Goal: Task Accomplishment & Management: Complete application form

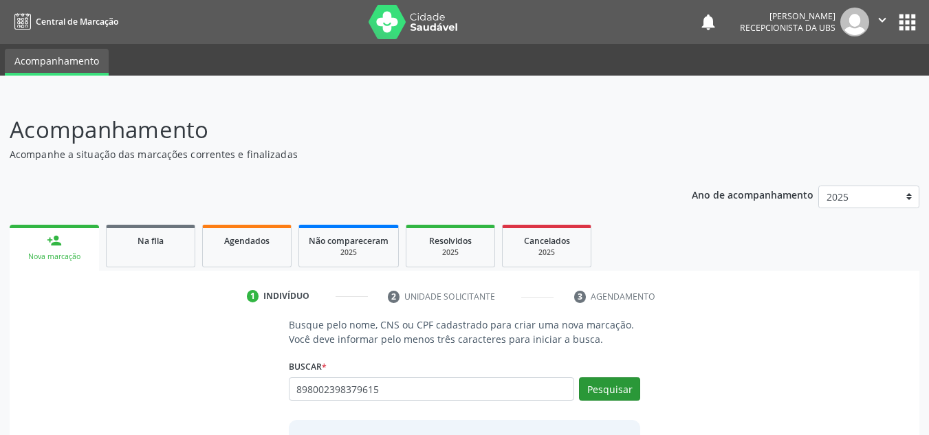
type input "898002398379615"
click at [620, 391] on button "Pesquisar" at bounding box center [609, 389] width 61 height 23
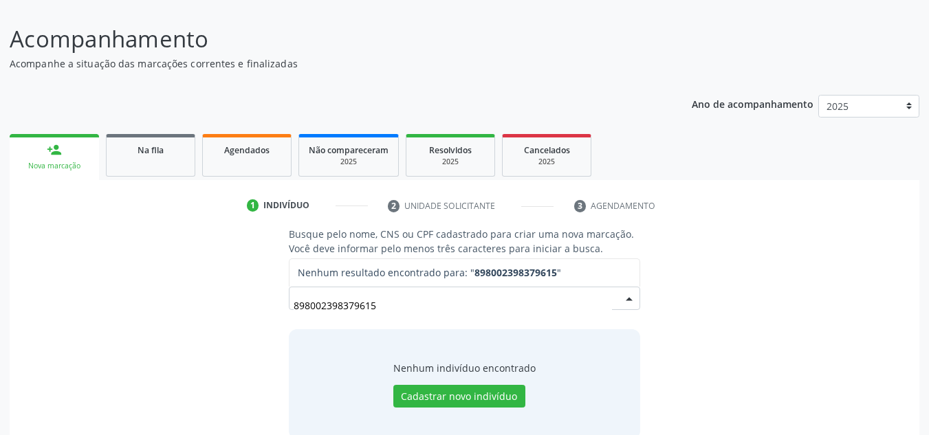
scroll to position [114, 0]
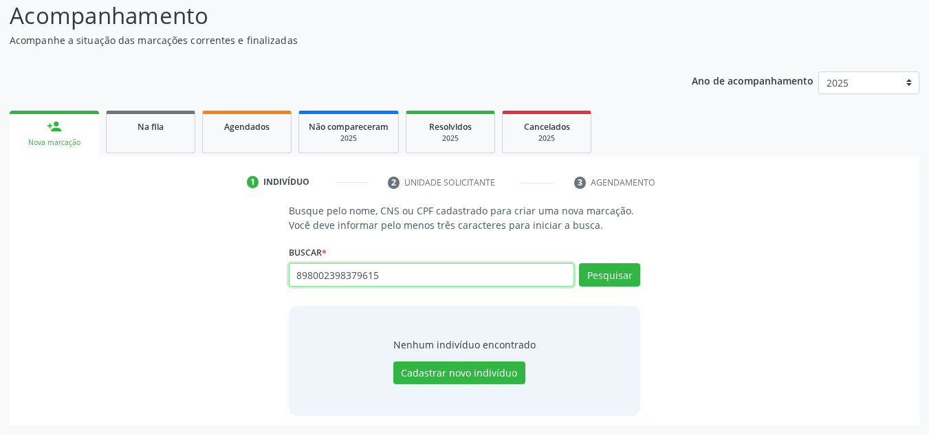
click at [441, 279] on input "898002398379615" at bounding box center [432, 274] width 286 height 23
type input "8"
paste input "898002389379615"
type input "898002389379615"
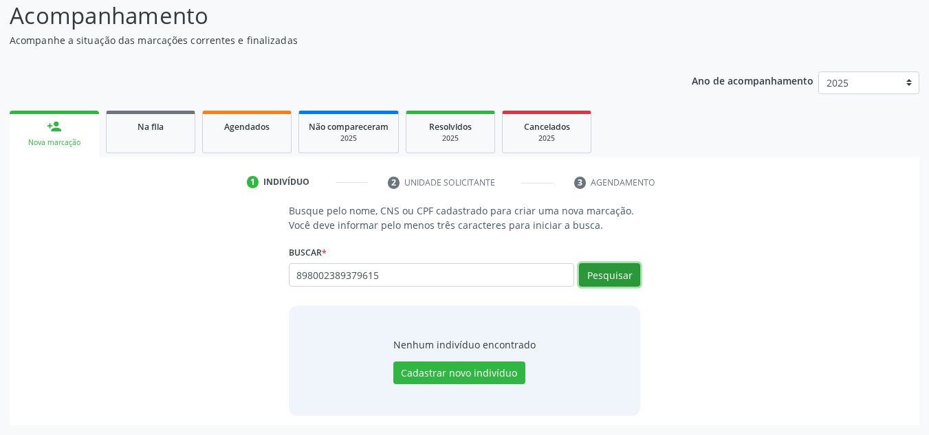
click at [603, 270] on button "Pesquisar" at bounding box center [609, 274] width 61 height 23
type input "898002389379615"
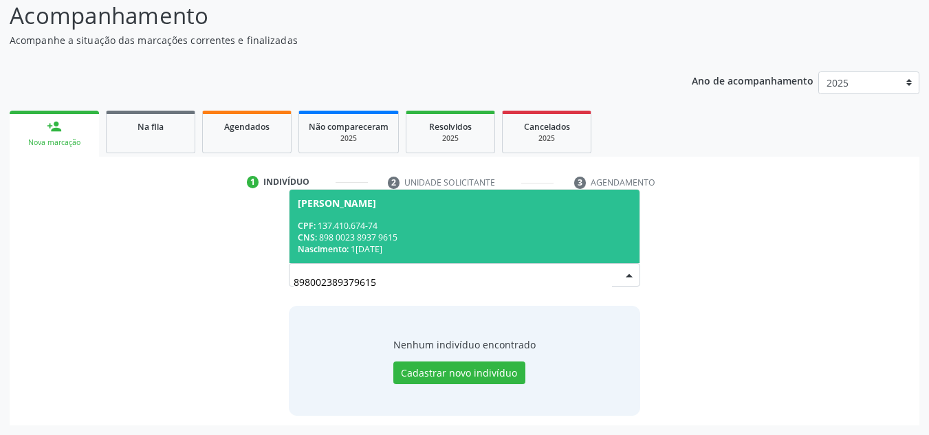
click at [483, 236] on div "CNS: 898 0023 8937 9615" at bounding box center [465, 238] width 334 height 12
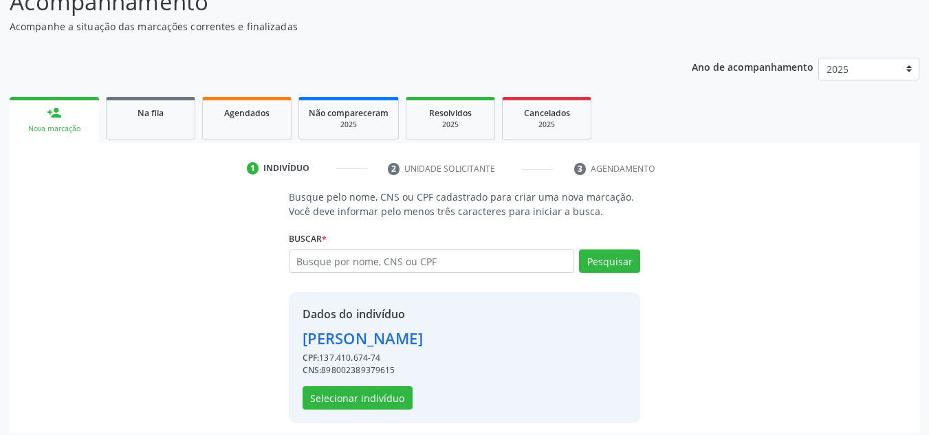
scroll to position [136, 0]
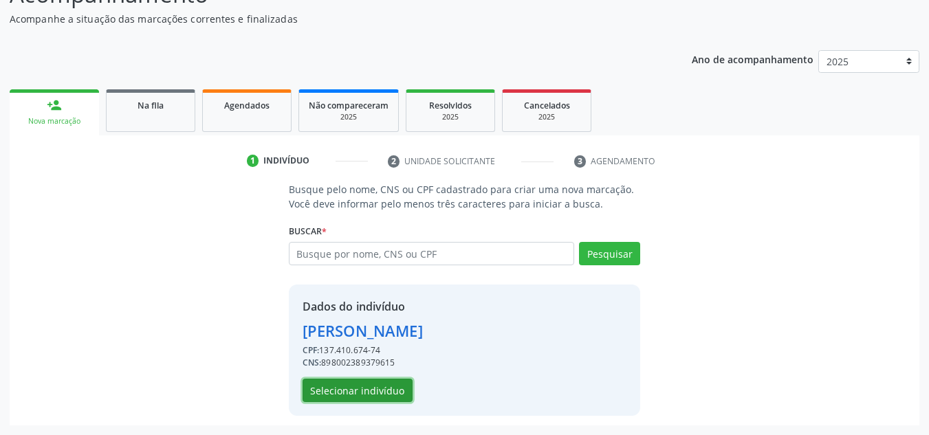
click at [360, 389] on button "Selecionar indivíduo" at bounding box center [358, 390] width 110 height 23
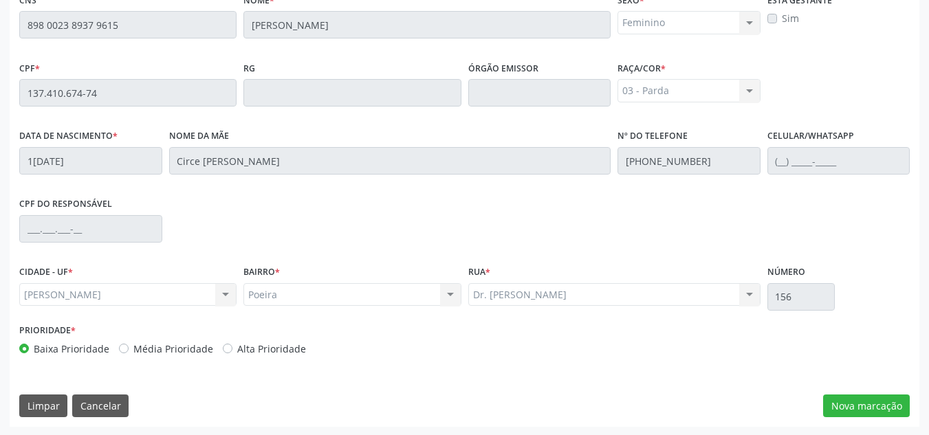
scroll to position [369, 0]
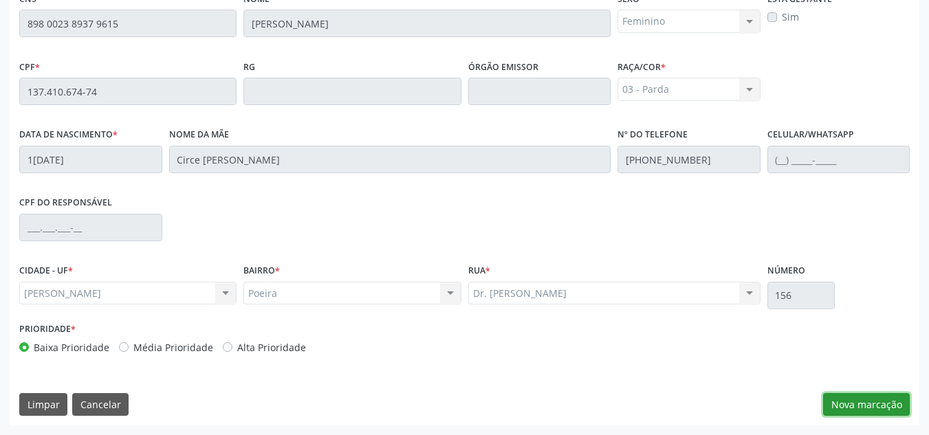
click at [878, 407] on button "Nova marcação" at bounding box center [866, 404] width 87 height 23
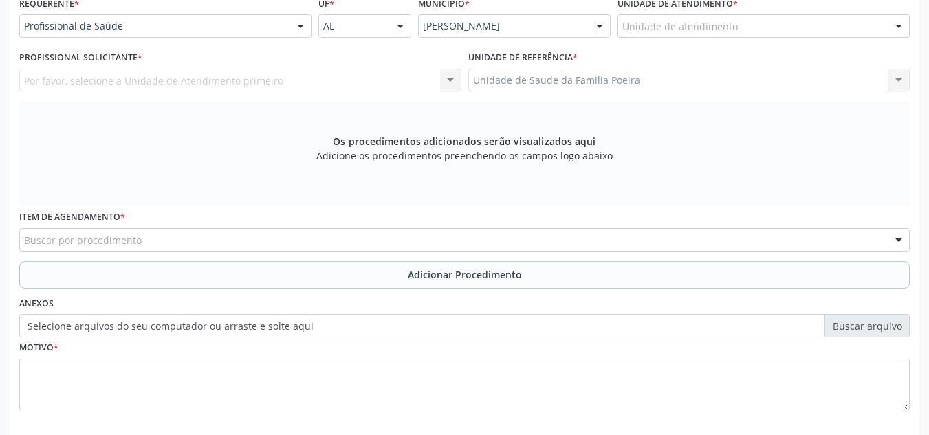
scroll to position [232, 0]
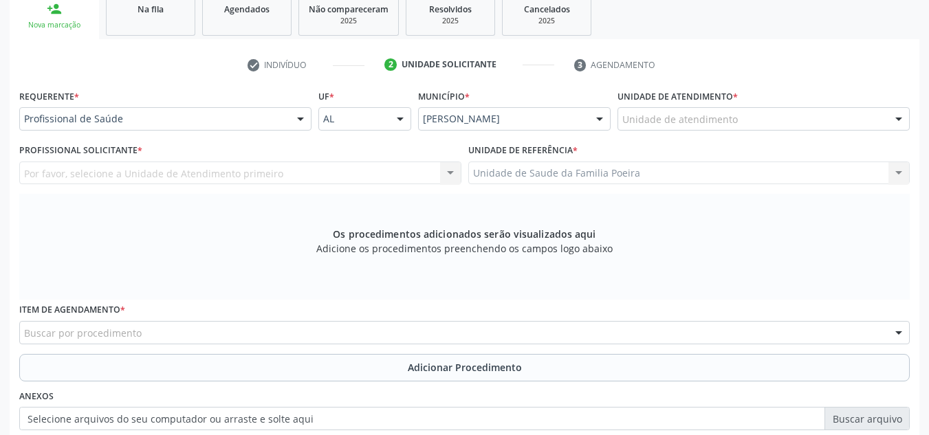
click at [826, 113] on div "Unidade de atendimento" at bounding box center [764, 118] width 292 height 23
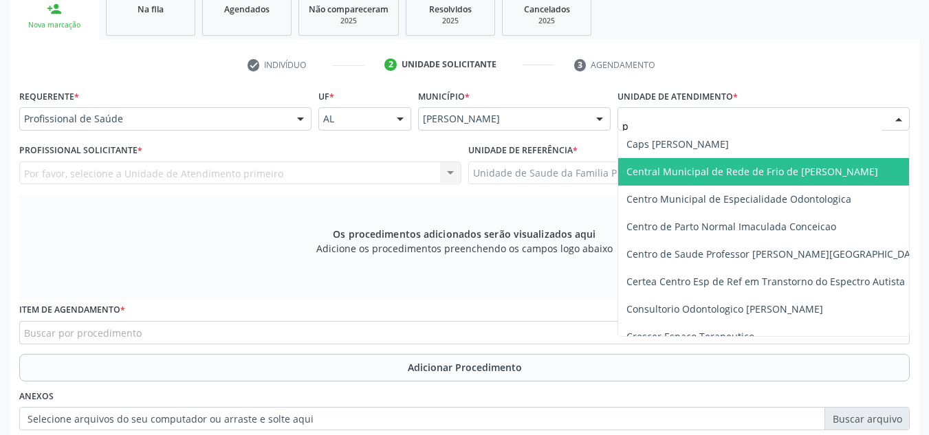
type input "po"
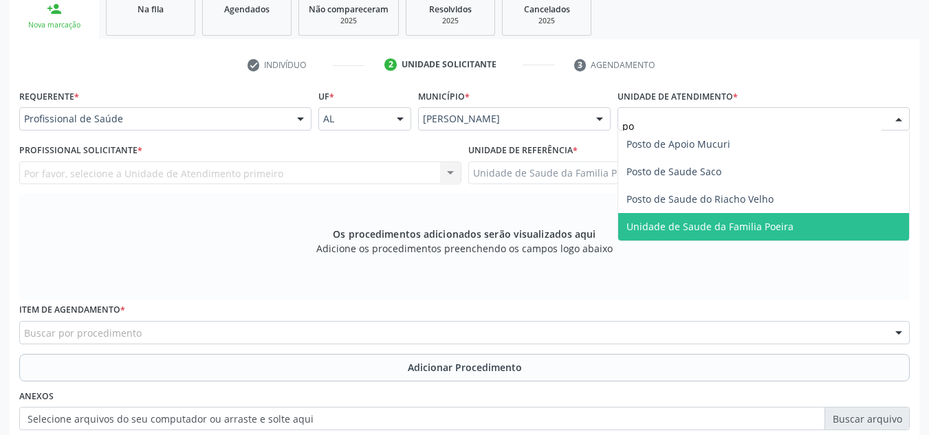
click at [764, 227] on span "Unidade de Saude da Familia Poeira" at bounding box center [710, 226] width 167 height 13
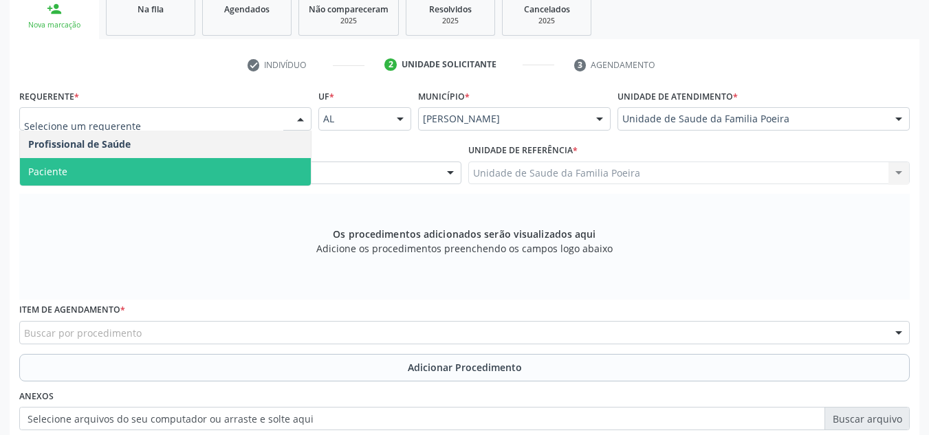
click at [151, 168] on span "Paciente" at bounding box center [165, 172] width 291 height 28
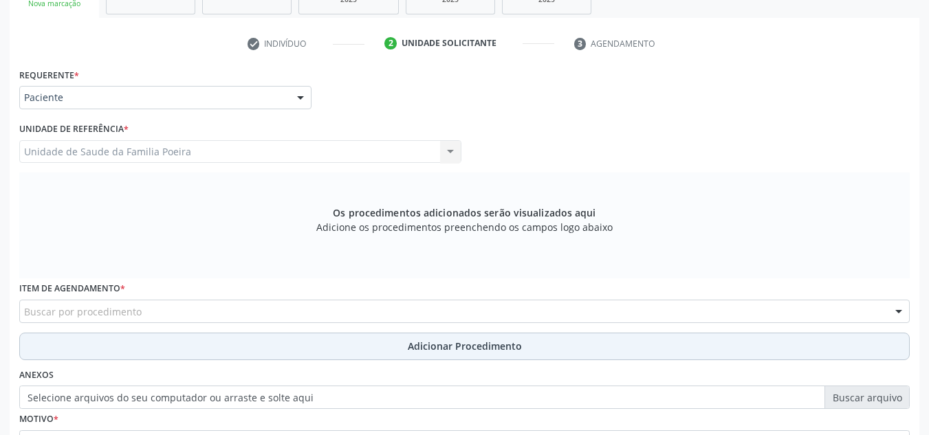
scroll to position [301, 0]
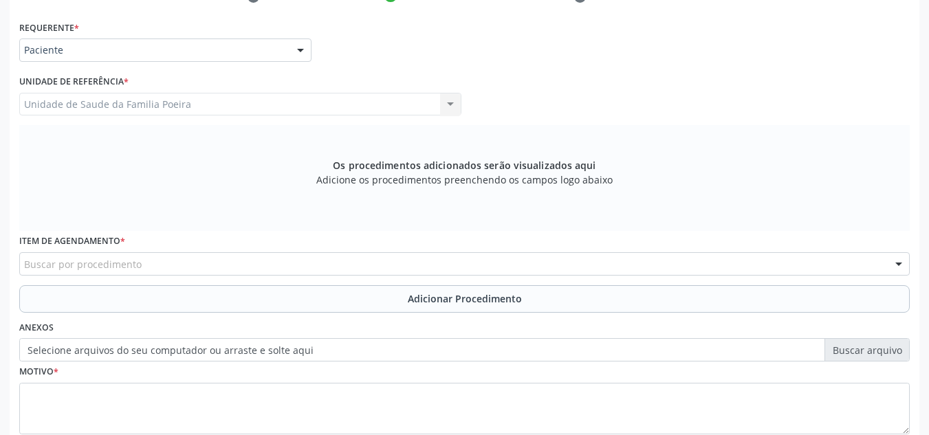
click at [175, 263] on div "Buscar por procedimento" at bounding box center [464, 263] width 891 height 23
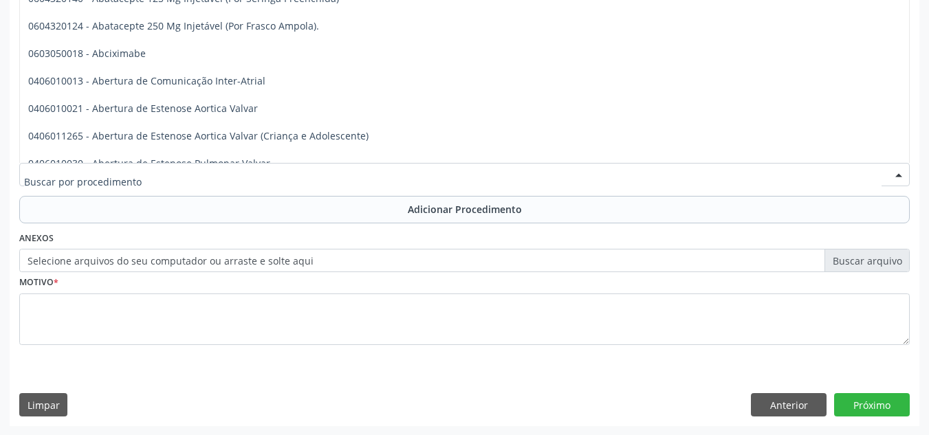
scroll to position [391, 0]
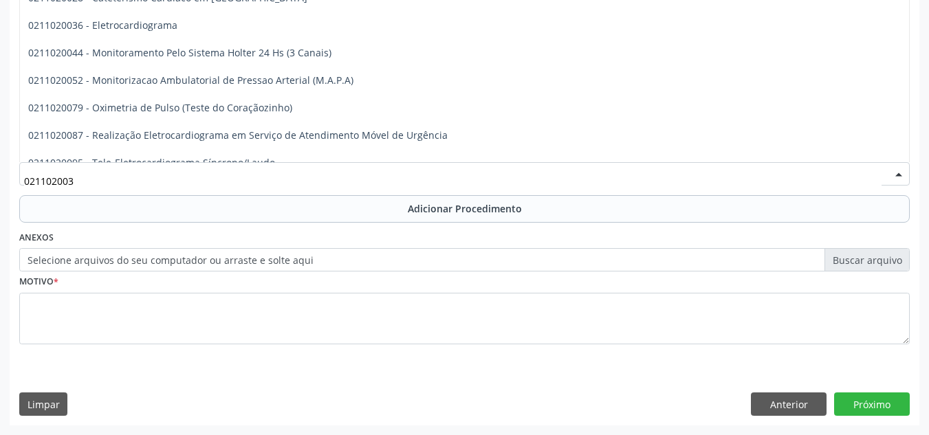
type input "0211020036"
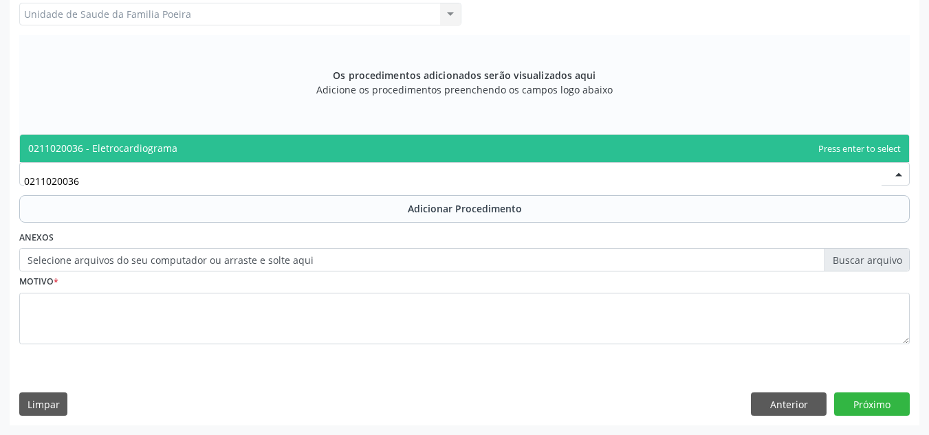
click at [145, 153] on span "0211020036 - Eletrocardiograma" at bounding box center [102, 148] width 149 height 13
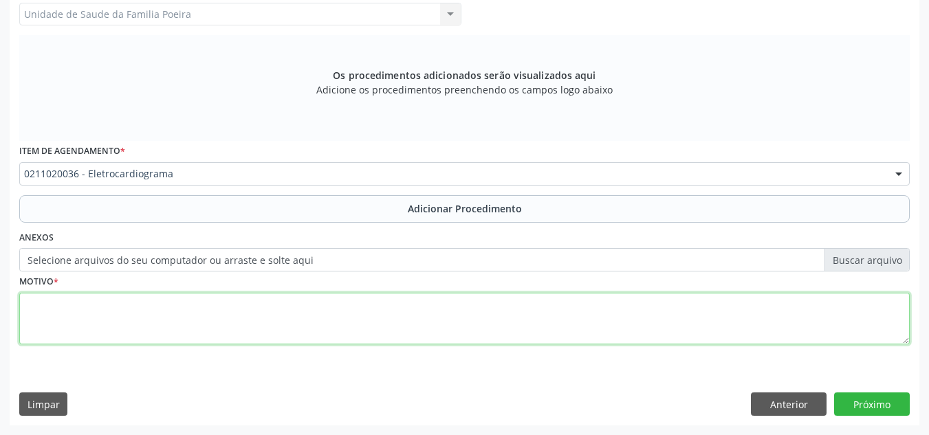
click at [248, 317] on textarea at bounding box center [464, 319] width 891 height 52
type textarea "p"
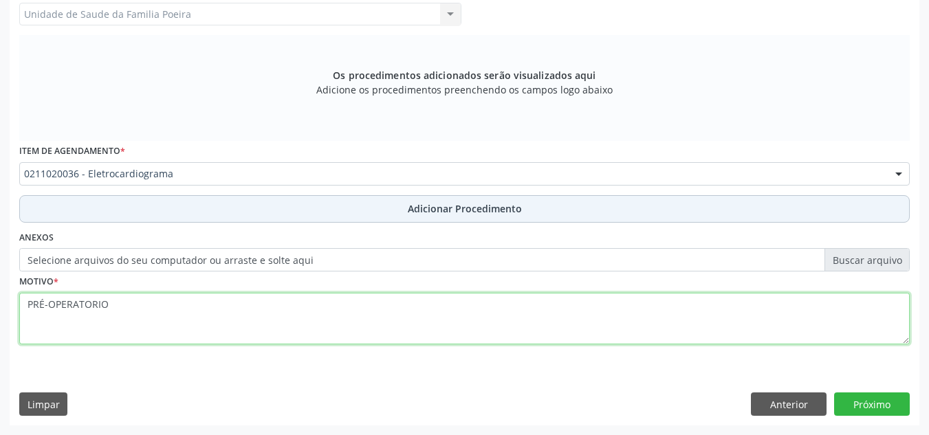
type textarea "PRÉ-OPERATORIO"
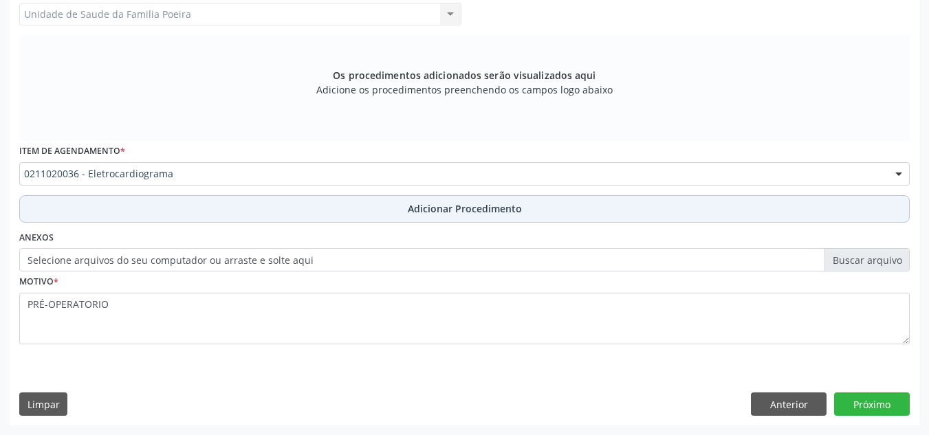
click at [414, 206] on span "Adicionar Procedimento" at bounding box center [465, 209] width 114 height 14
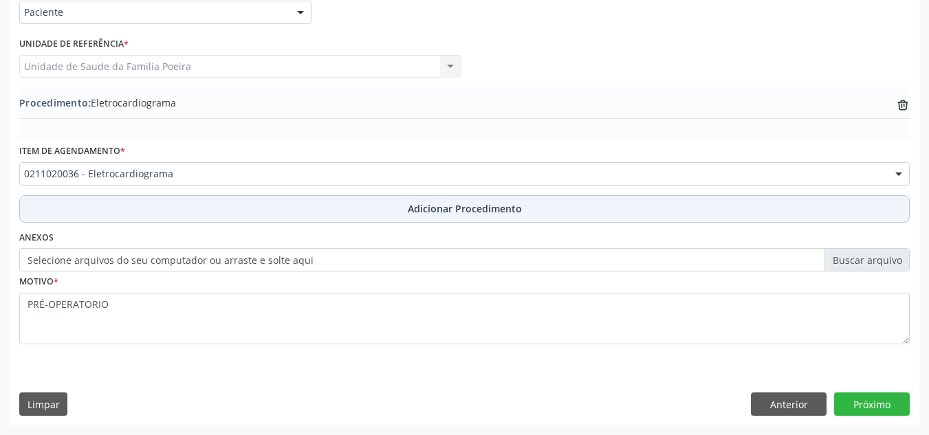
scroll to position [338, 0]
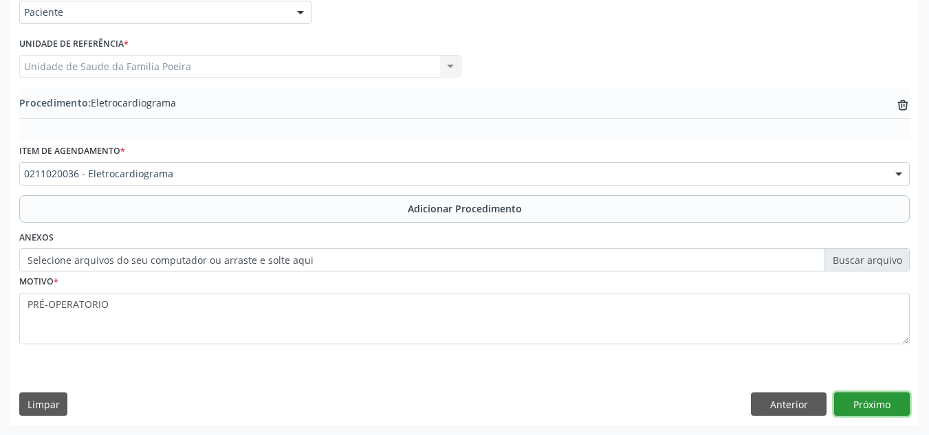
click at [887, 404] on button "Próximo" at bounding box center [872, 404] width 76 height 23
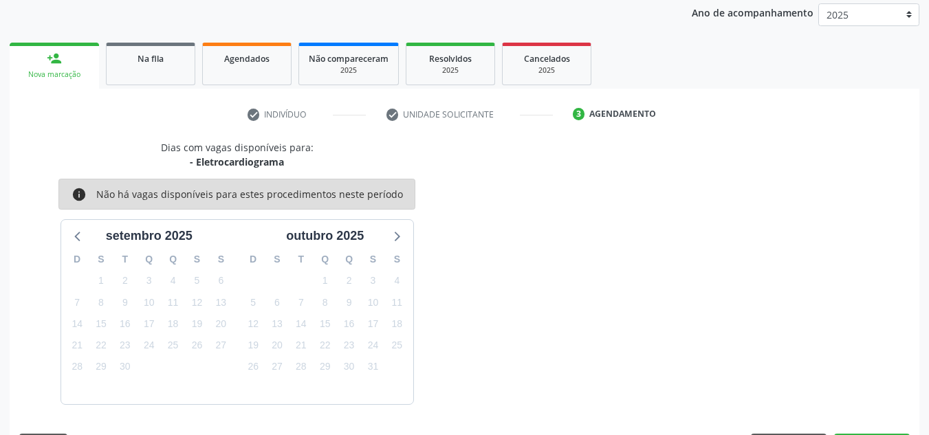
scroll to position [223, 0]
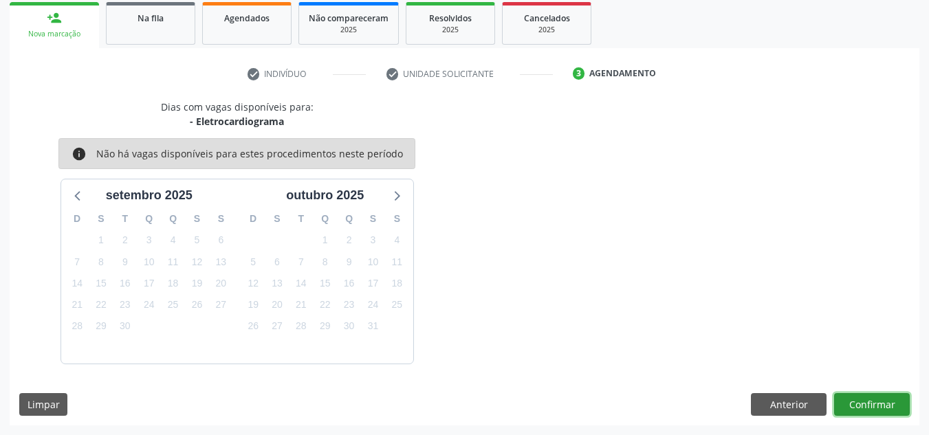
click at [880, 405] on button "Confirmar" at bounding box center [872, 404] width 76 height 23
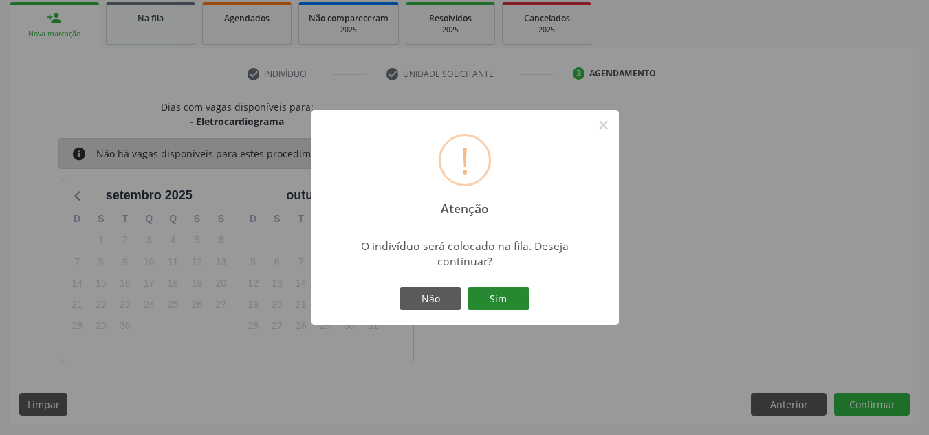
click at [508, 296] on button "Sim" at bounding box center [499, 299] width 62 height 23
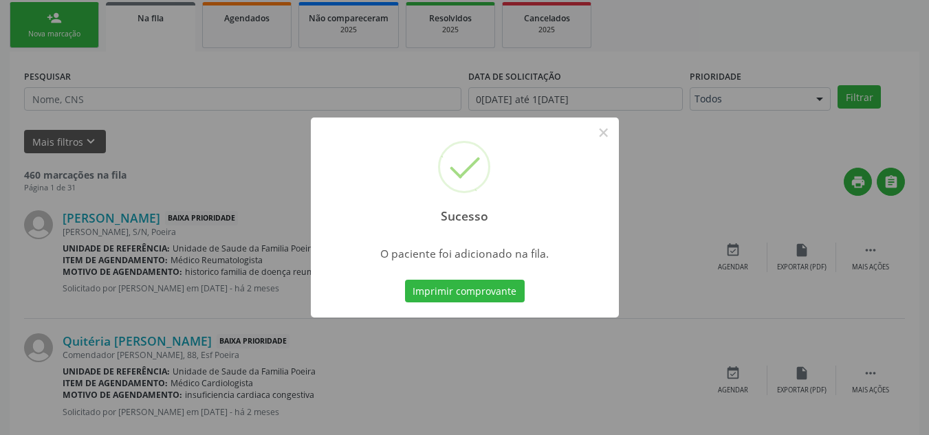
scroll to position [38, 0]
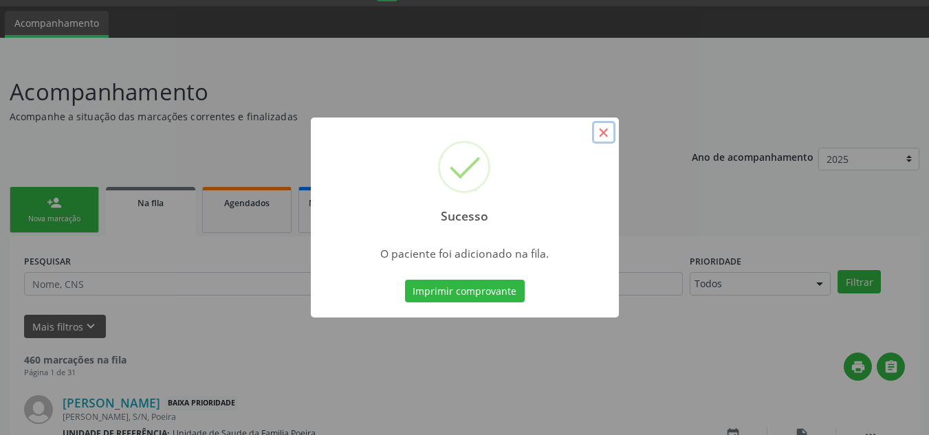
click at [604, 132] on button "×" at bounding box center [603, 132] width 23 height 23
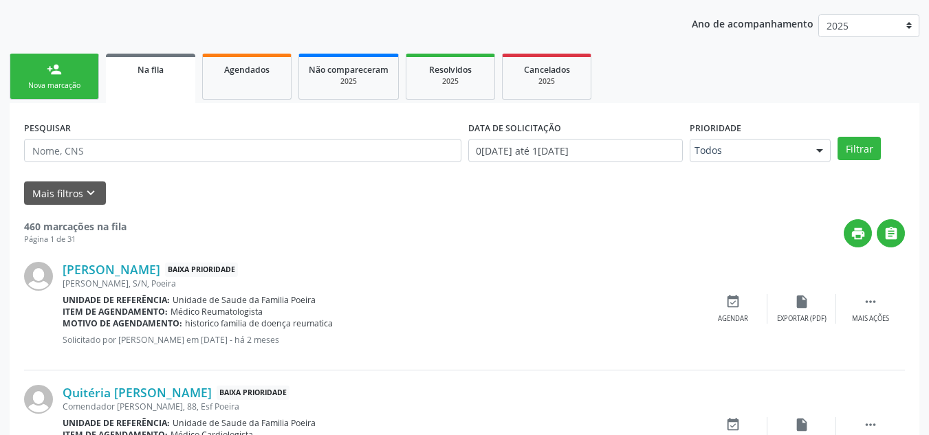
scroll to position [175, 0]
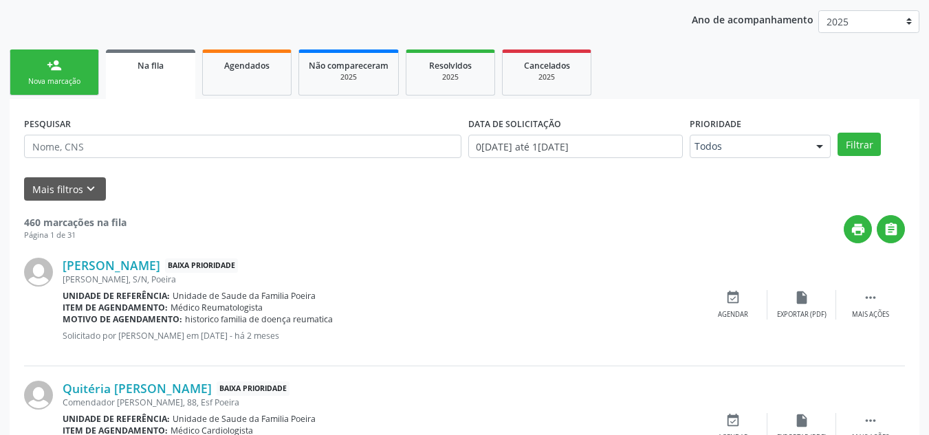
drag, startPoint x: 82, startPoint y: 79, endPoint x: 140, endPoint y: 102, distance: 62.7
click at [82, 79] on div "Nova marcação" at bounding box center [54, 81] width 69 height 10
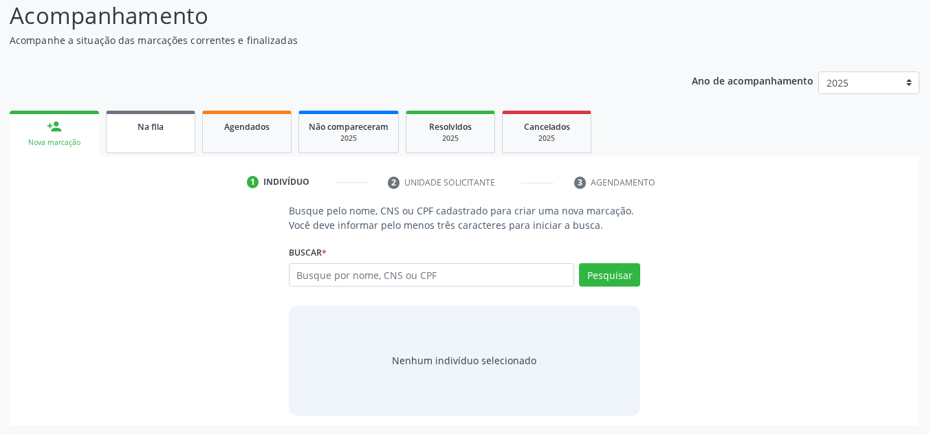
scroll to position [114, 0]
click at [349, 278] on input "text" at bounding box center [432, 274] width 286 height 23
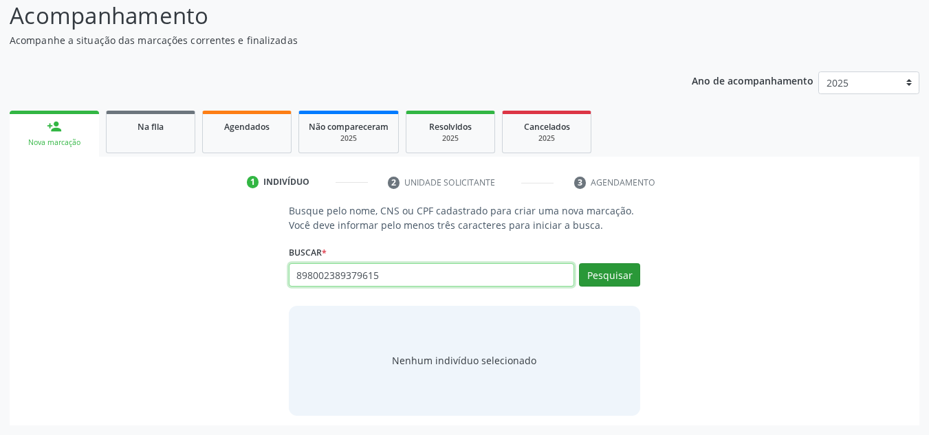
type input "898002389379615"
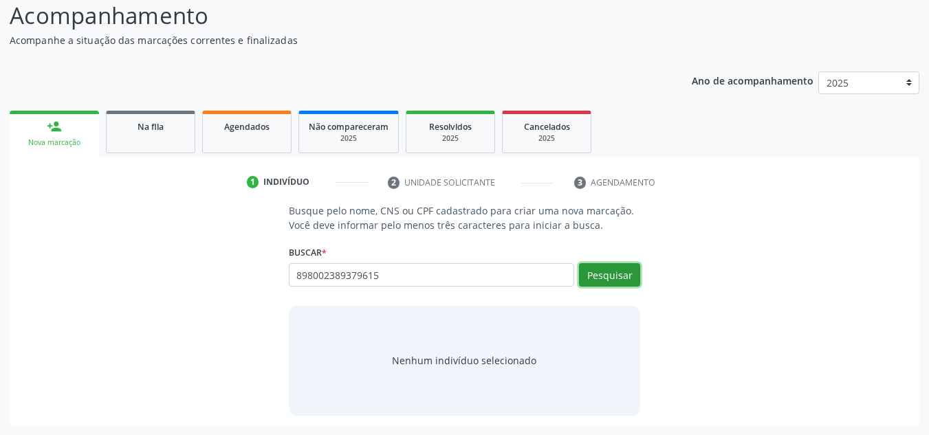
click at [600, 274] on button "Pesquisar" at bounding box center [609, 274] width 61 height 23
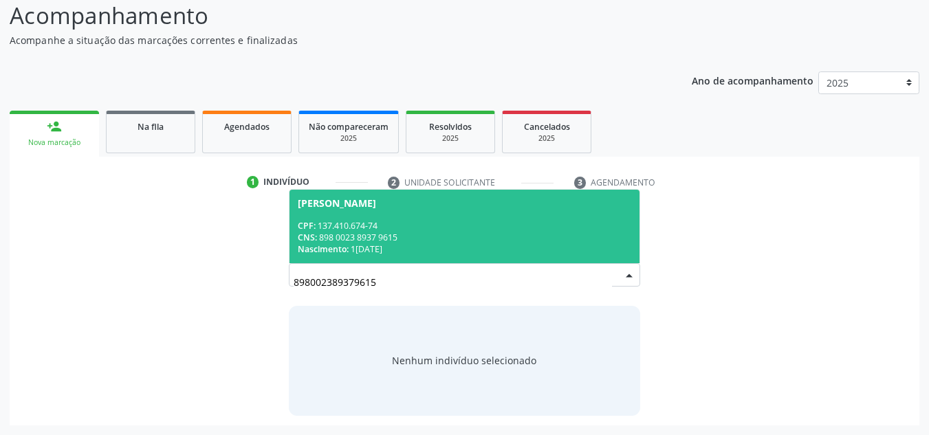
click at [333, 225] on div "CPF: 137.410.674-74" at bounding box center [465, 226] width 334 height 12
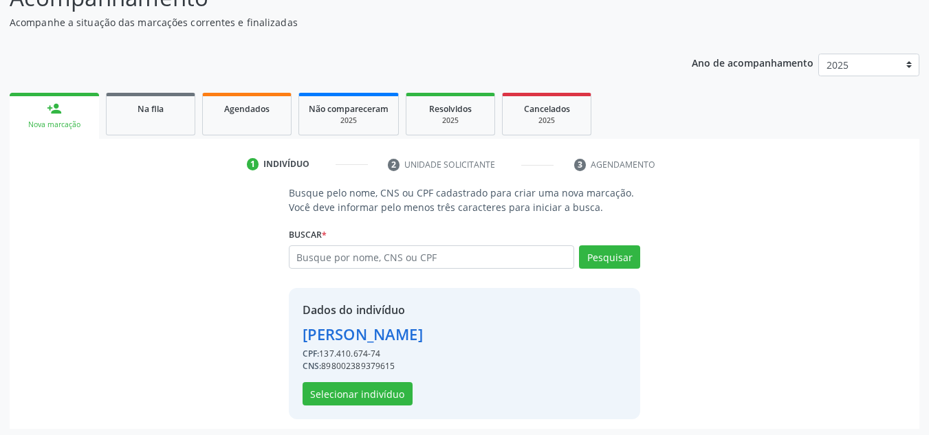
scroll to position [136, 0]
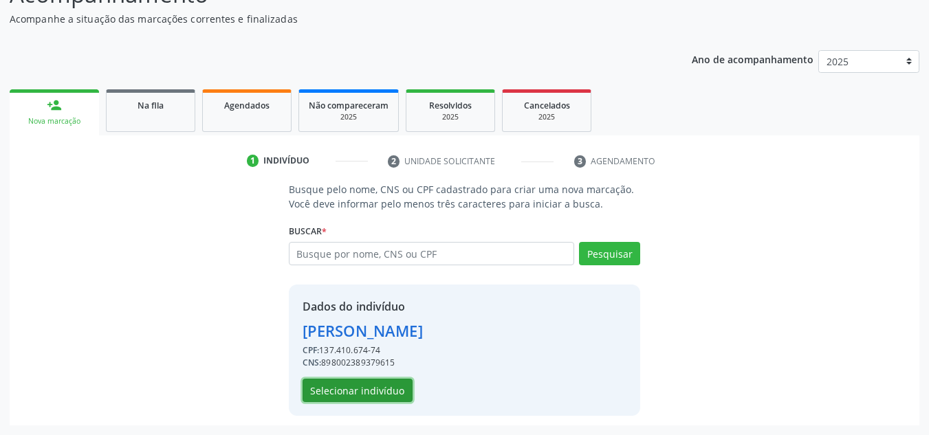
click at [369, 390] on button "Selecionar indivíduo" at bounding box center [358, 390] width 110 height 23
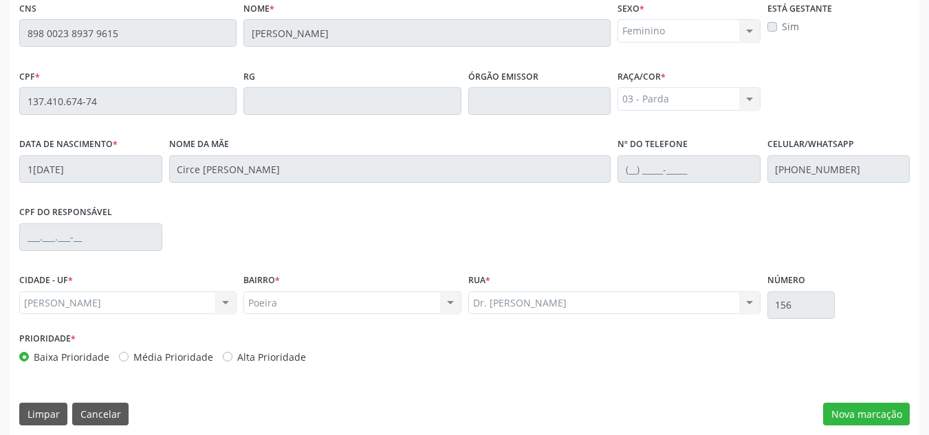
scroll to position [369, 0]
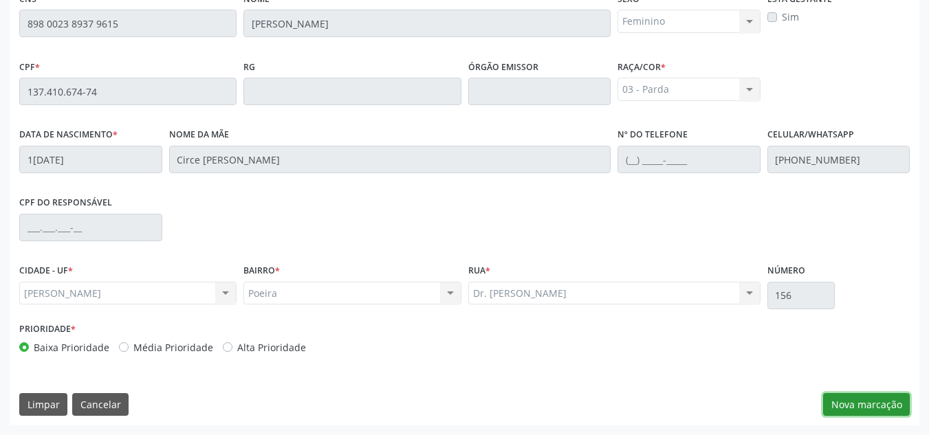
click at [864, 401] on button "Nova marcação" at bounding box center [866, 404] width 87 height 23
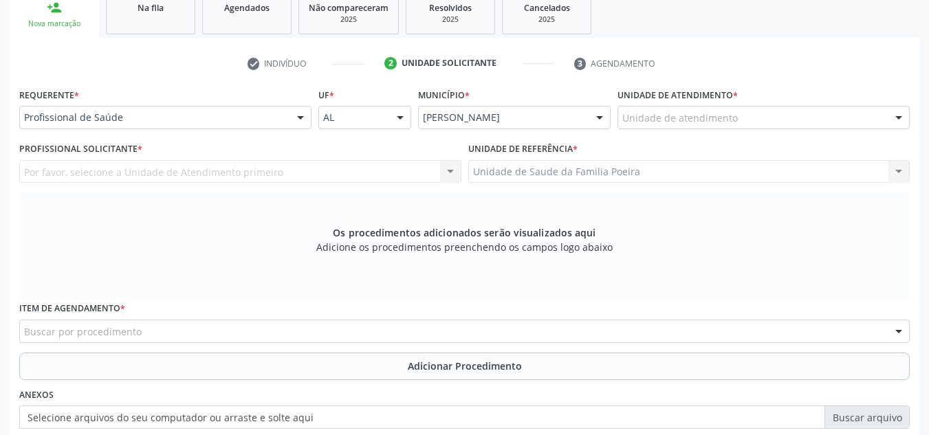
scroll to position [232, 0]
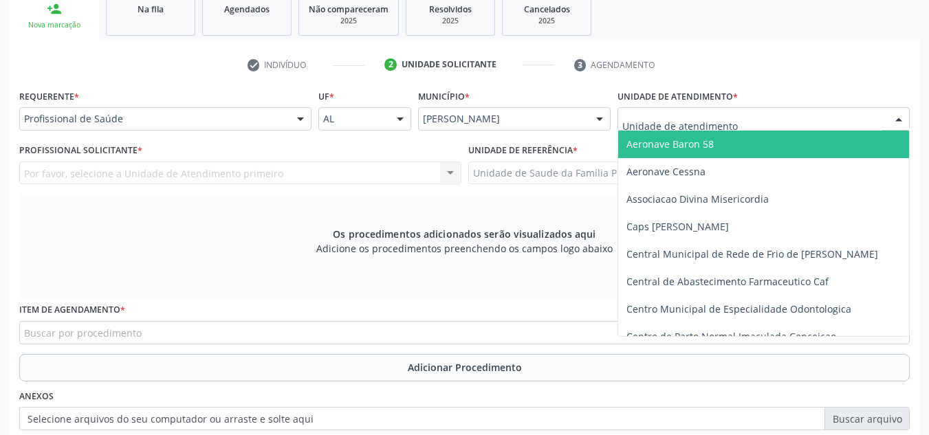
click at [893, 116] on div at bounding box center [899, 119] width 21 height 23
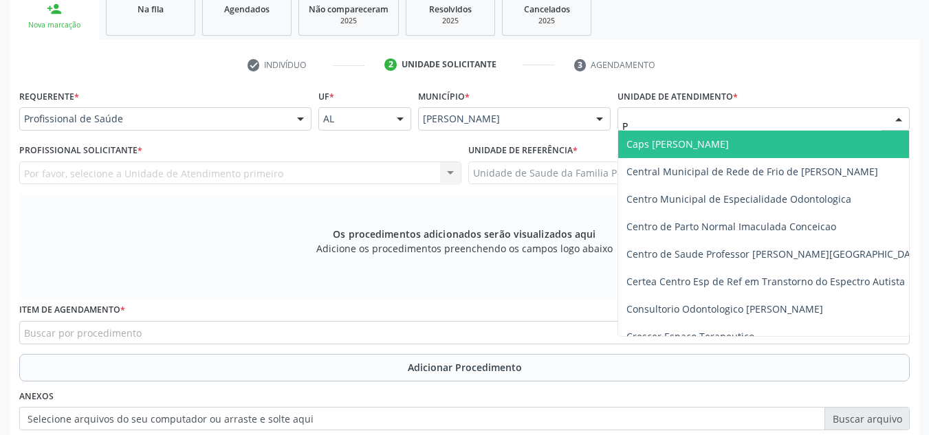
type input "PO"
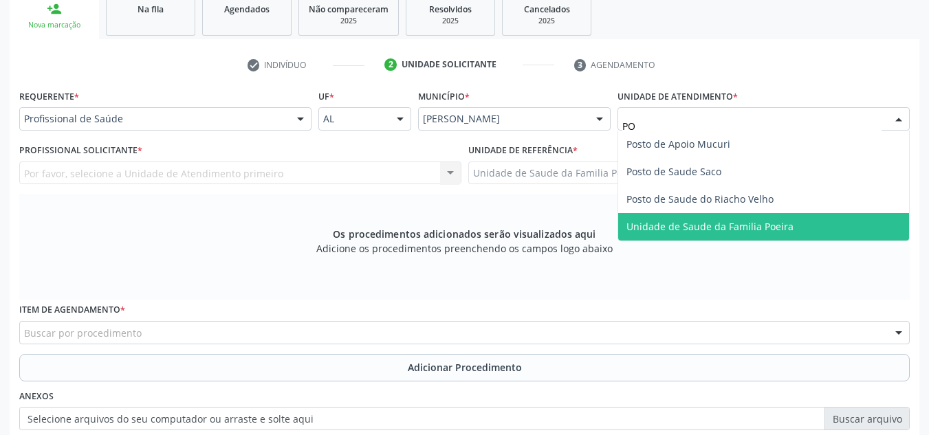
click at [762, 229] on span "Unidade de Saude da Familia Poeira" at bounding box center [710, 226] width 167 height 13
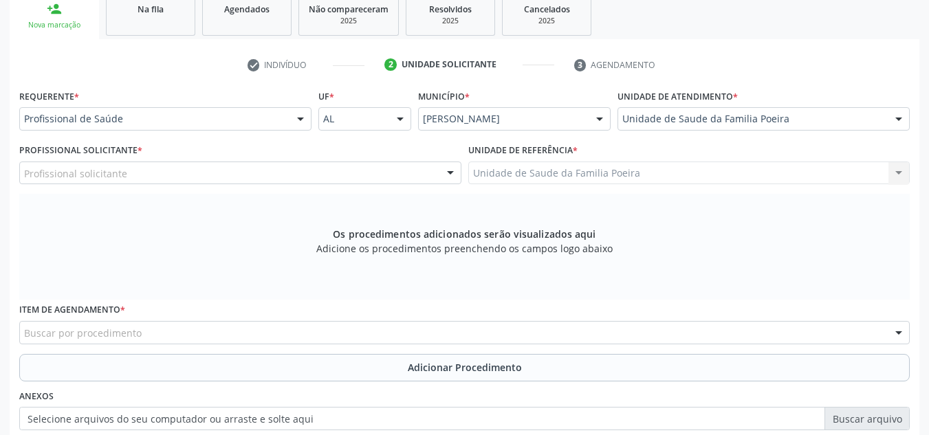
click at [155, 171] on div "Profissional solicitante" at bounding box center [240, 173] width 442 height 23
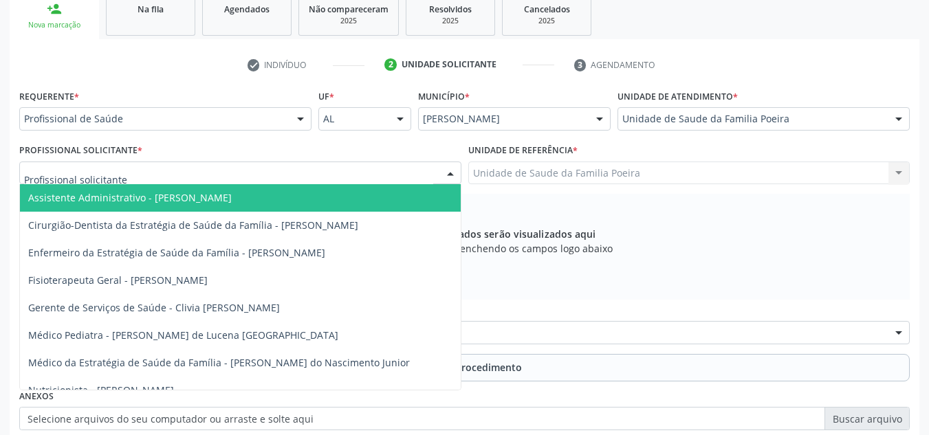
click at [172, 111] on div "Profissional de Saúde" at bounding box center [165, 118] width 292 height 23
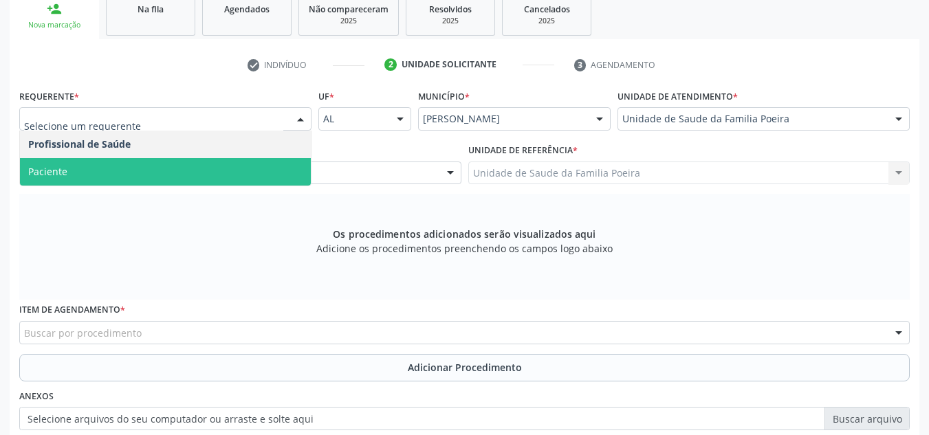
drag, startPoint x: 134, startPoint y: 170, endPoint x: 147, endPoint y: 166, distance: 13.7
click at [132, 169] on span "Paciente" at bounding box center [165, 172] width 291 height 28
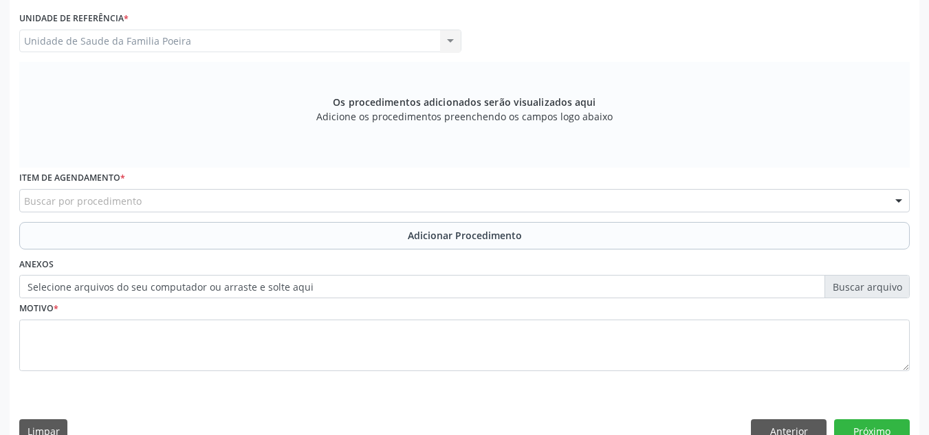
scroll to position [369, 0]
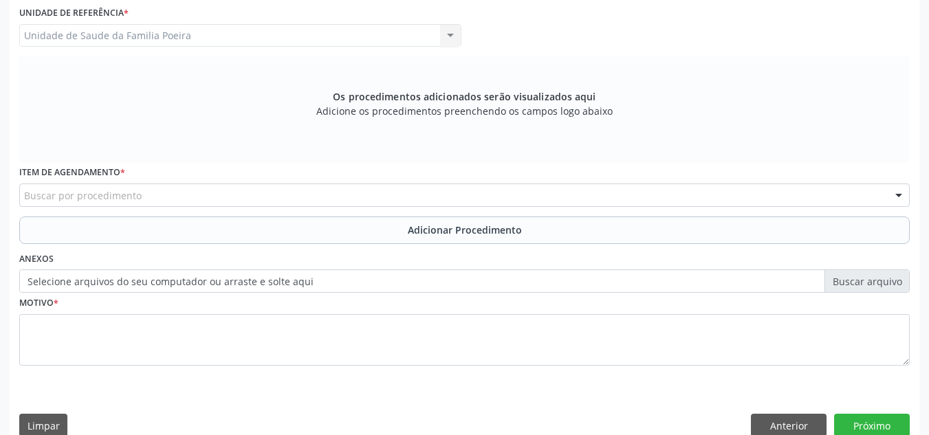
click at [239, 203] on div "Buscar por procedimento" at bounding box center [464, 195] width 891 height 23
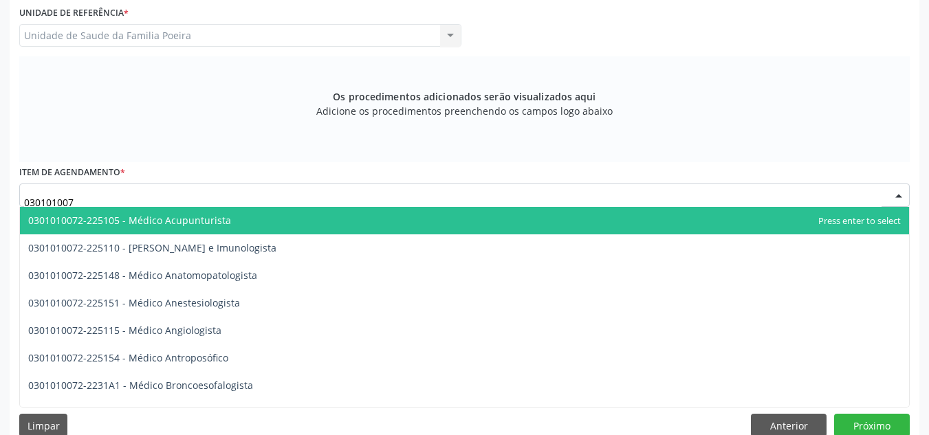
type input "0301010072"
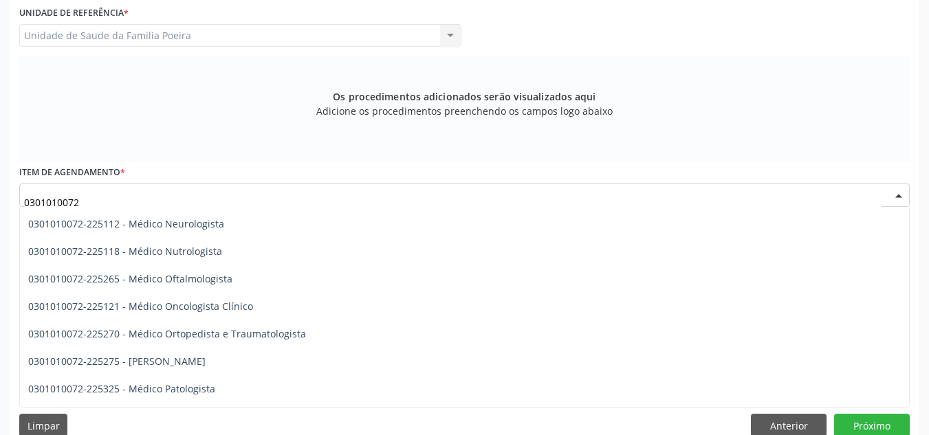
scroll to position [1101, 0]
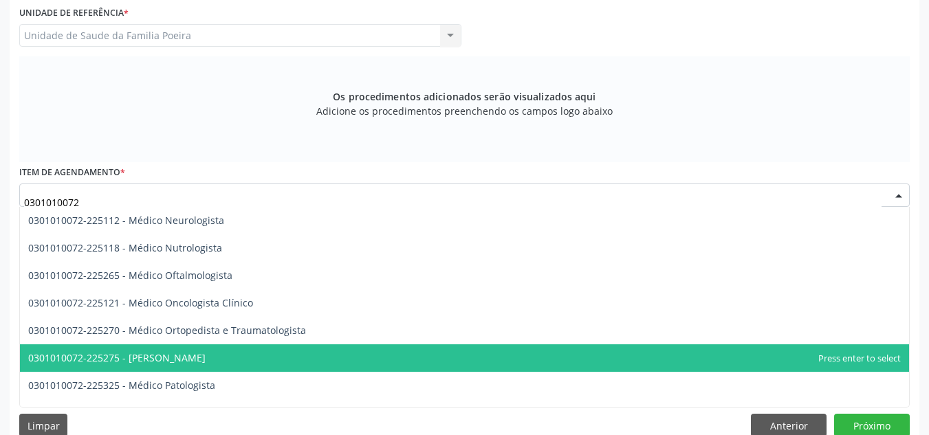
click at [196, 354] on span "0301010072-225275 - [PERSON_NAME]" at bounding box center [116, 358] width 177 height 13
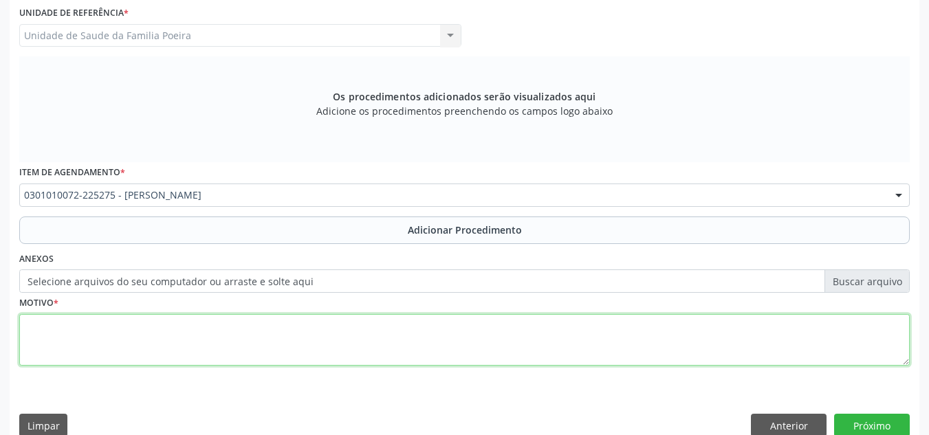
click at [195, 333] on textarea at bounding box center [464, 340] width 891 height 52
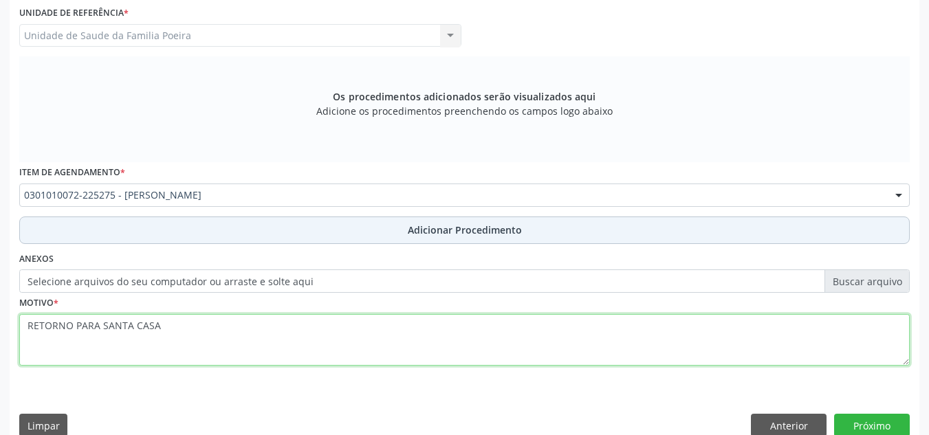
type textarea "RETORNO PARA SANTA CASA"
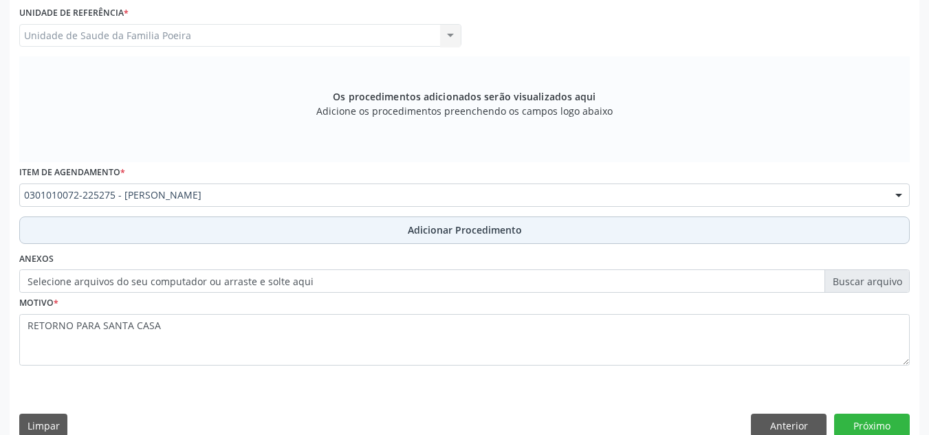
click at [360, 232] on button "Adicionar Procedimento" at bounding box center [464, 231] width 891 height 28
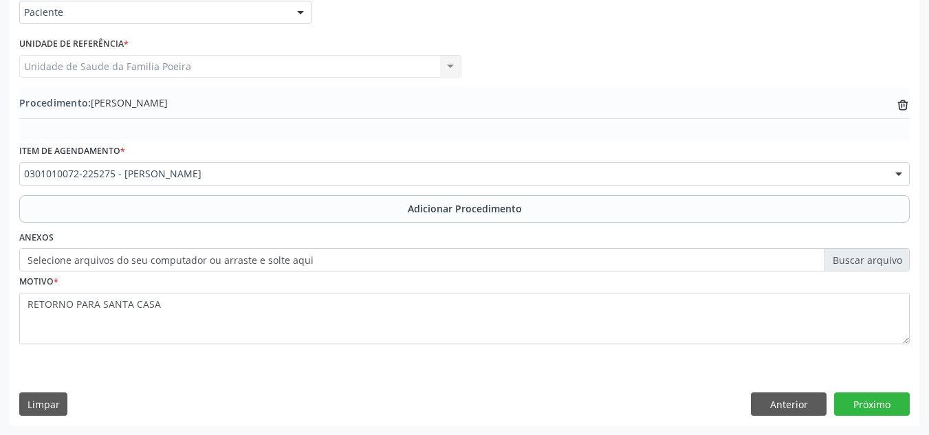
scroll to position [338, 0]
click at [862, 408] on button "Próximo" at bounding box center [872, 404] width 76 height 23
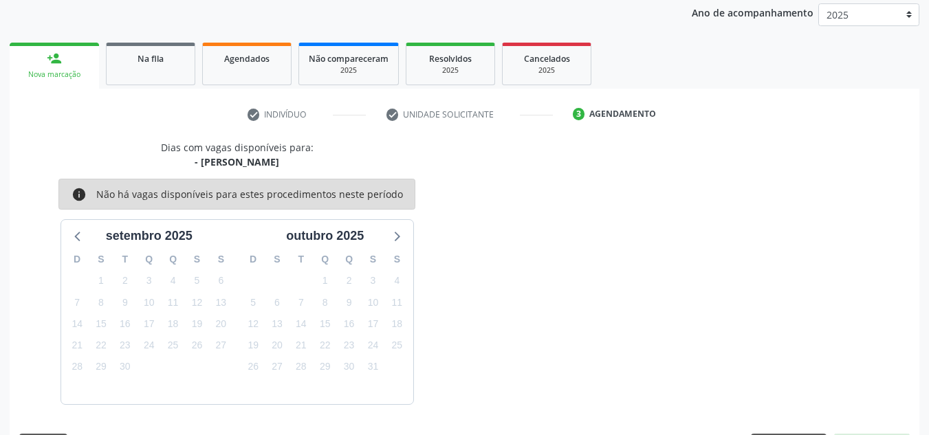
scroll to position [223, 0]
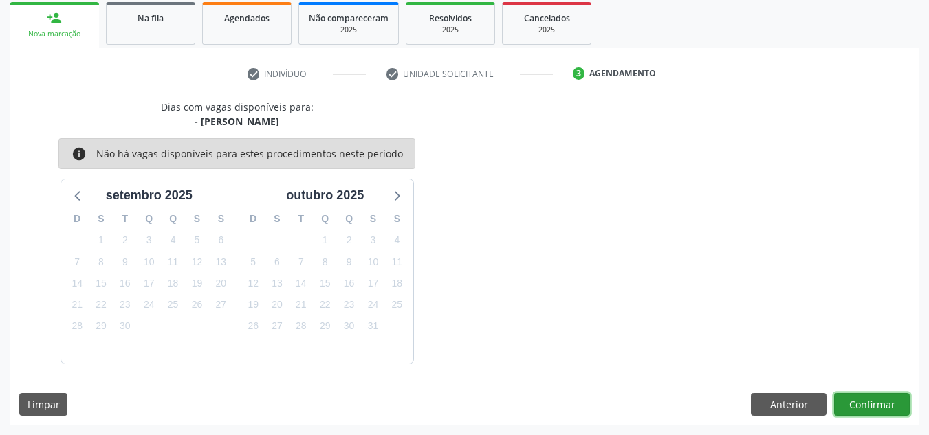
click at [874, 400] on button "Confirmar" at bounding box center [872, 404] width 76 height 23
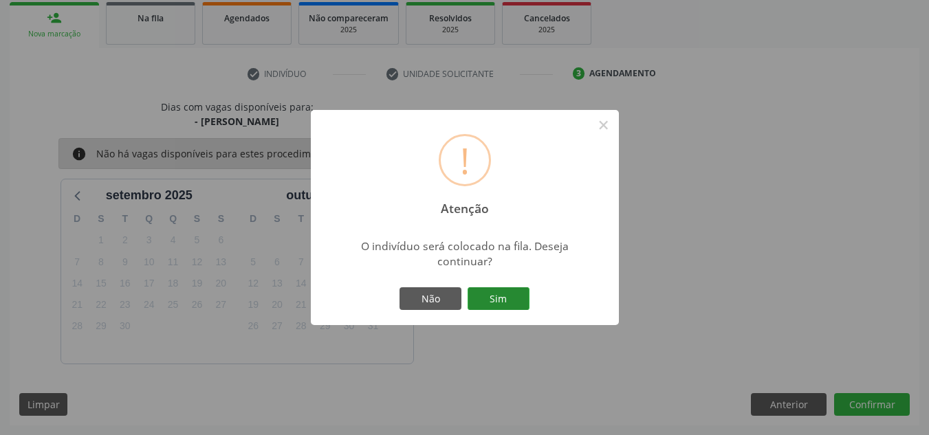
click at [500, 299] on button "Sim" at bounding box center [499, 299] width 62 height 23
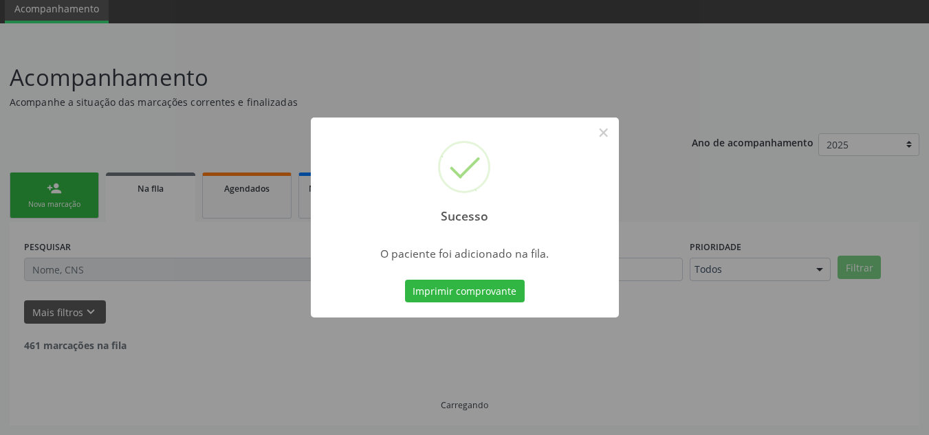
scroll to position [38, 0]
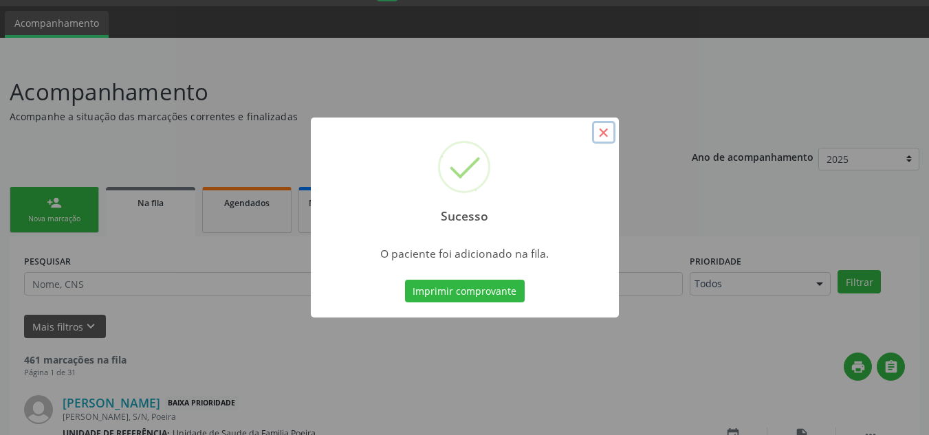
click at [600, 127] on button "×" at bounding box center [603, 132] width 23 height 23
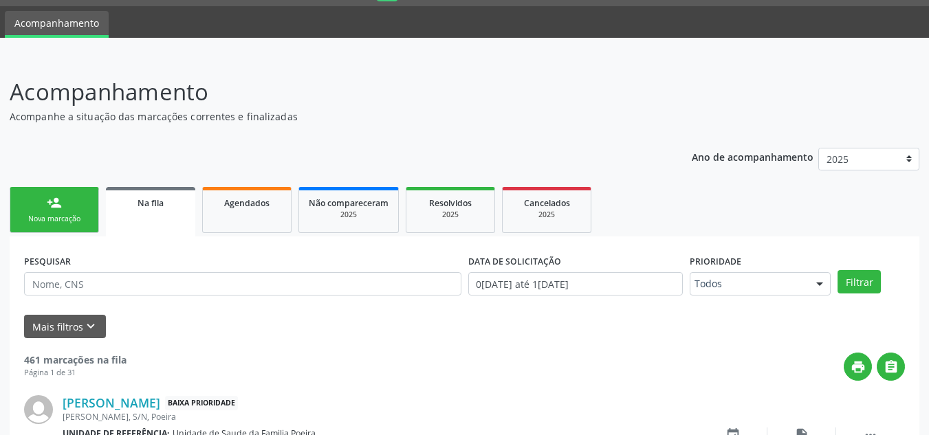
click at [72, 204] on link "person_add Nova marcação" at bounding box center [54, 210] width 89 height 46
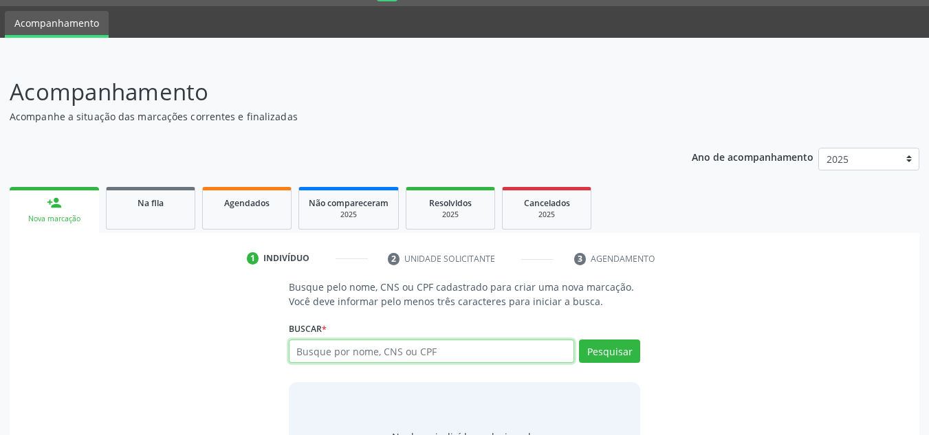
click at [380, 351] on input "text" at bounding box center [432, 351] width 286 height 23
type input "700005949746001"
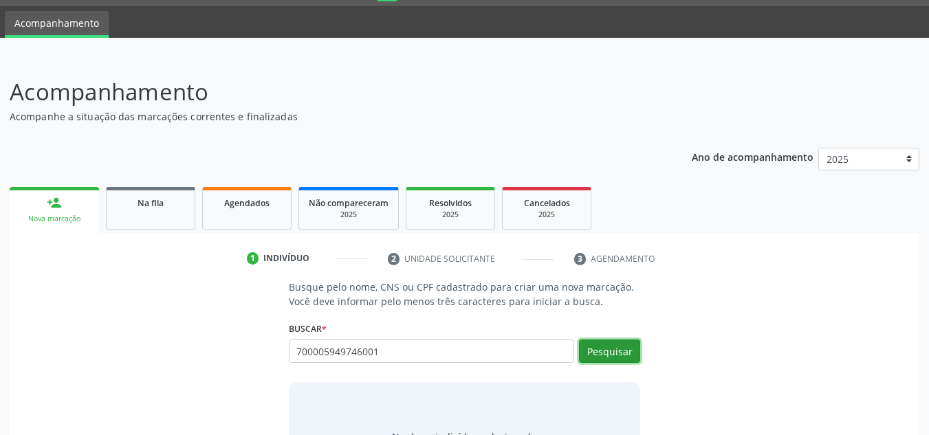
click at [612, 360] on button "Pesquisar" at bounding box center [609, 351] width 61 height 23
type input "700005949746001"
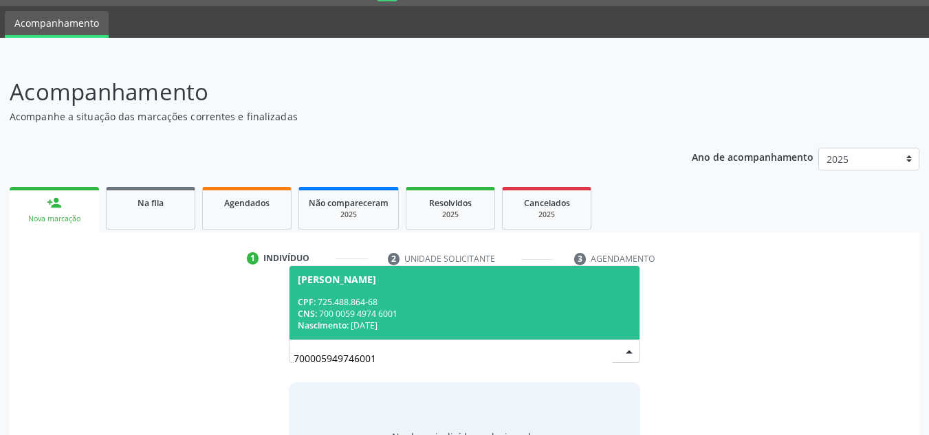
click at [342, 319] on div "CNS: 700 0059 4974 6001" at bounding box center [465, 314] width 334 height 12
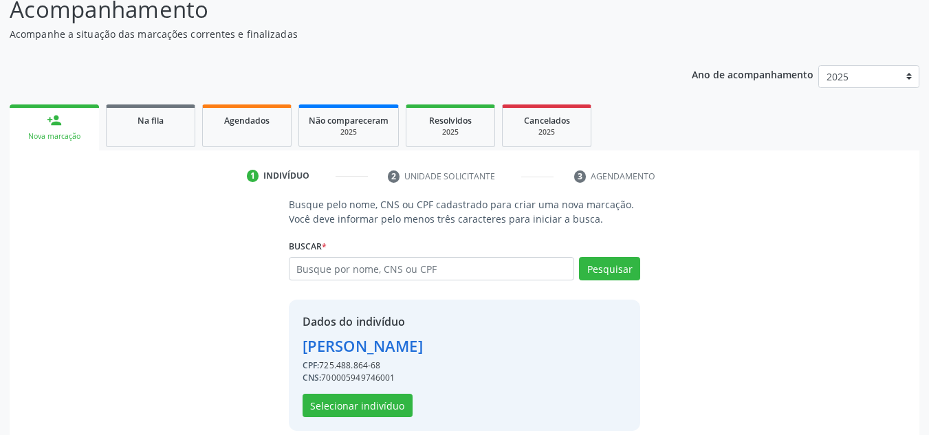
scroll to position [136, 0]
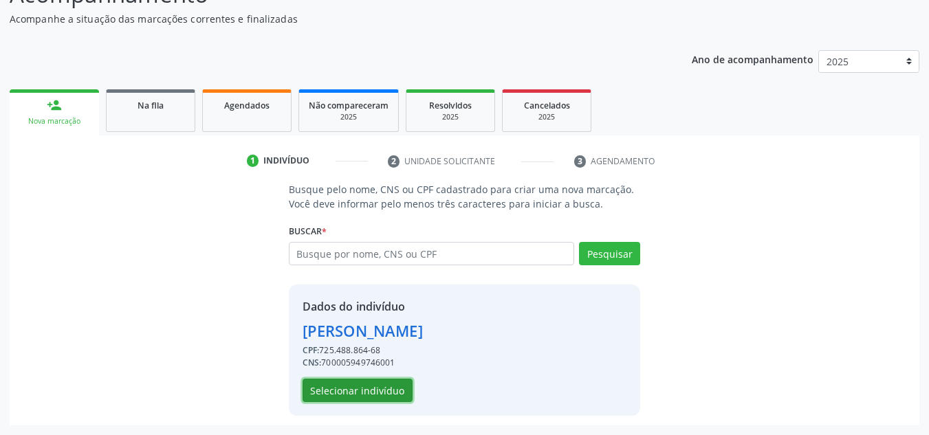
click at [349, 398] on button "Selecionar indivíduo" at bounding box center [358, 390] width 110 height 23
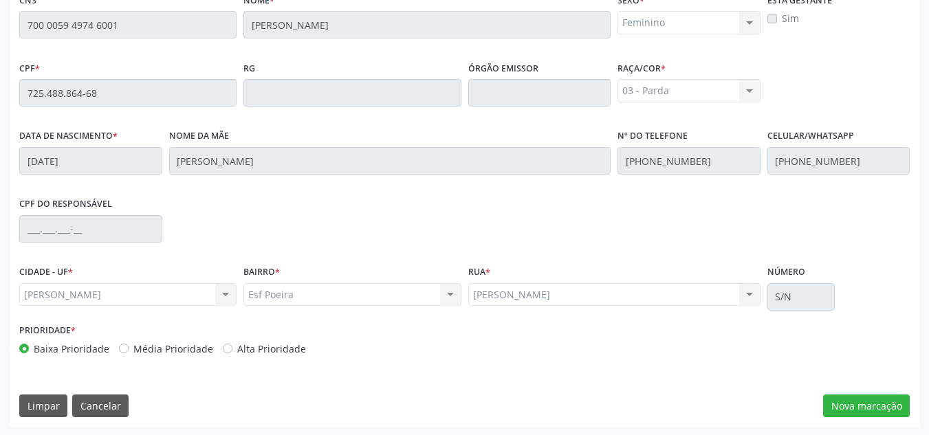
scroll to position [369, 0]
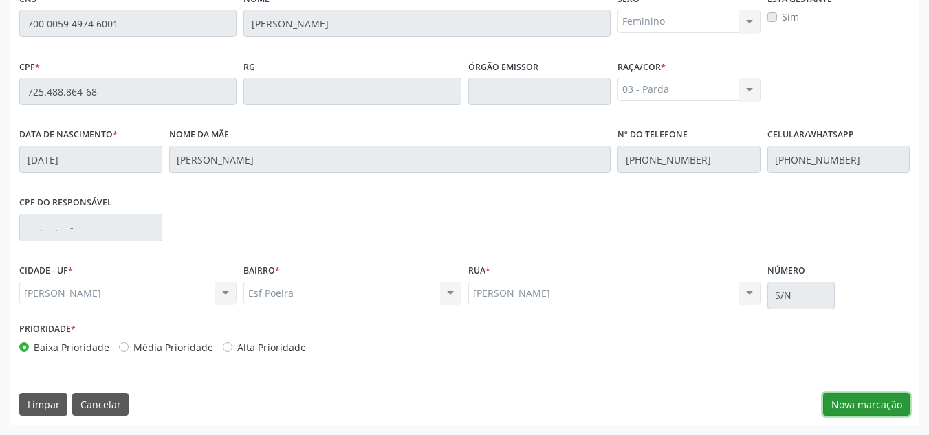
click at [865, 411] on button "Nova marcação" at bounding box center [866, 404] width 87 height 23
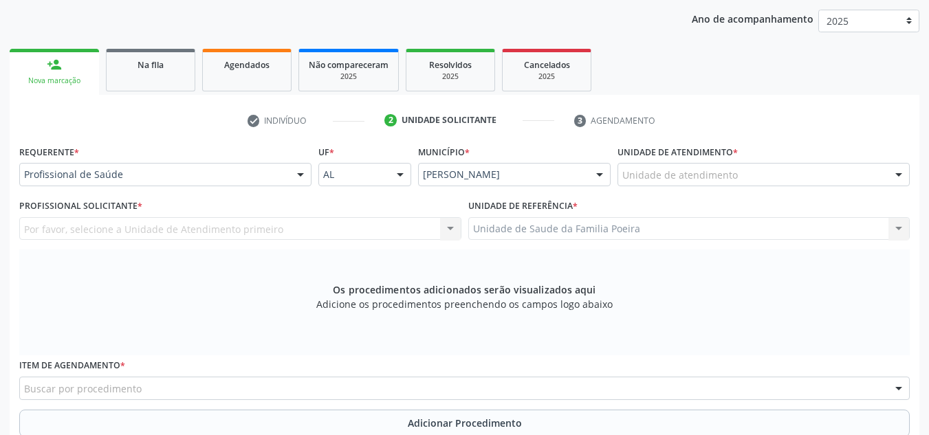
scroll to position [163, 0]
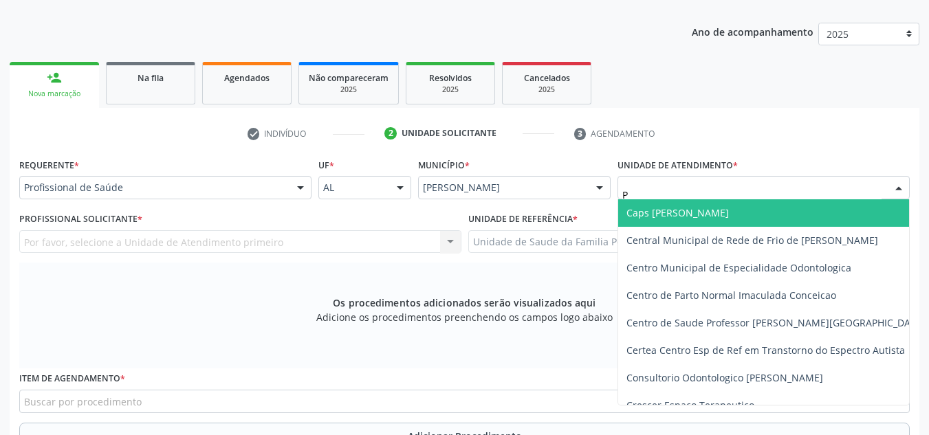
type input "PO"
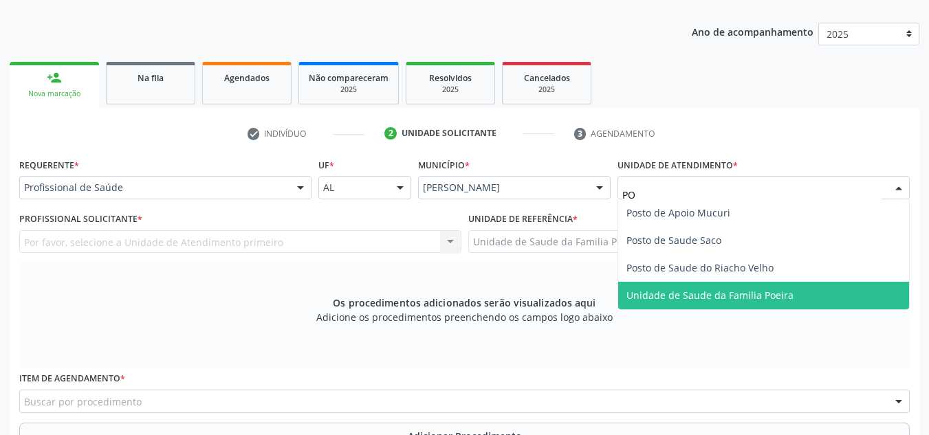
click at [666, 297] on span "Unidade de Saude da Familia Poeira" at bounding box center [710, 295] width 167 height 13
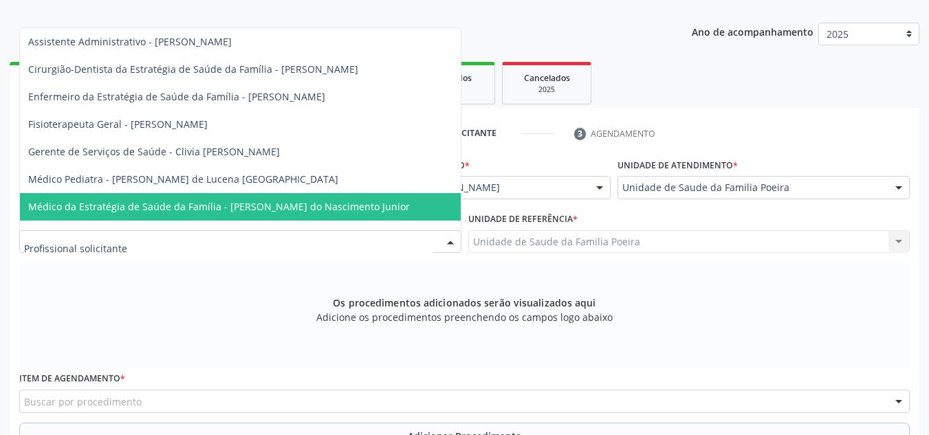
click at [142, 207] on span "Médico da Estratégia de Saúde da Família - [PERSON_NAME] do Nascimento Junior" at bounding box center [219, 206] width 382 height 13
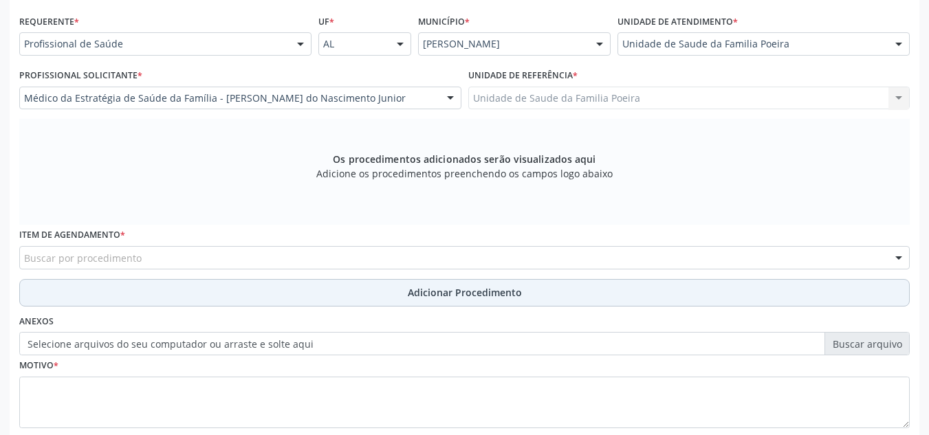
scroll to position [391, 0]
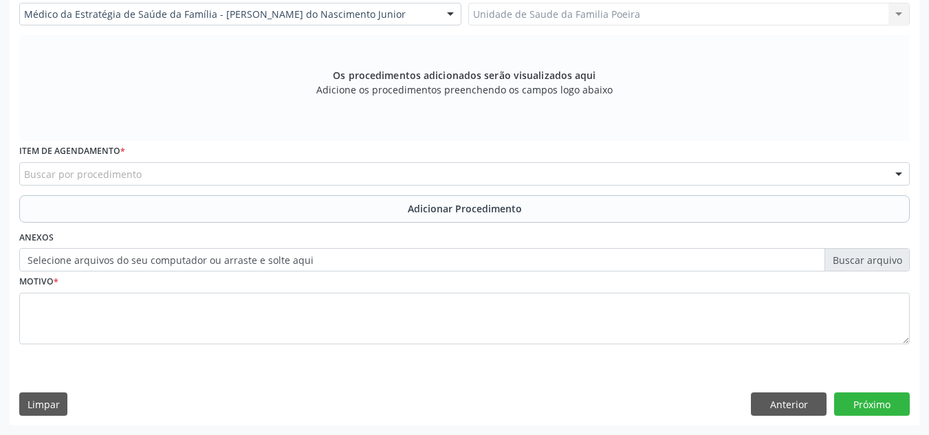
click at [166, 168] on div "Buscar por procedimento" at bounding box center [464, 173] width 891 height 23
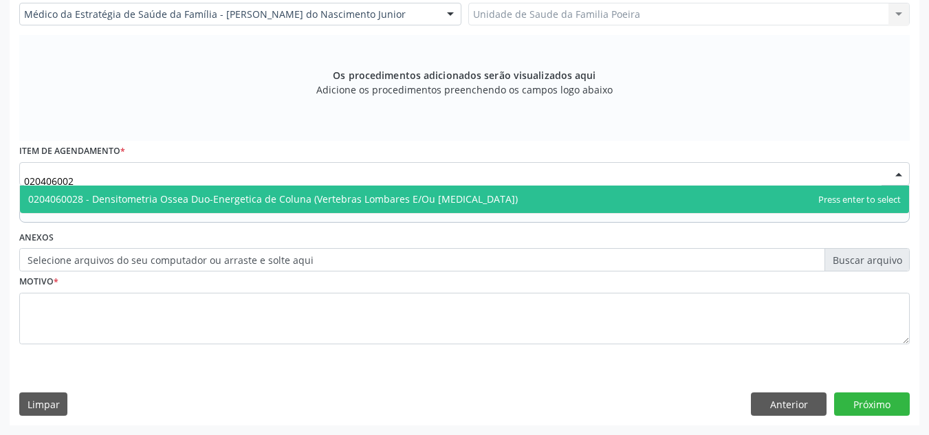
type input "0204060028"
click at [160, 211] on span "0204060028 - Densitometria Ossea Duo-Energetica de Coluna (Vertebras Lombares E…" at bounding box center [464, 200] width 889 height 28
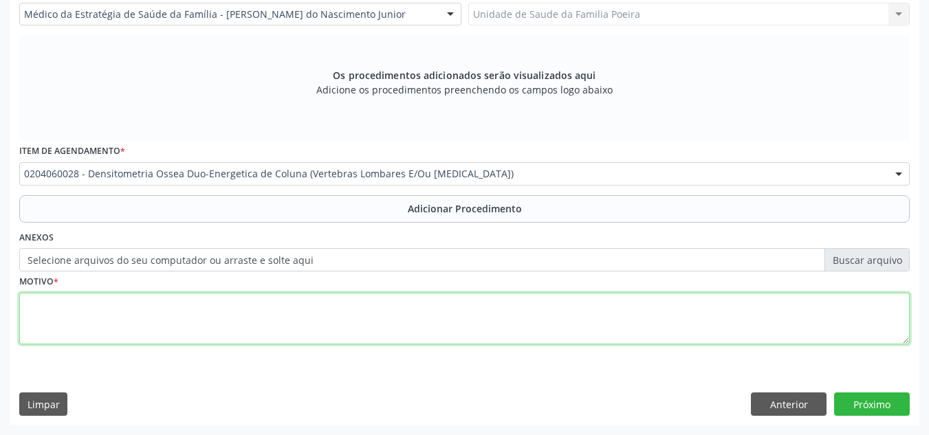
click at [154, 321] on textarea at bounding box center [464, 319] width 891 height 52
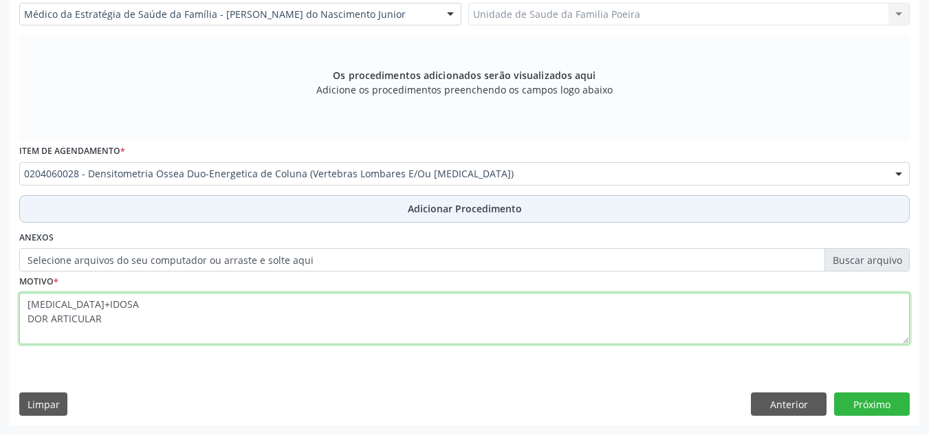
type textarea "[MEDICAL_DATA]+IDOSA DOR ARTICULAR"
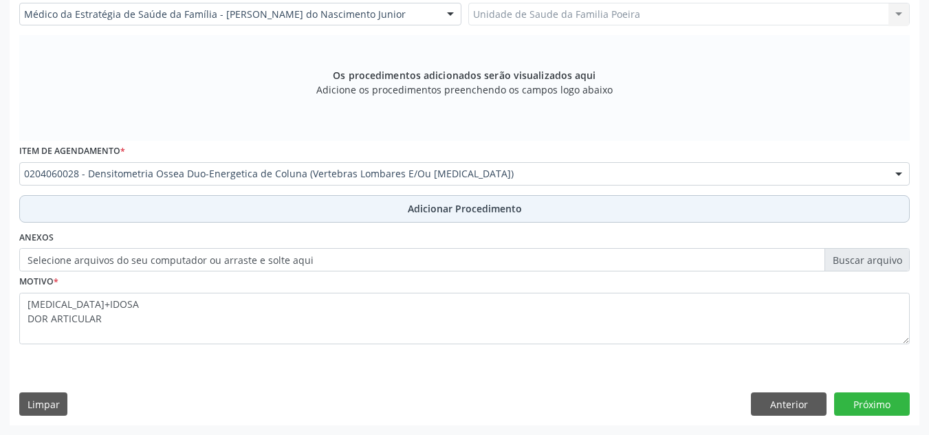
click at [438, 207] on span "Adicionar Procedimento" at bounding box center [465, 209] width 114 height 14
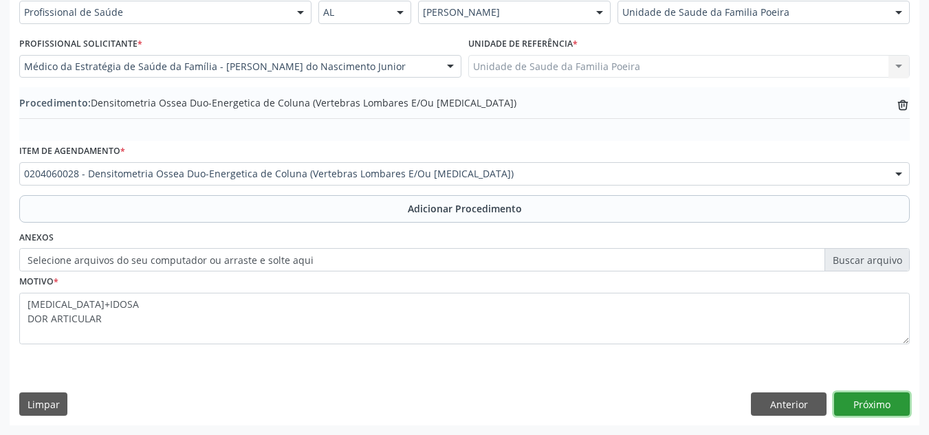
click at [894, 402] on button "Próximo" at bounding box center [872, 404] width 76 height 23
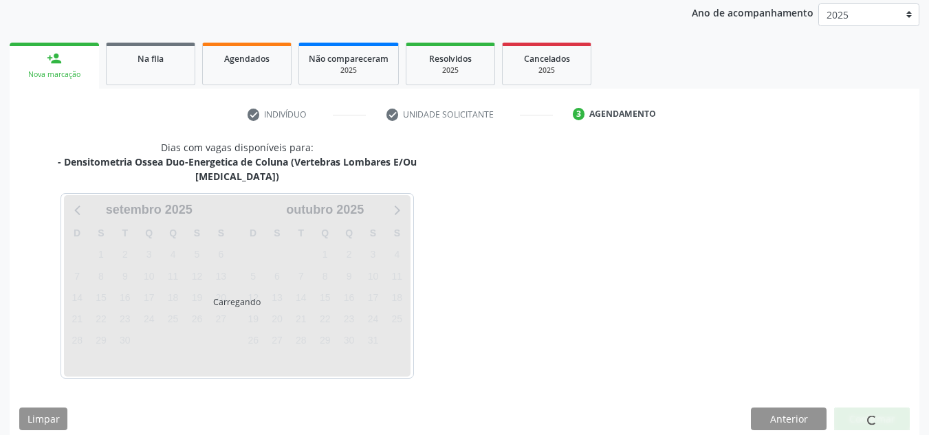
scroll to position [223, 0]
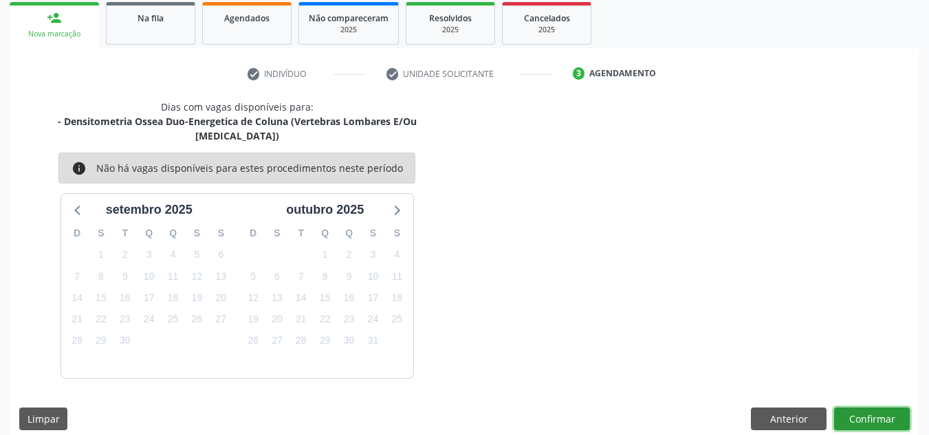
click at [876, 408] on button "Confirmar" at bounding box center [872, 419] width 76 height 23
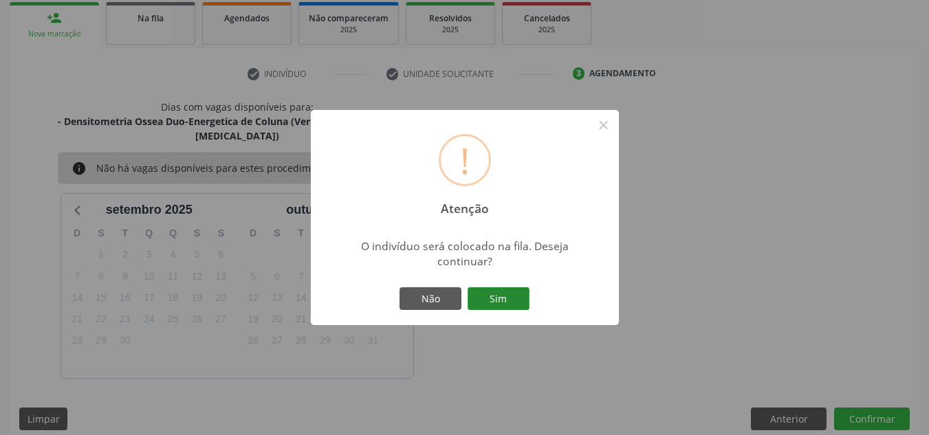
click at [519, 292] on button "Sim" at bounding box center [499, 299] width 62 height 23
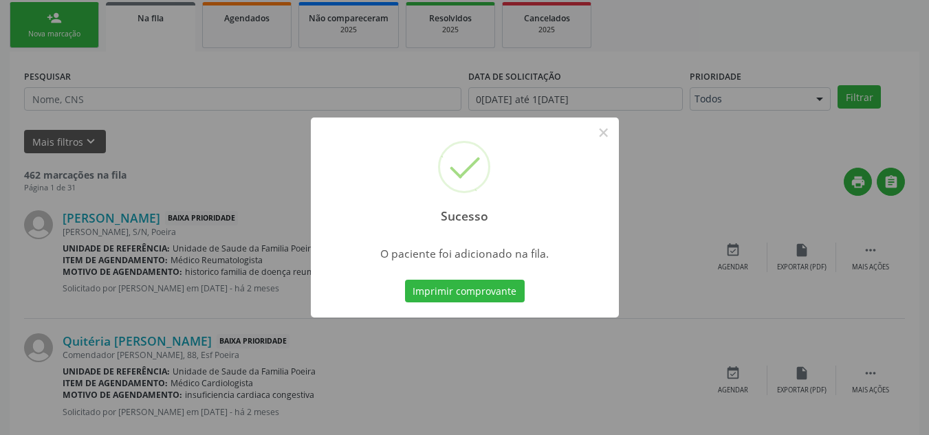
scroll to position [38, 0]
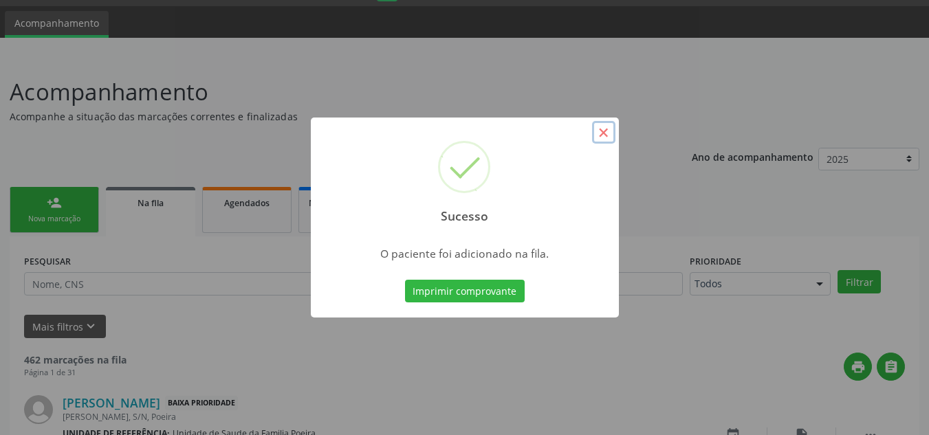
click at [606, 127] on button "×" at bounding box center [603, 132] width 23 height 23
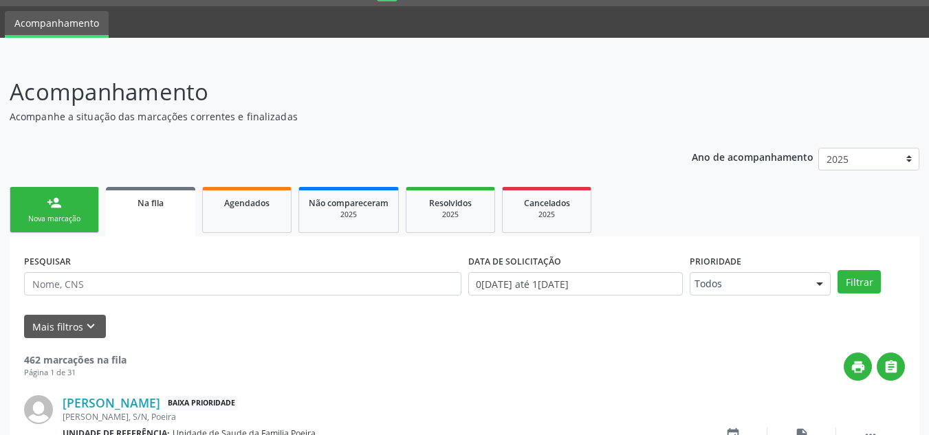
click at [63, 213] on link "person_add Nova marcação" at bounding box center [54, 210] width 89 height 46
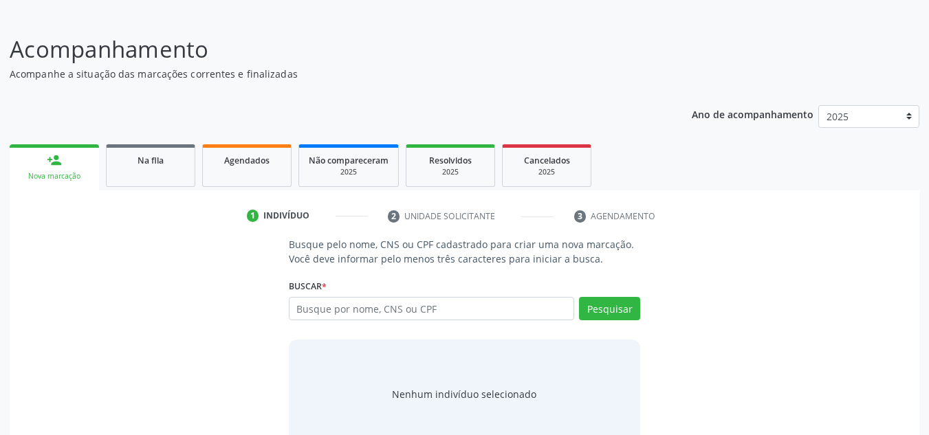
scroll to position [107, 0]
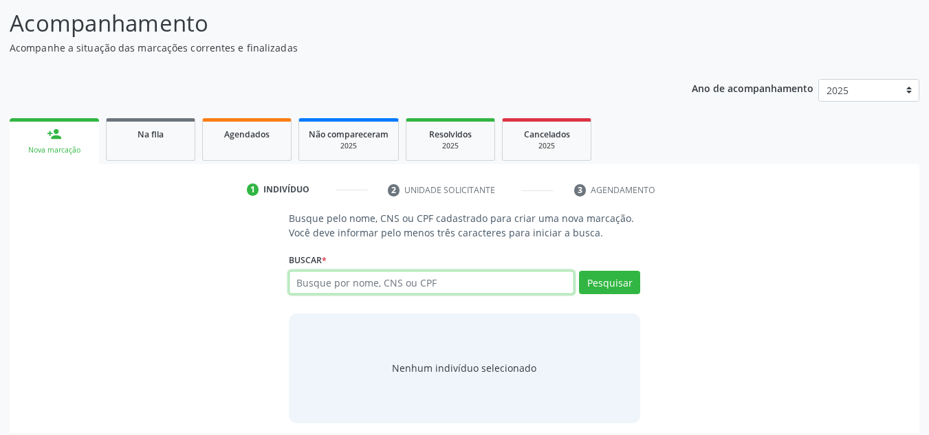
click at [350, 280] on input "text" at bounding box center [432, 282] width 286 height 23
type input "21584524472"
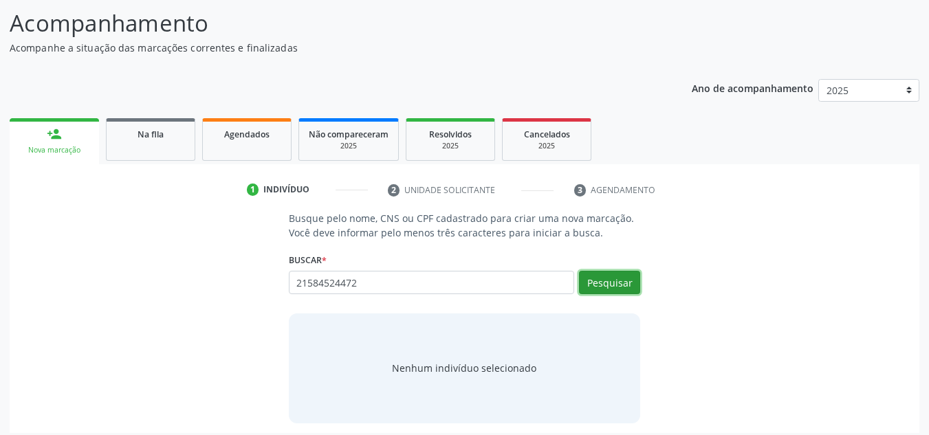
click at [607, 283] on button "Pesquisar" at bounding box center [609, 282] width 61 height 23
type input "21584524472"
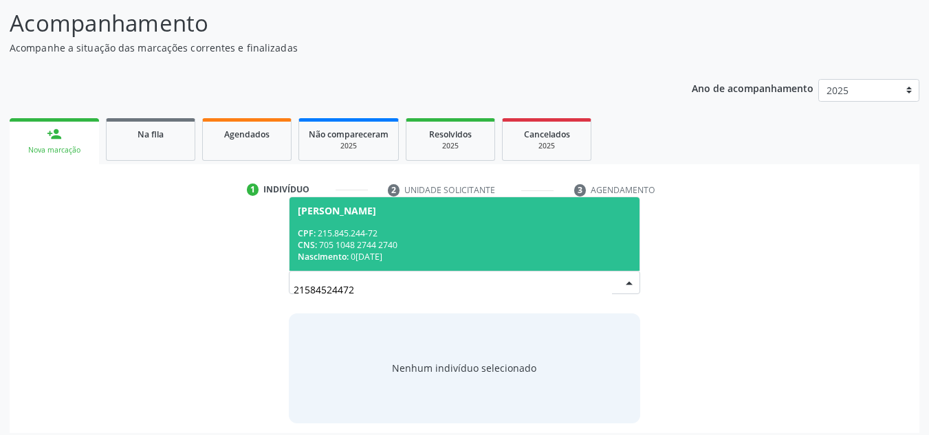
click at [370, 256] on div "Nascimento: 0[DATE]" at bounding box center [465, 257] width 334 height 12
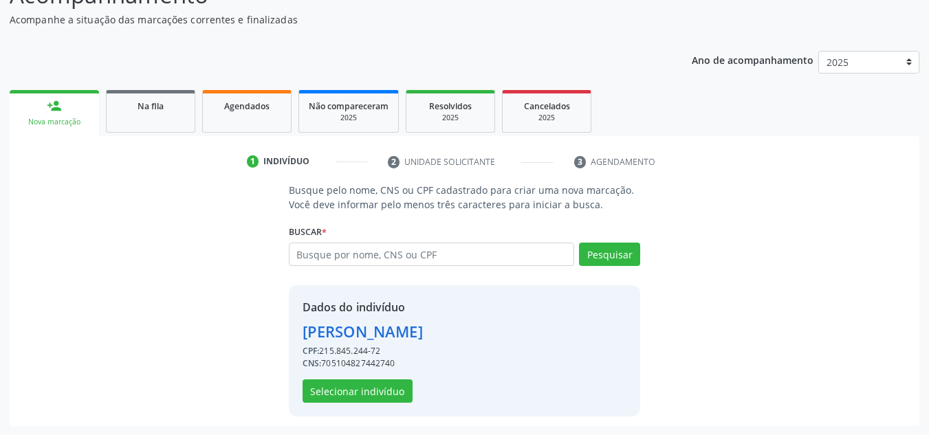
scroll to position [136, 0]
click at [369, 389] on button "Selecionar indivíduo" at bounding box center [358, 390] width 110 height 23
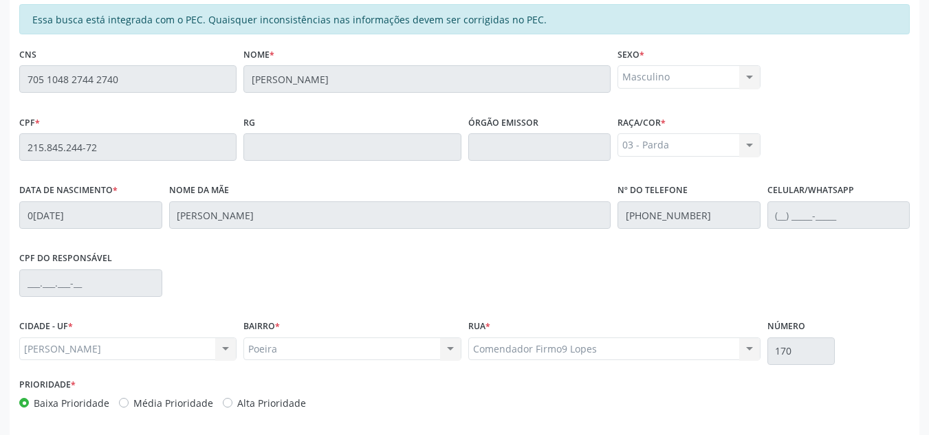
scroll to position [369, 0]
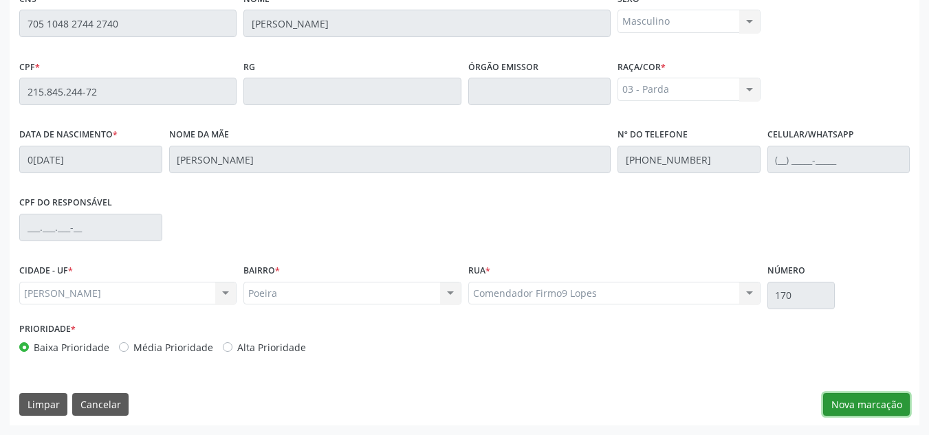
click at [868, 410] on button "Nova marcação" at bounding box center [866, 404] width 87 height 23
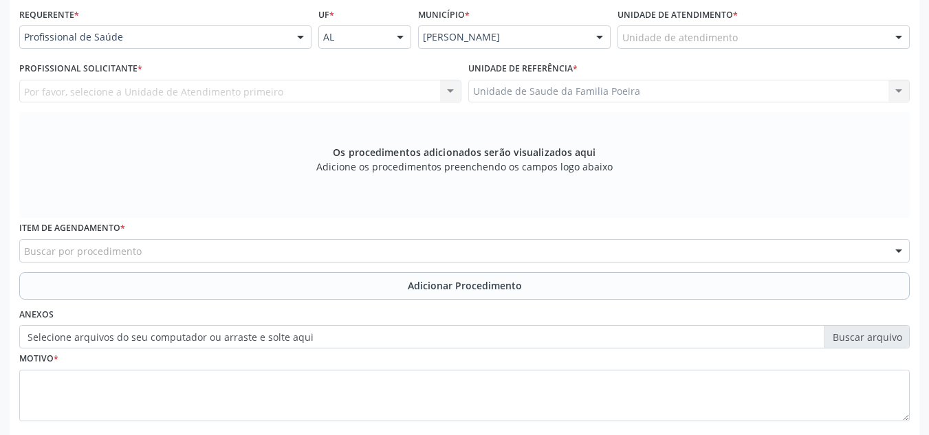
scroll to position [301, 0]
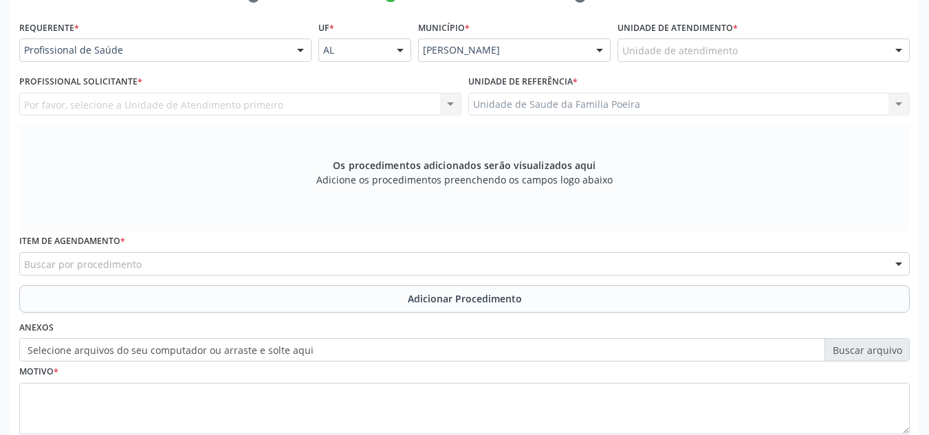
click at [790, 54] on div "Unidade de atendimento" at bounding box center [764, 50] width 292 height 23
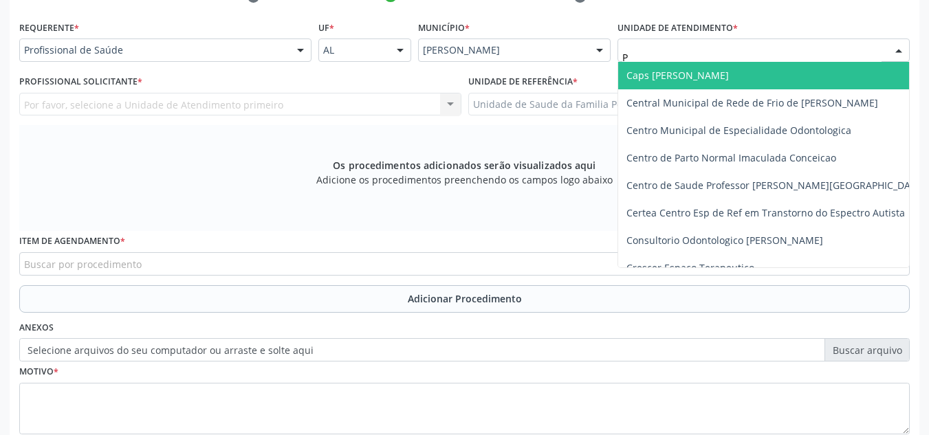
type input "PO"
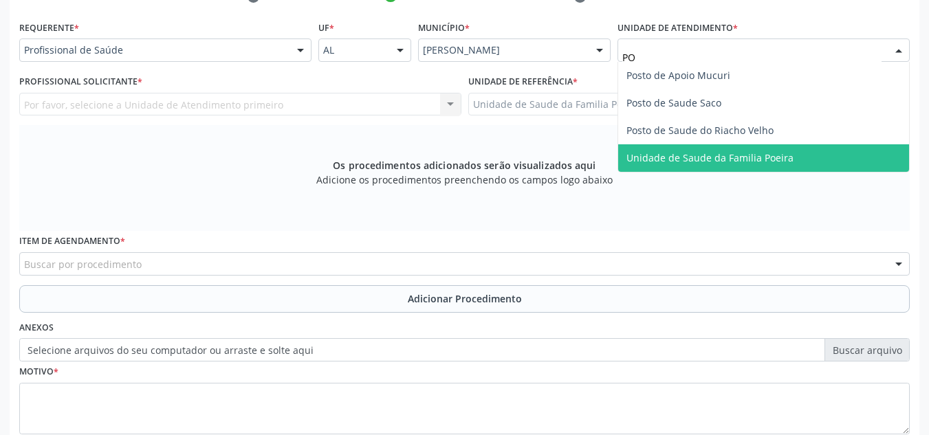
click at [768, 156] on span "Unidade de Saude da Familia Poeira" at bounding box center [710, 157] width 167 height 13
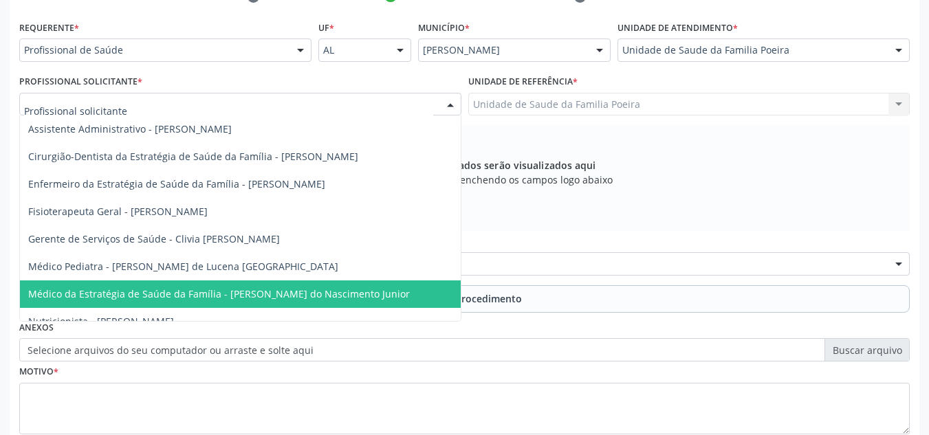
click at [107, 301] on span "Médico da Estratégia de Saúde da Família - [PERSON_NAME] do Nascimento Junior" at bounding box center [240, 295] width 441 height 28
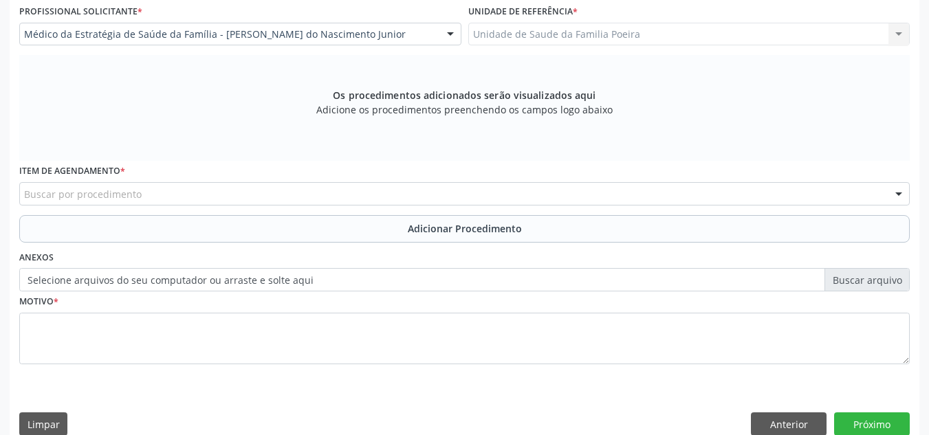
scroll to position [391, 0]
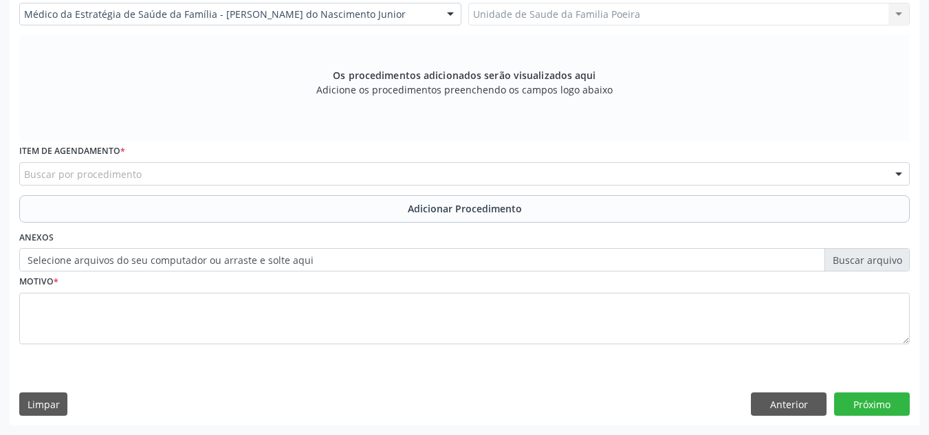
click at [142, 175] on div "Buscar por procedimento" at bounding box center [464, 173] width 891 height 23
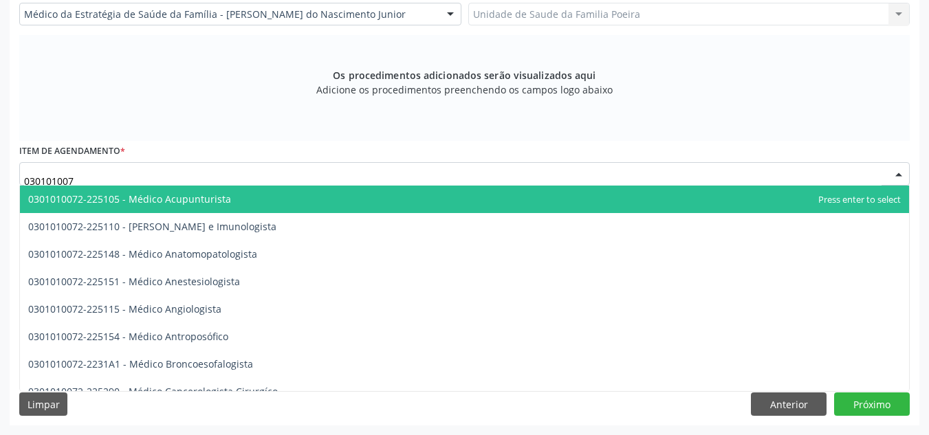
type input "0301010072"
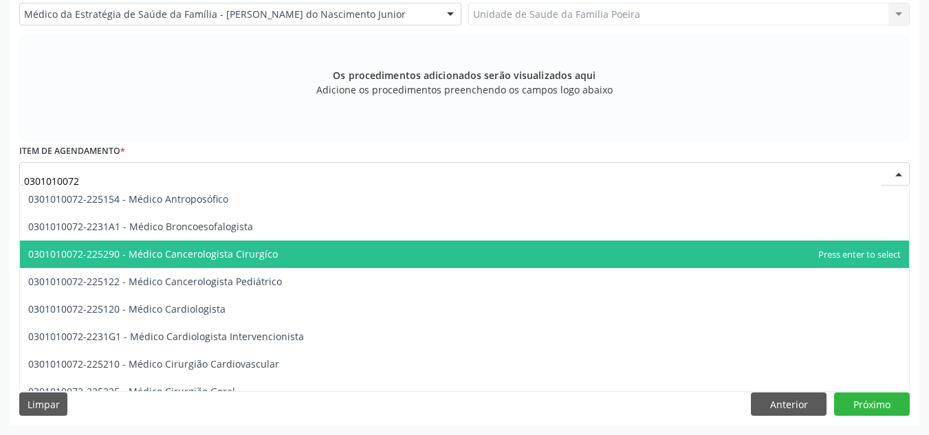
scroll to position [206, 0]
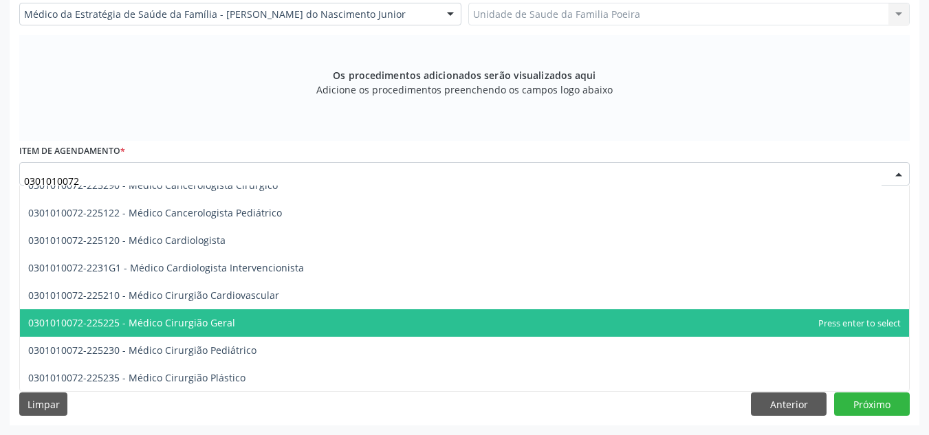
click at [239, 323] on span "0301010072-225225 - Médico Cirurgião Geral" at bounding box center [464, 324] width 889 height 28
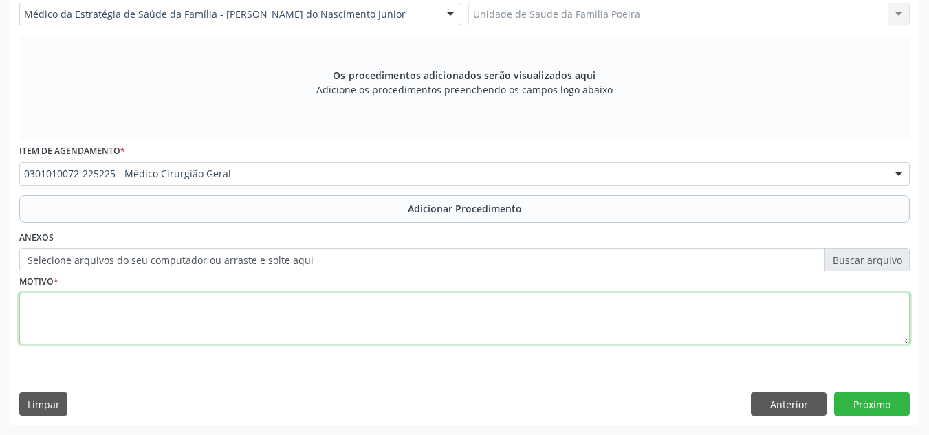
click at [224, 311] on textarea at bounding box center [464, 319] width 891 height 52
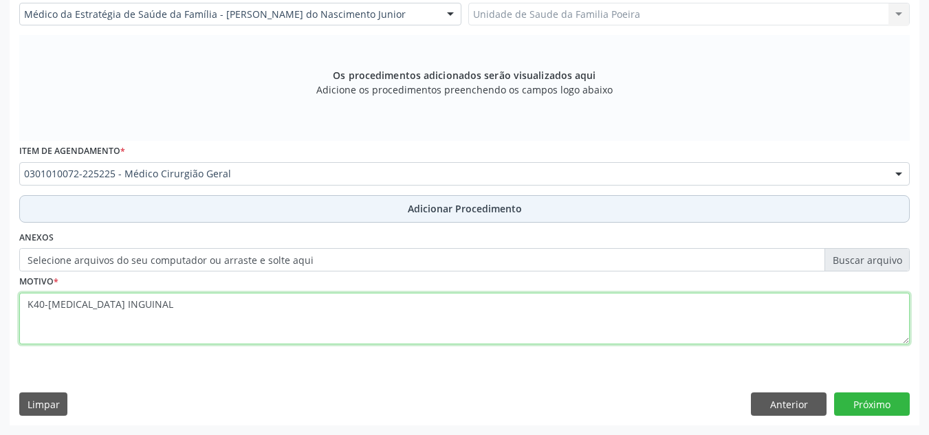
type textarea "K40-[MEDICAL_DATA] INGUINAL"
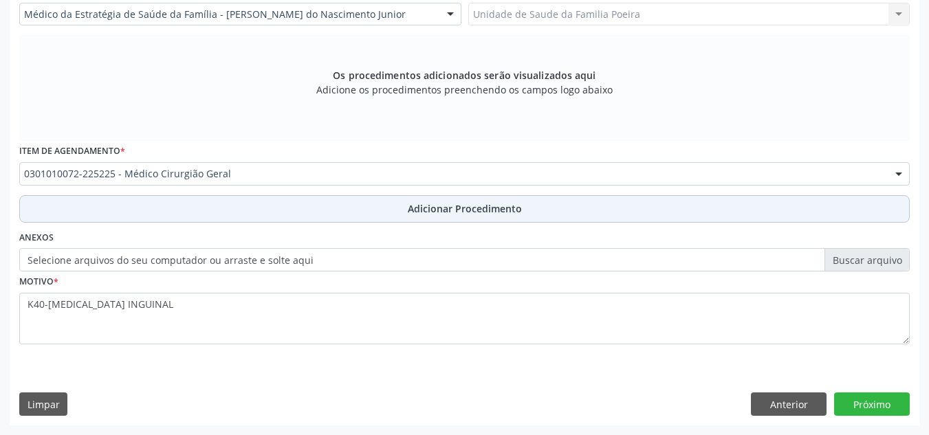
click at [284, 211] on button "Adicionar Procedimento" at bounding box center [464, 209] width 891 height 28
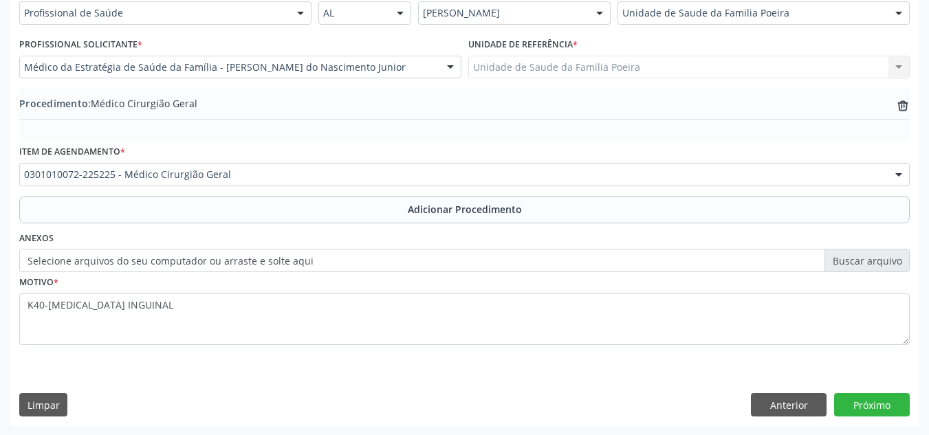
scroll to position [338, 0]
click at [870, 402] on button "Próximo" at bounding box center [872, 404] width 76 height 23
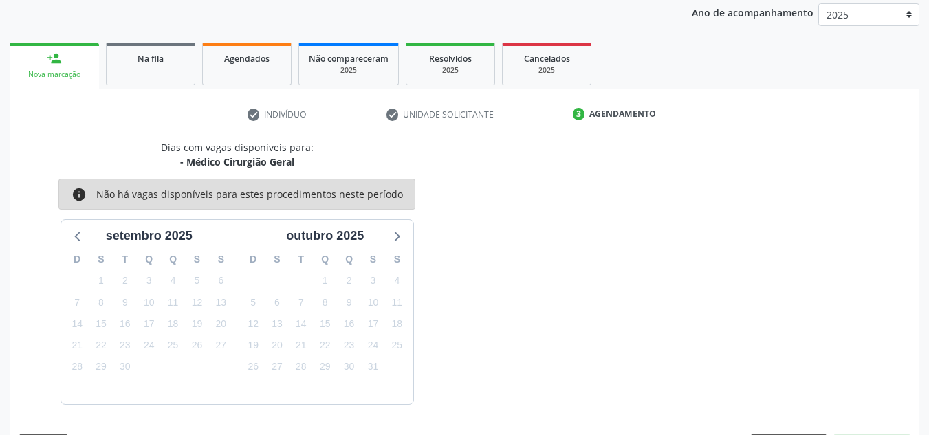
scroll to position [223, 0]
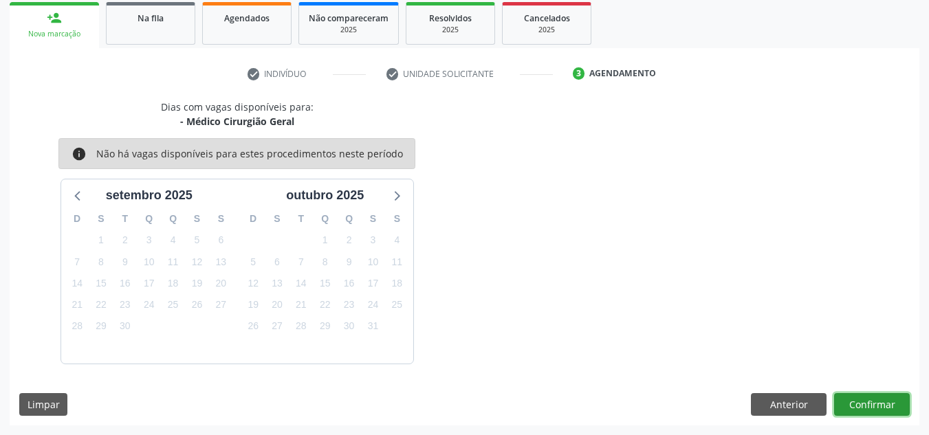
click at [874, 406] on button "Confirmar" at bounding box center [872, 404] width 76 height 23
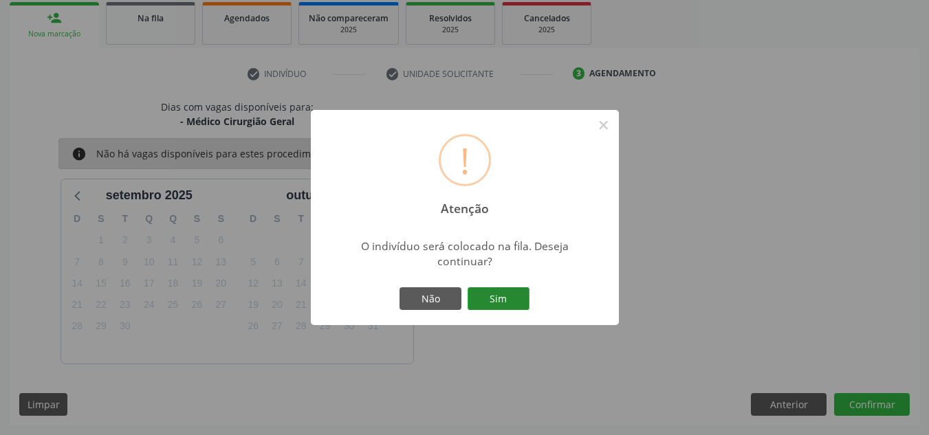
click at [501, 297] on button "Sim" at bounding box center [499, 299] width 62 height 23
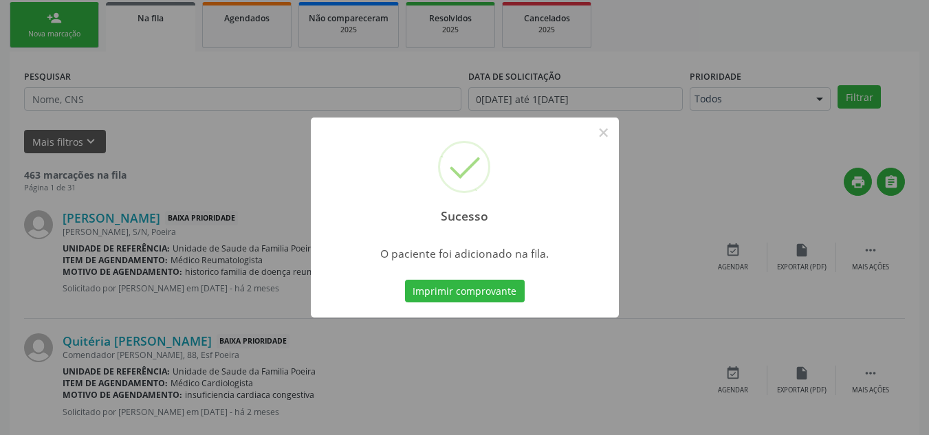
scroll to position [38, 0]
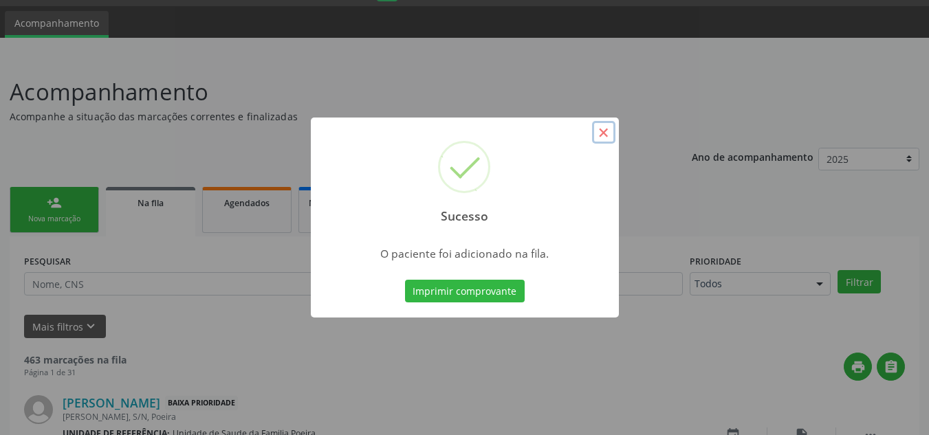
click at [608, 136] on button "×" at bounding box center [603, 132] width 23 height 23
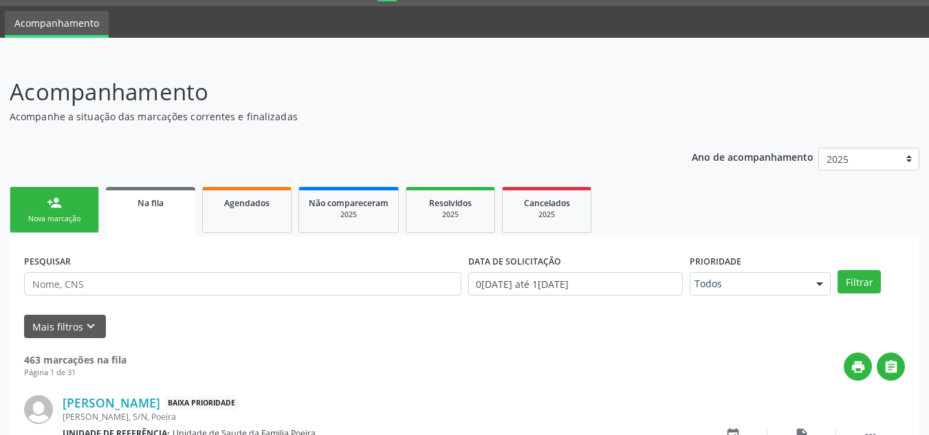
click at [56, 215] on div "Nova marcação" at bounding box center [54, 219] width 69 height 10
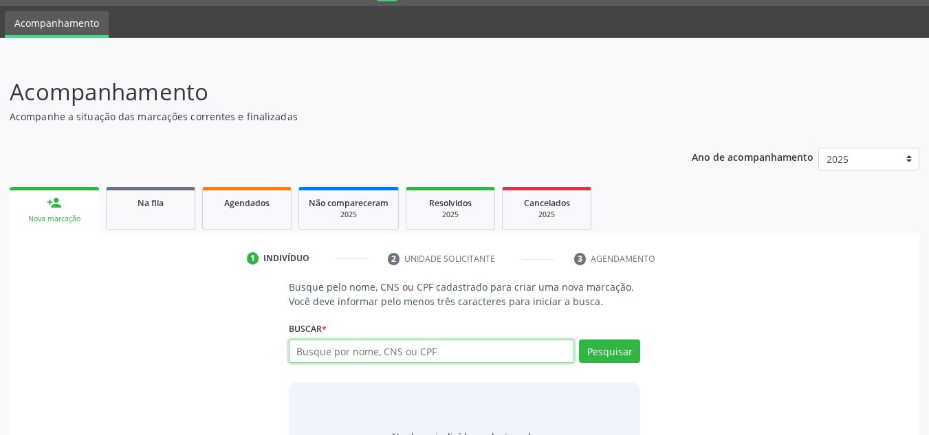
click at [429, 347] on input "text" at bounding box center [432, 351] width 286 height 23
type input "21584524472"
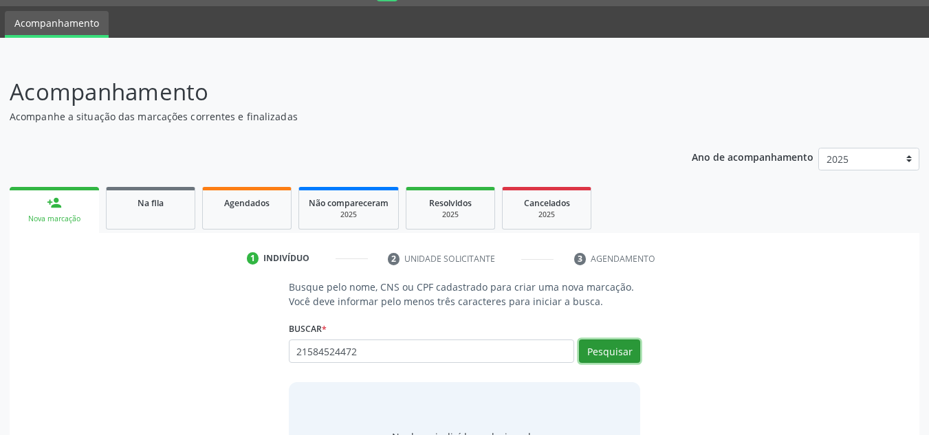
click at [596, 351] on button "Pesquisar" at bounding box center [609, 351] width 61 height 23
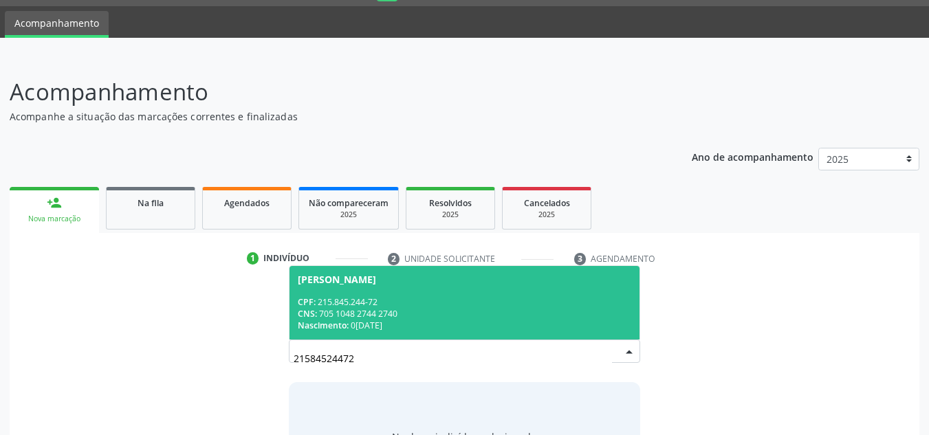
click at [427, 316] on div "CNS: 705 1048 2744 2740" at bounding box center [465, 314] width 334 height 12
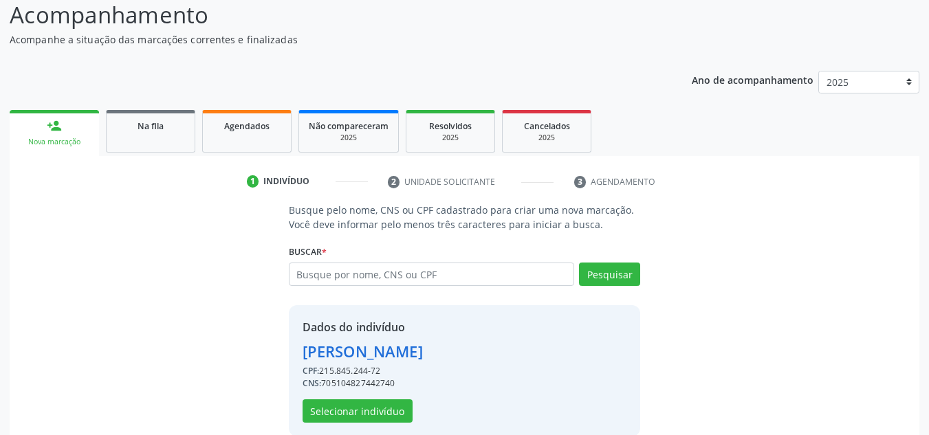
scroll to position [136, 0]
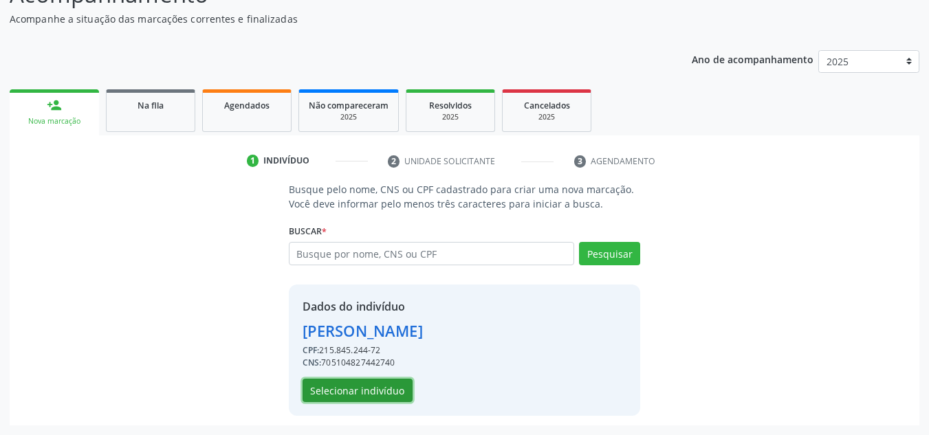
click at [348, 385] on button "Selecionar indivíduo" at bounding box center [358, 390] width 110 height 23
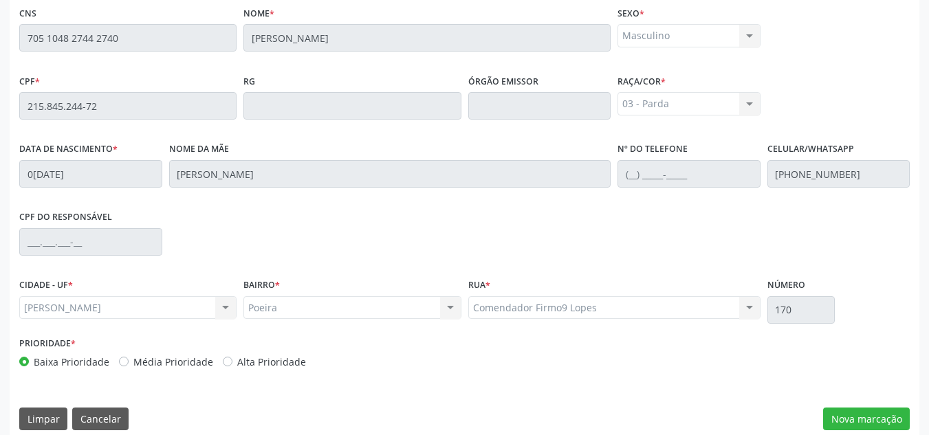
scroll to position [369, 0]
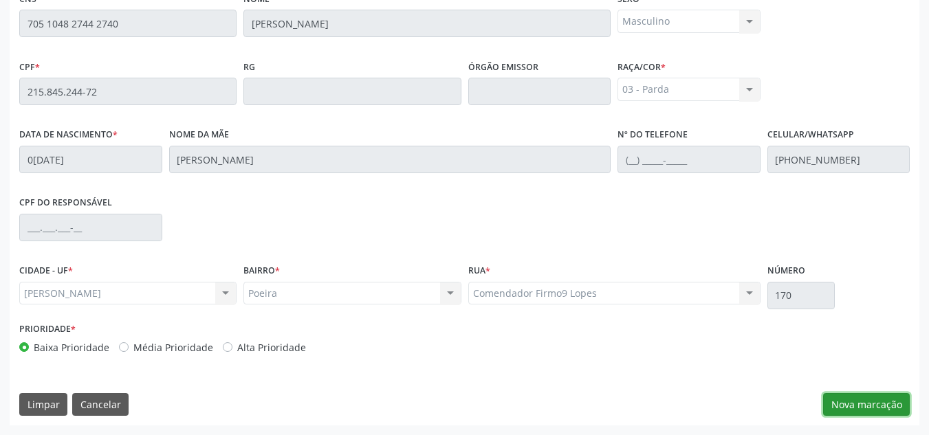
click at [865, 405] on button "Nova marcação" at bounding box center [866, 404] width 87 height 23
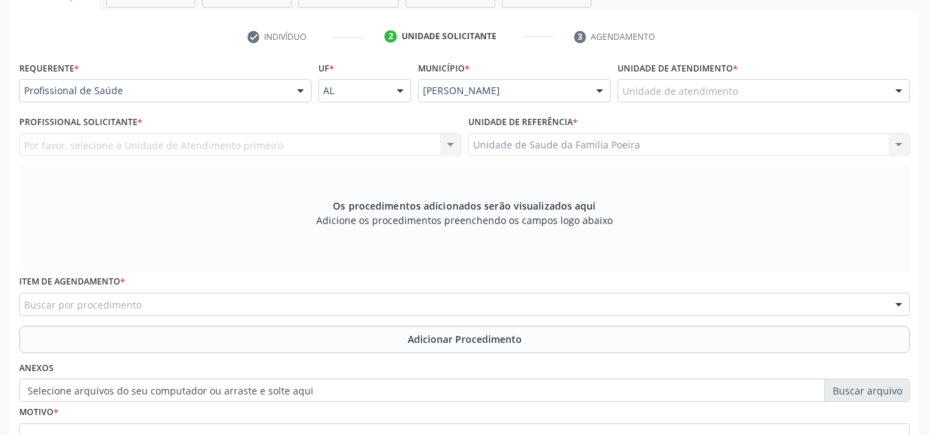
scroll to position [232, 0]
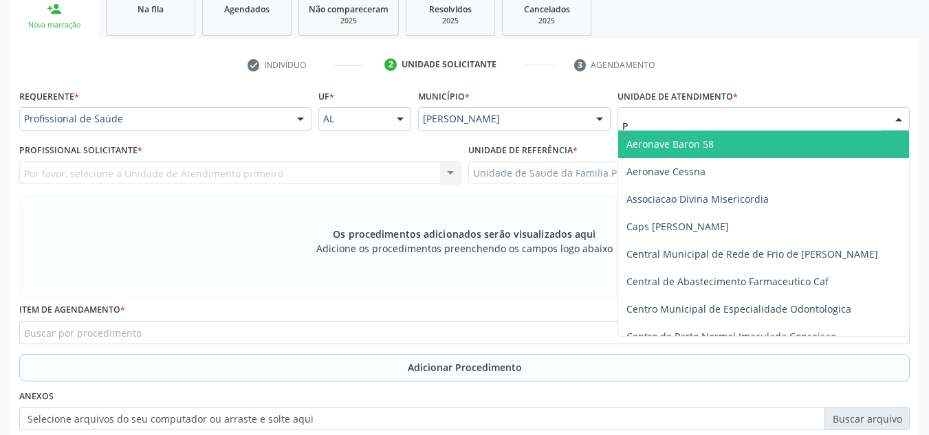
type input "PO"
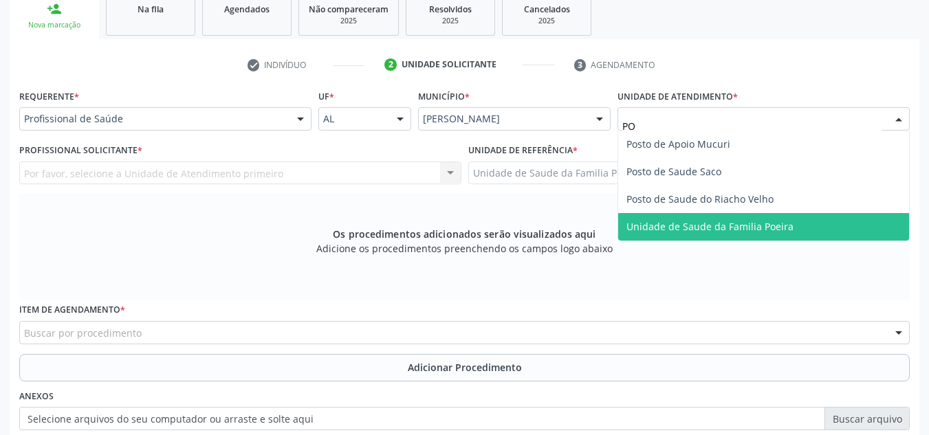
click at [684, 226] on span "Unidade de Saude da Familia Poeira" at bounding box center [710, 226] width 167 height 13
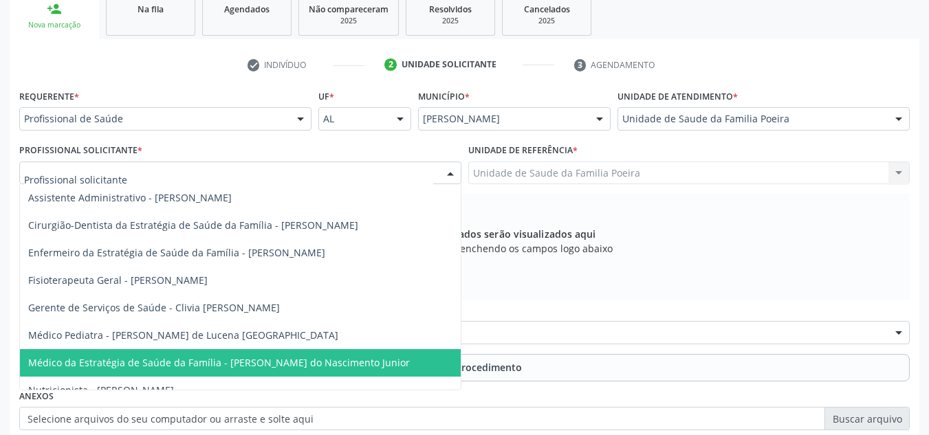
click at [158, 363] on span "Médico da Estratégia de Saúde da Família - [PERSON_NAME] do Nascimento Junior" at bounding box center [219, 362] width 382 height 13
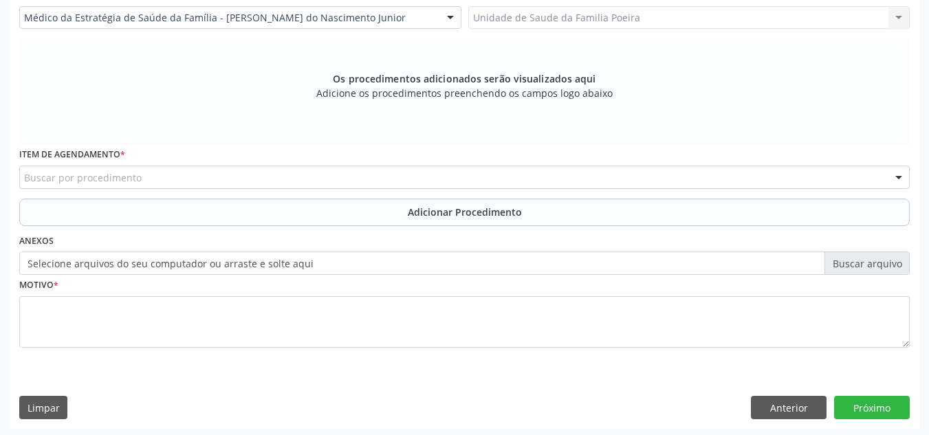
scroll to position [391, 0]
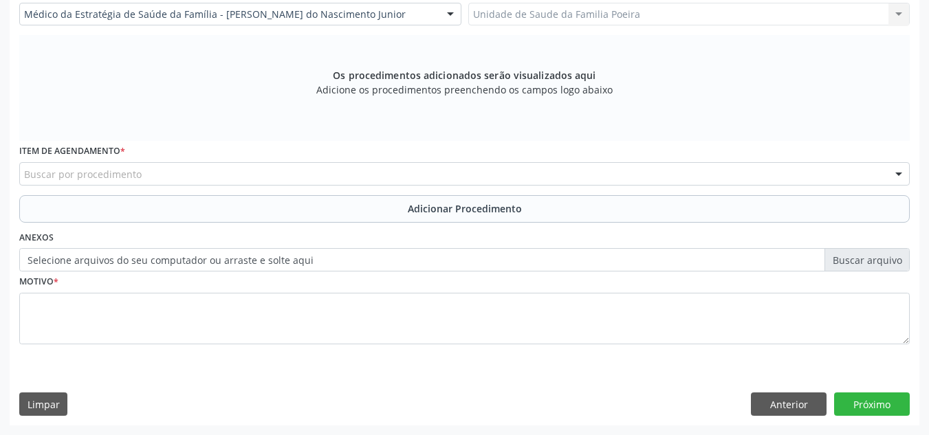
click at [164, 173] on div "Buscar por procedimento" at bounding box center [464, 173] width 891 height 23
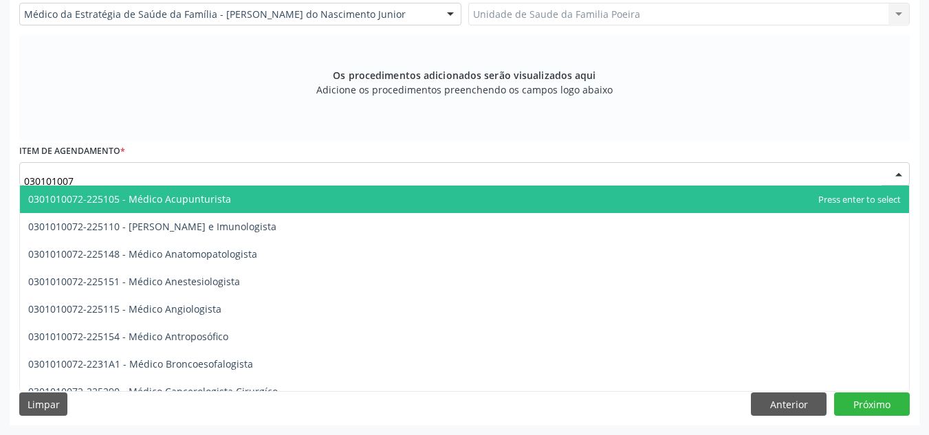
type input "0301010072"
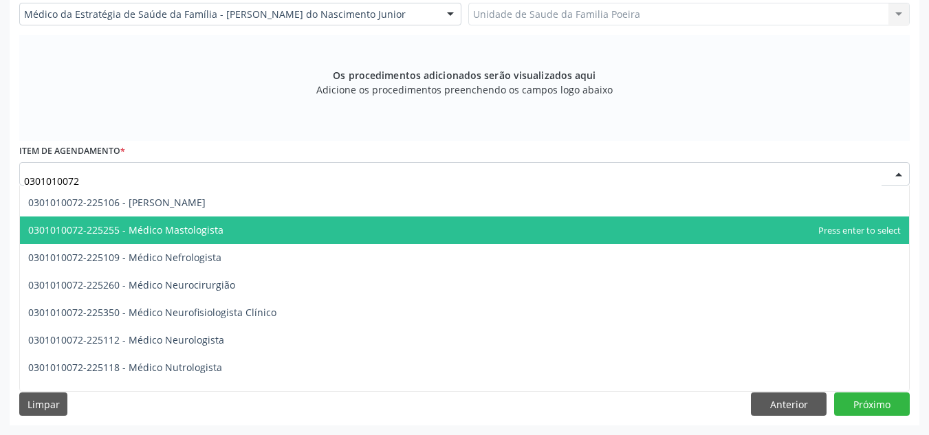
scroll to position [963, 0]
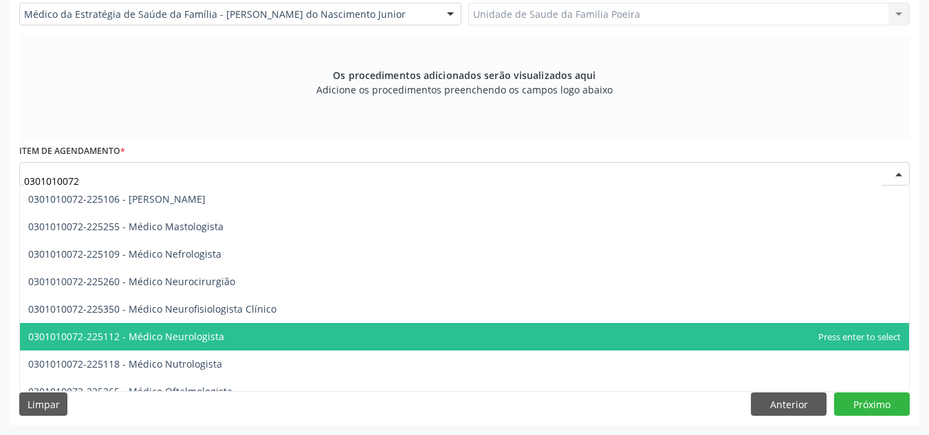
click at [222, 340] on span "0301010072-225112 - Médico Neurologista" at bounding box center [464, 337] width 889 height 28
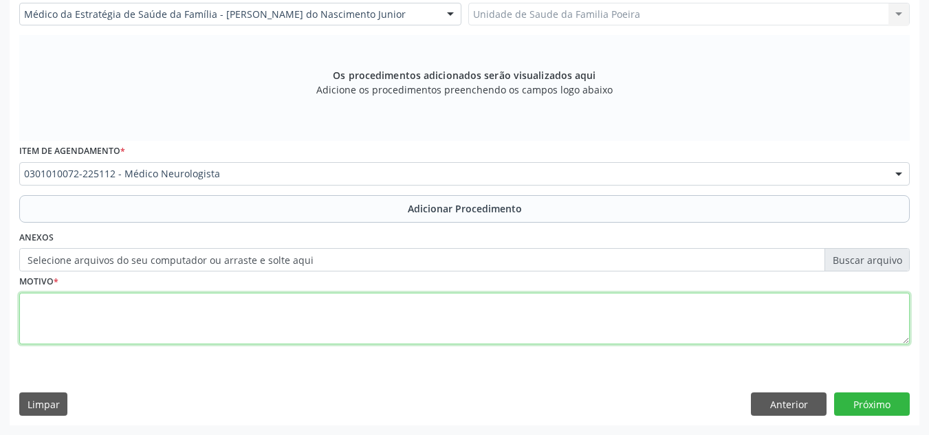
click at [222, 339] on textarea at bounding box center [464, 319] width 891 height 52
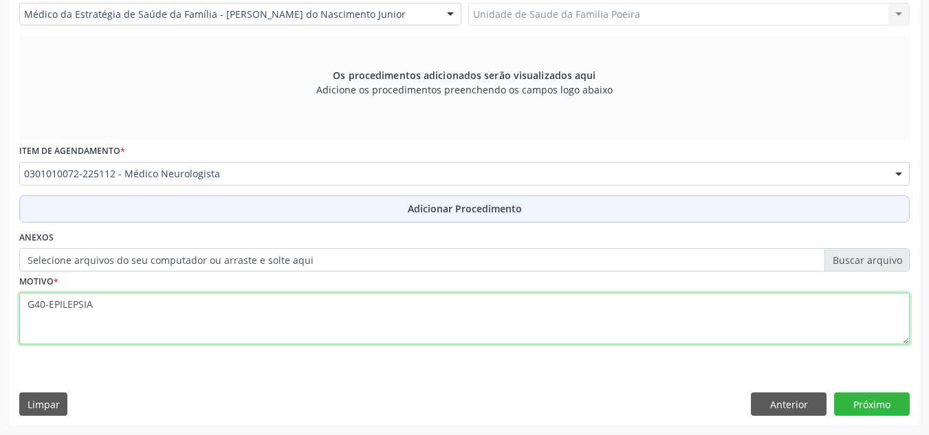
type textarea "G40-EPILEPSIA"
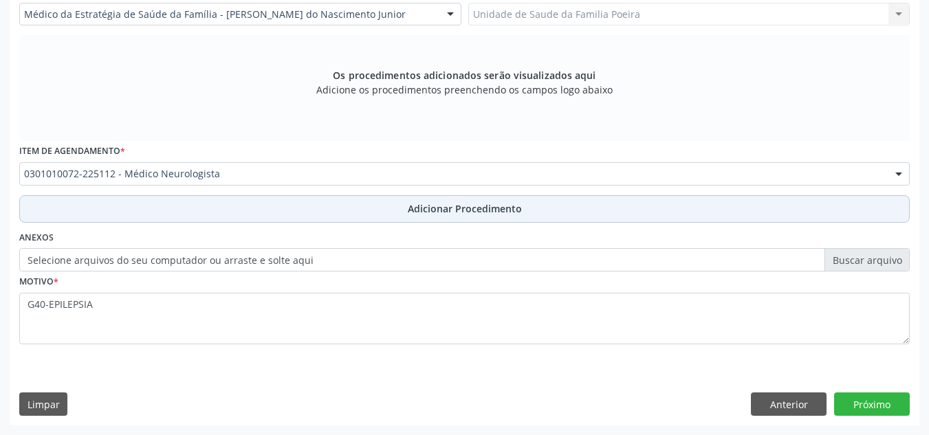
click at [418, 208] on span "Adicionar Procedimento" at bounding box center [465, 209] width 114 height 14
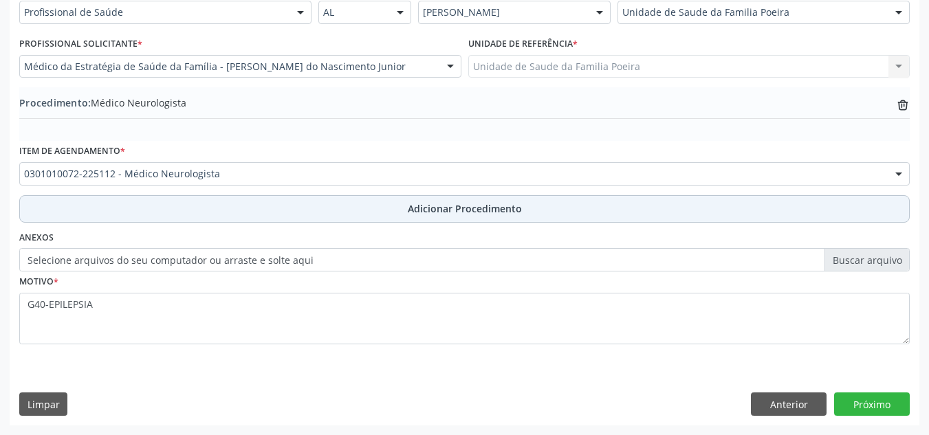
scroll to position [338, 0]
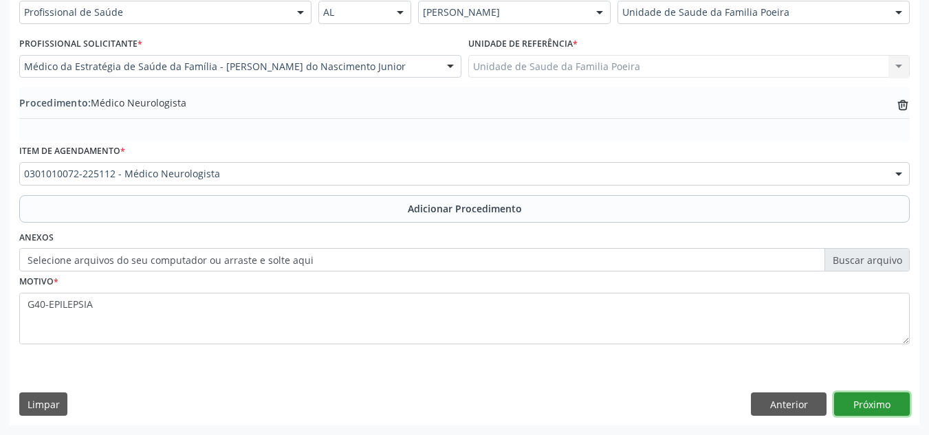
click at [883, 405] on button "Próximo" at bounding box center [872, 404] width 76 height 23
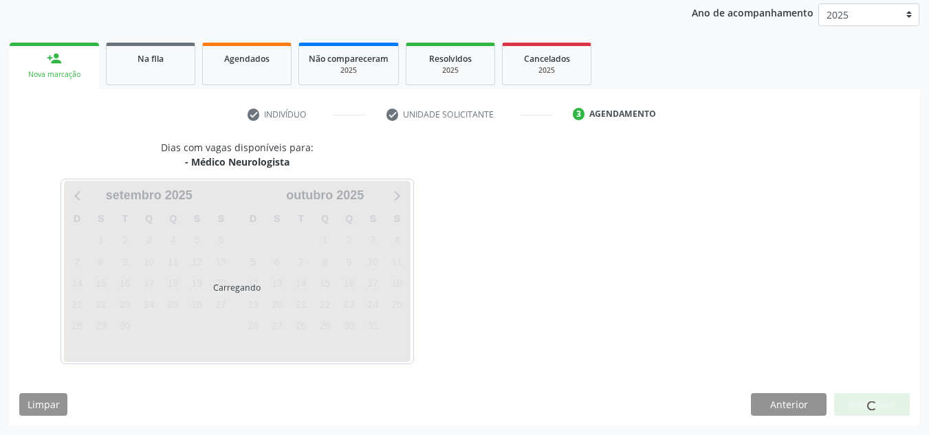
scroll to position [223, 0]
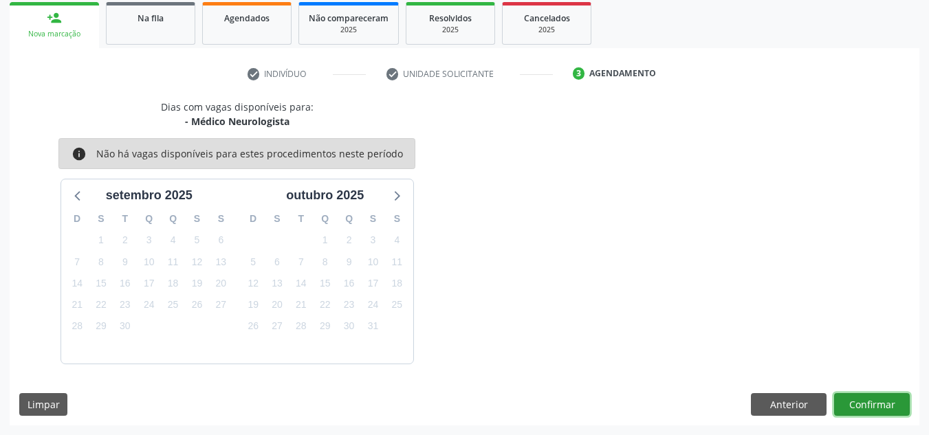
click at [887, 407] on button "Confirmar" at bounding box center [872, 404] width 76 height 23
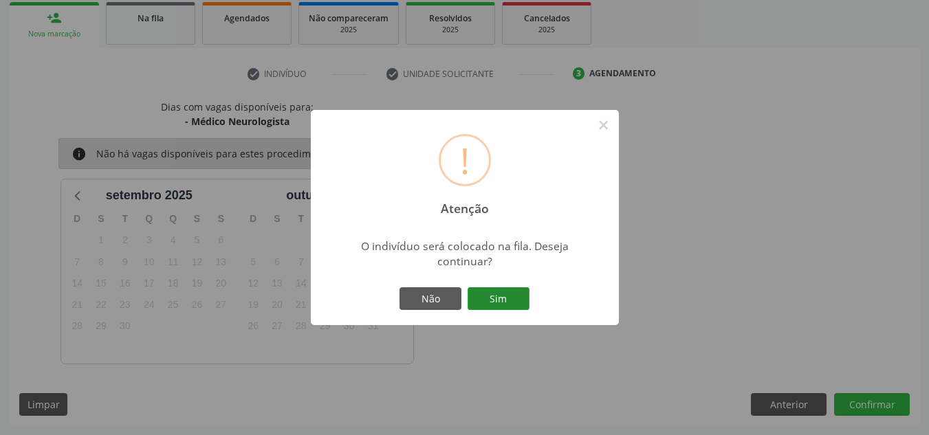
click at [488, 299] on button "Sim" at bounding box center [499, 299] width 62 height 23
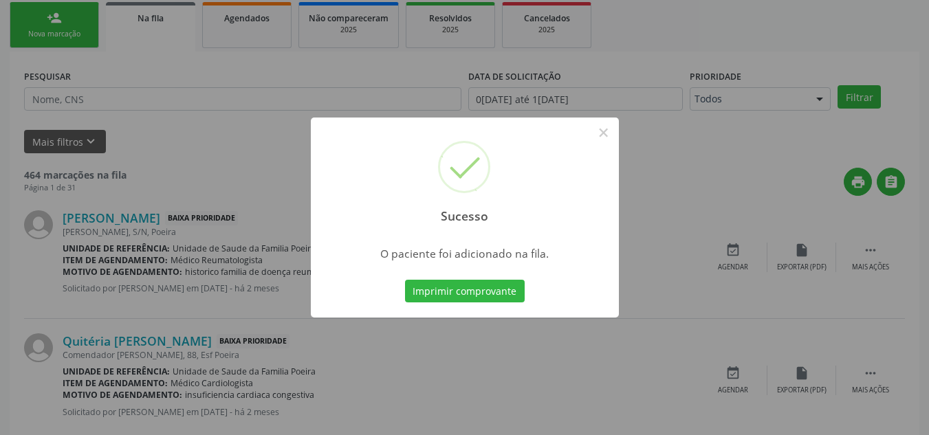
scroll to position [38, 0]
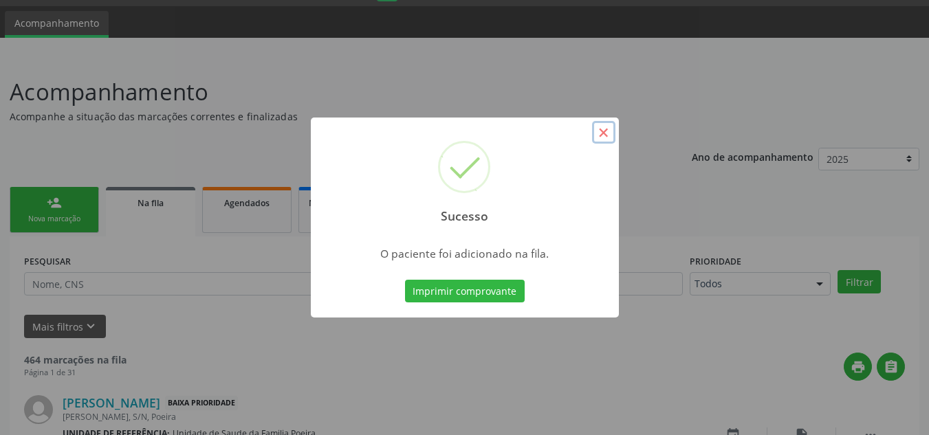
click at [601, 136] on button "×" at bounding box center [603, 132] width 23 height 23
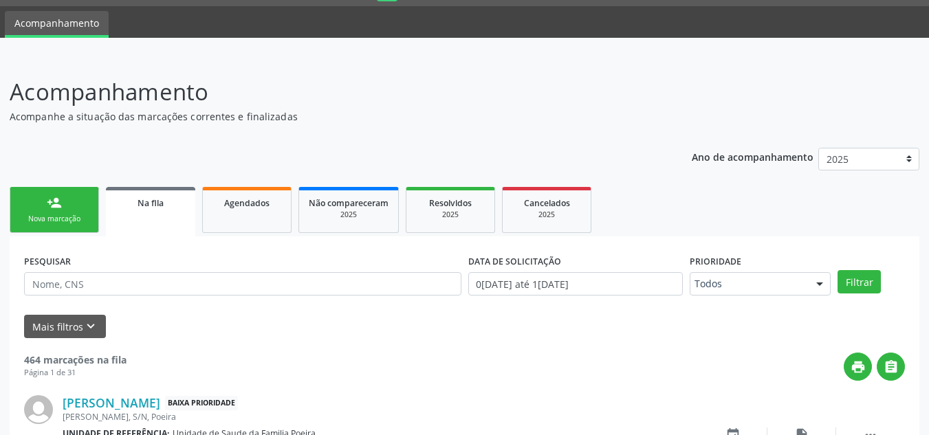
click at [57, 212] on link "person_add Nova marcação" at bounding box center [54, 210] width 89 height 46
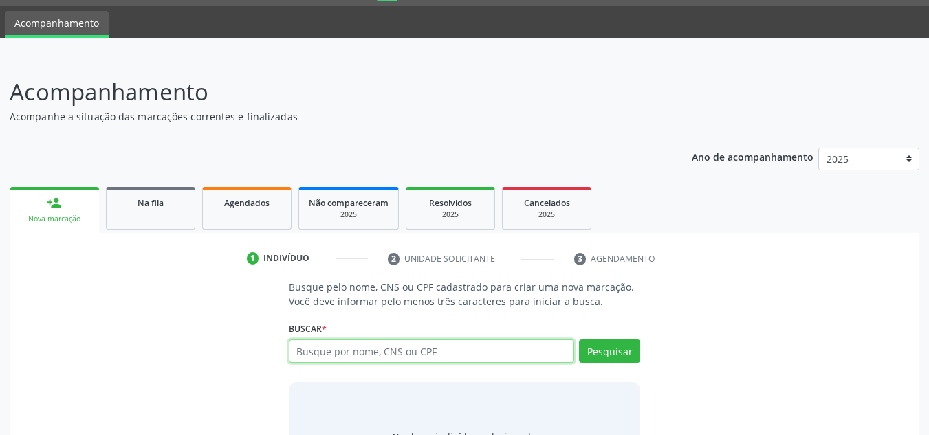
click at [419, 345] on input "text" at bounding box center [432, 351] width 286 height 23
type input "705104827442740"
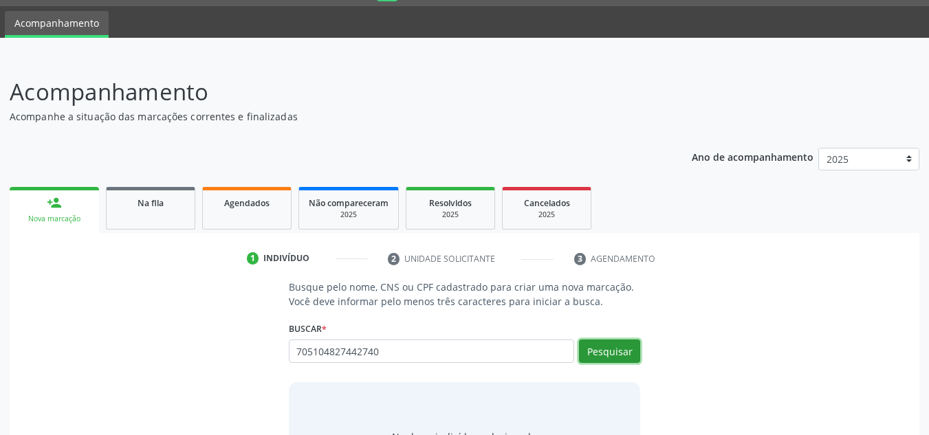
click at [607, 357] on button "Pesquisar" at bounding box center [609, 351] width 61 height 23
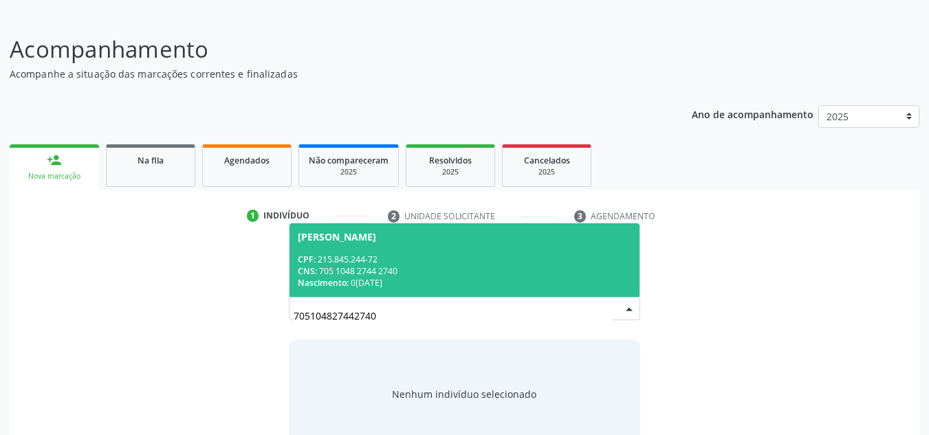
scroll to position [107, 0]
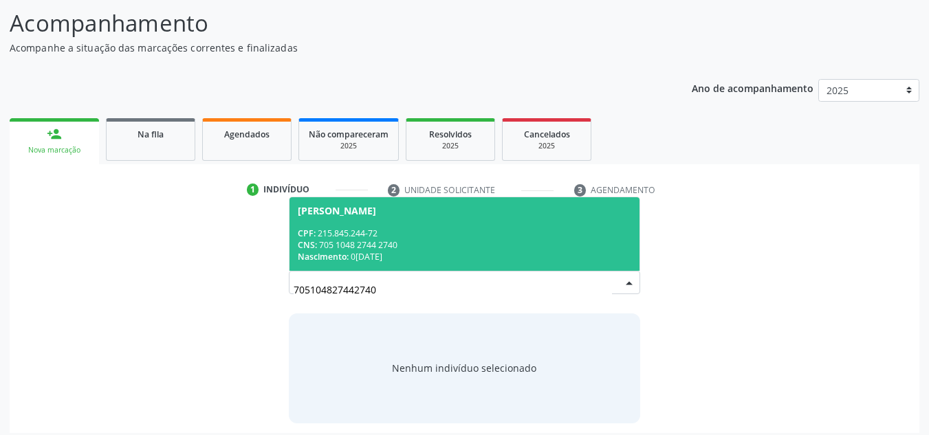
click at [330, 228] on div "CPF: 215.845.244-72" at bounding box center [465, 234] width 334 height 12
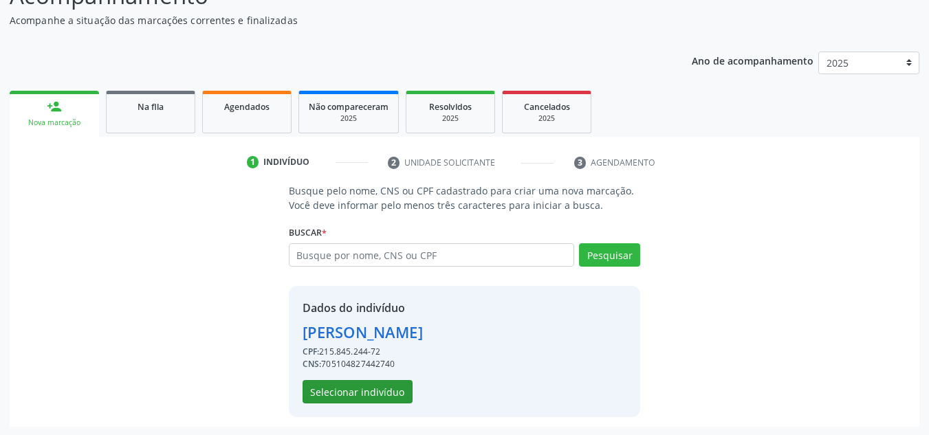
scroll to position [136, 0]
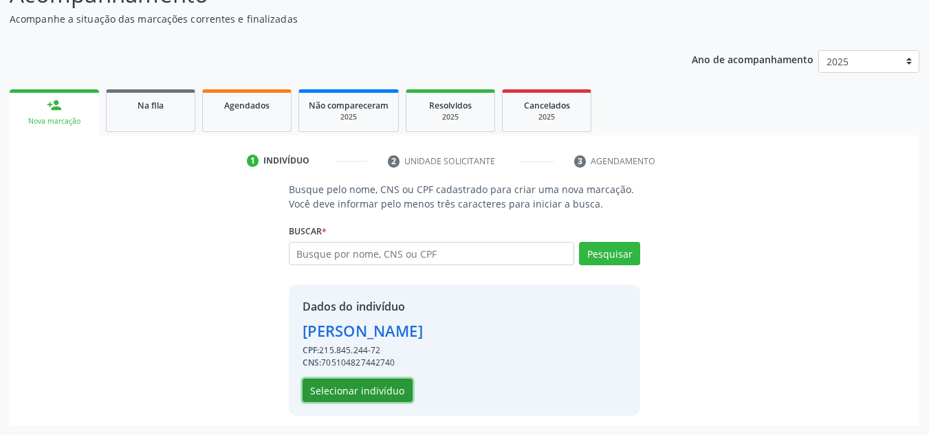
click at [352, 391] on button "Selecionar indivíduo" at bounding box center [358, 390] width 110 height 23
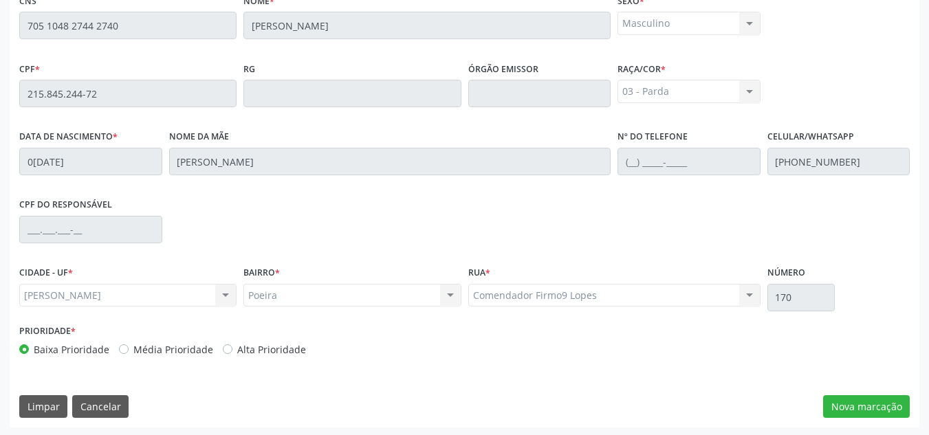
scroll to position [369, 0]
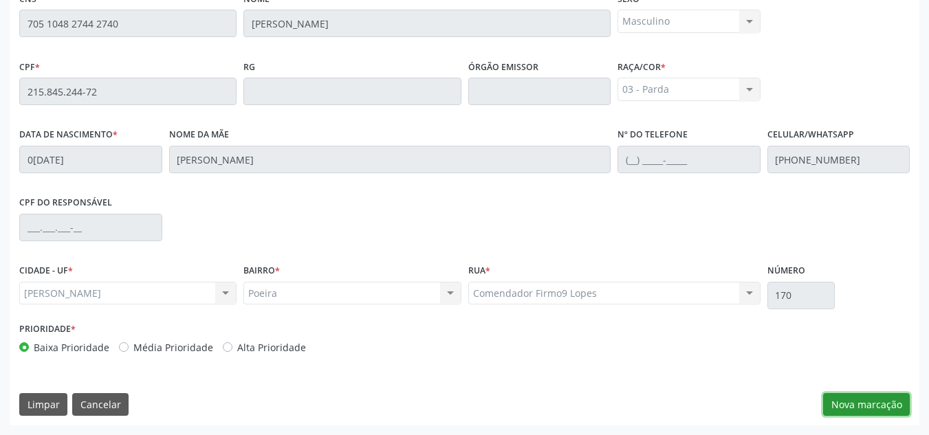
click at [854, 404] on button "Nova marcação" at bounding box center [866, 404] width 87 height 23
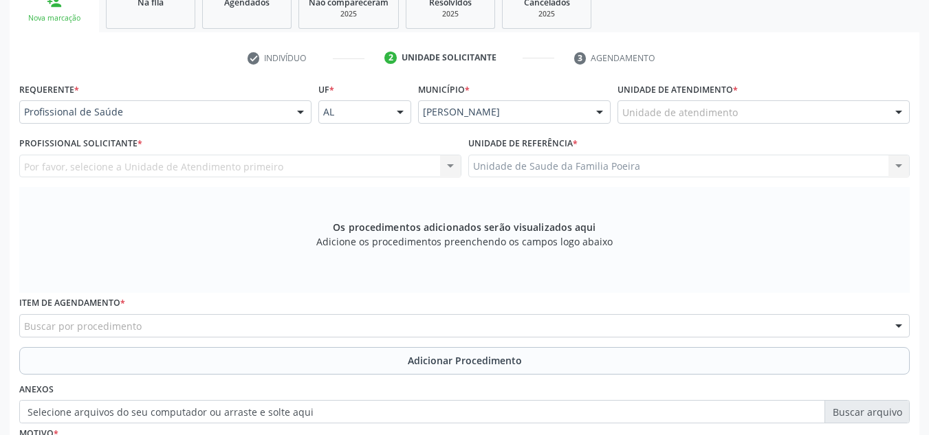
scroll to position [232, 0]
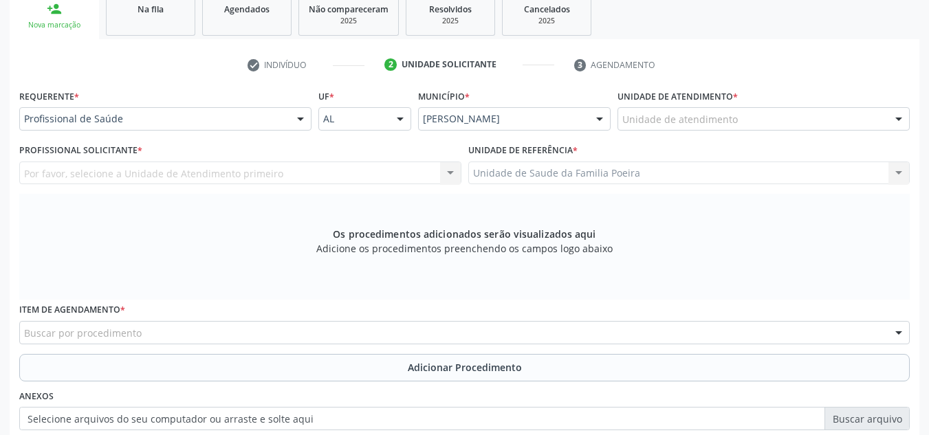
click at [844, 118] on div "Unidade de atendimento" at bounding box center [764, 118] width 292 height 23
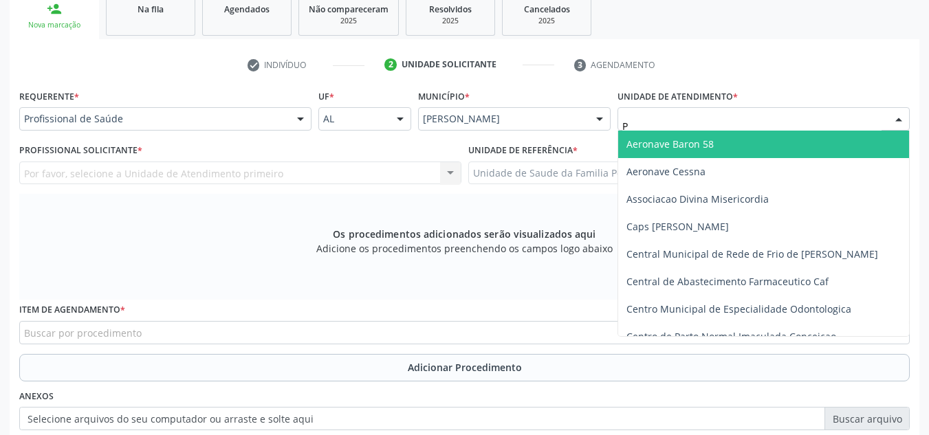
type input "PO"
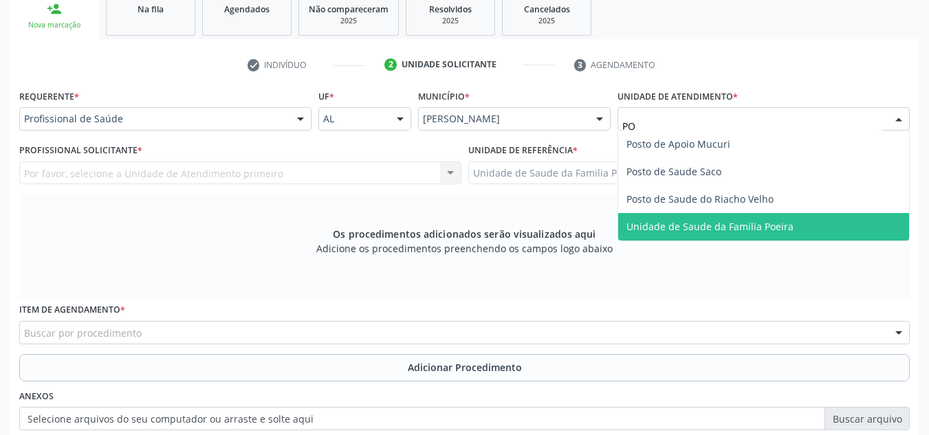
click at [743, 228] on span "Unidade de Saude da Familia Poeira" at bounding box center [710, 226] width 167 height 13
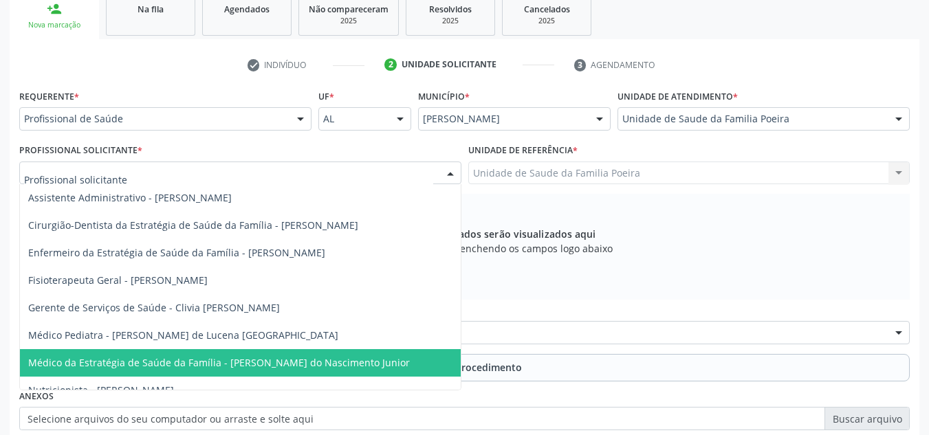
click at [114, 375] on span "Médico da Estratégia de Saúde da Família - [PERSON_NAME] do Nascimento Junior" at bounding box center [240, 363] width 441 height 28
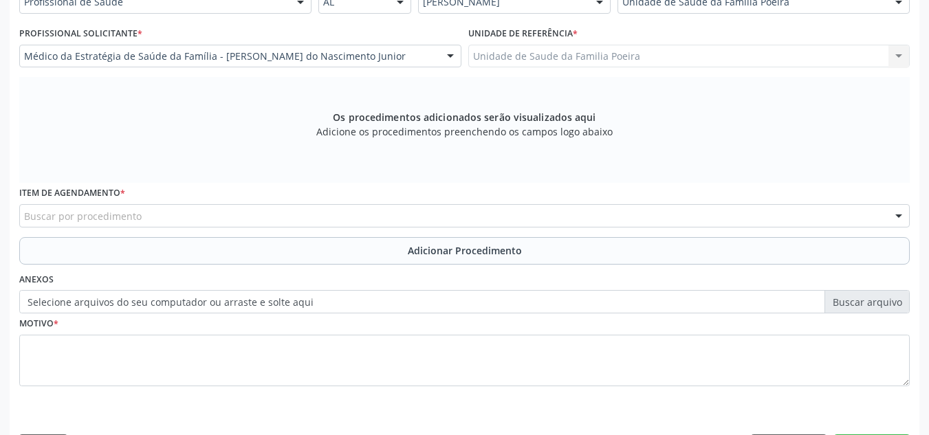
scroll to position [391, 0]
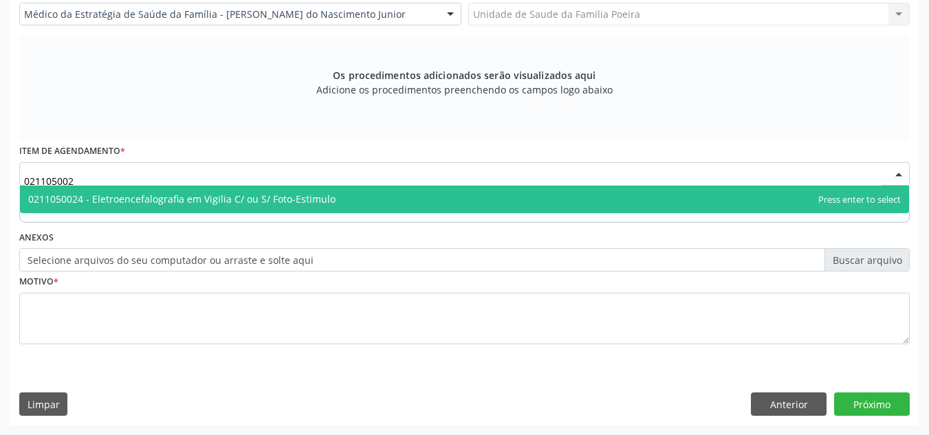
type input "0211050024"
click at [135, 201] on span "0211050024 - Eletroencefalografia em Vigilia C/ ou S/ Foto-Estimulo" at bounding box center [181, 199] width 307 height 13
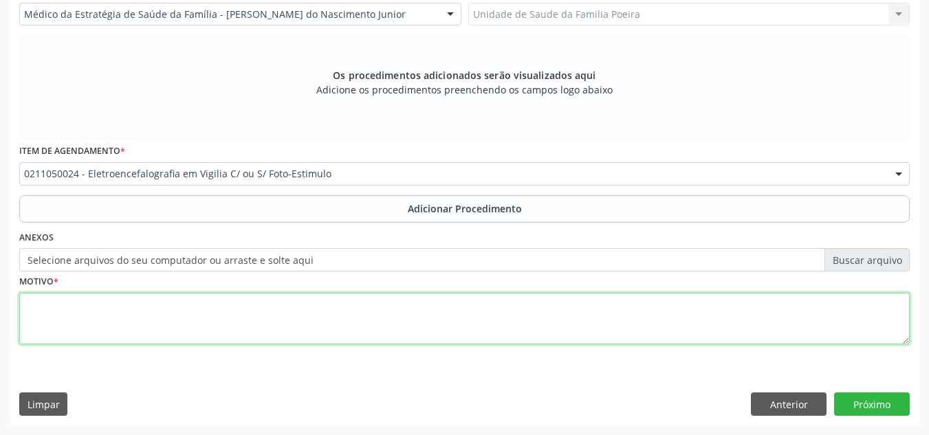
click at [275, 318] on textarea at bounding box center [464, 319] width 891 height 52
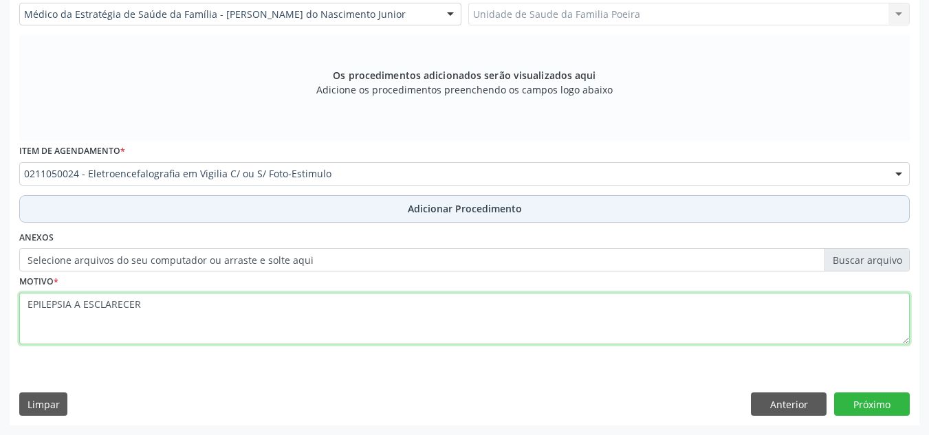
type textarea "EPILEPSIA A ESCLARECER"
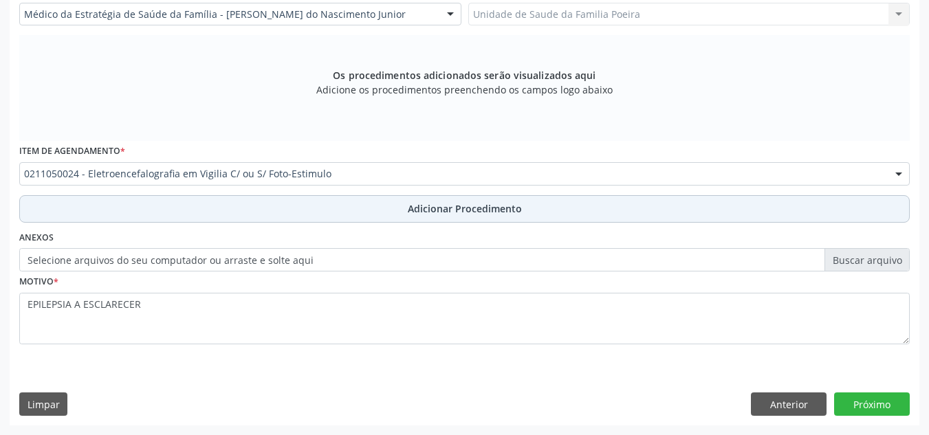
click at [344, 205] on button "Adicionar Procedimento" at bounding box center [464, 209] width 891 height 28
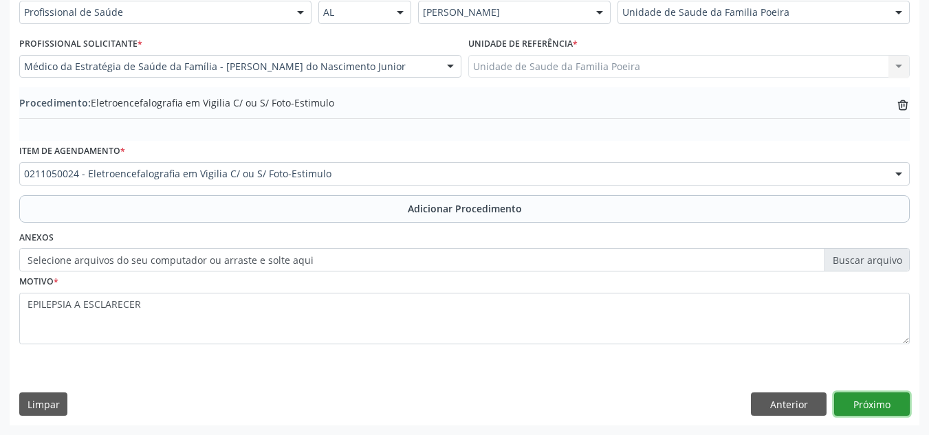
click at [880, 404] on button "Próximo" at bounding box center [872, 404] width 76 height 23
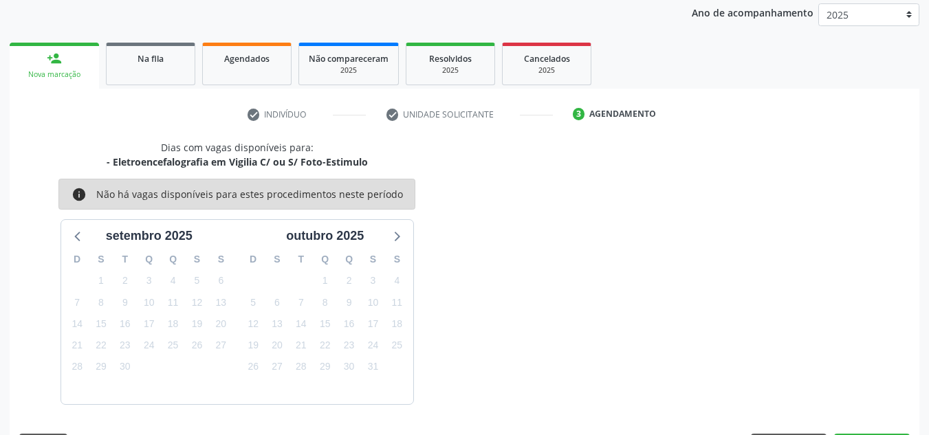
scroll to position [223, 0]
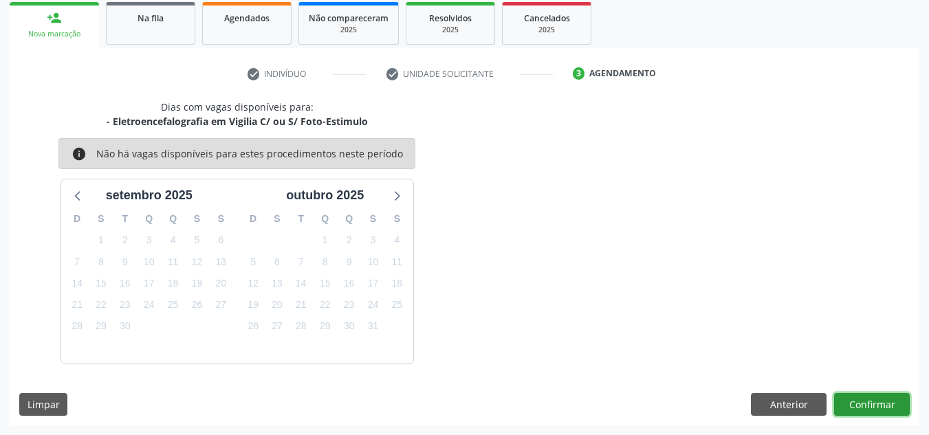
click at [861, 404] on button "Confirmar" at bounding box center [872, 404] width 76 height 23
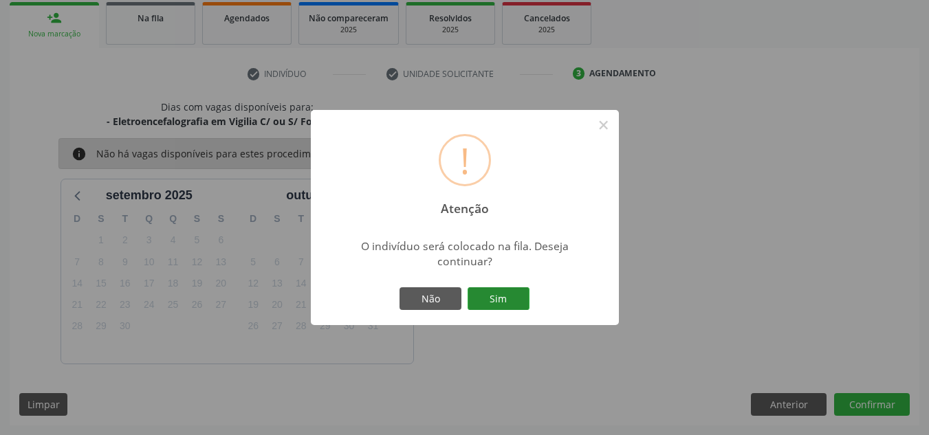
click at [506, 292] on button "Sim" at bounding box center [499, 299] width 62 height 23
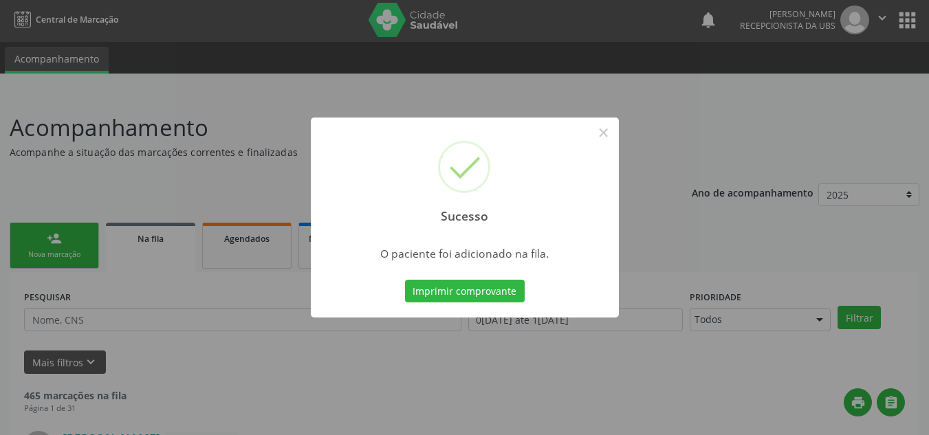
scroll to position [0, 0]
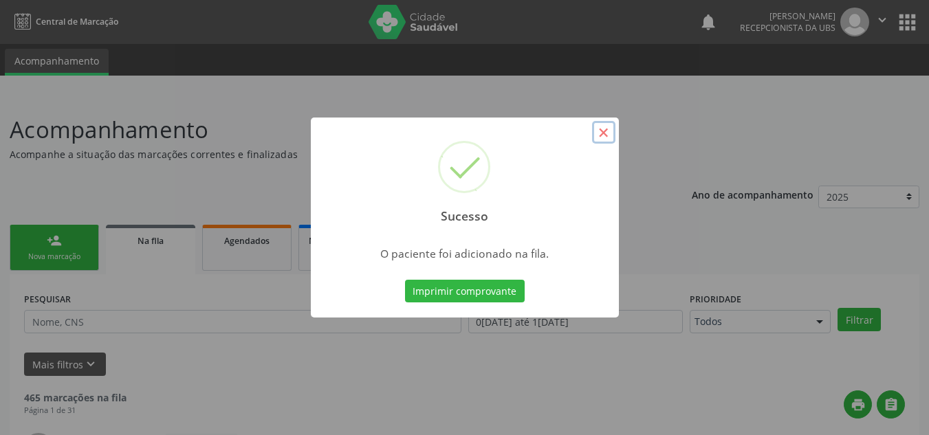
click at [602, 129] on button "×" at bounding box center [603, 132] width 23 height 23
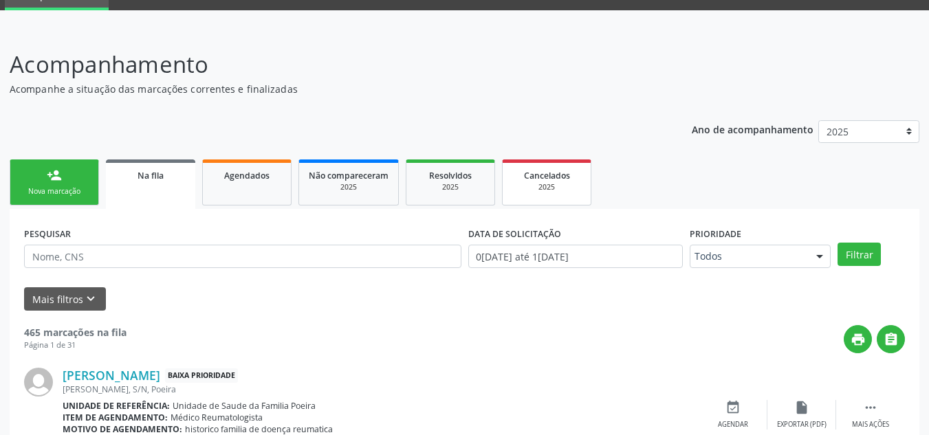
scroll to position [69, 0]
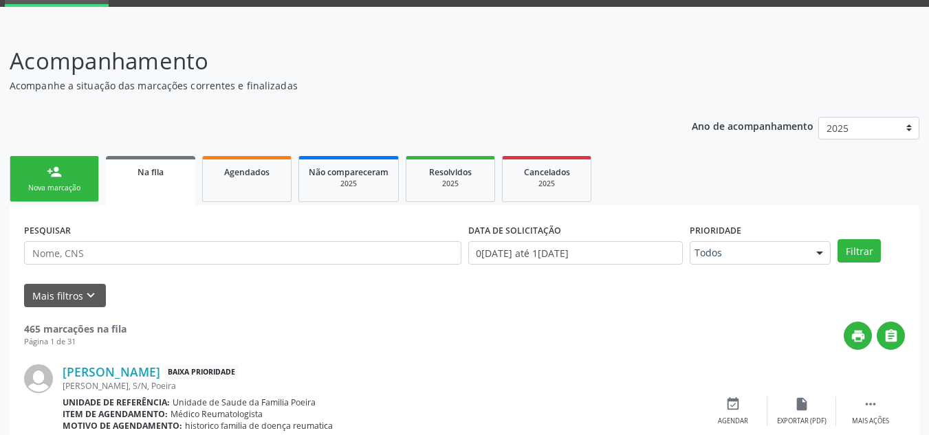
click at [49, 188] on div "Nova marcação" at bounding box center [54, 188] width 69 height 10
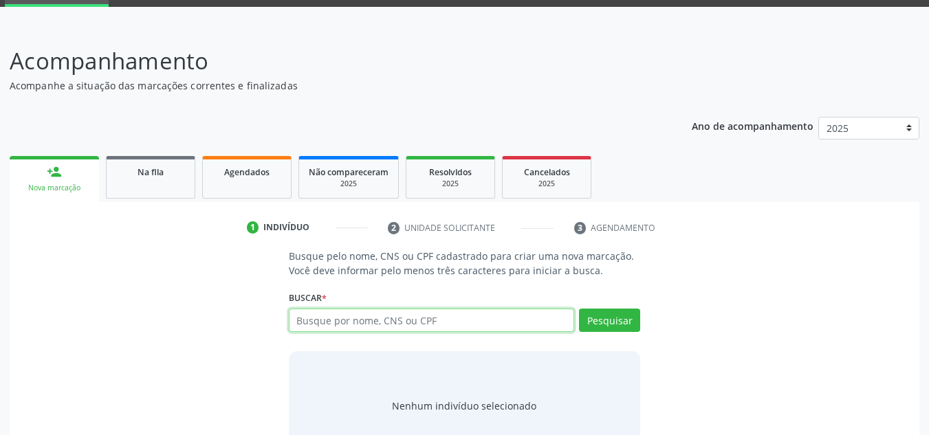
click at [475, 314] on input "text" at bounding box center [432, 320] width 286 height 23
type input "06129992467"
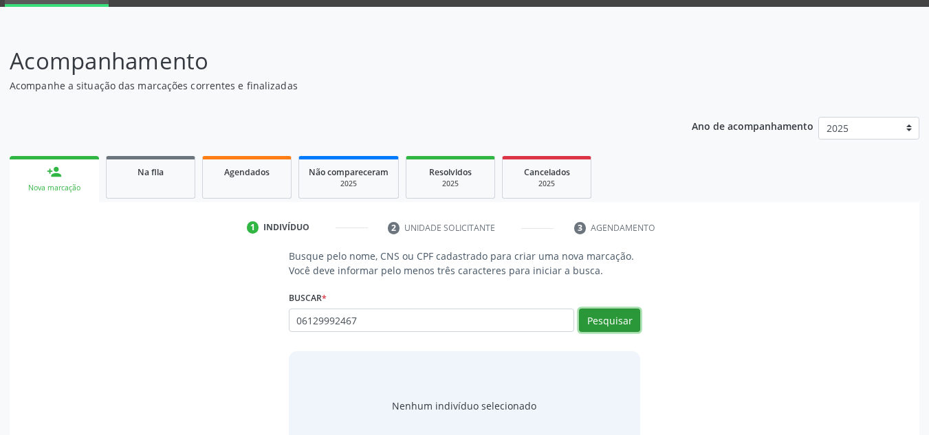
click at [609, 310] on button "Pesquisar" at bounding box center [609, 320] width 61 height 23
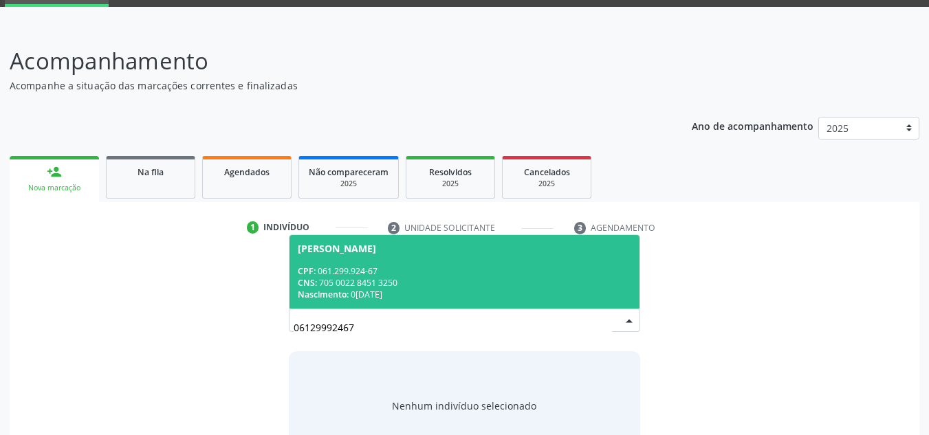
click at [385, 301] on div "Nascimento: 0[DATE]" at bounding box center [465, 295] width 334 height 12
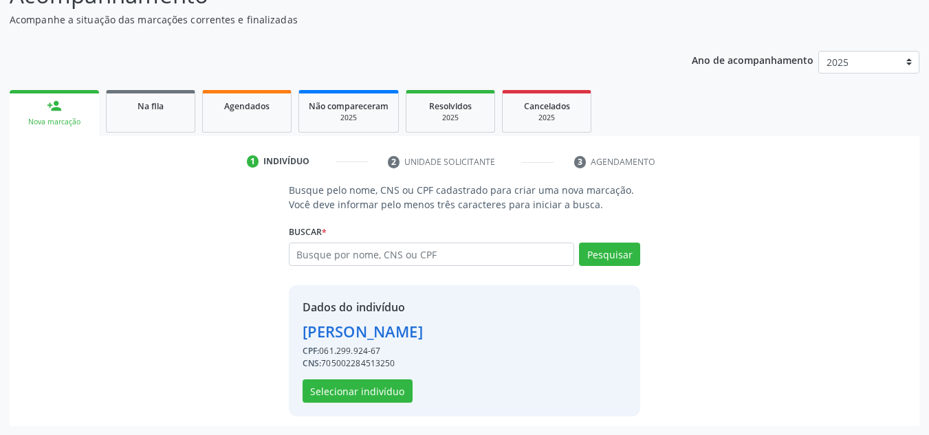
scroll to position [136, 0]
click at [367, 392] on button "Selecionar indivíduo" at bounding box center [358, 390] width 110 height 23
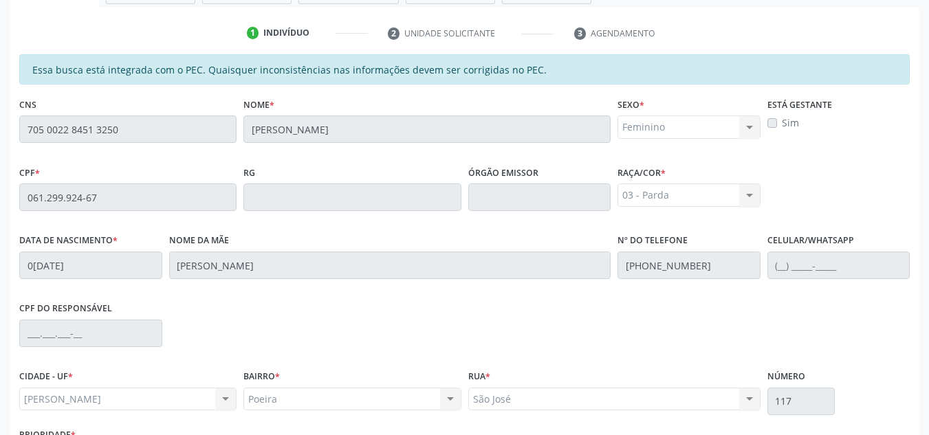
scroll to position [369, 0]
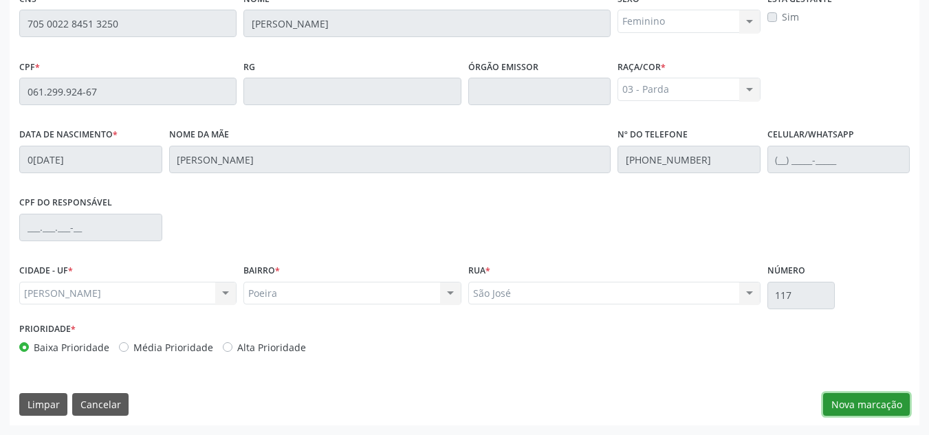
click at [840, 399] on button "Nova marcação" at bounding box center [866, 404] width 87 height 23
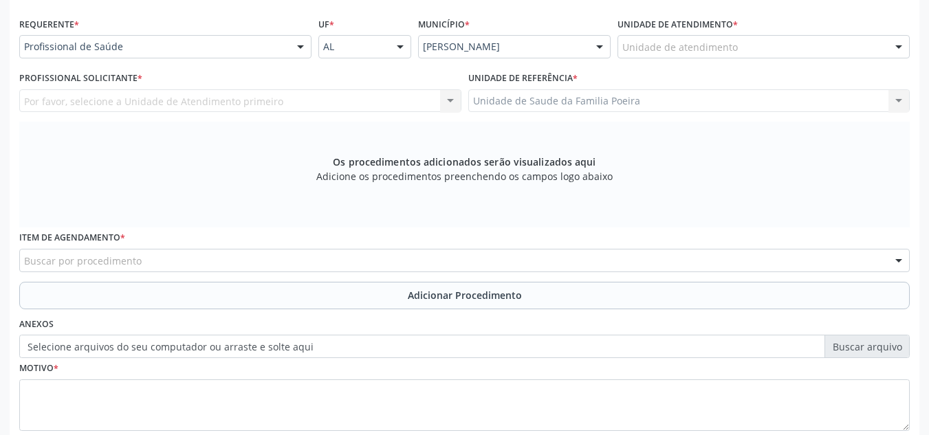
scroll to position [301, 0]
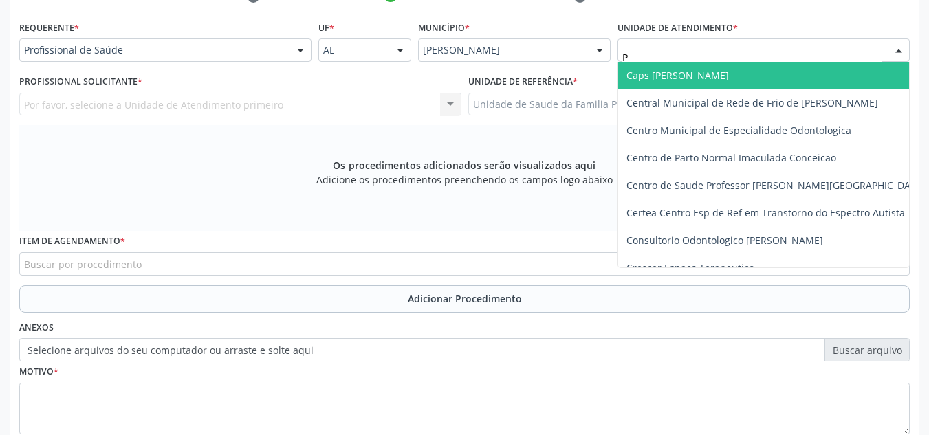
type input "PO"
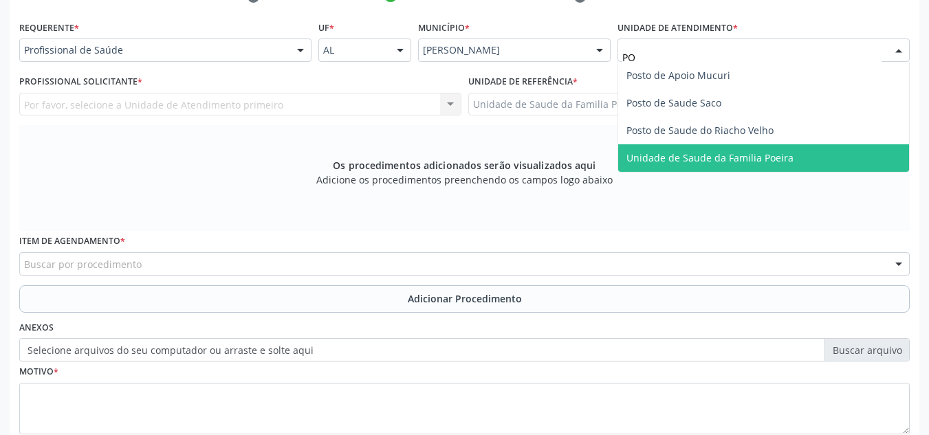
click at [696, 151] on span "Unidade de Saude da Familia Poeira" at bounding box center [710, 157] width 167 height 13
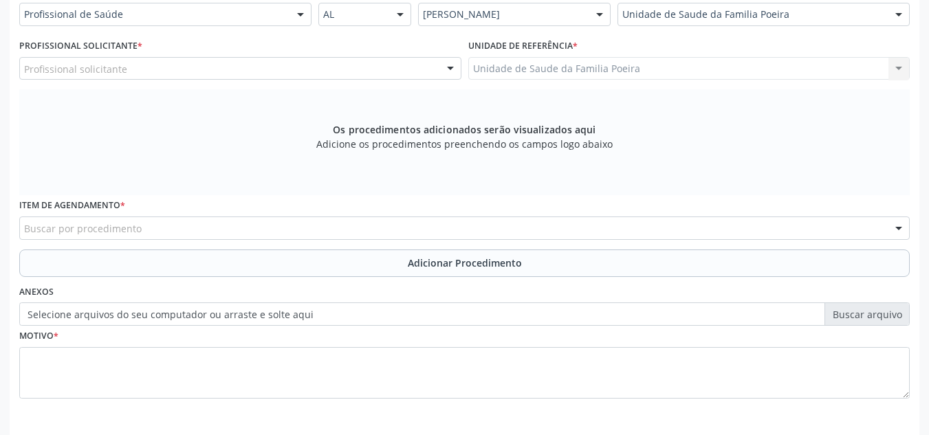
scroll to position [369, 0]
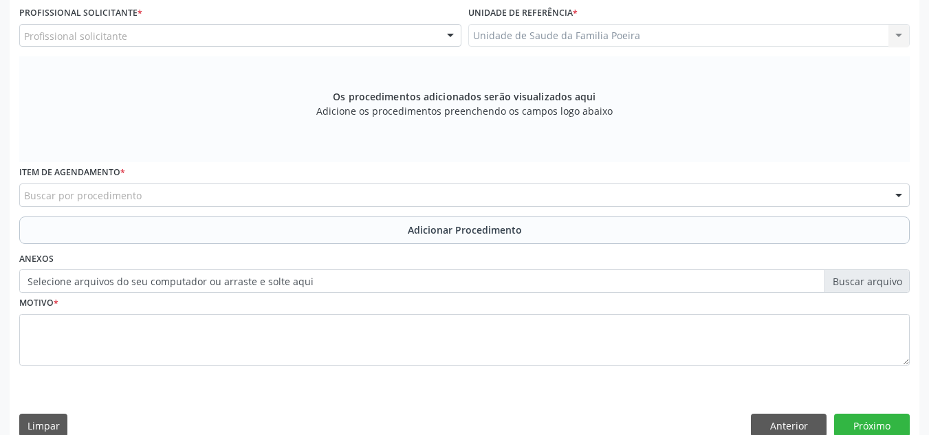
click at [160, 199] on div "Buscar por procedimento" at bounding box center [464, 195] width 891 height 23
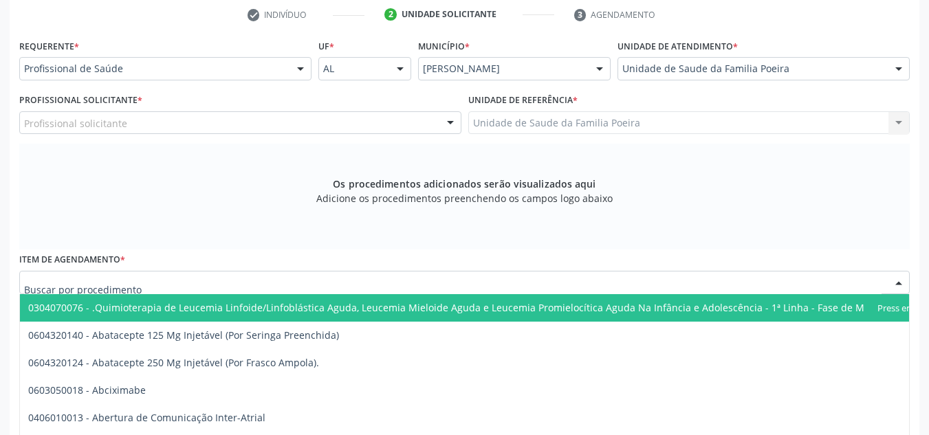
scroll to position [232, 0]
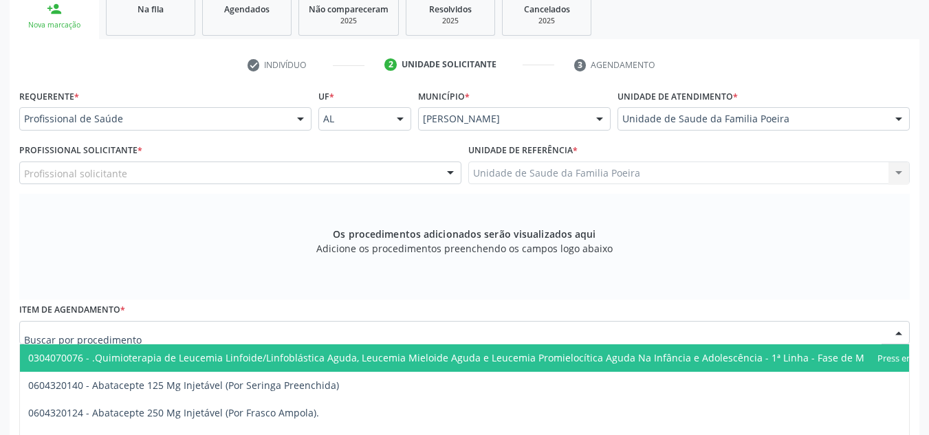
click at [274, 173] on div "Profissional solicitante" at bounding box center [240, 173] width 442 height 23
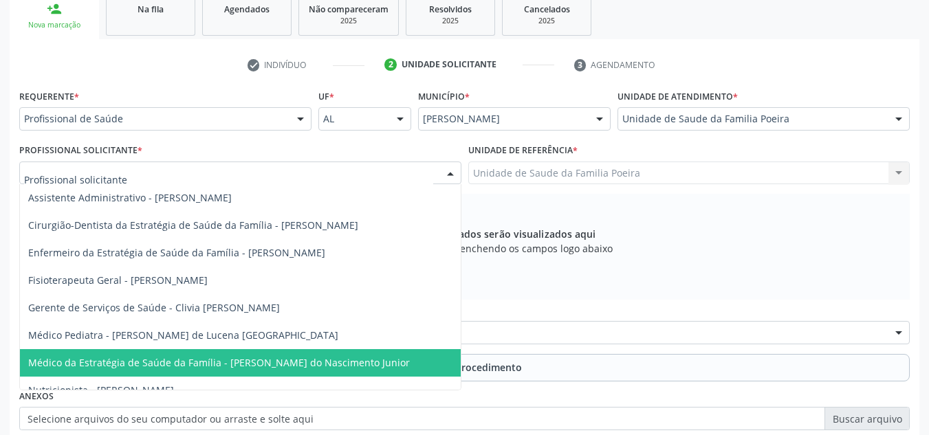
click at [267, 359] on span "Médico da Estratégia de Saúde da Família - [PERSON_NAME] do Nascimento Junior" at bounding box center [219, 362] width 382 height 13
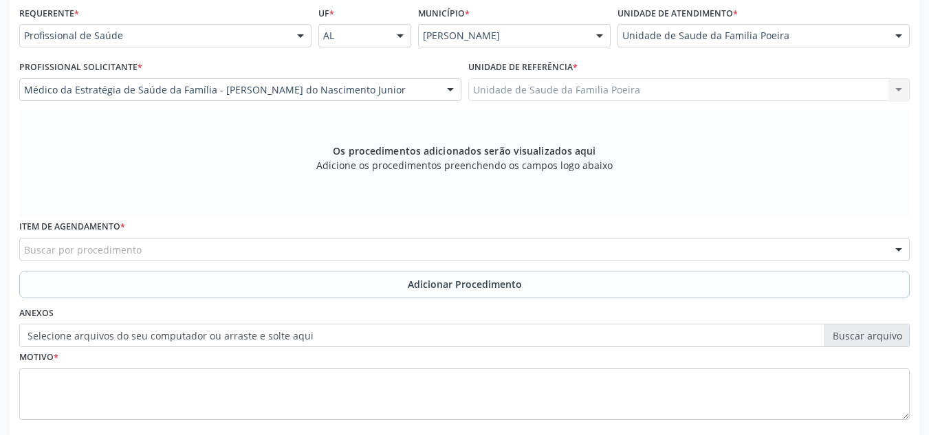
scroll to position [391, 0]
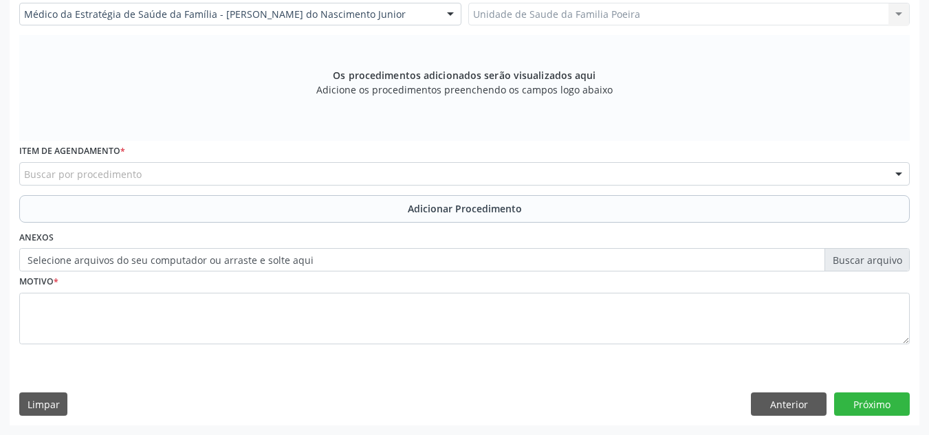
click at [279, 171] on div "Buscar por procedimento" at bounding box center [464, 173] width 891 height 23
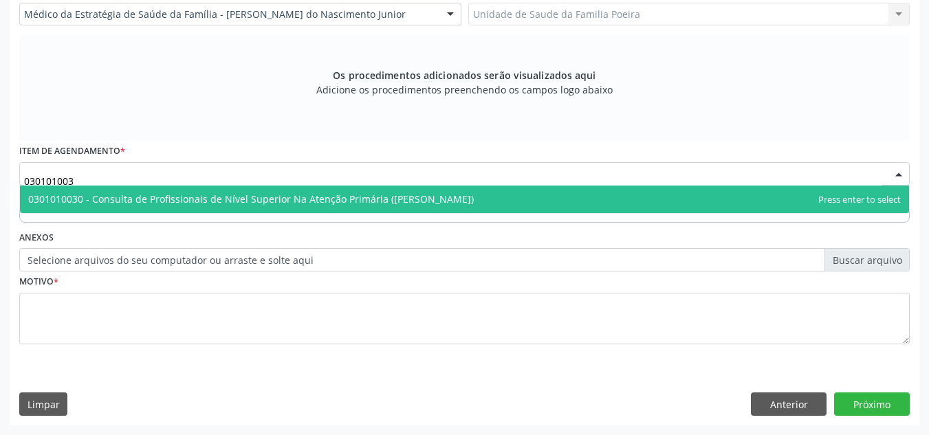
type input "0301010030"
click at [193, 206] on span "0301010030 - Consulta de Profissionais de Nível Superior Na Atenção Primária ([…" at bounding box center [464, 200] width 889 height 28
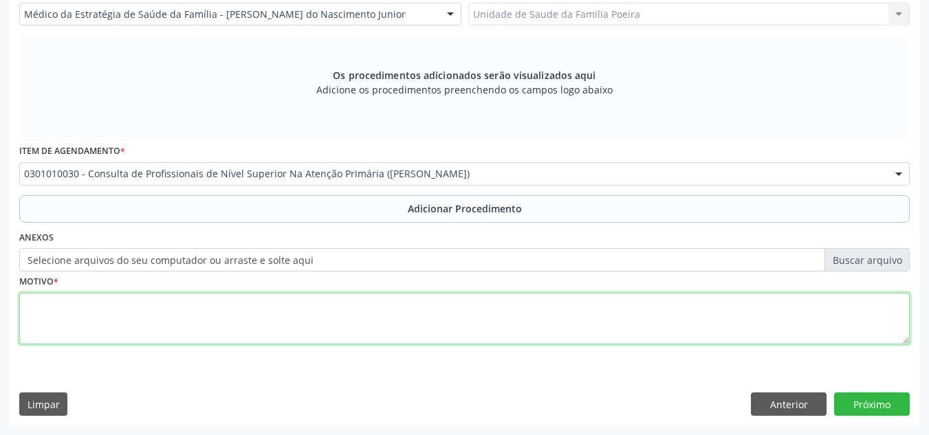
click at [189, 324] on textarea at bounding box center [464, 319] width 891 height 52
type textarea "M"
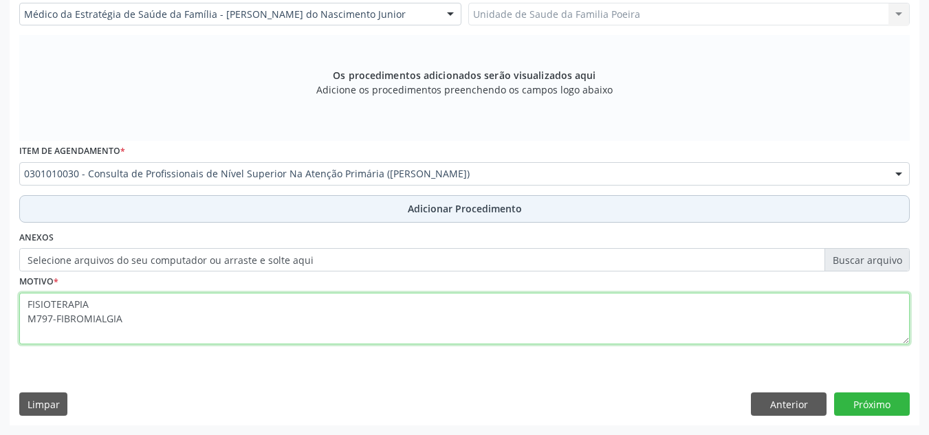
type textarea "FISIOTERAPIA M797-FIBROMIALGIA"
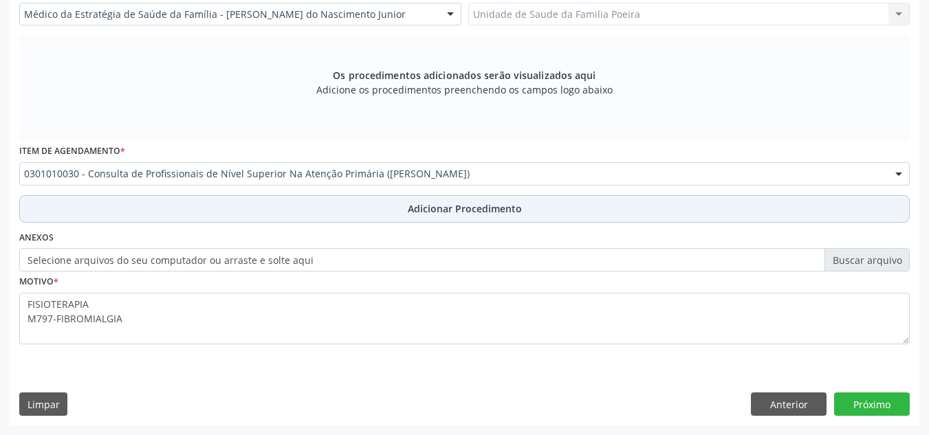
click at [449, 212] on span "Adicionar Procedimento" at bounding box center [465, 209] width 114 height 14
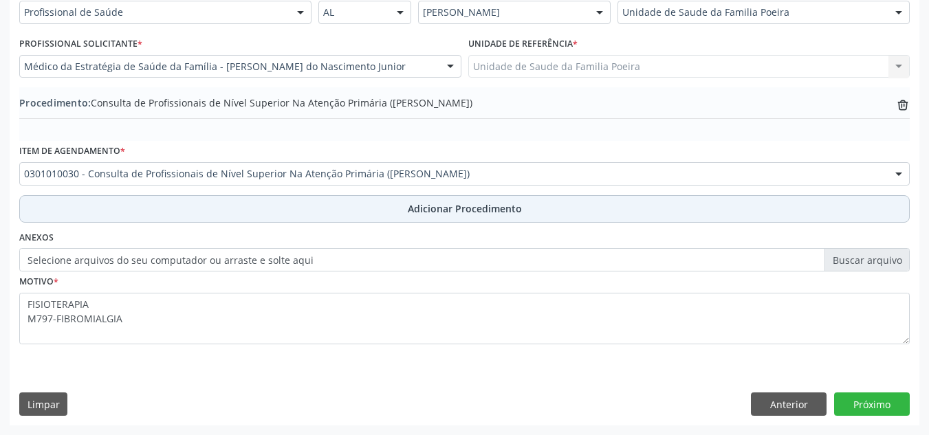
scroll to position [338, 0]
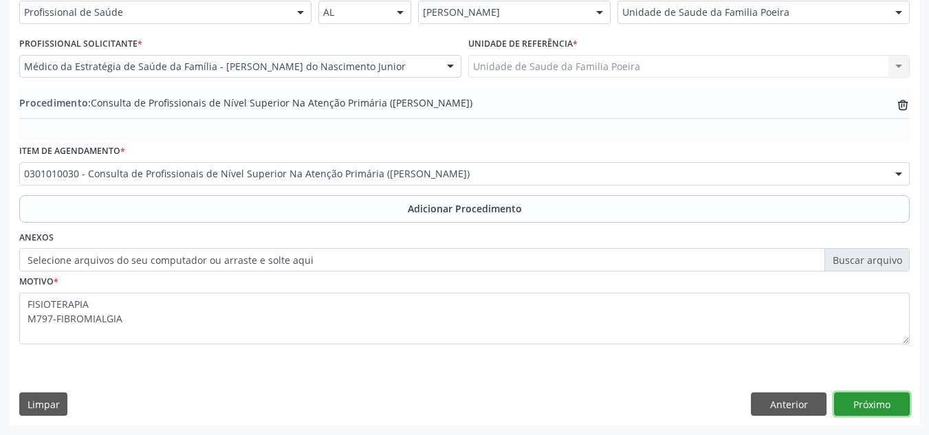
click at [880, 402] on button "Próximo" at bounding box center [872, 404] width 76 height 23
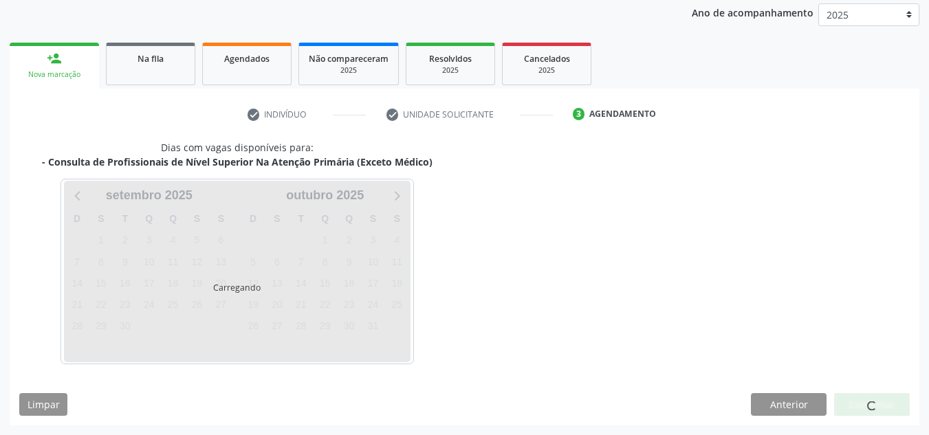
scroll to position [223, 0]
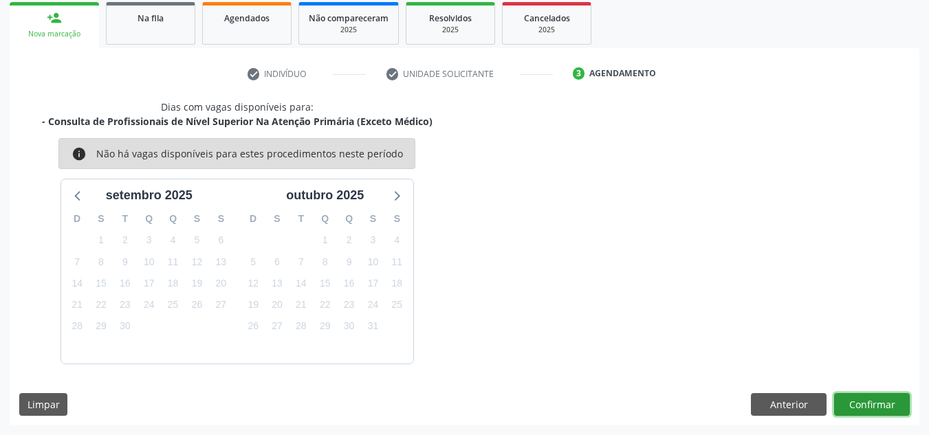
click at [859, 403] on button "Confirmar" at bounding box center [872, 404] width 76 height 23
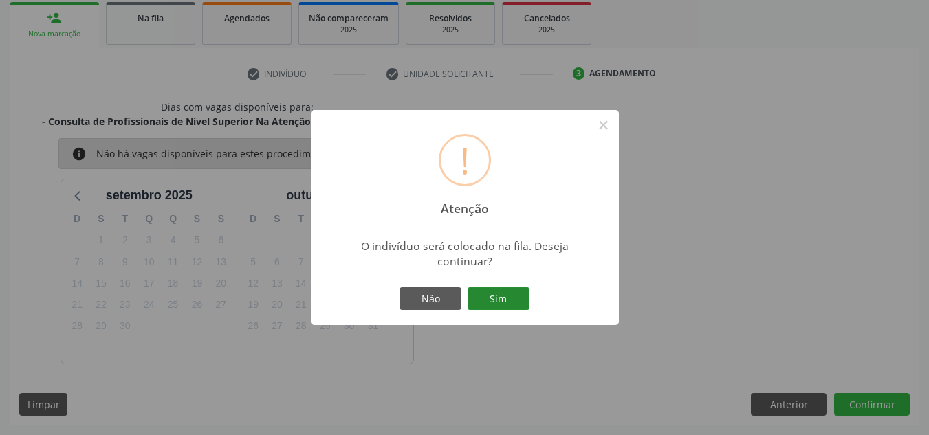
click at [506, 299] on button "Sim" at bounding box center [499, 299] width 62 height 23
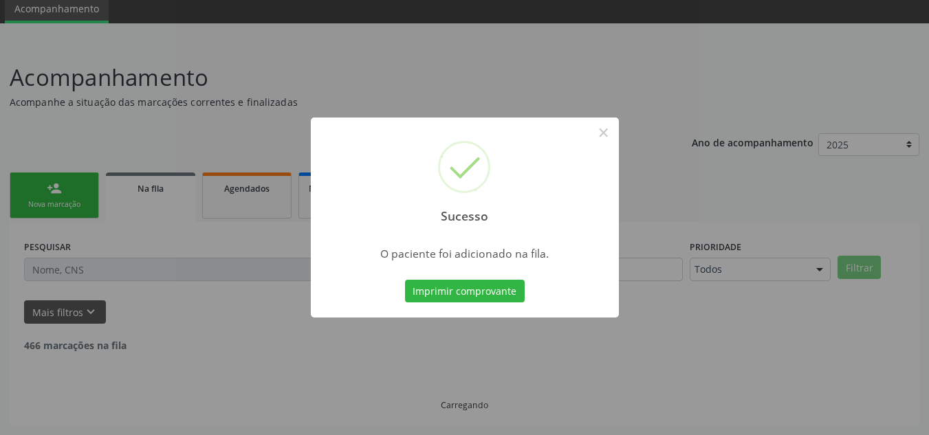
scroll to position [38, 0]
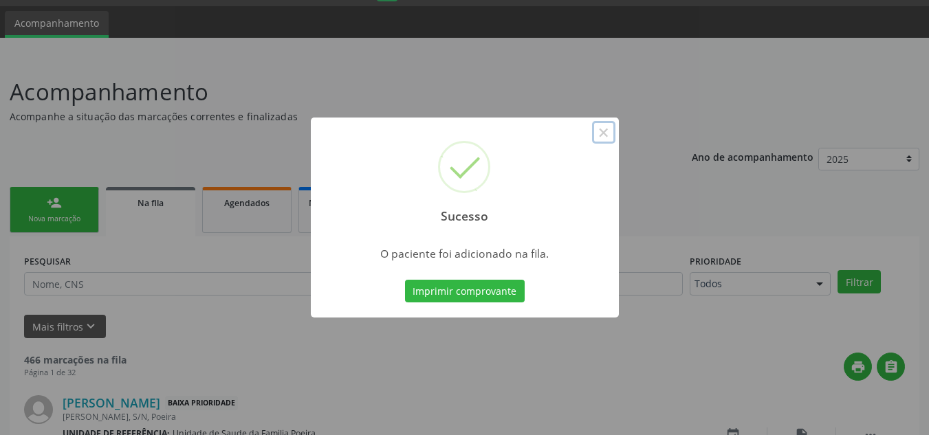
click at [598, 122] on button "×" at bounding box center [603, 132] width 23 height 23
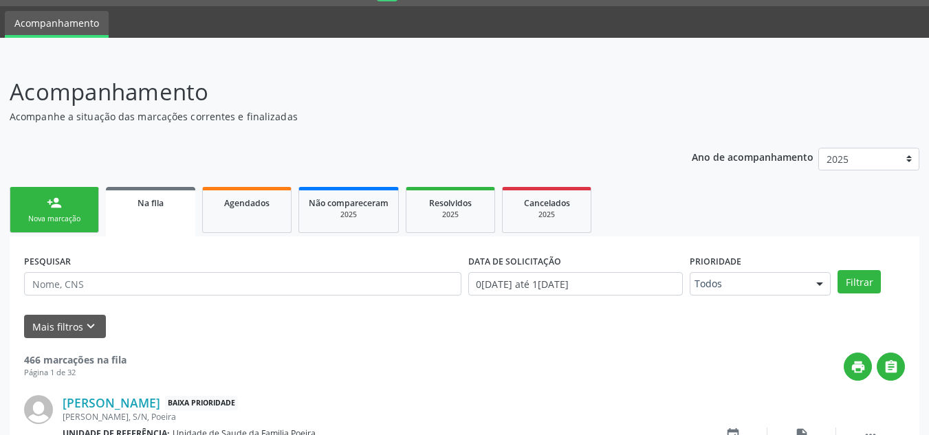
click at [85, 205] on link "person_add Nova marcação" at bounding box center [54, 210] width 89 height 46
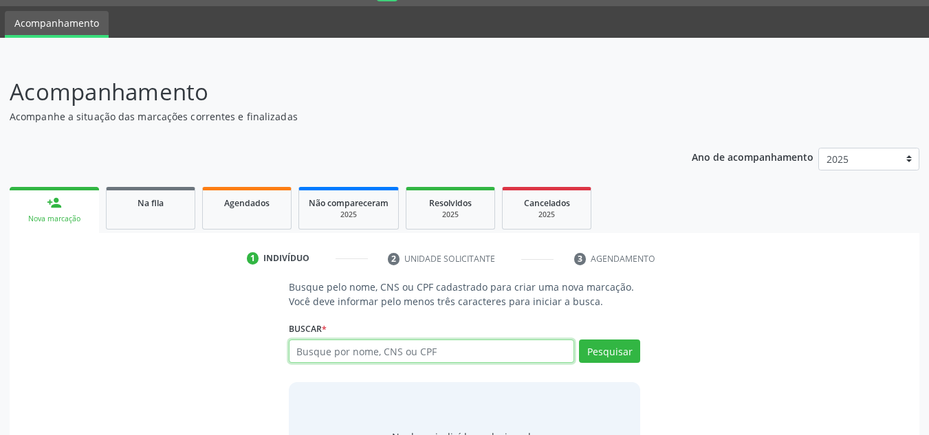
click at [354, 351] on input "text" at bounding box center [432, 351] width 286 height 23
type input "704108255793980"
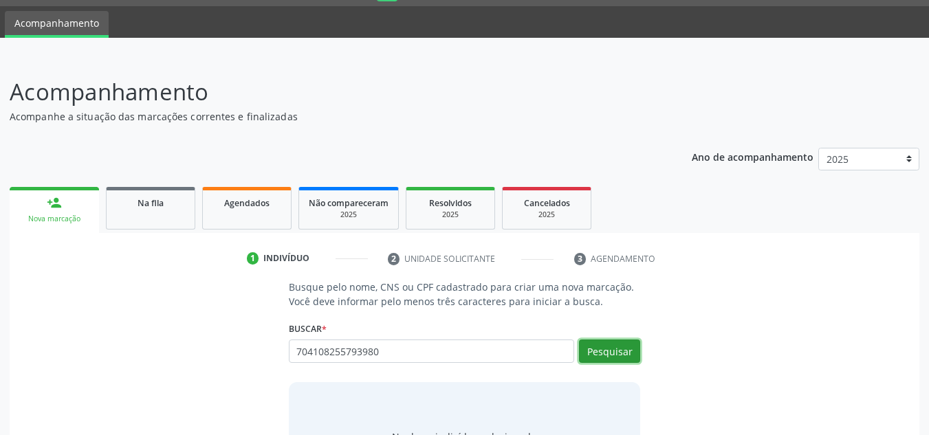
click at [612, 349] on button "Pesquisar" at bounding box center [609, 351] width 61 height 23
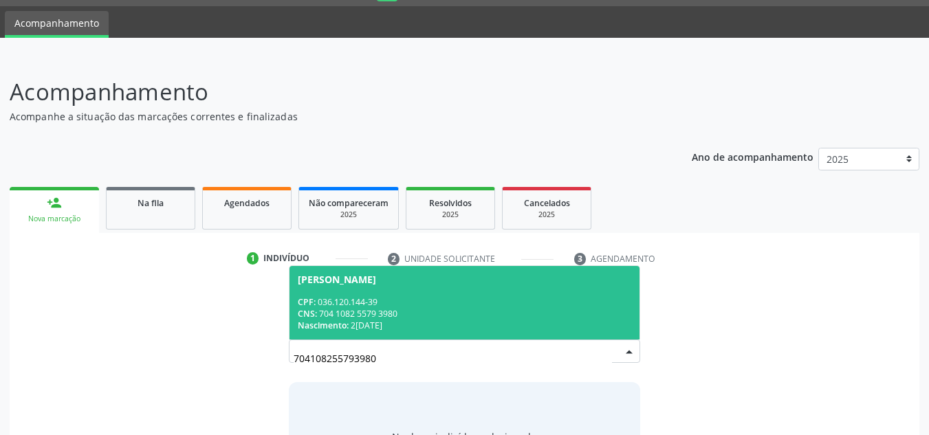
click at [328, 293] on span "[PERSON_NAME] CPF: 036.120.144-39 CNS: 704 1082 5579 3980 Nascimento: 2[DATE]" at bounding box center [465, 303] width 351 height 74
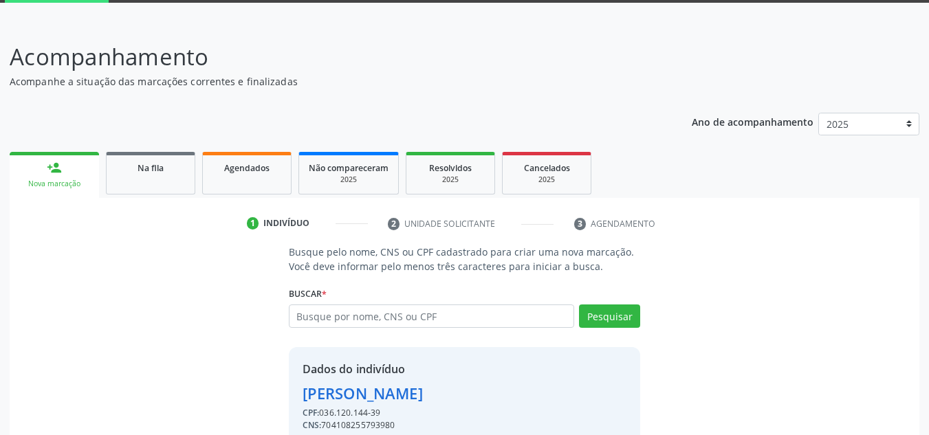
scroll to position [136, 0]
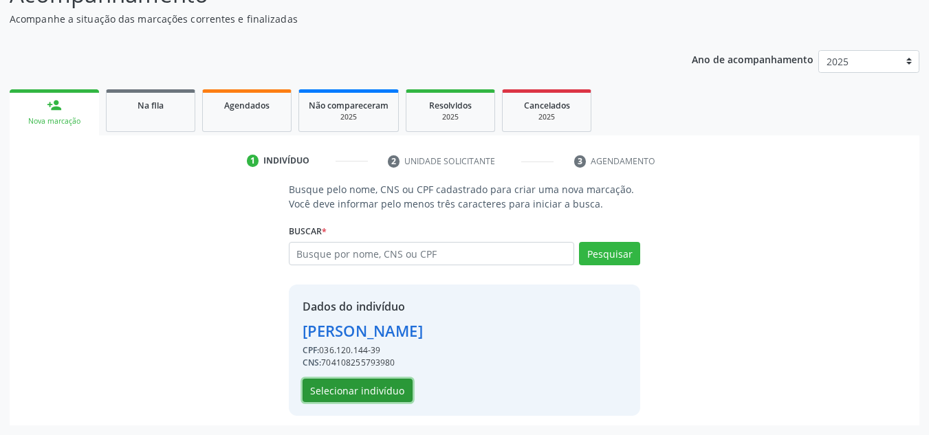
click at [374, 391] on button "Selecionar indivíduo" at bounding box center [358, 390] width 110 height 23
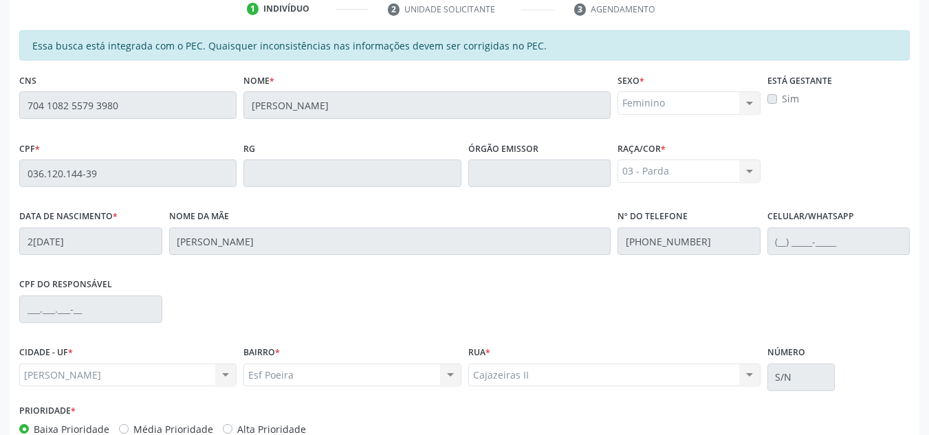
scroll to position [369, 0]
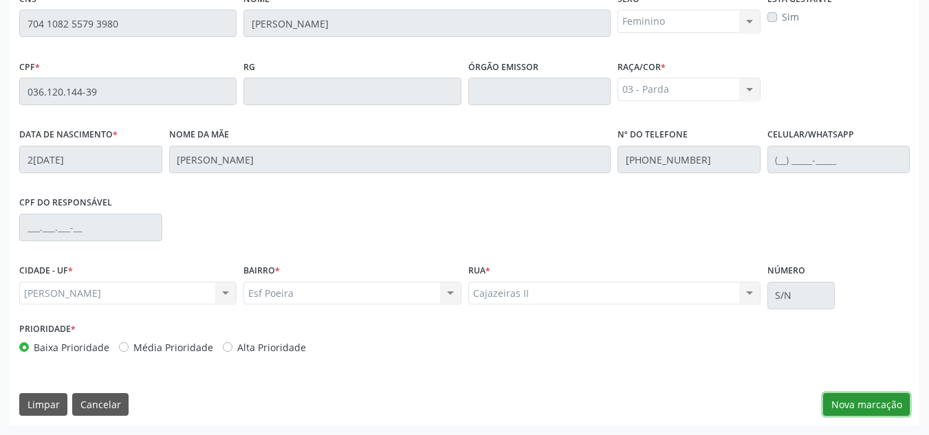
click at [856, 408] on button "Nova marcação" at bounding box center [866, 404] width 87 height 23
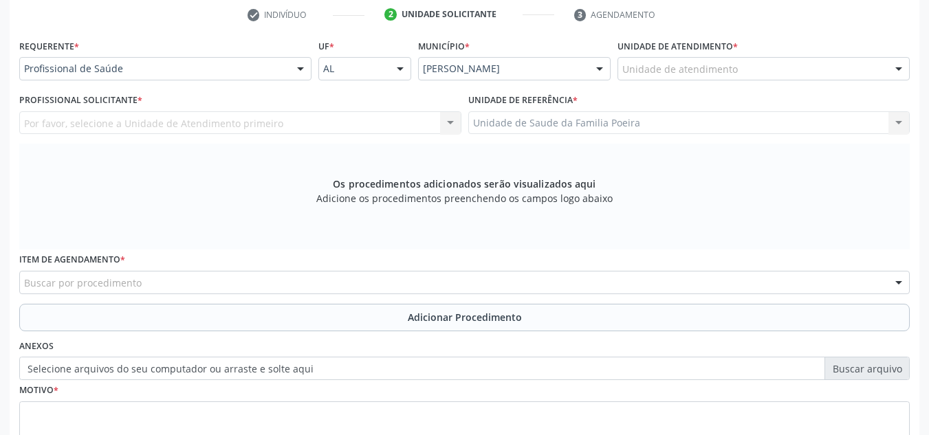
scroll to position [232, 0]
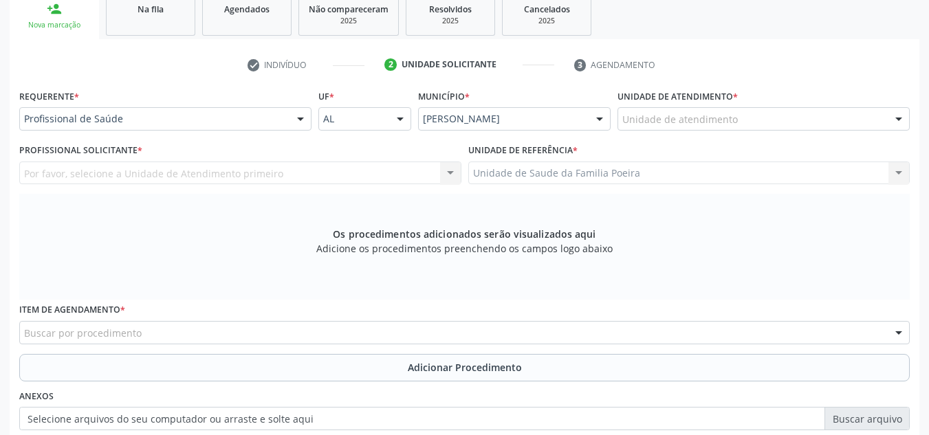
click at [737, 125] on div "Unidade de atendimento" at bounding box center [764, 118] width 292 height 23
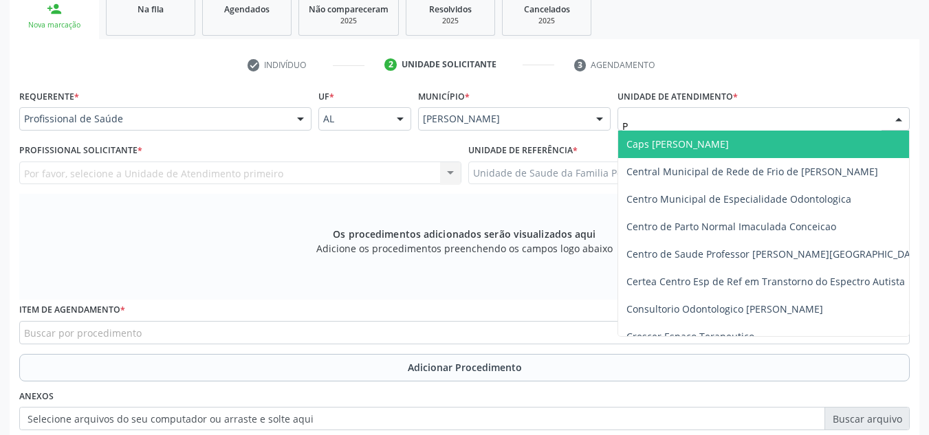
type input "PO"
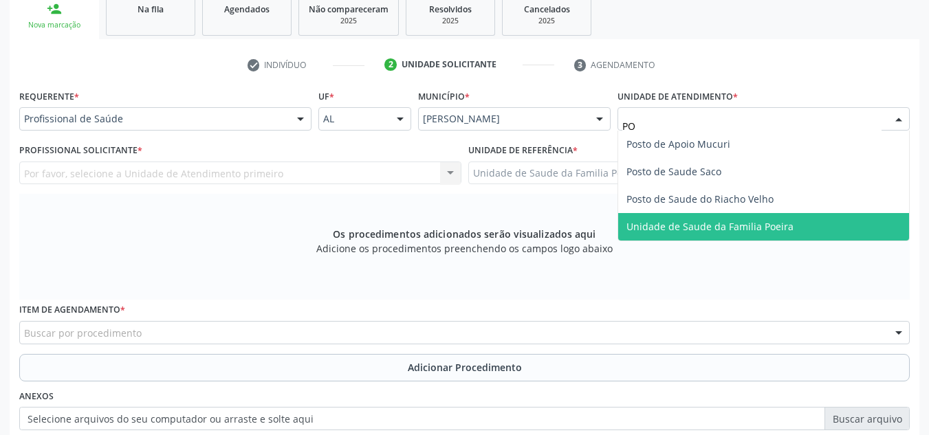
click at [725, 224] on span "Unidade de Saude da Familia Poeira" at bounding box center [710, 226] width 167 height 13
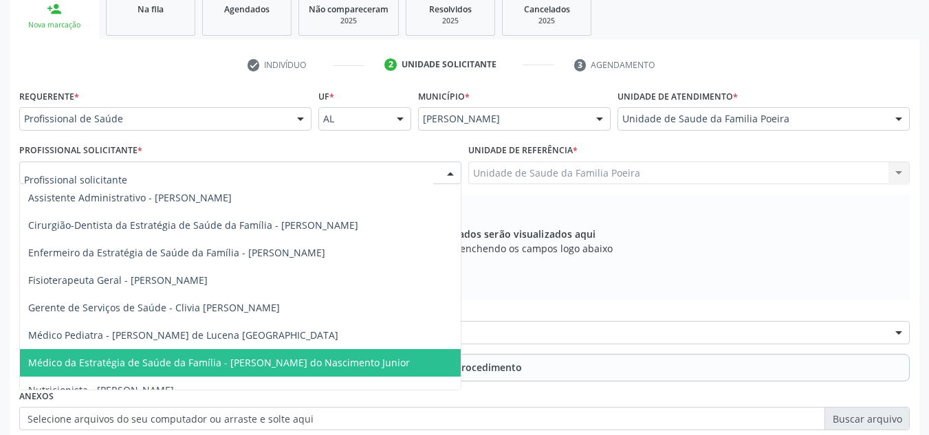
click at [135, 364] on span "Médico da Estratégia de Saúde da Família - [PERSON_NAME] do Nascimento Junior" at bounding box center [219, 362] width 382 height 13
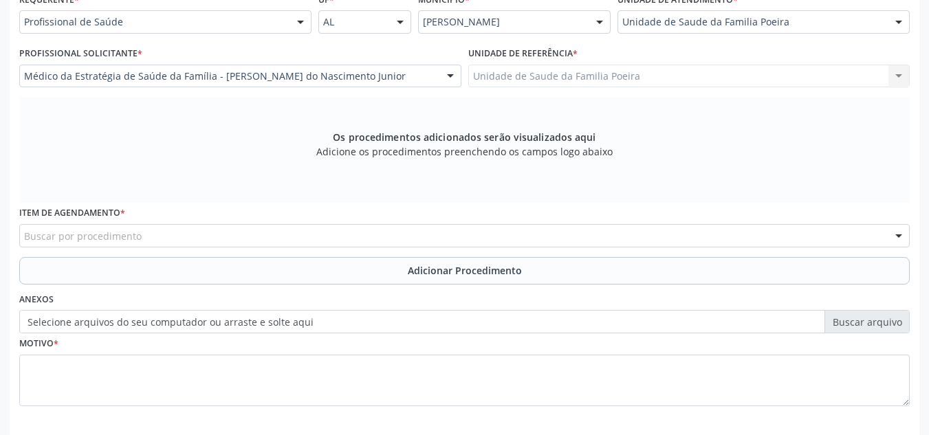
scroll to position [391, 0]
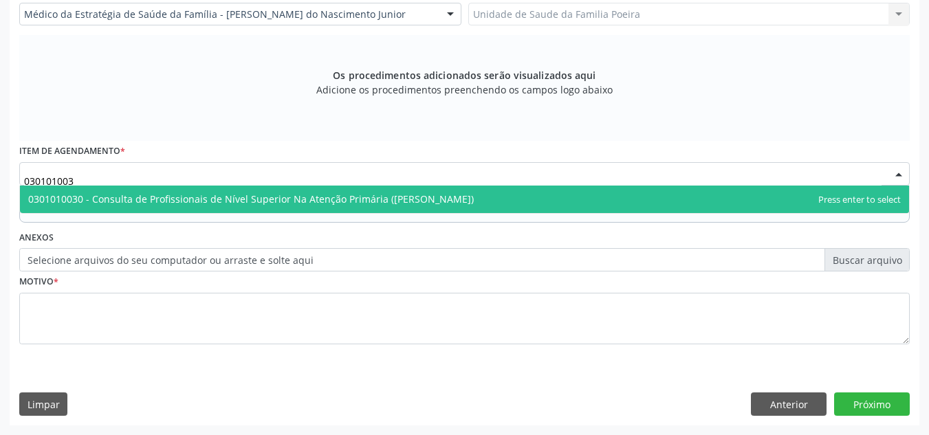
type input "0301010030"
click at [125, 198] on span "0301010030 - Consulta de Profissionais de Nível Superior Na Atenção Primária ([…" at bounding box center [251, 199] width 446 height 13
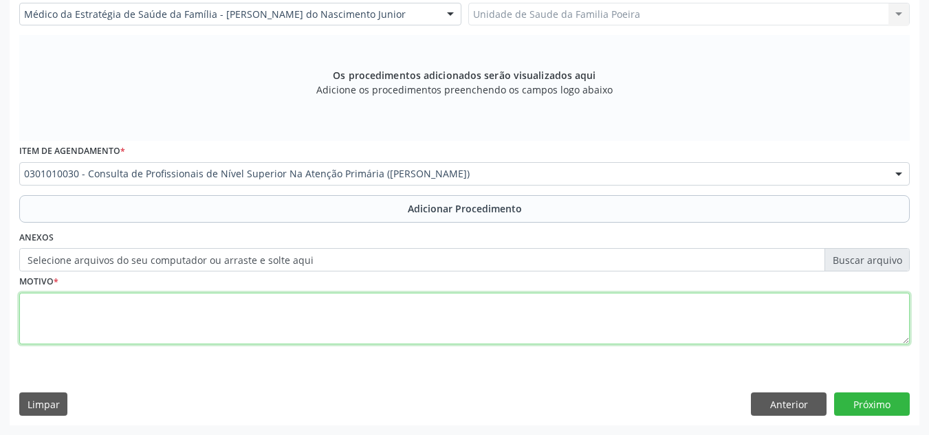
click at [133, 332] on textarea at bounding box center [464, 319] width 891 height 52
click at [26, 321] on textarea "FISIOTERAPIA ESPOMDILOSE" at bounding box center [464, 319] width 891 height 52
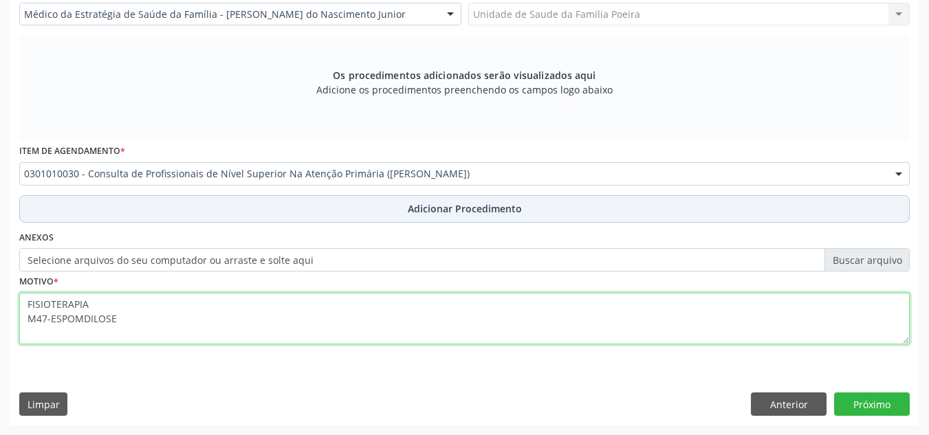
type textarea "FISIOTERAPIA M47-ESPOMDILOSE"
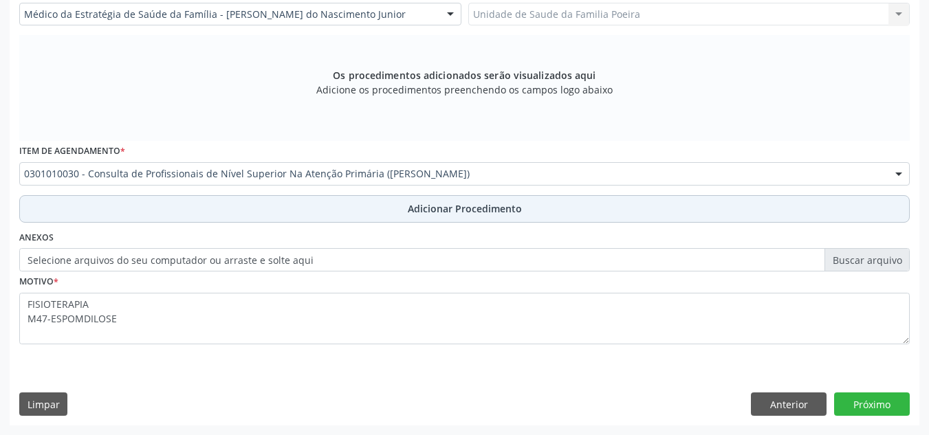
click at [455, 215] on span "Adicionar Procedimento" at bounding box center [465, 209] width 114 height 14
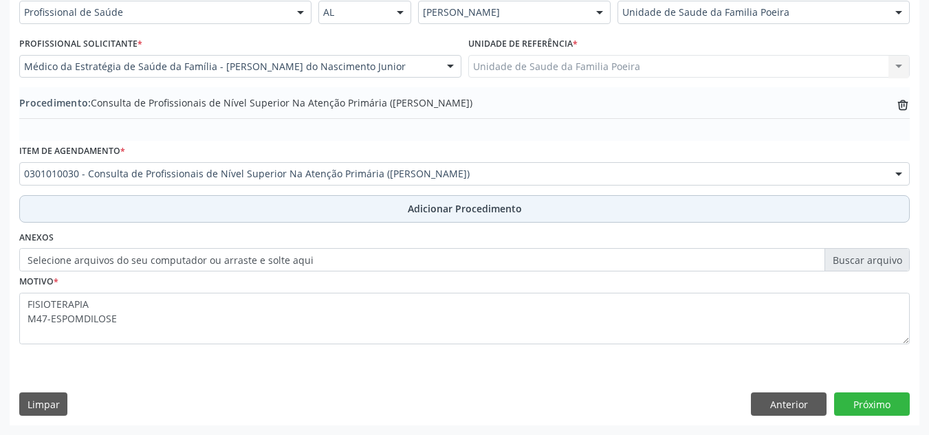
scroll to position [338, 0]
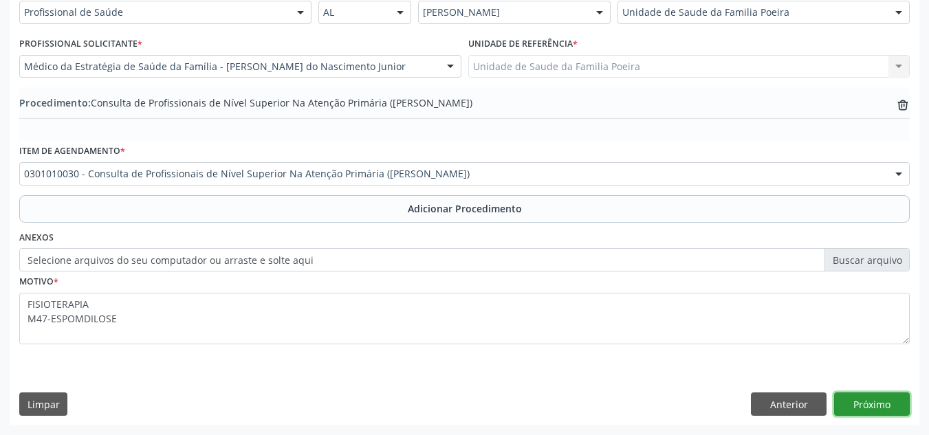
click at [868, 404] on button "Próximo" at bounding box center [872, 404] width 76 height 23
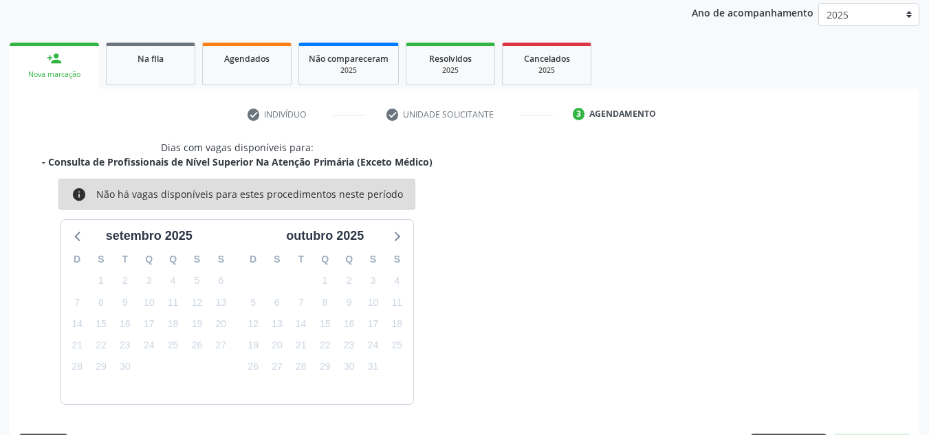
scroll to position [223, 0]
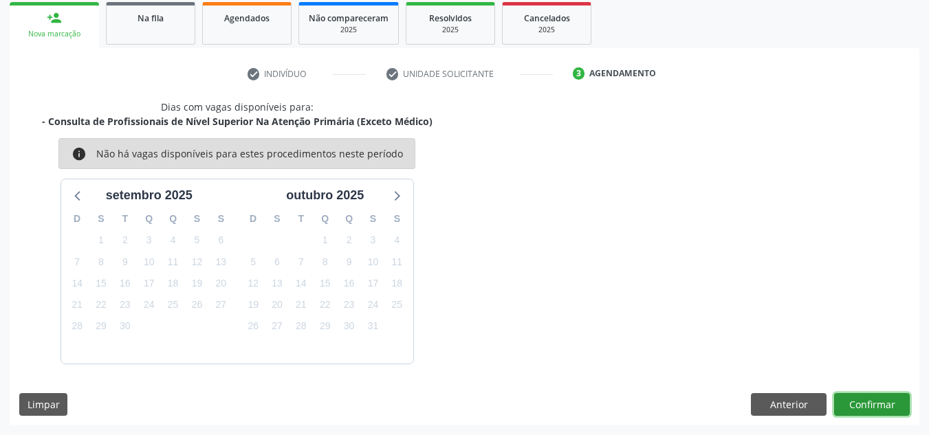
click at [864, 406] on button "Confirmar" at bounding box center [872, 404] width 76 height 23
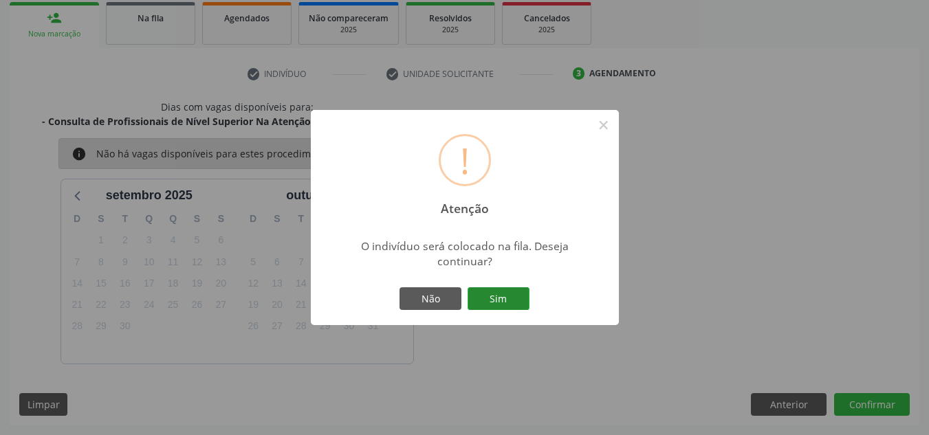
click at [490, 296] on button "Sim" at bounding box center [499, 299] width 62 height 23
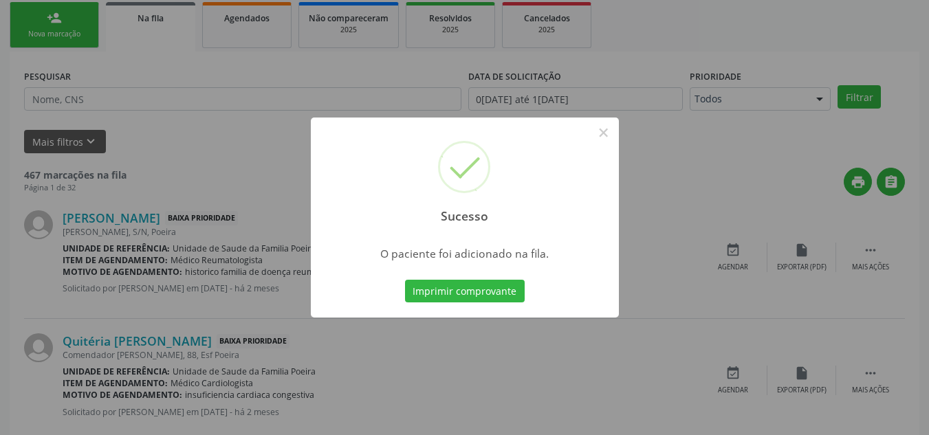
scroll to position [38, 0]
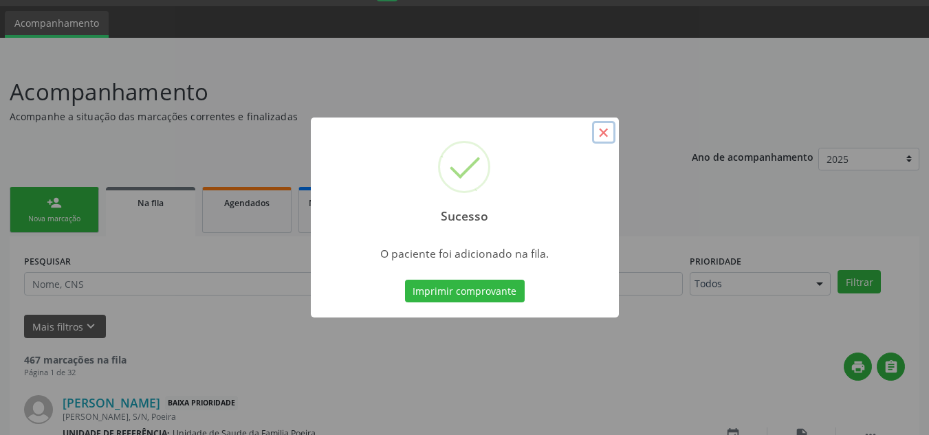
click at [605, 133] on button "×" at bounding box center [603, 132] width 23 height 23
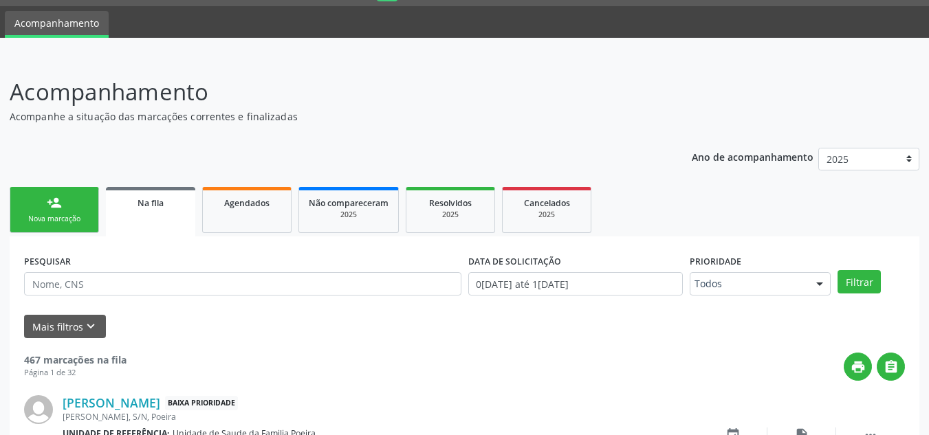
click at [41, 215] on div "Nova marcação" at bounding box center [54, 219] width 69 height 10
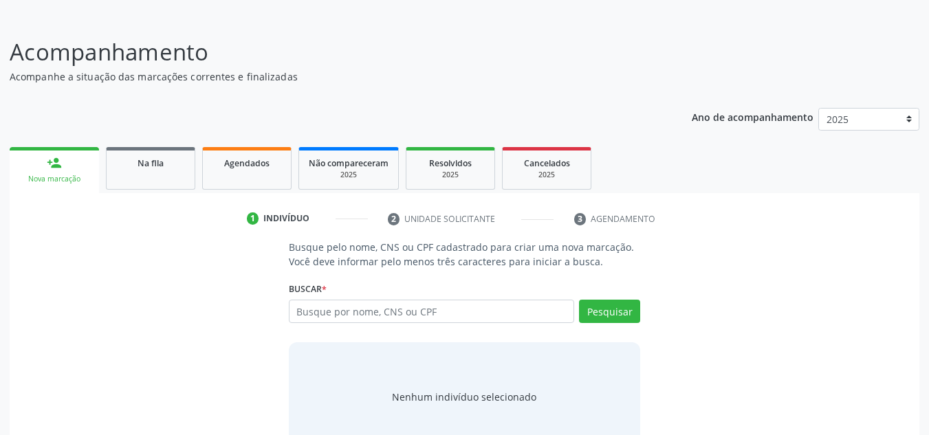
scroll to position [107, 0]
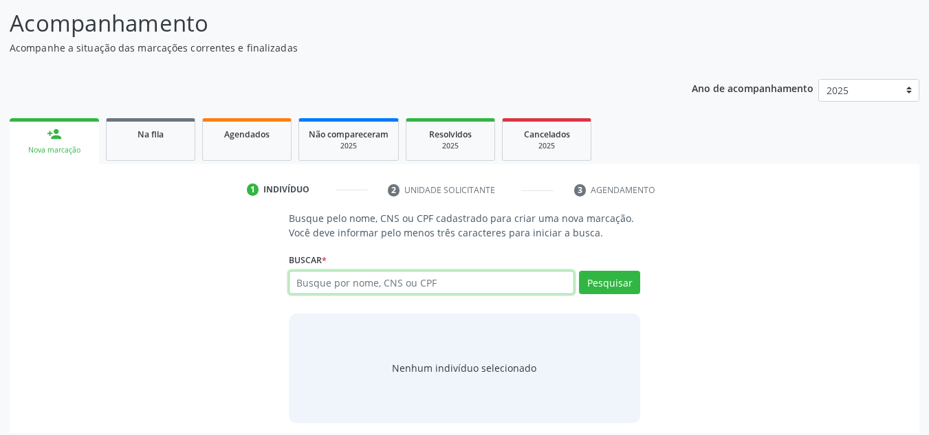
click at [411, 280] on input "text" at bounding box center [432, 282] width 286 height 23
type input "12643153413"
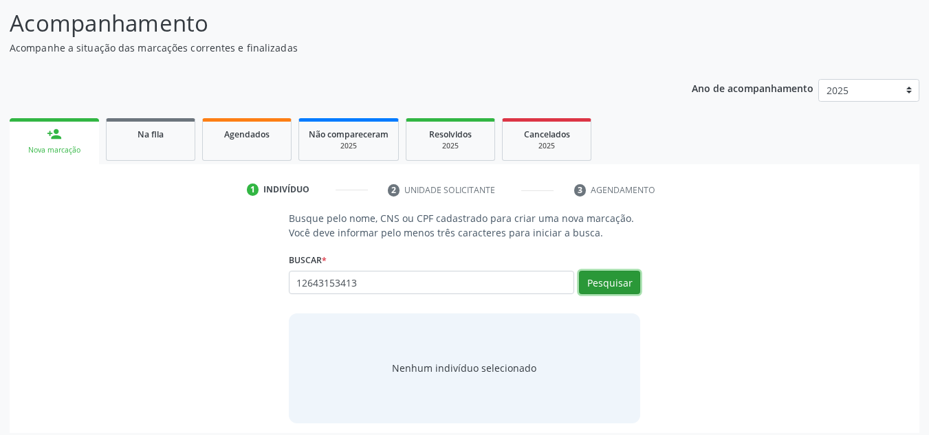
click at [613, 275] on button "Pesquisar" at bounding box center [609, 282] width 61 height 23
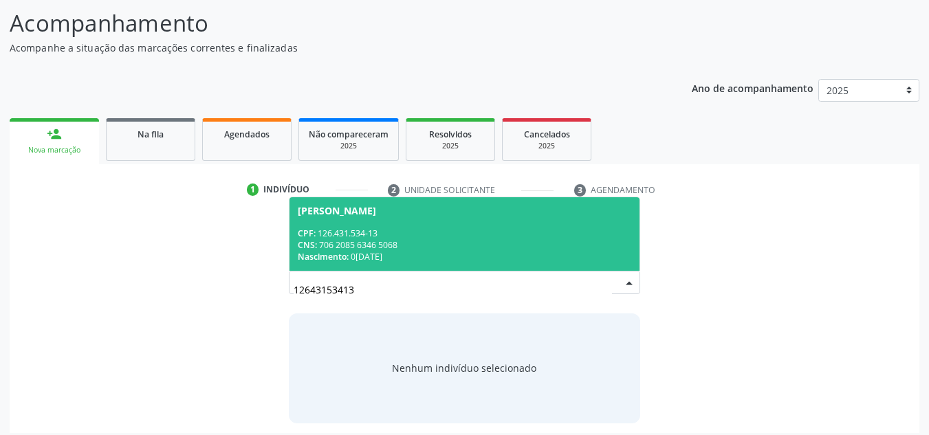
click at [334, 248] on div "CNS: 706 2085 6346 5068" at bounding box center [465, 245] width 334 height 12
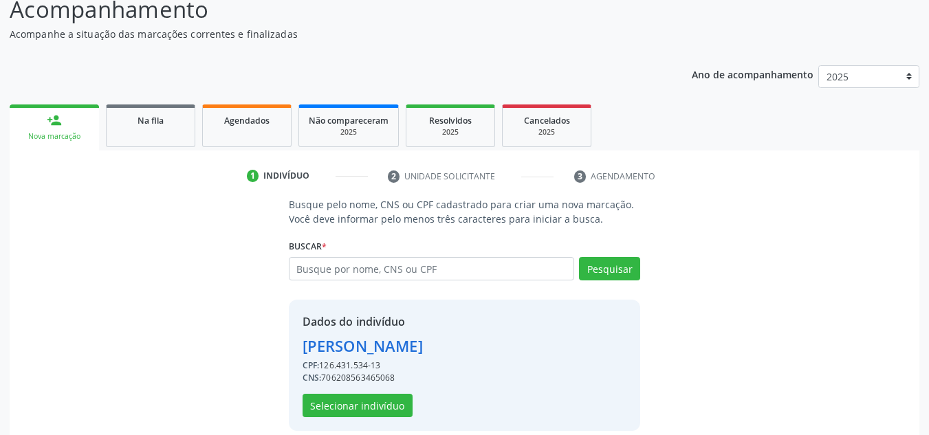
scroll to position [136, 0]
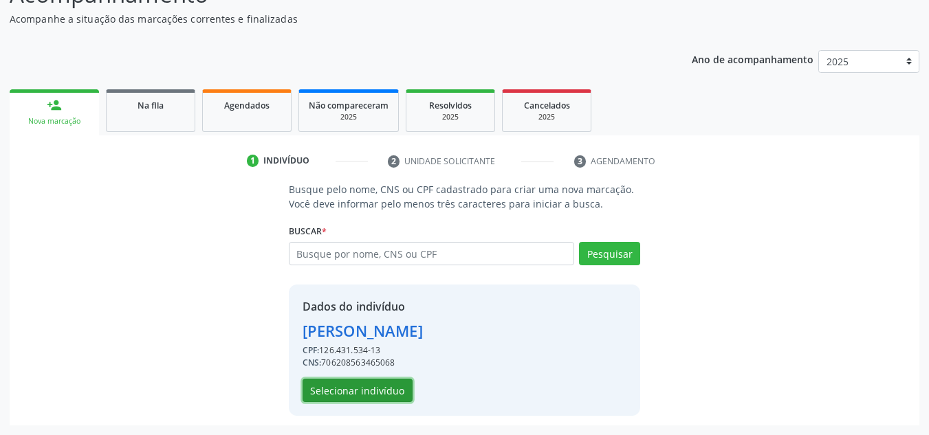
click at [341, 396] on button "Selecionar indivíduo" at bounding box center [358, 390] width 110 height 23
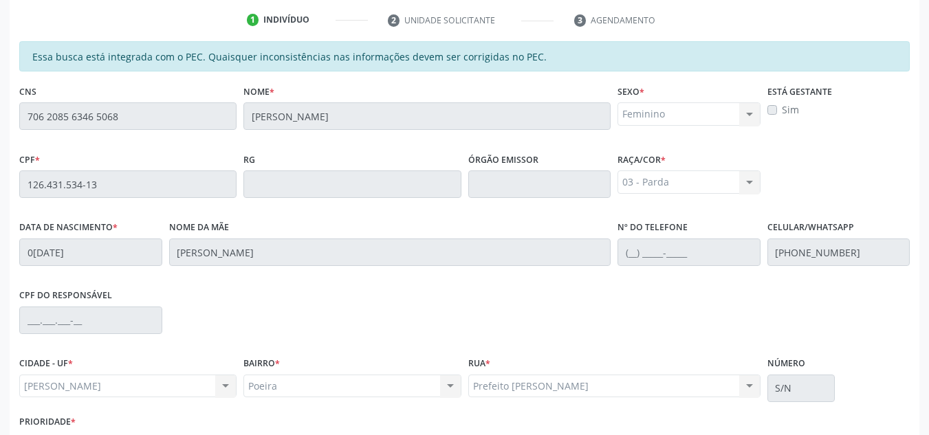
scroll to position [369, 0]
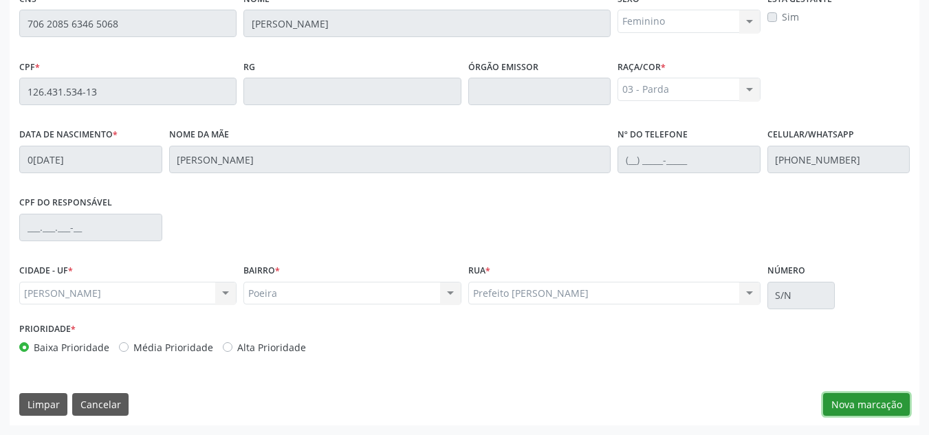
click at [873, 407] on button "Nova marcação" at bounding box center [866, 404] width 87 height 23
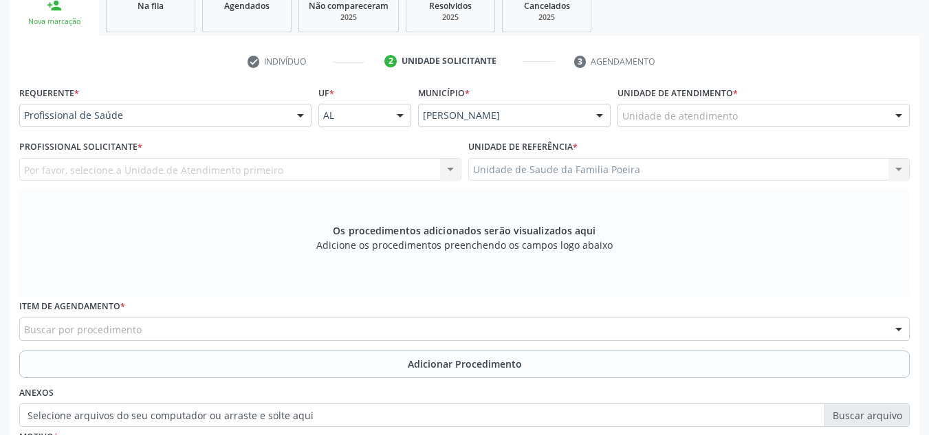
scroll to position [232, 0]
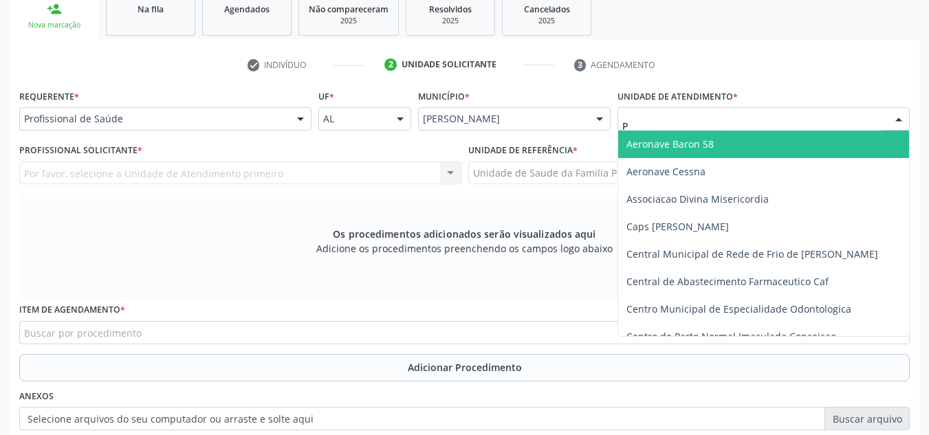
type input "PO"
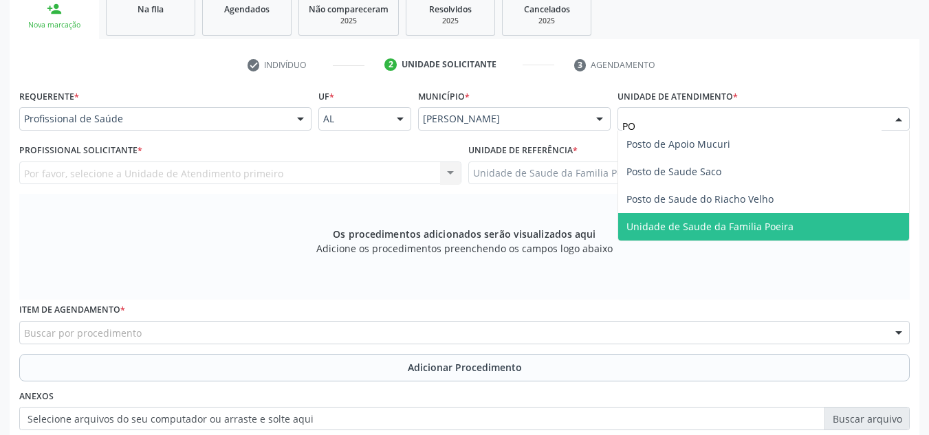
click at [704, 221] on span "Unidade de Saude da Familia Poeira" at bounding box center [710, 226] width 167 height 13
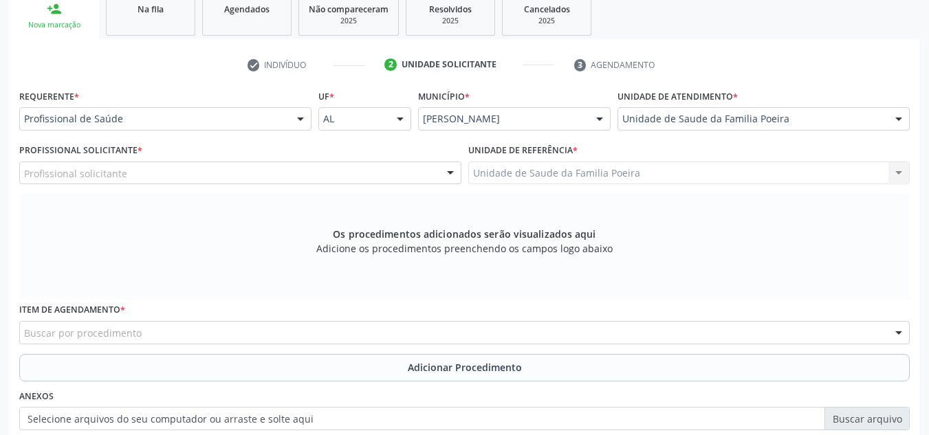
click at [158, 172] on div "Profissional solicitante" at bounding box center [240, 173] width 442 height 23
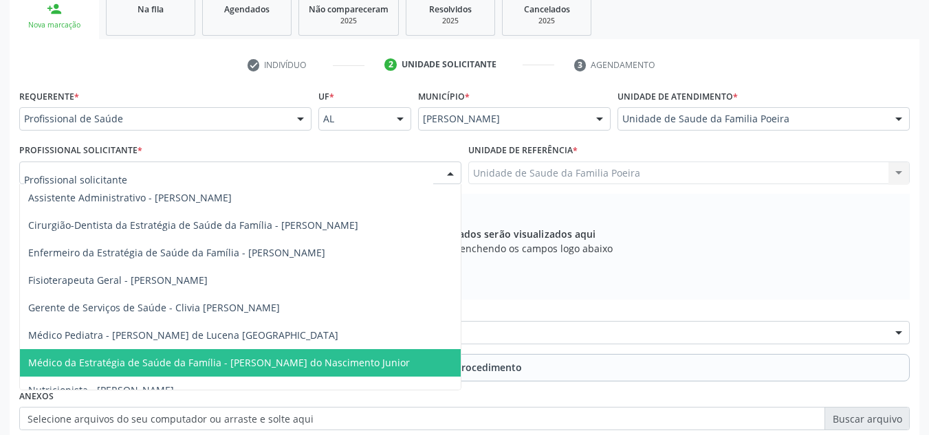
click at [165, 361] on span "Médico da Estratégia de Saúde da Família - [PERSON_NAME] do Nascimento Junior" at bounding box center [219, 362] width 382 height 13
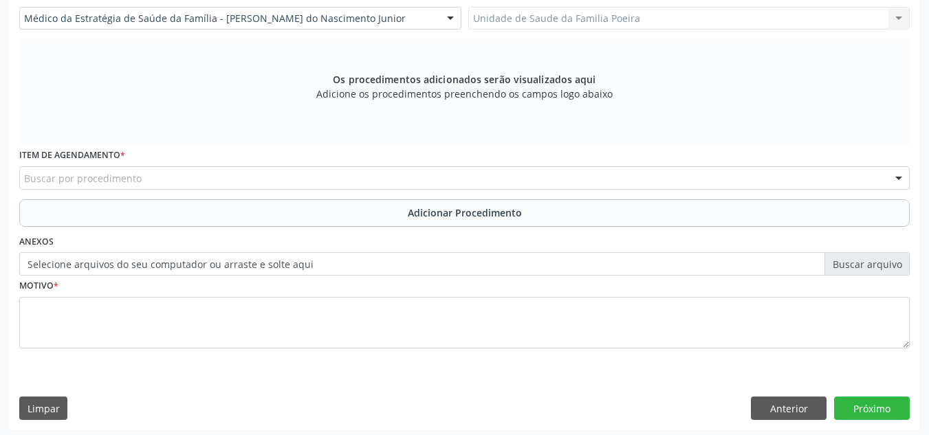
scroll to position [391, 0]
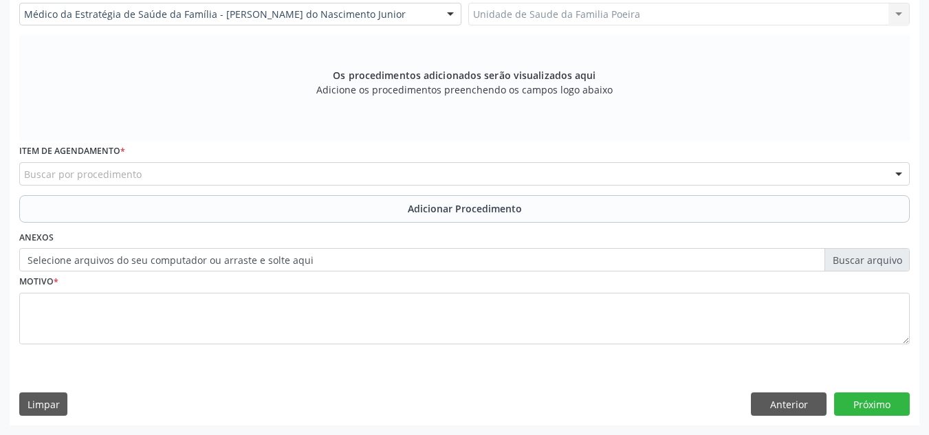
click at [218, 174] on div "Buscar por procedimento" at bounding box center [464, 173] width 891 height 23
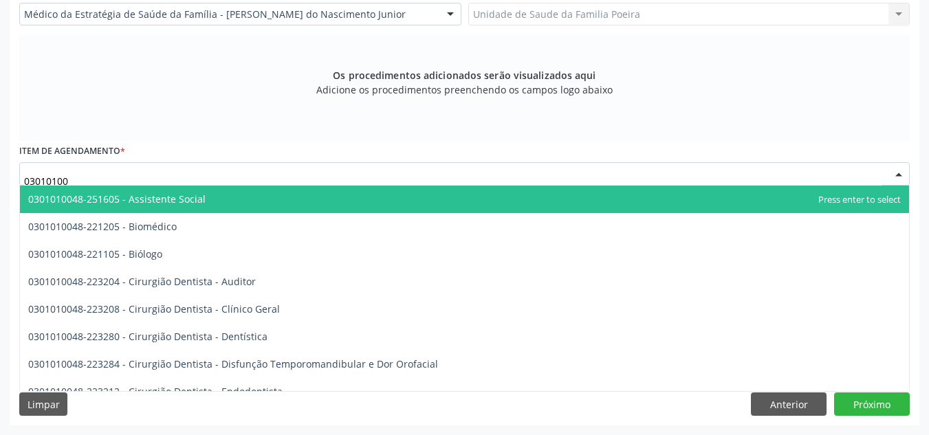
type input "030101003"
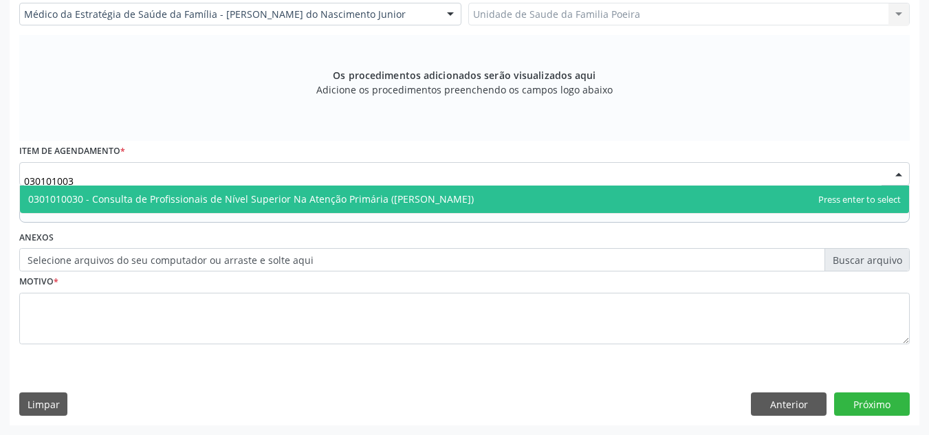
click at [209, 193] on span "0301010030 - Consulta de Profissionais de Nível Superior Na Atenção Primária ([…" at bounding box center [251, 199] width 446 height 13
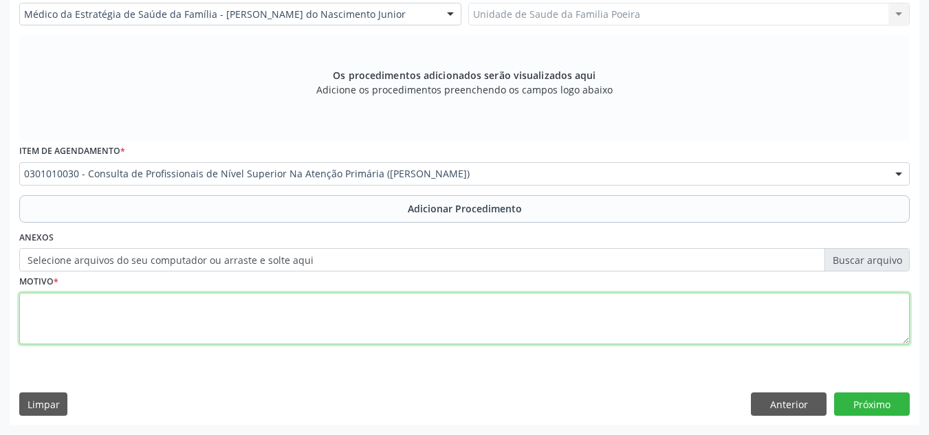
click at [188, 310] on textarea at bounding box center [464, 319] width 891 height 52
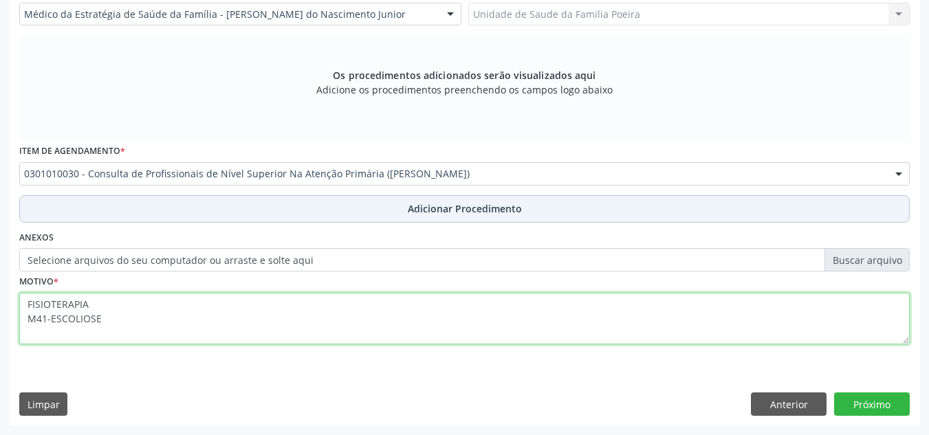
type textarea "FISIOTERAPIA M41-ESCOLIOSE"
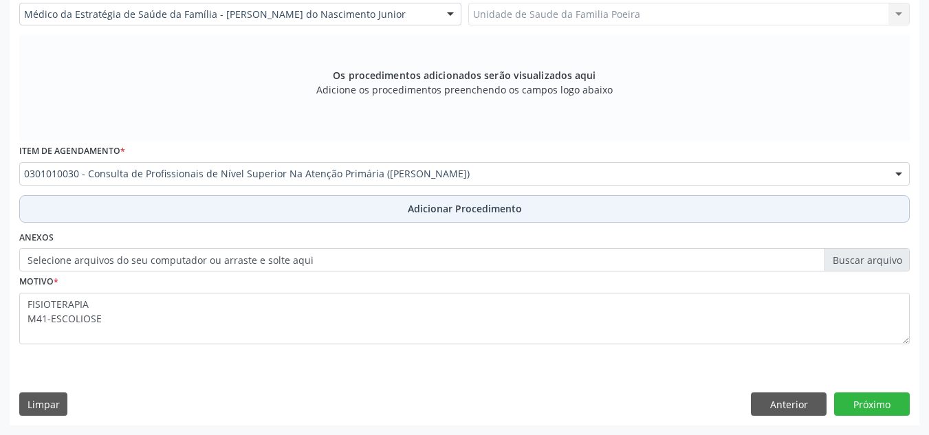
click at [317, 200] on button "Adicionar Procedimento" at bounding box center [464, 209] width 891 height 28
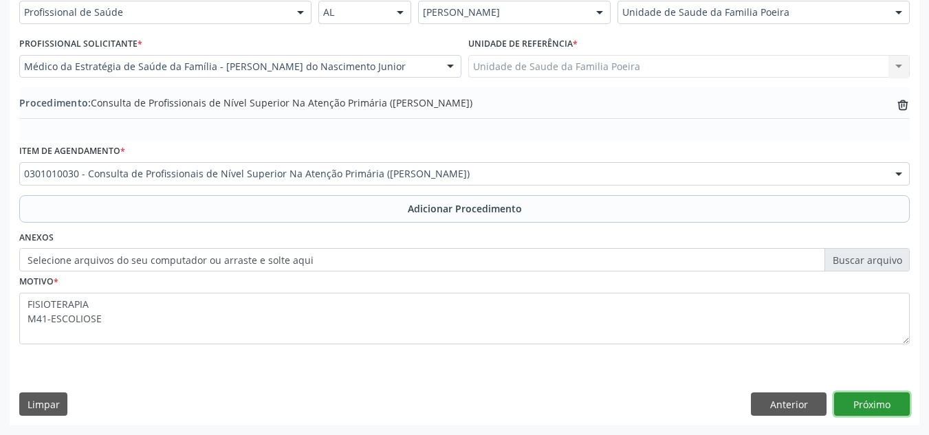
click at [884, 412] on button "Próximo" at bounding box center [872, 404] width 76 height 23
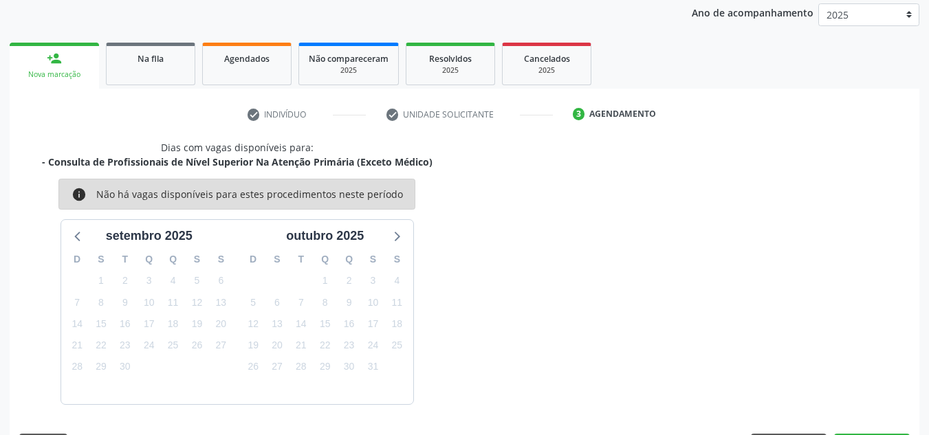
scroll to position [223, 0]
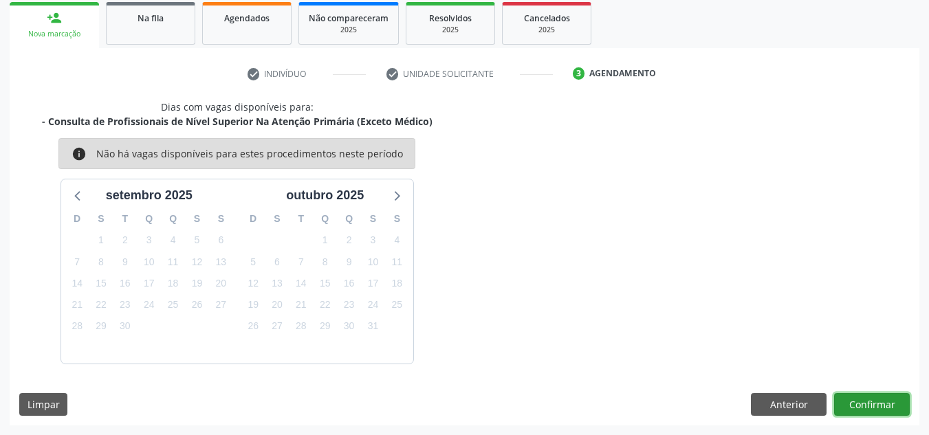
click at [884, 404] on button "Confirmar" at bounding box center [872, 404] width 76 height 23
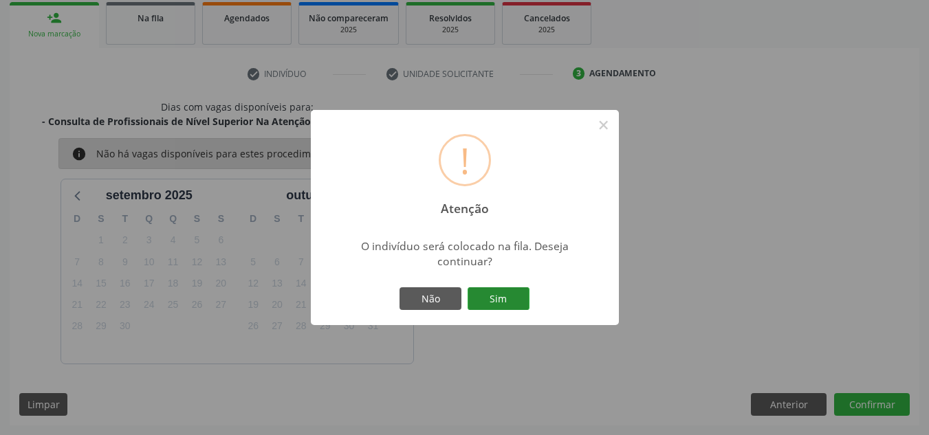
click at [502, 301] on button "Sim" at bounding box center [499, 299] width 62 height 23
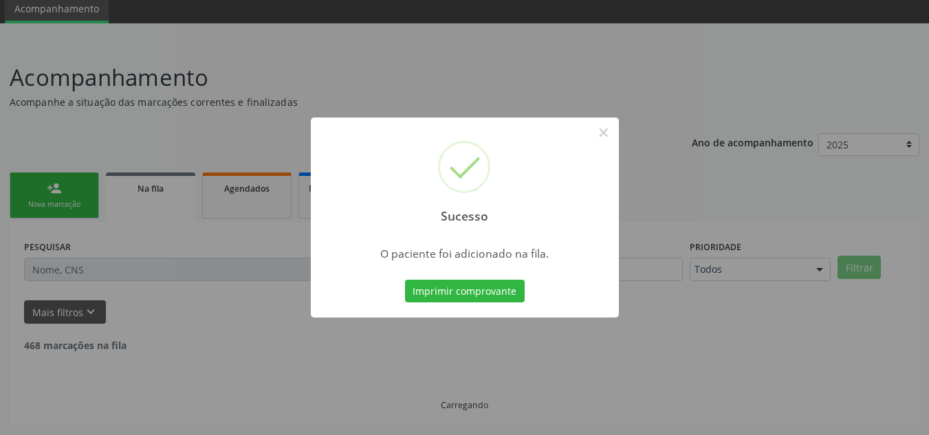
scroll to position [38, 0]
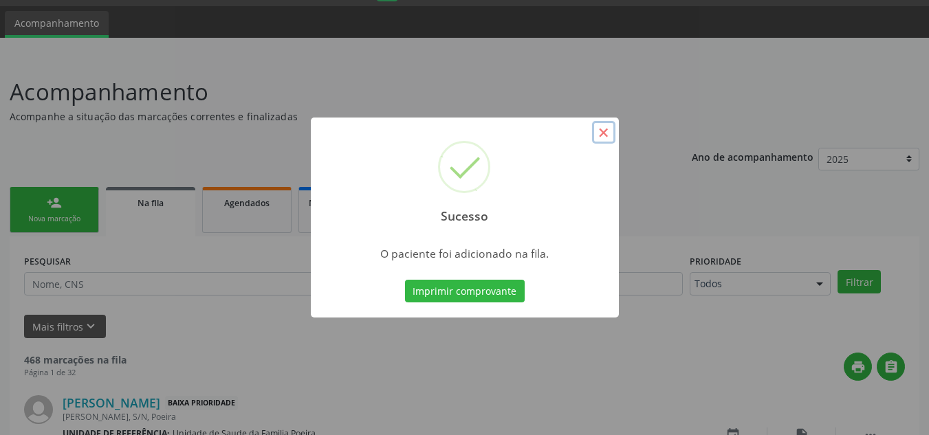
click at [611, 133] on button "×" at bounding box center [603, 132] width 23 height 23
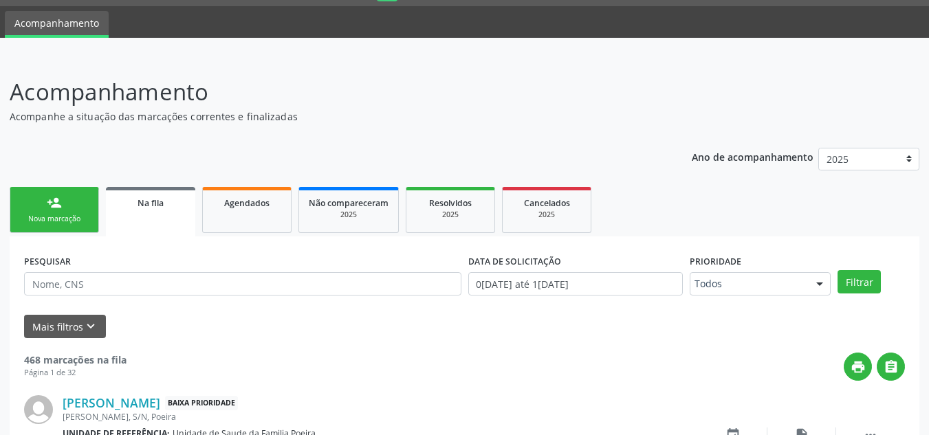
click at [63, 204] on link "person_add Nova marcação" at bounding box center [54, 210] width 89 height 46
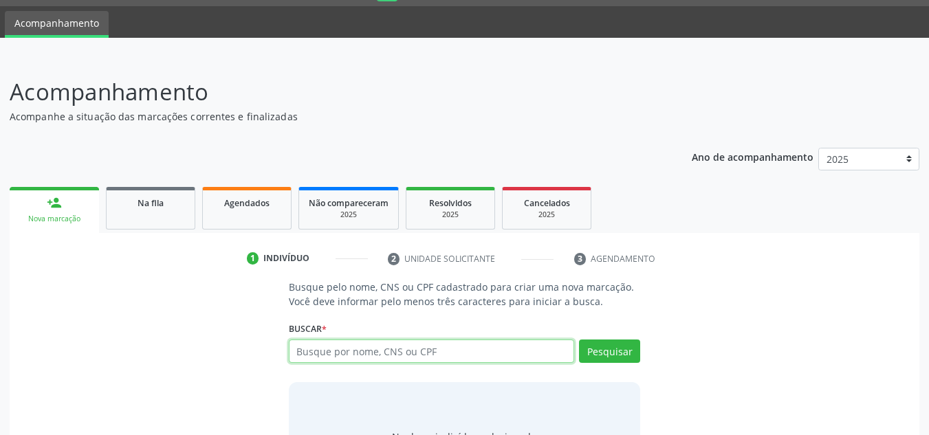
click at [355, 347] on input "text" at bounding box center [432, 351] width 286 height 23
type input "701401649619137"
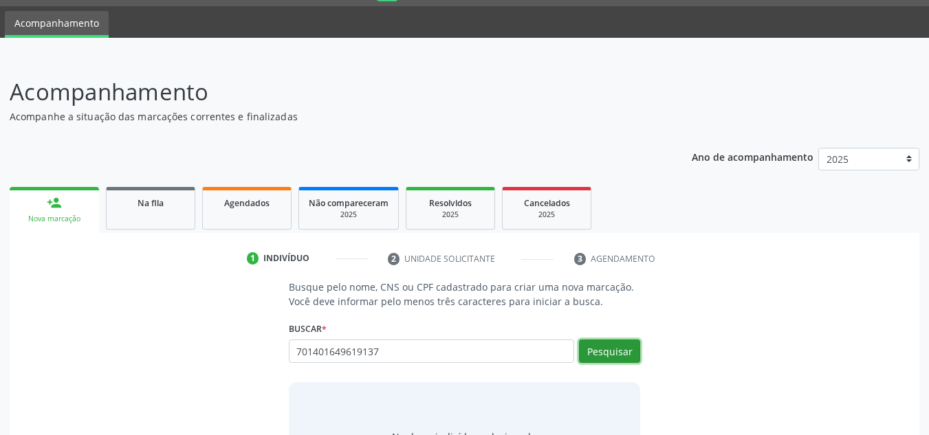
click at [612, 352] on button "Pesquisar" at bounding box center [609, 351] width 61 height 23
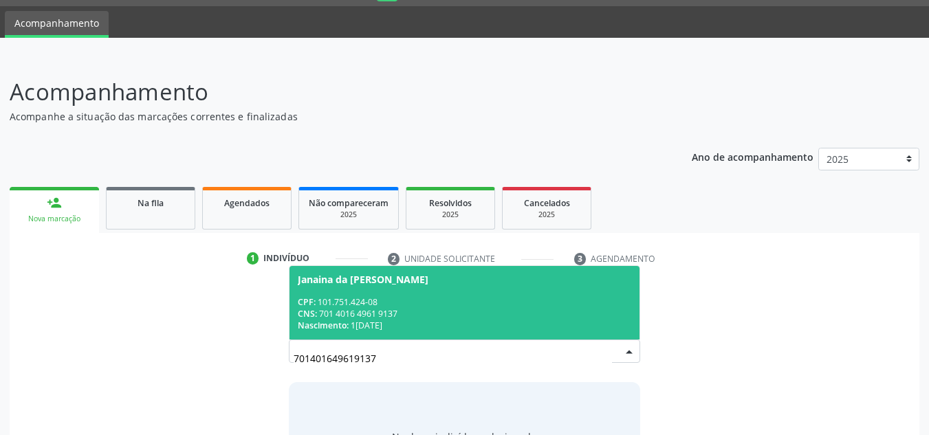
click at [376, 305] on div "CPF: 101.751.424-08" at bounding box center [465, 302] width 334 height 12
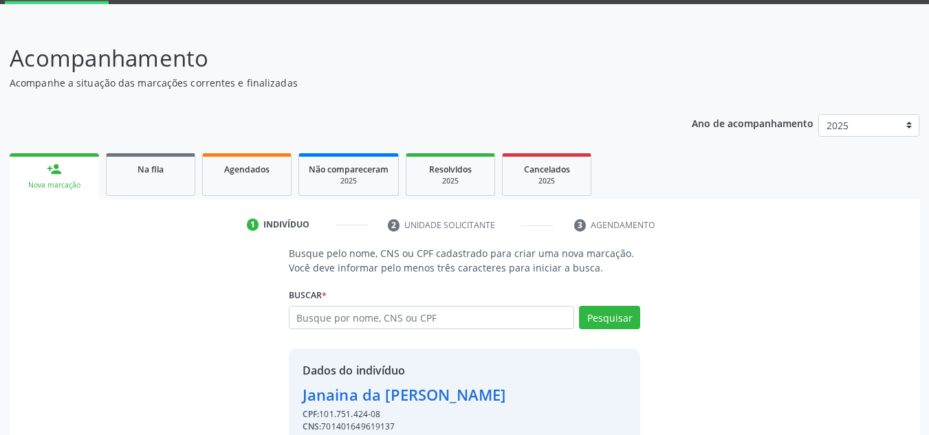
scroll to position [136, 0]
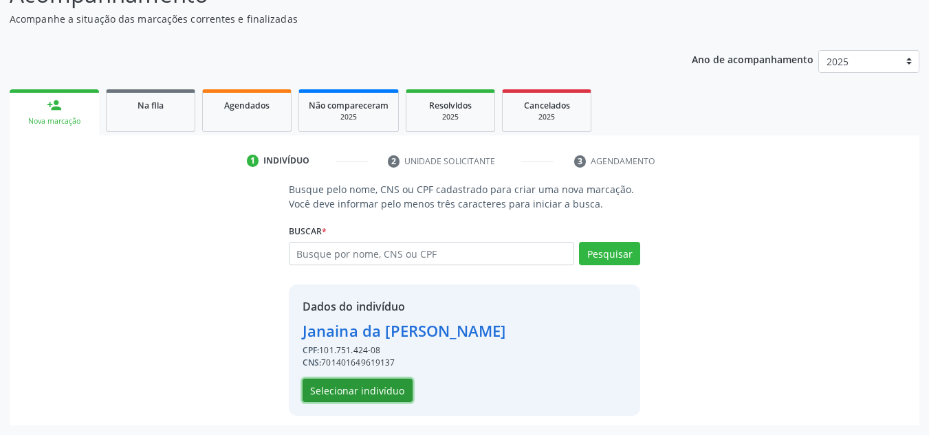
click at [371, 384] on button "Selecionar indivíduo" at bounding box center [358, 390] width 110 height 23
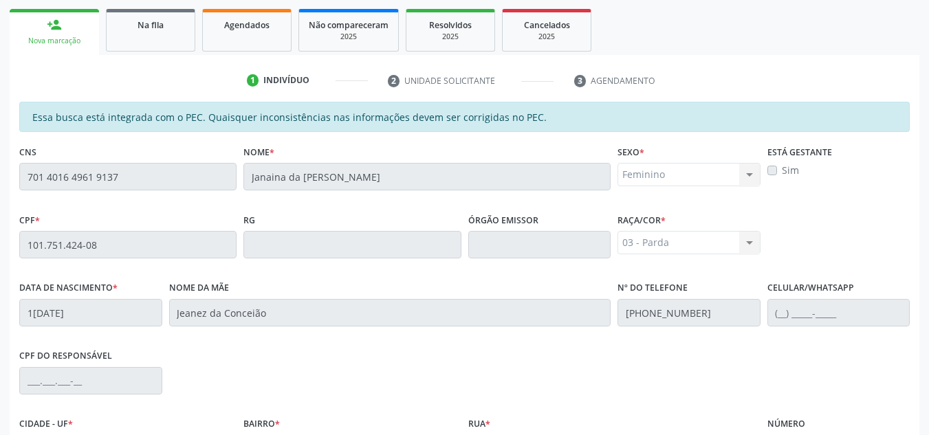
scroll to position [369, 0]
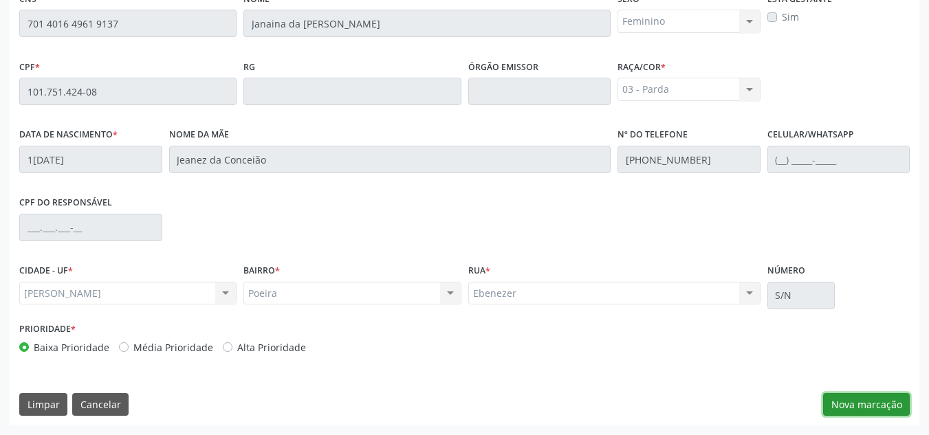
click at [875, 401] on button "Nova marcação" at bounding box center [866, 404] width 87 height 23
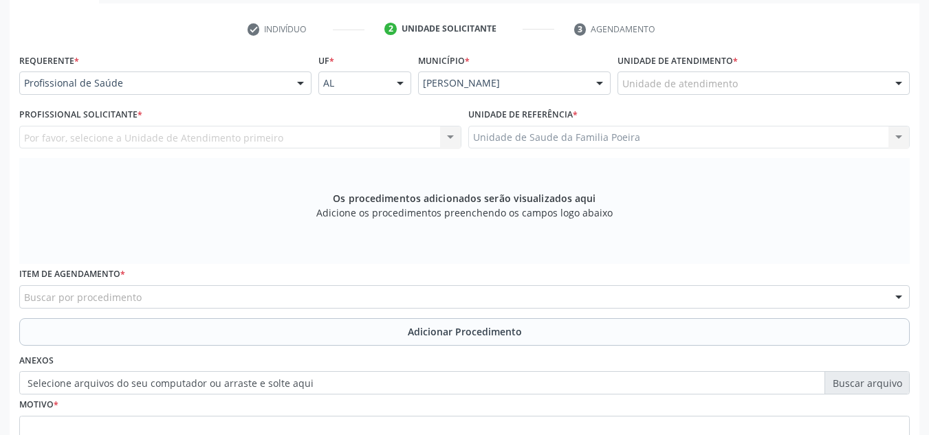
scroll to position [232, 0]
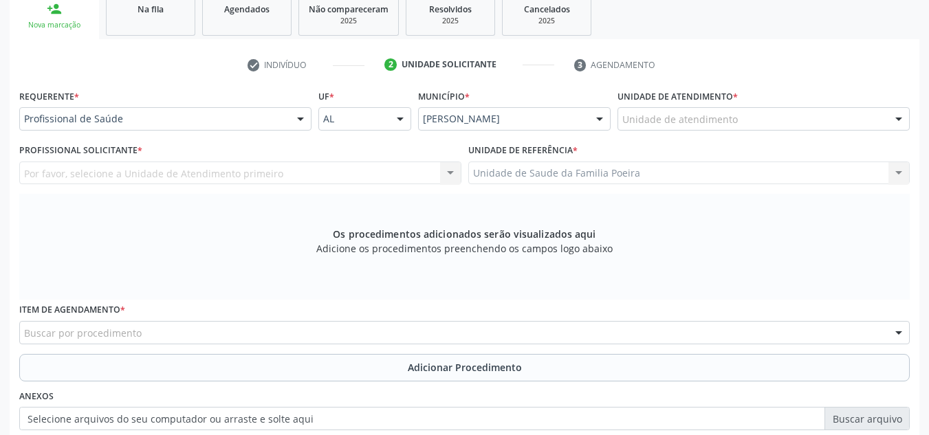
click at [757, 120] on div "Unidade de atendimento" at bounding box center [764, 118] width 292 height 23
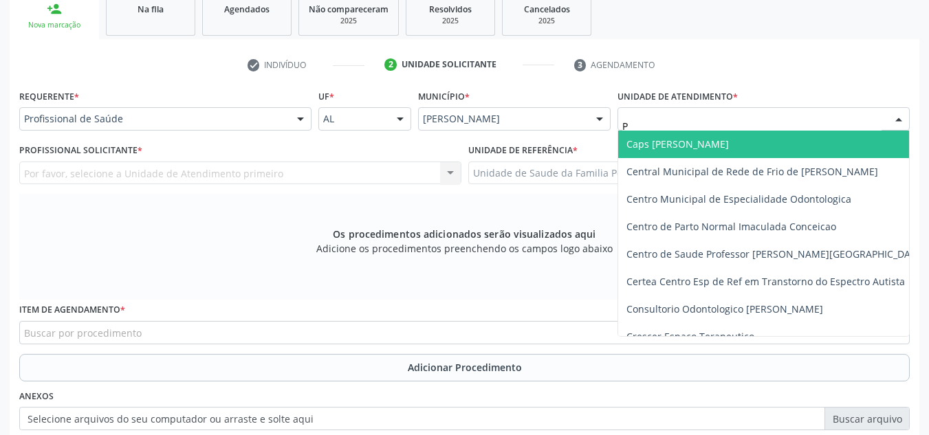
type input "PO"
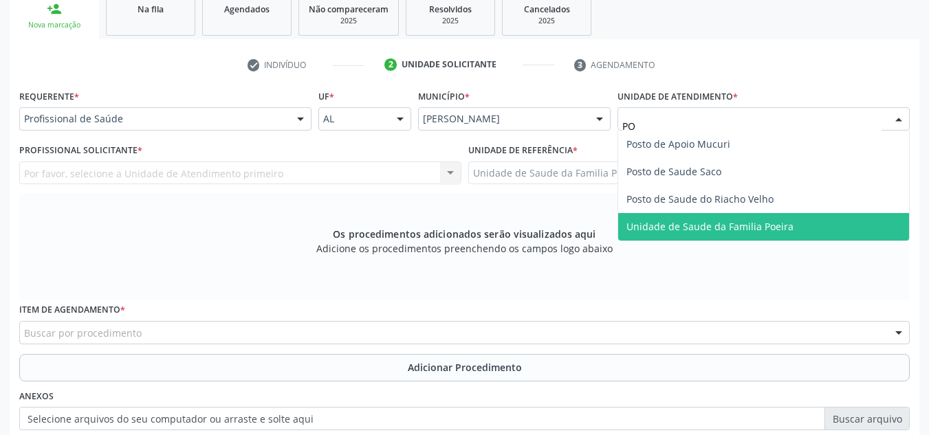
click at [748, 225] on span "Unidade de Saude da Familia Poeira" at bounding box center [710, 226] width 167 height 13
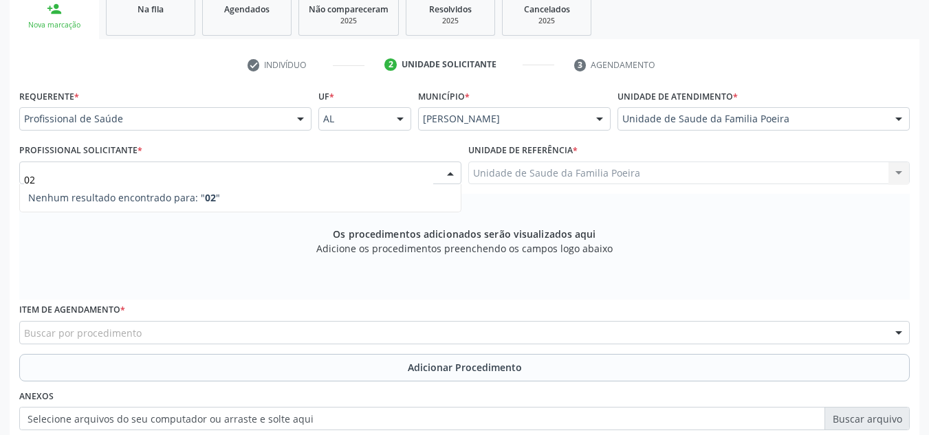
type input "0"
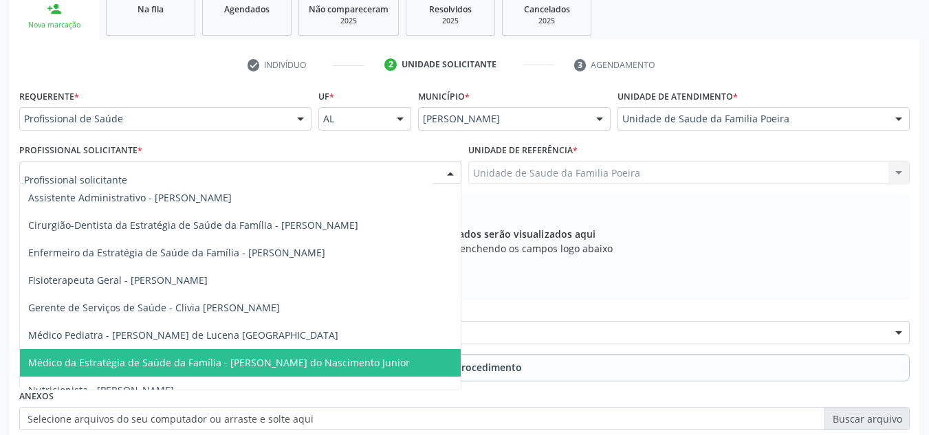
click at [186, 362] on span "Médico da Estratégia de Saúde da Família - [PERSON_NAME] do Nascimento Junior" at bounding box center [219, 362] width 382 height 13
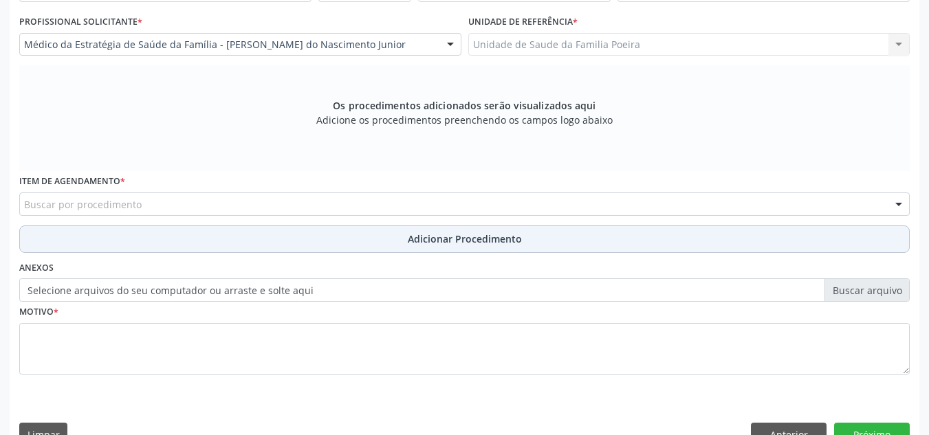
scroll to position [391, 0]
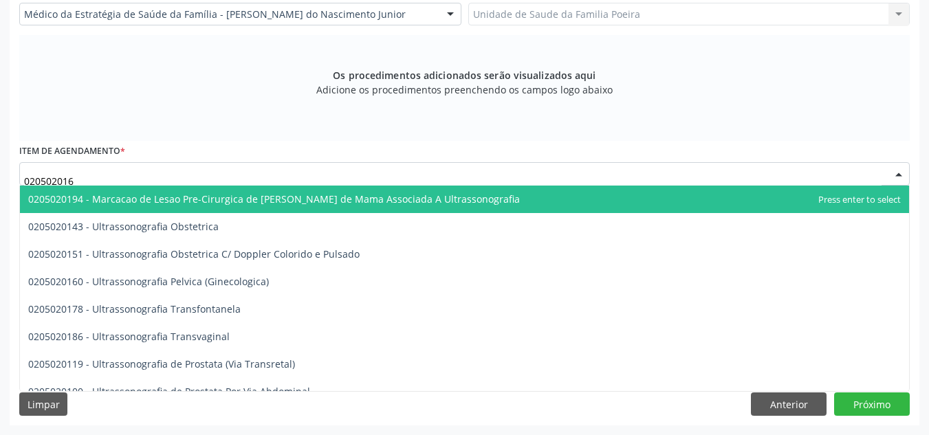
type input "0205020160"
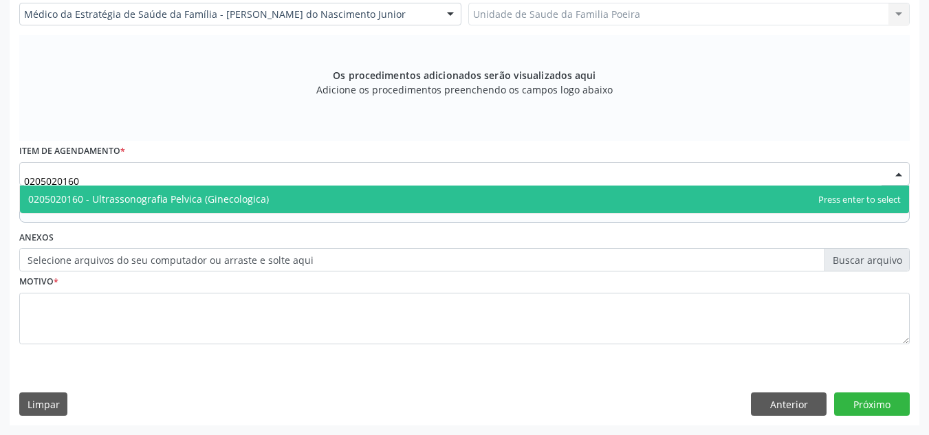
click at [123, 197] on span "0205020160 - Ultrassonografia Pelvica (Ginecologica)" at bounding box center [148, 199] width 241 height 13
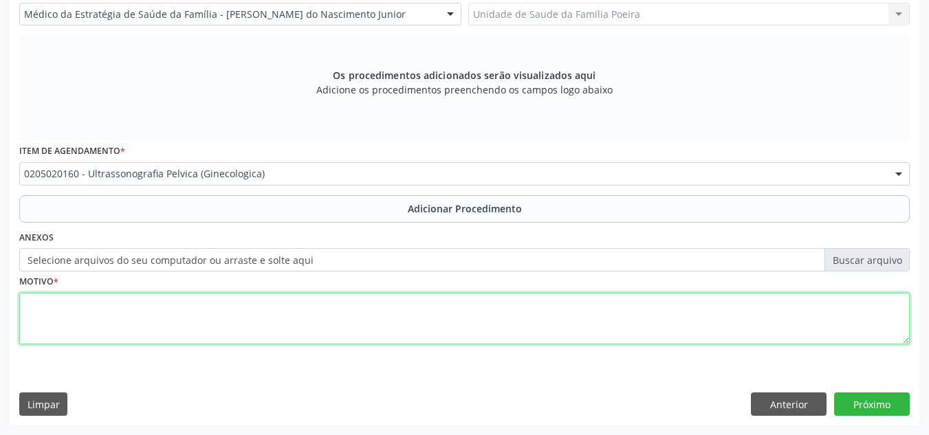
click at [188, 312] on textarea at bounding box center [464, 319] width 891 height 52
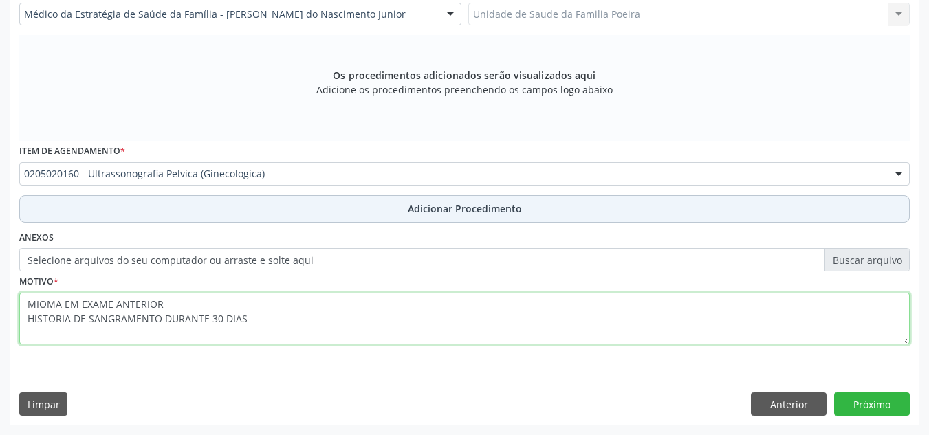
type textarea "MIOMA EM EXAME ANTERIOR HISTORIA DE SANGRAMENTO DURANTE 30 DIAS"
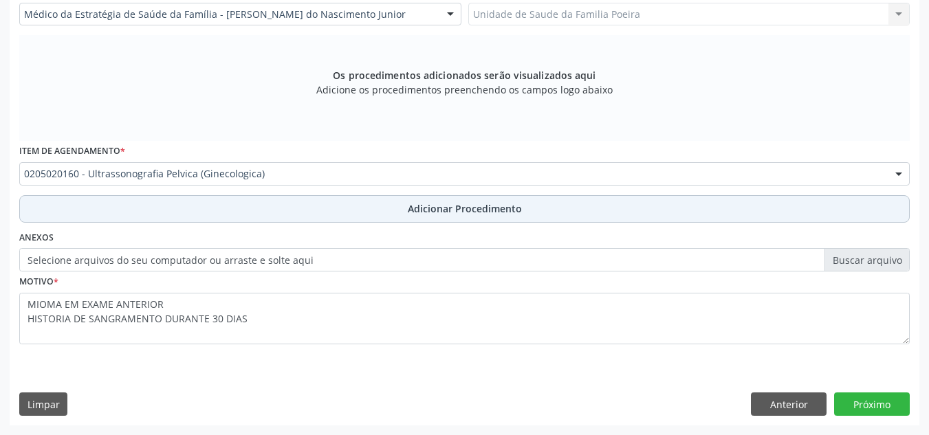
click at [464, 204] on span "Adicionar Procedimento" at bounding box center [465, 209] width 114 height 14
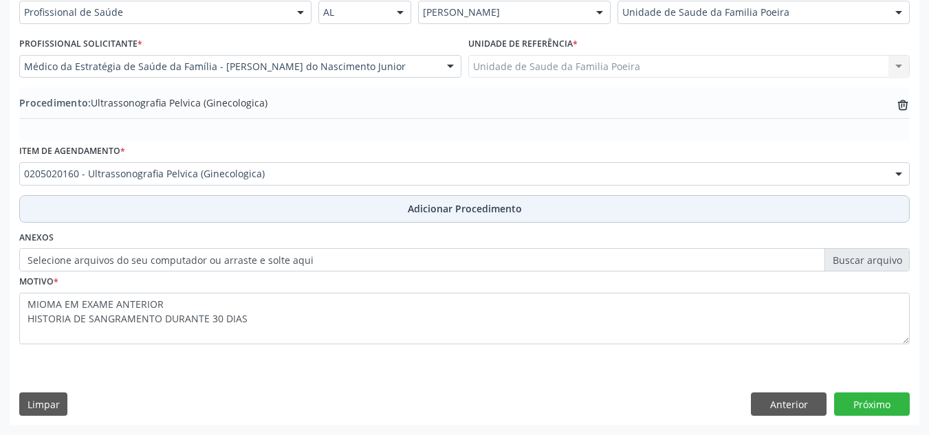
scroll to position [338, 0]
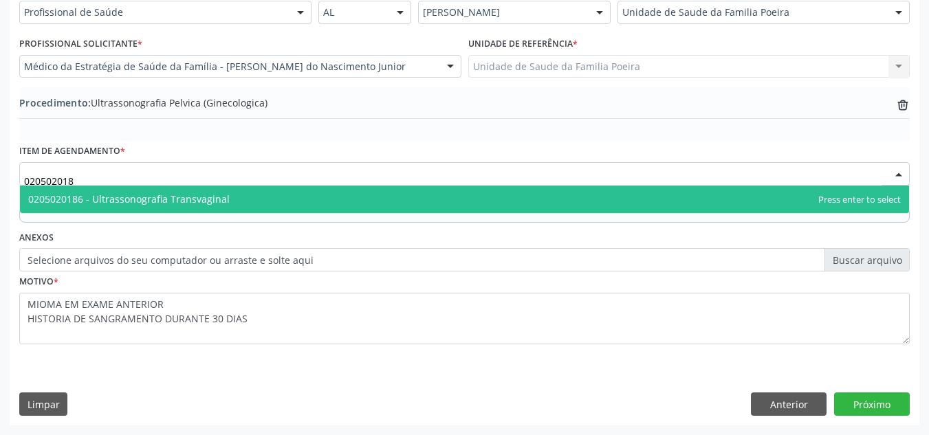
type input "0205020186"
click at [249, 194] on span "0205020186 - Ultrassonografia Transvaginal" at bounding box center [464, 200] width 889 height 28
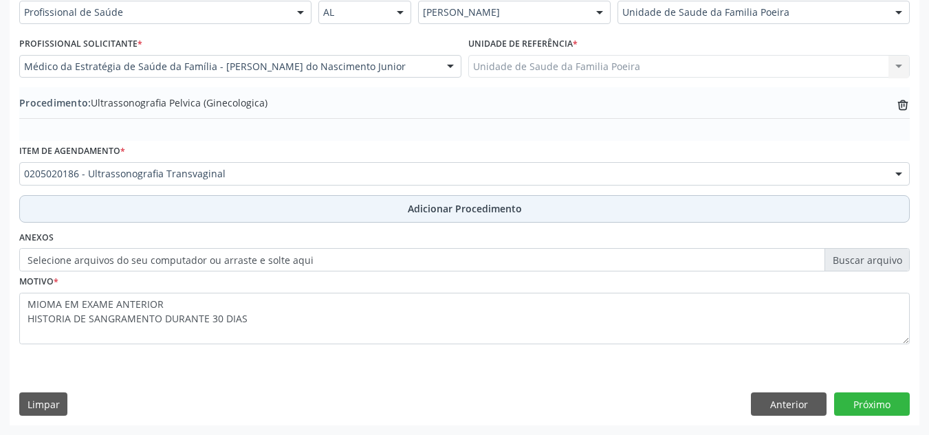
click at [432, 206] on span "Adicionar Procedimento" at bounding box center [465, 209] width 114 height 14
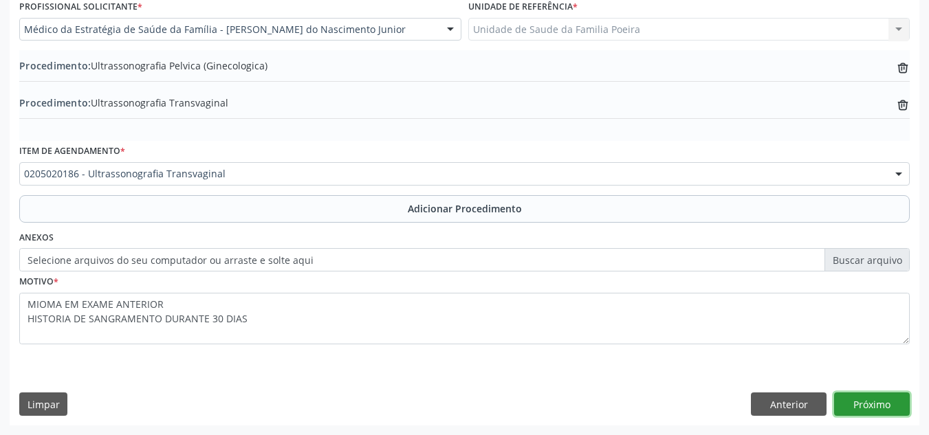
click at [872, 398] on button "Próximo" at bounding box center [872, 404] width 76 height 23
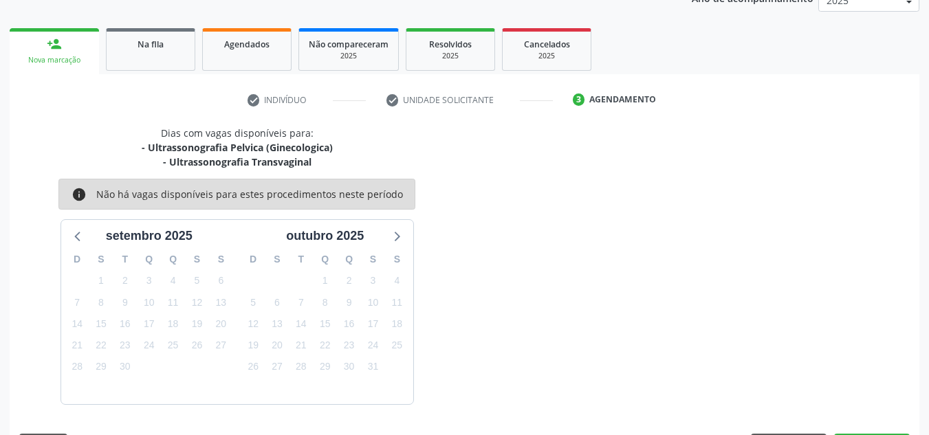
scroll to position [237, 0]
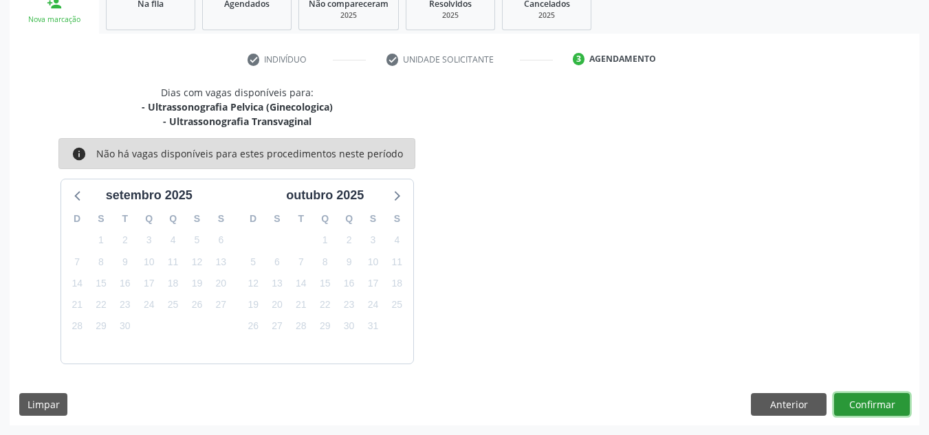
click at [883, 401] on button "Confirmar" at bounding box center [872, 404] width 76 height 23
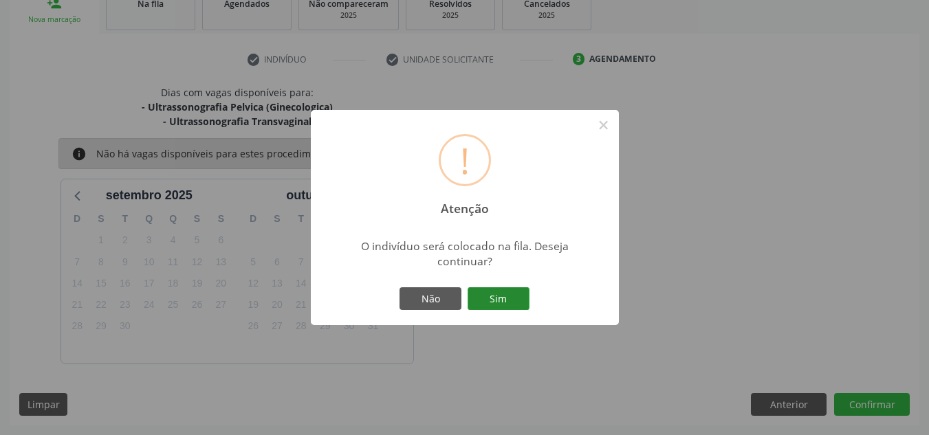
click at [504, 294] on button "Sim" at bounding box center [499, 299] width 62 height 23
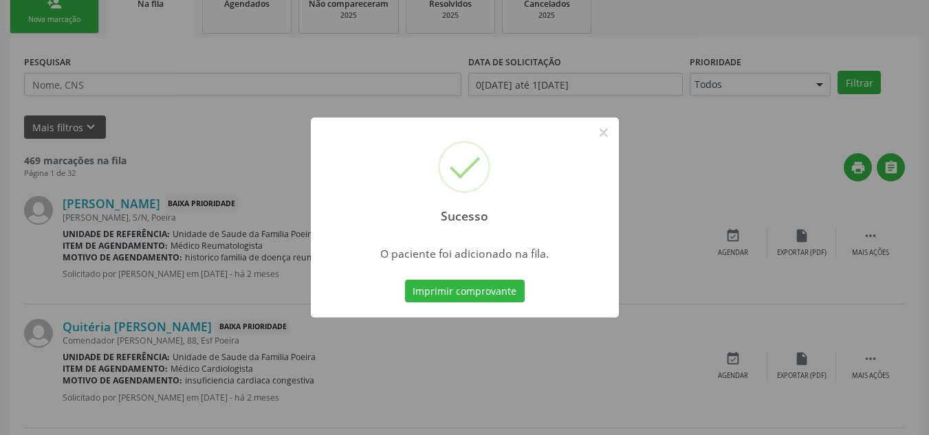
scroll to position [38, 0]
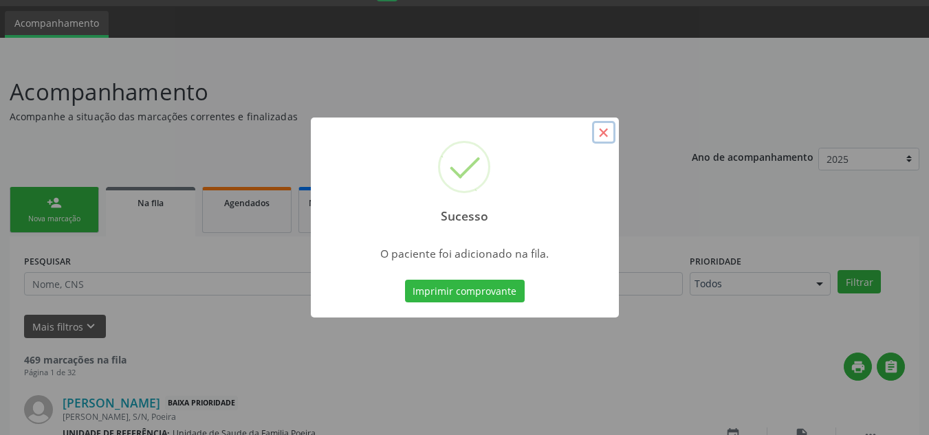
click at [607, 127] on button "×" at bounding box center [603, 132] width 23 height 23
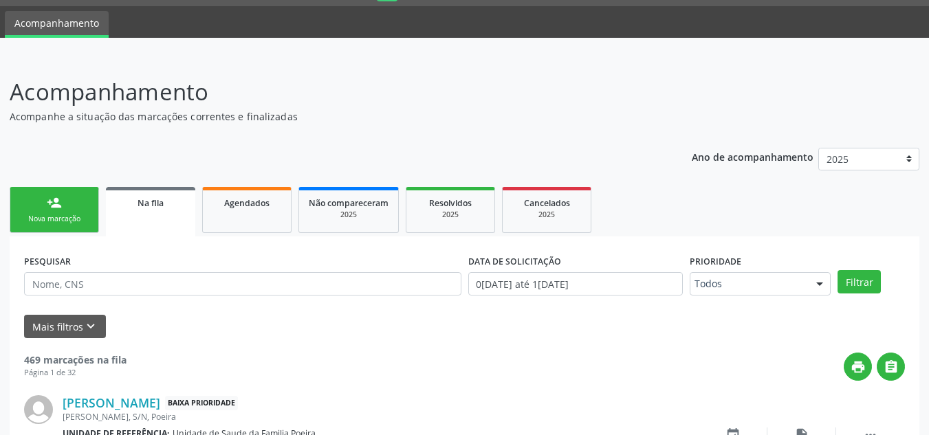
click at [37, 215] on div "Nova marcação" at bounding box center [54, 219] width 69 height 10
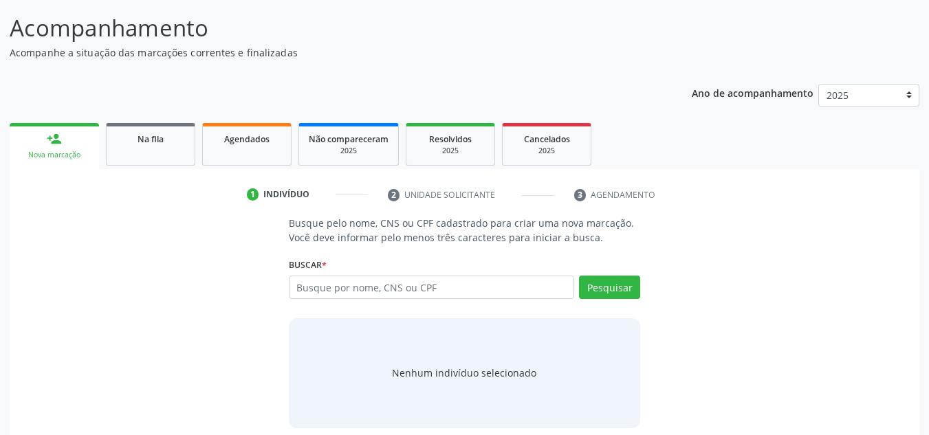
scroll to position [114, 0]
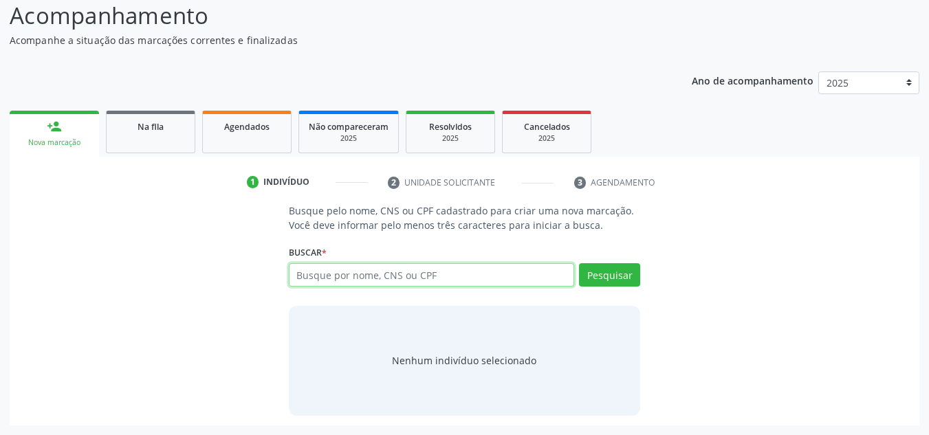
click at [346, 277] on input "text" at bounding box center [432, 274] width 286 height 23
type input "708209123924444"
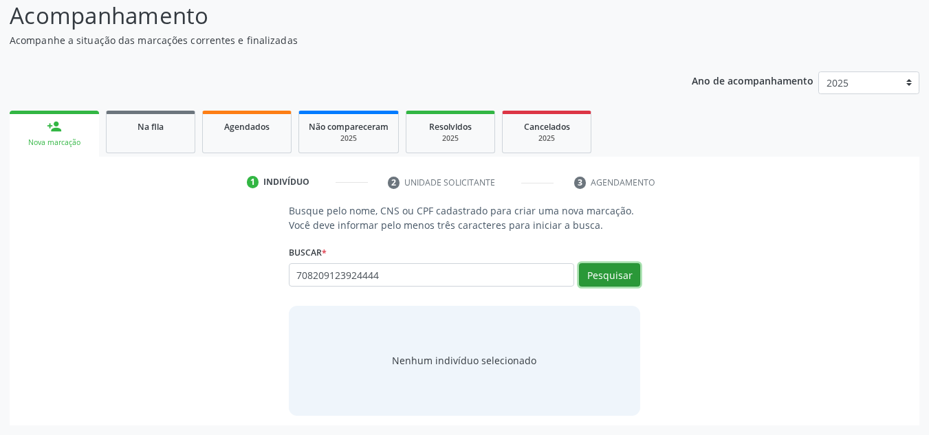
click at [598, 273] on button "Pesquisar" at bounding box center [609, 274] width 61 height 23
type input "708209123924444"
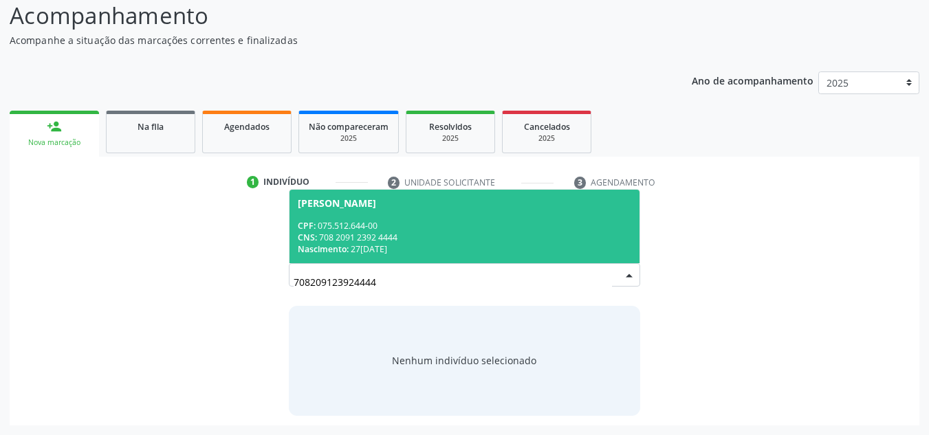
click at [374, 235] on div "CNS: 708 2091 2392 4444" at bounding box center [465, 238] width 334 height 12
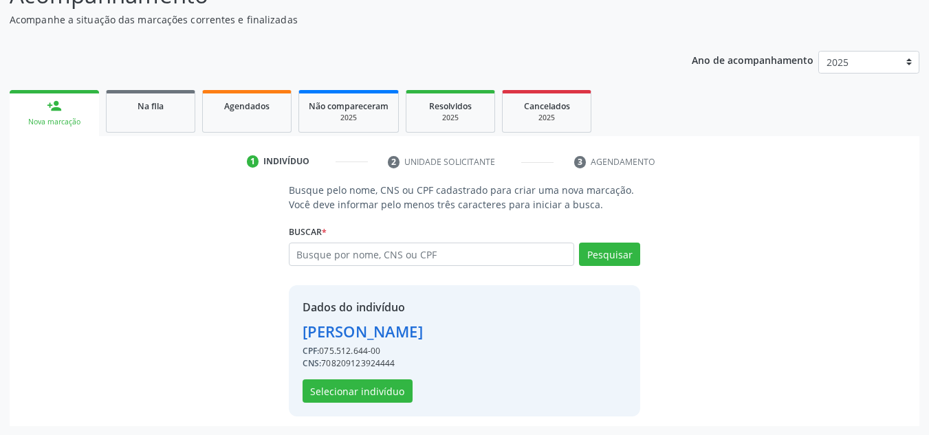
scroll to position [136, 0]
click at [382, 398] on button "Selecionar indivíduo" at bounding box center [358, 390] width 110 height 23
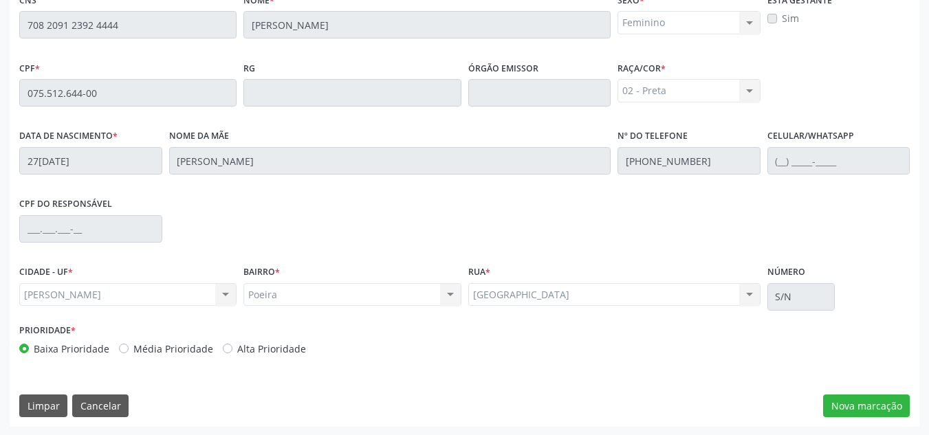
scroll to position [369, 0]
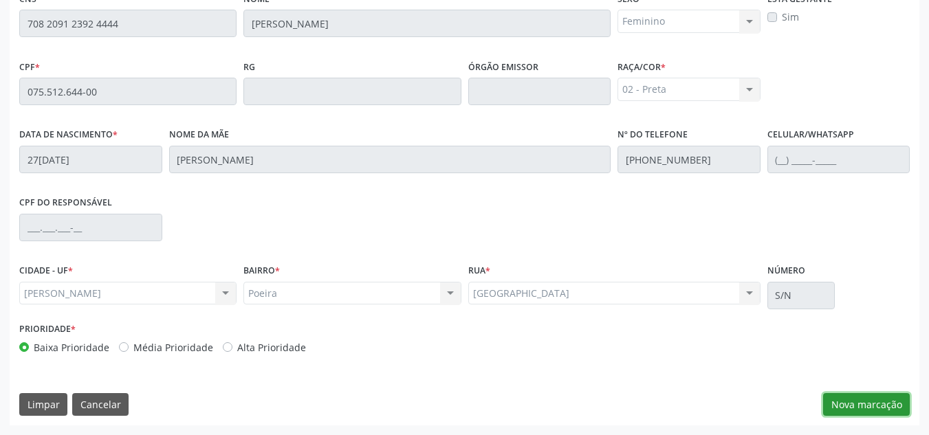
click at [847, 397] on button "Nova marcação" at bounding box center [866, 404] width 87 height 23
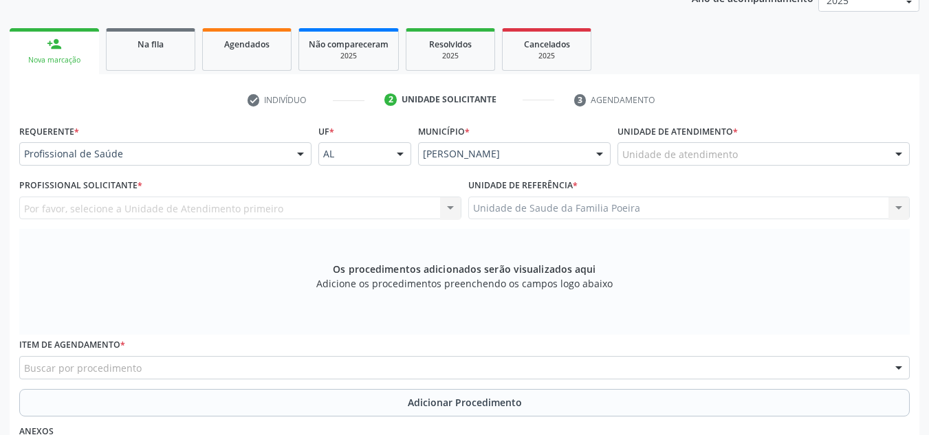
scroll to position [163, 0]
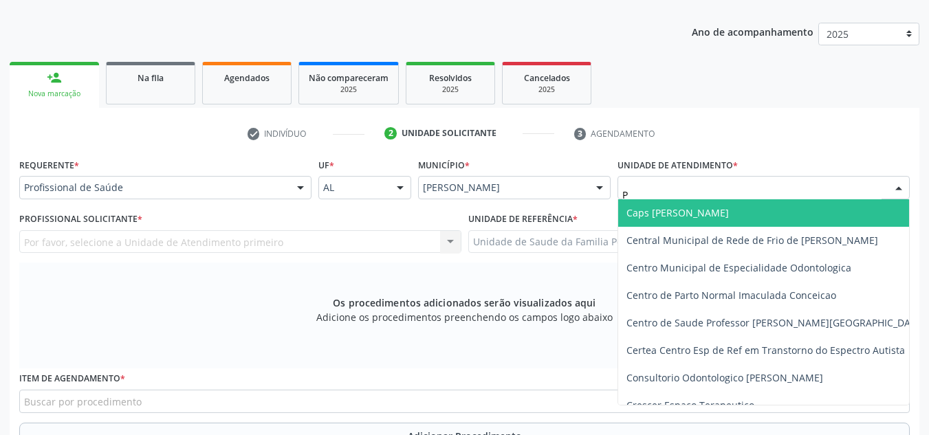
type input "PO"
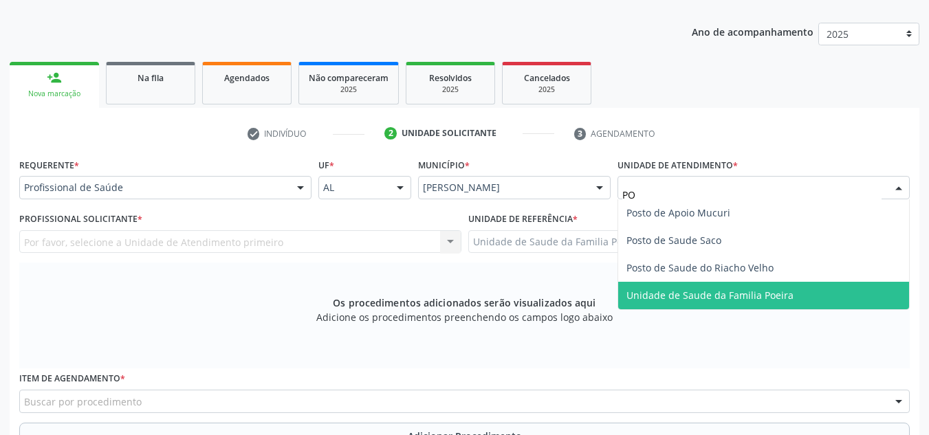
click at [667, 299] on span "Unidade de Saude da Familia Poeira" at bounding box center [710, 295] width 167 height 13
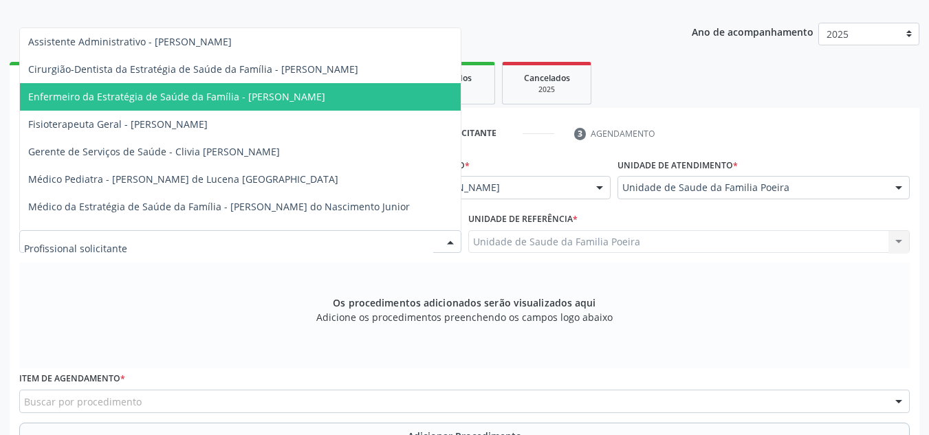
click at [171, 96] on span "Enfermeiro da Estratégia de Saúde da Família - [PERSON_NAME]" at bounding box center [176, 96] width 297 height 13
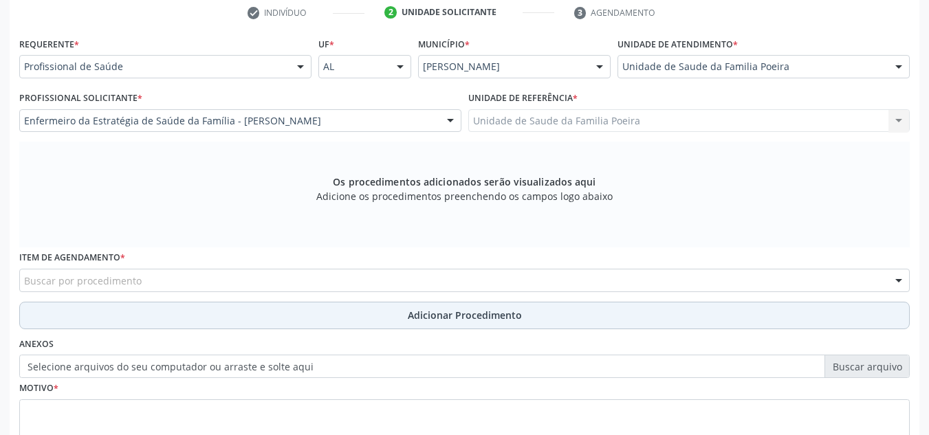
scroll to position [301, 0]
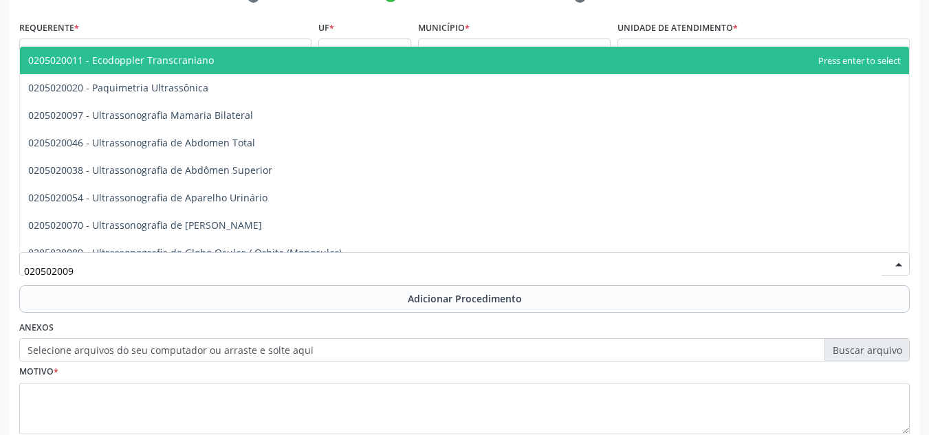
type input "0205020097"
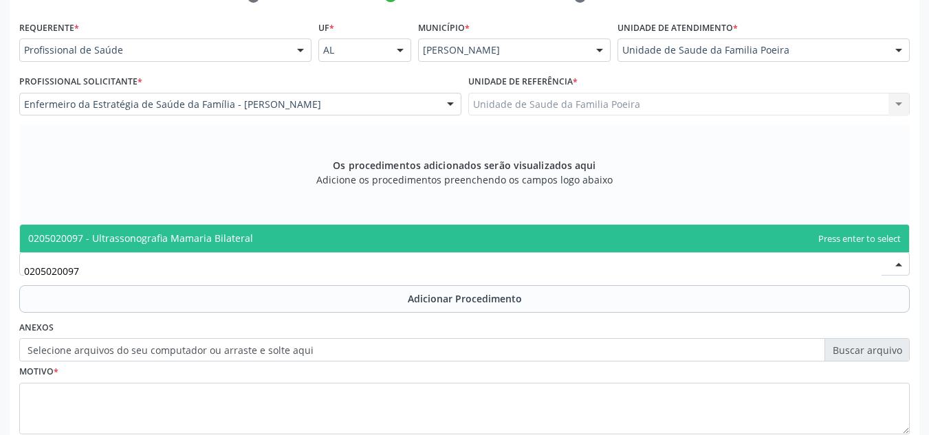
click at [123, 242] on span "0205020097 - Ultrassonografia Mamaria Bilateral" at bounding box center [140, 238] width 225 height 13
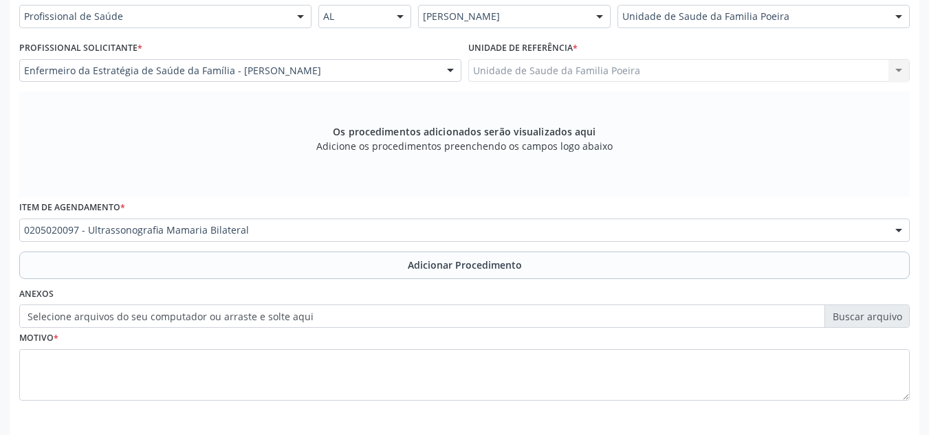
scroll to position [391, 0]
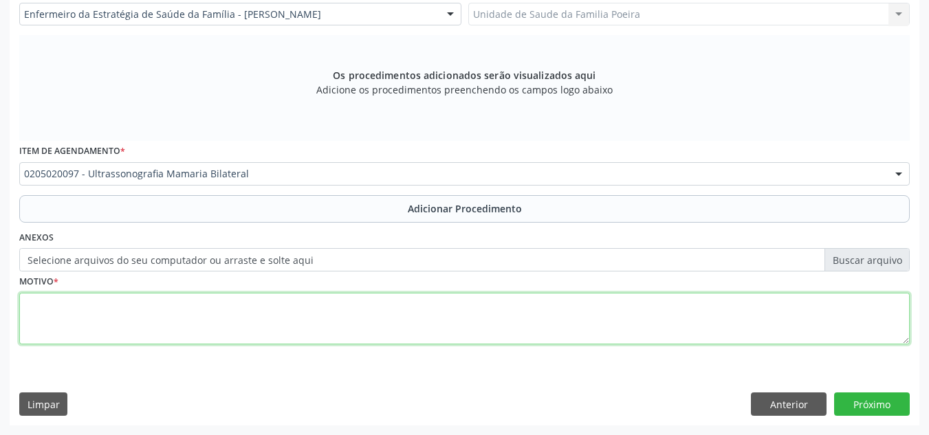
click at [185, 307] on textarea at bounding box center [464, 319] width 891 height 52
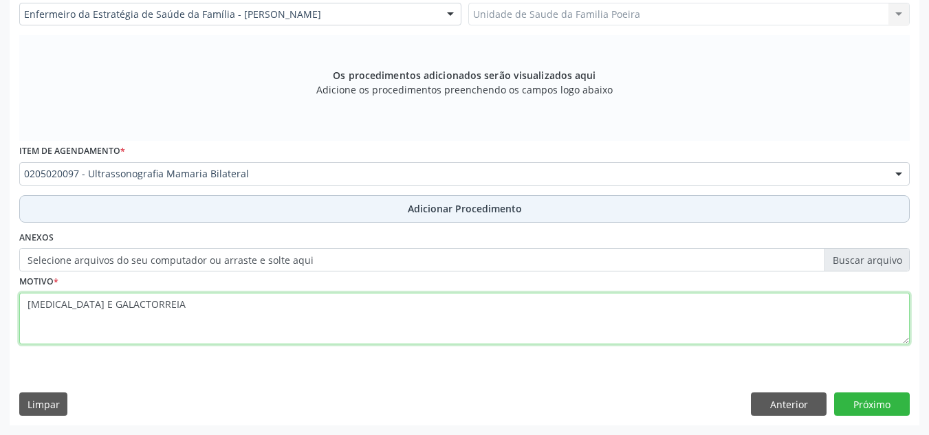
type textarea "[MEDICAL_DATA] E GALACTORREIA"
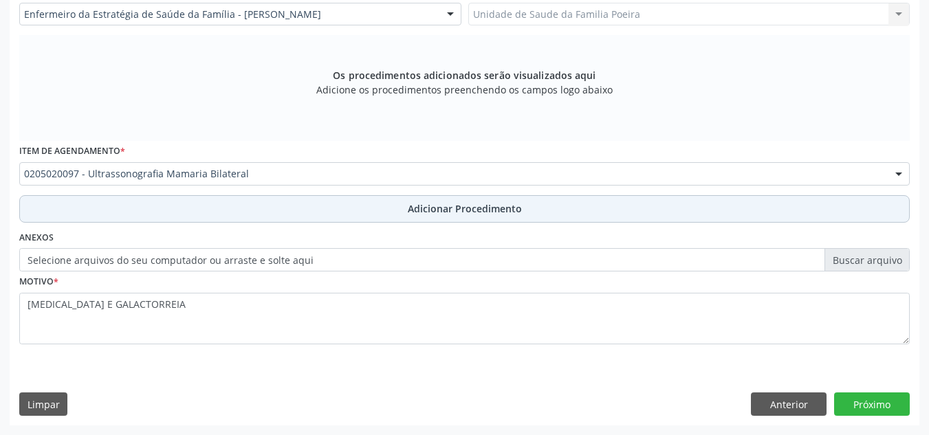
click at [402, 204] on button "Adicionar Procedimento" at bounding box center [464, 209] width 891 height 28
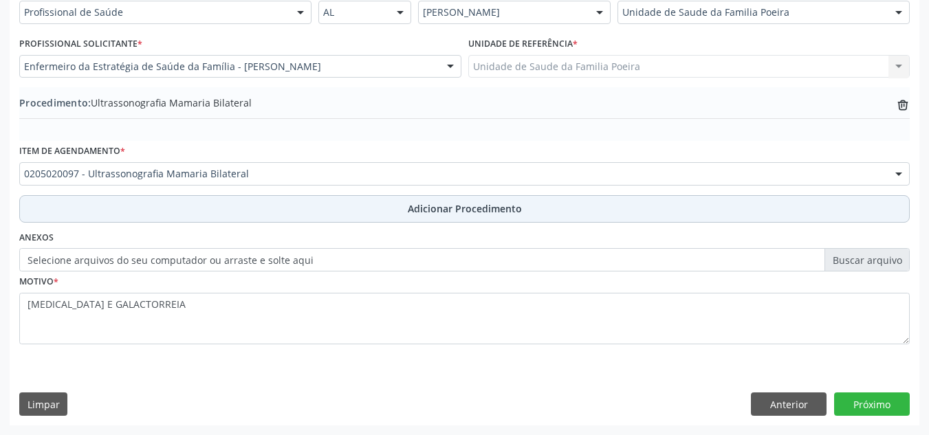
scroll to position [338, 0]
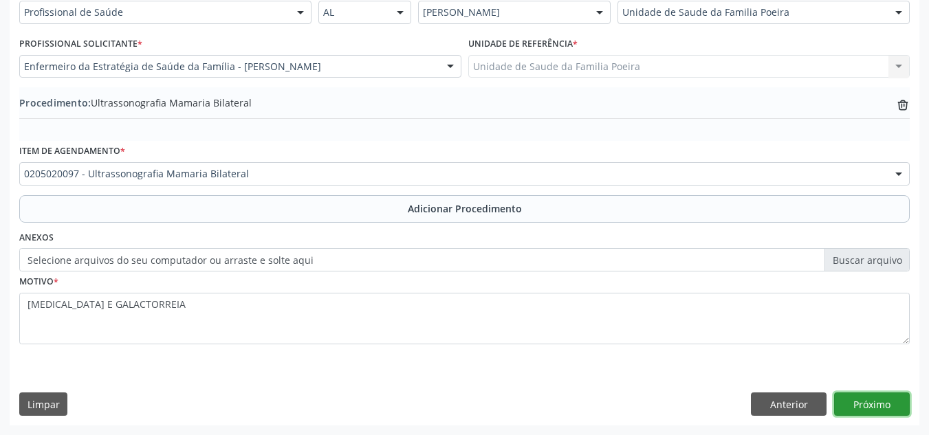
click at [872, 401] on button "Próximo" at bounding box center [872, 404] width 76 height 23
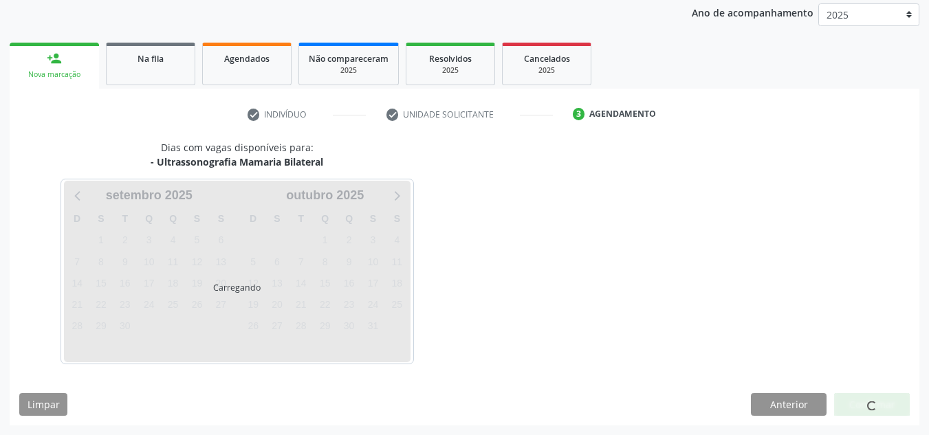
scroll to position [223, 0]
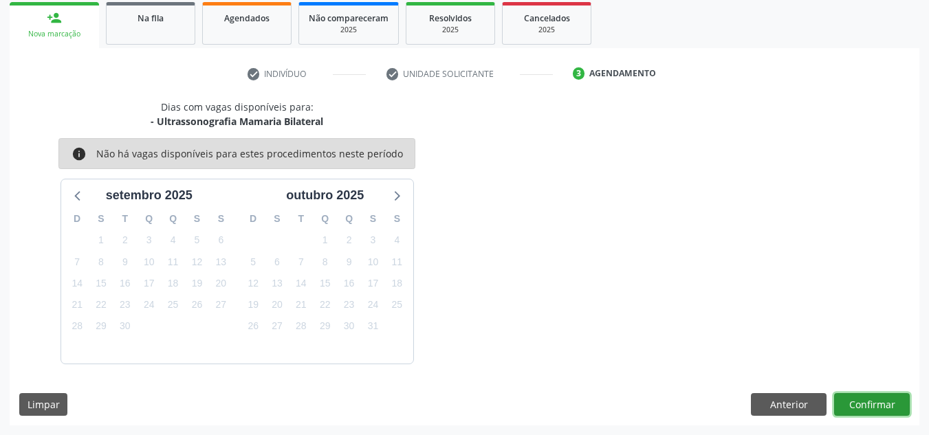
click at [870, 400] on button "Confirmar" at bounding box center [872, 404] width 76 height 23
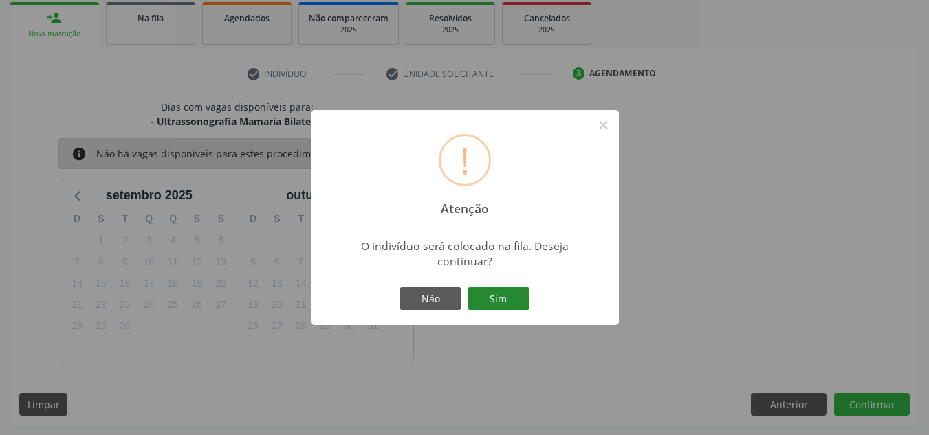
click at [512, 294] on button "Sim" at bounding box center [499, 299] width 62 height 23
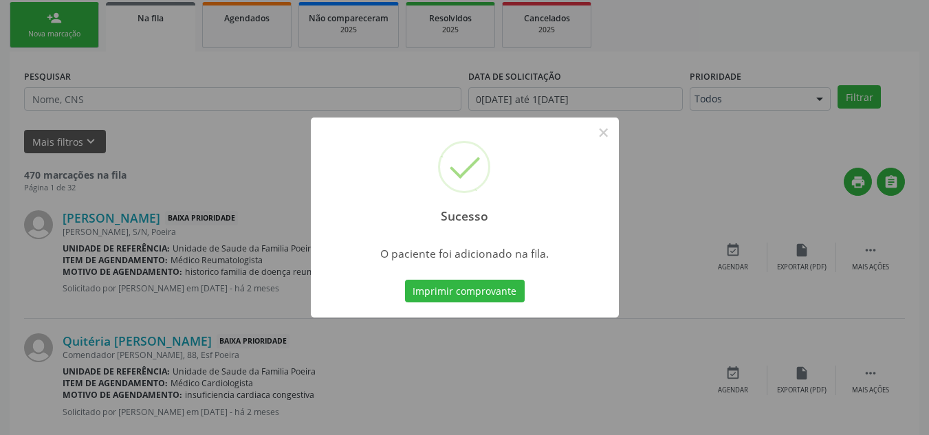
scroll to position [38, 0]
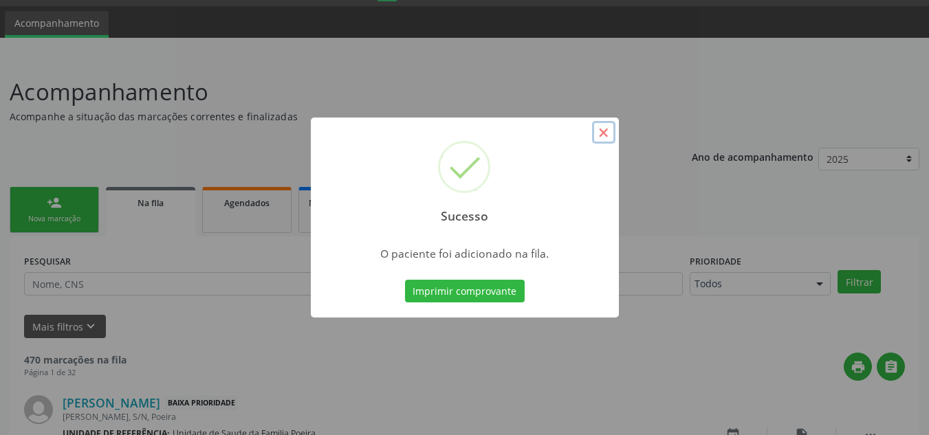
click at [604, 131] on button "×" at bounding box center [603, 132] width 23 height 23
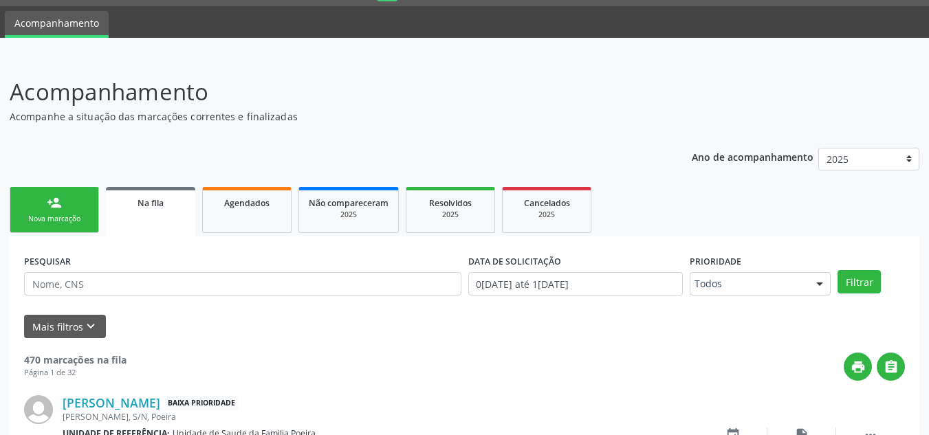
click at [28, 218] on div "Nova marcação" at bounding box center [54, 219] width 69 height 10
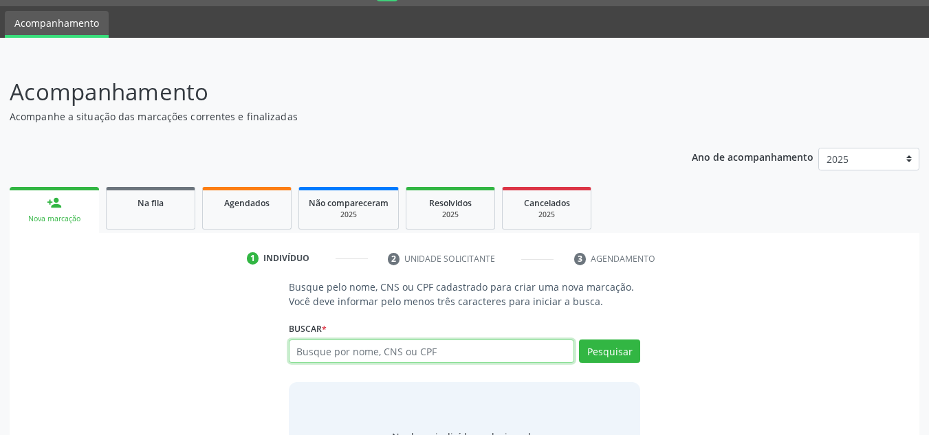
click at [316, 356] on input "text" at bounding box center [432, 351] width 286 height 23
type input "705008839442958"
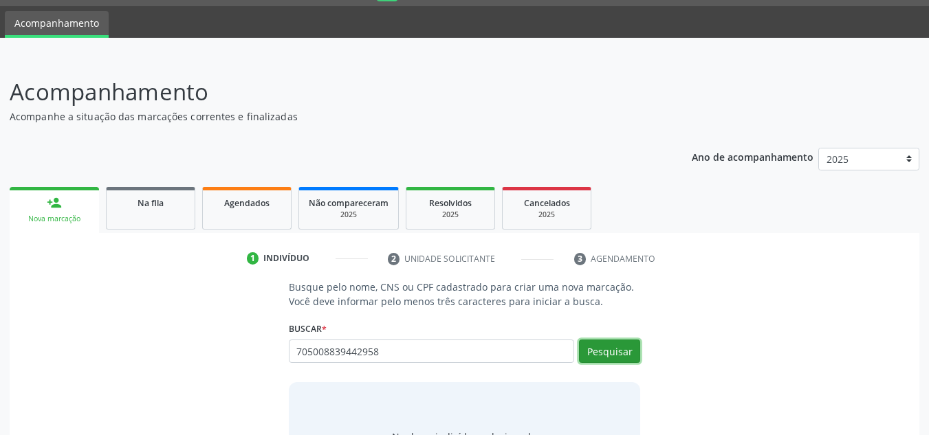
click at [620, 349] on button "Pesquisar" at bounding box center [609, 351] width 61 height 23
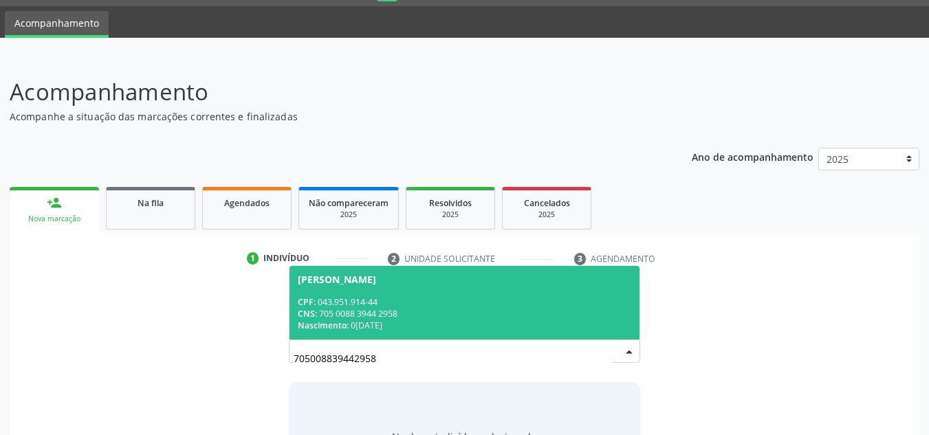
click at [382, 304] on div "CPF: 043.951.914-44" at bounding box center [465, 302] width 334 height 12
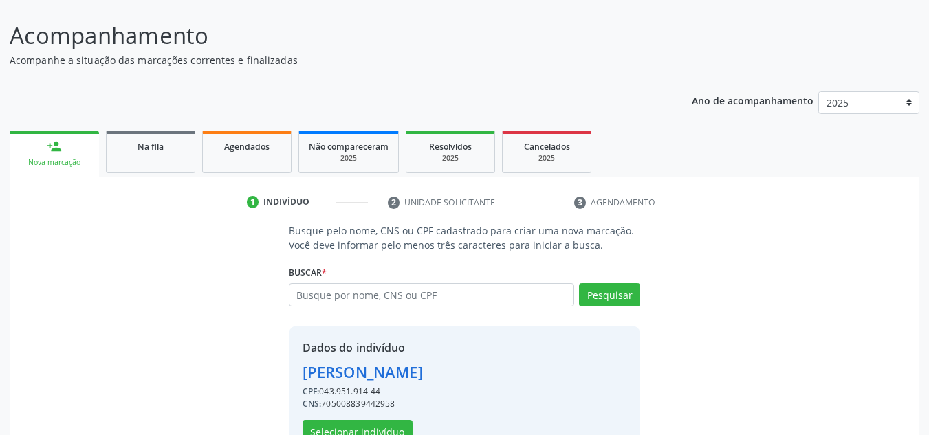
scroll to position [136, 0]
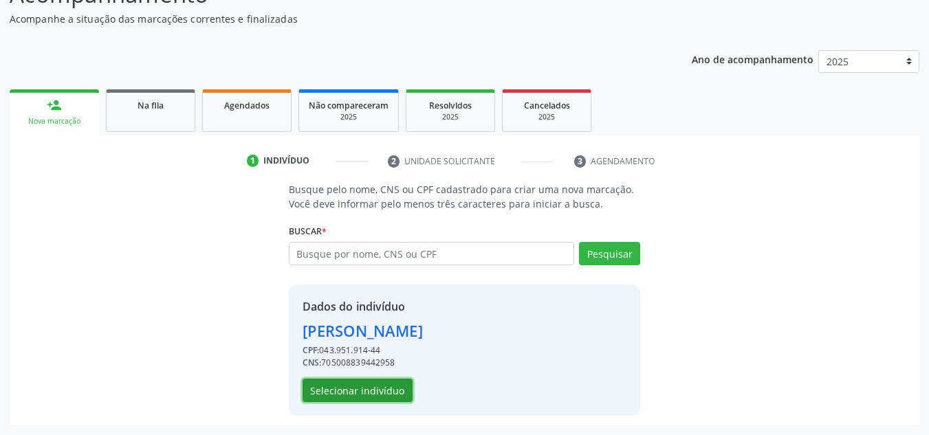
click at [366, 396] on button "Selecionar indivíduo" at bounding box center [358, 390] width 110 height 23
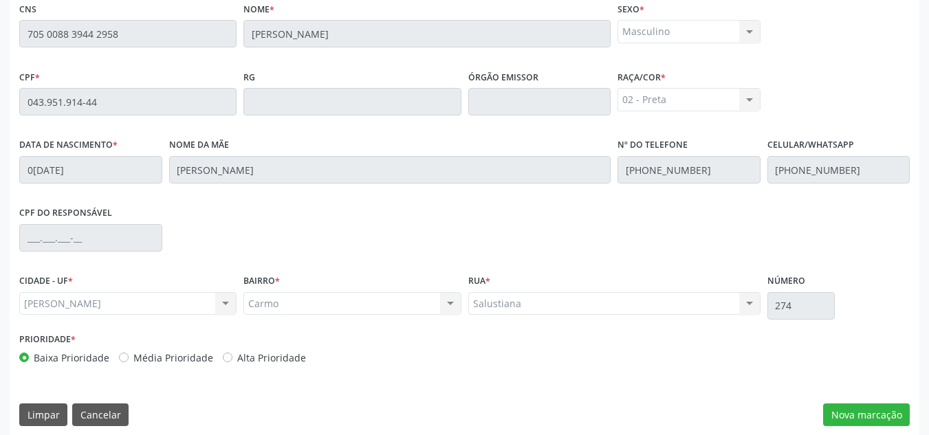
scroll to position [369, 0]
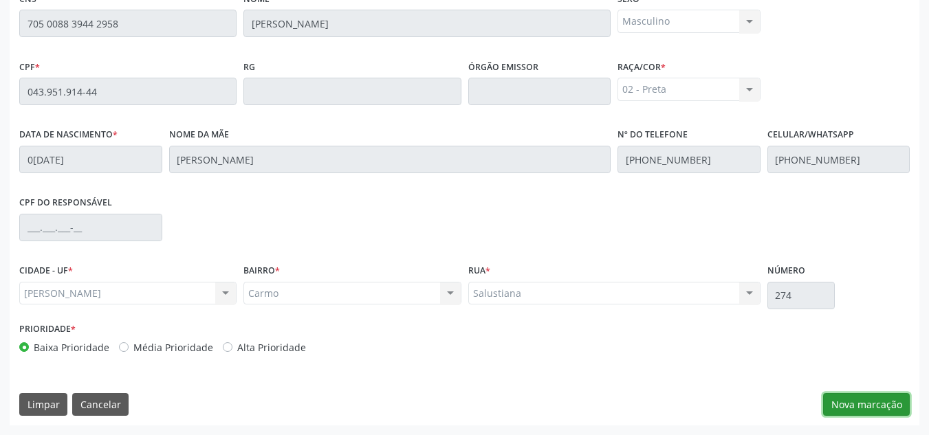
click at [892, 400] on button "Nova marcação" at bounding box center [866, 404] width 87 height 23
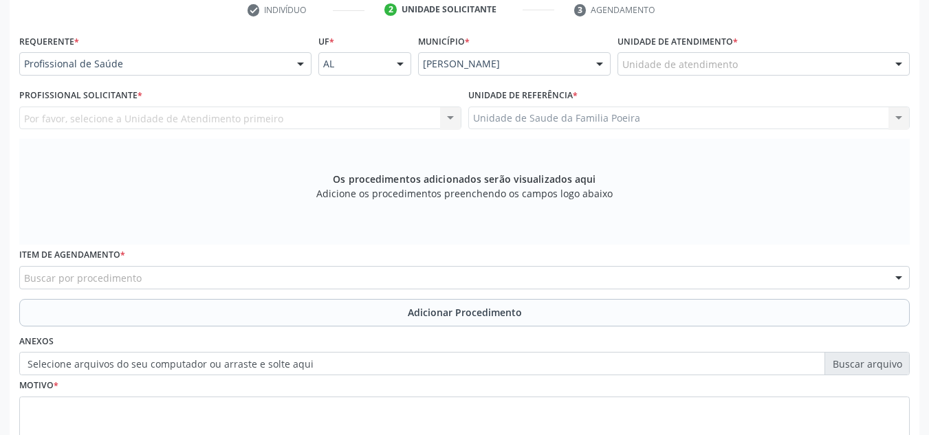
scroll to position [232, 0]
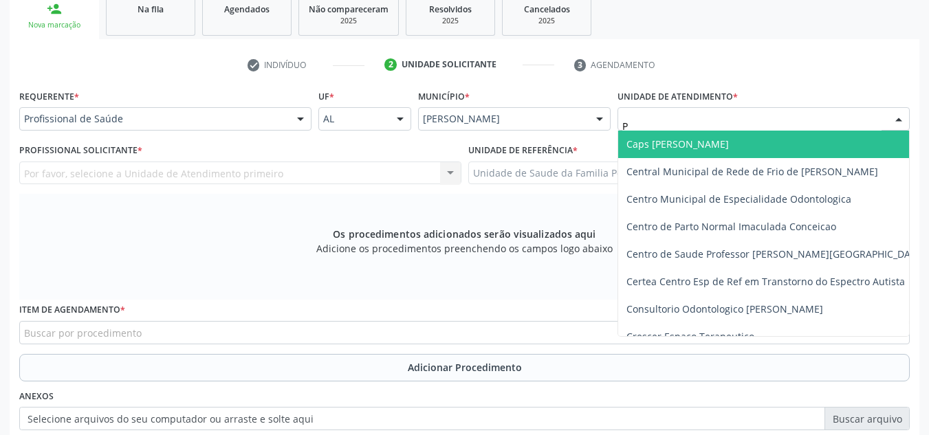
type input "PO"
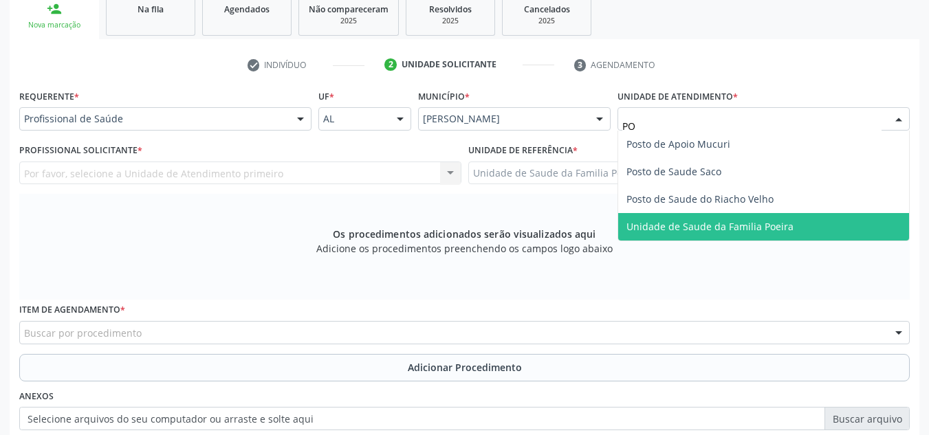
click at [754, 228] on span "Unidade de Saude da Familia Poeira" at bounding box center [710, 226] width 167 height 13
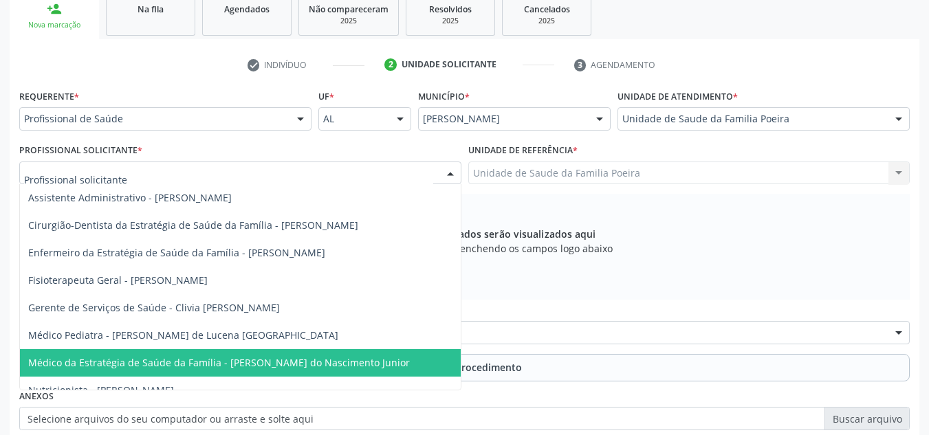
click at [177, 360] on span "Médico da Estratégia de Saúde da Família - [PERSON_NAME] do Nascimento Junior" at bounding box center [219, 362] width 382 height 13
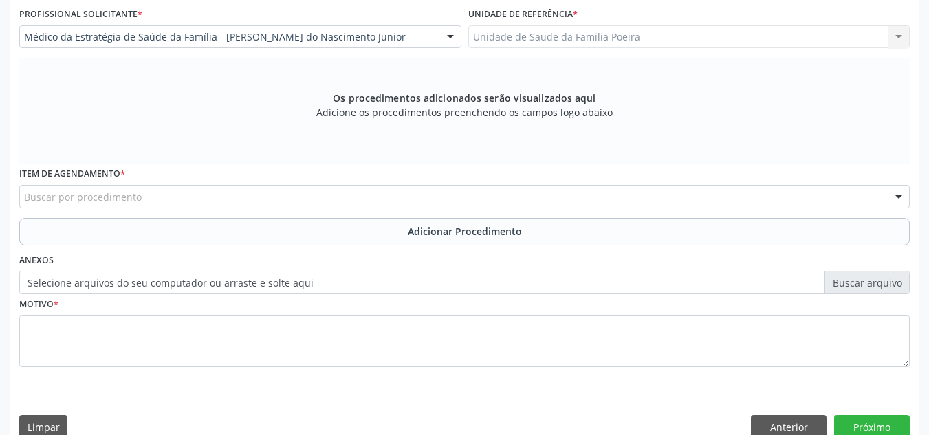
scroll to position [391, 0]
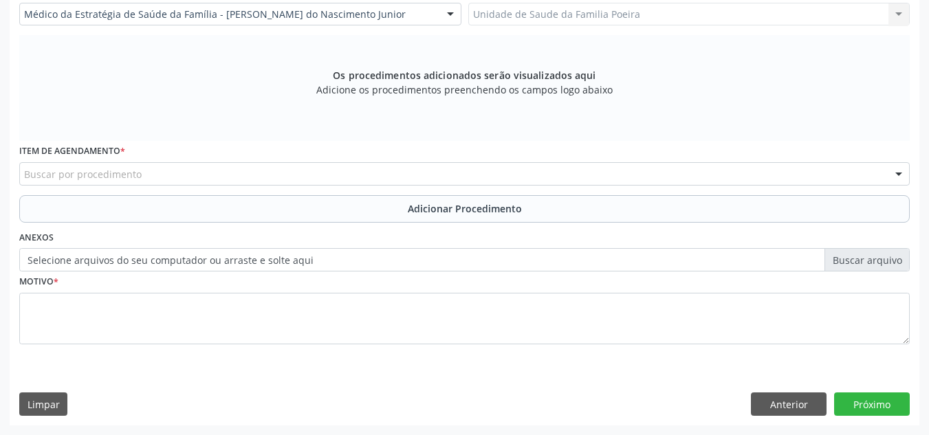
click at [162, 170] on div "Buscar por procedimento" at bounding box center [464, 173] width 891 height 23
click at [230, 174] on div "Buscar por procedimento" at bounding box center [464, 173] width 891 height 23
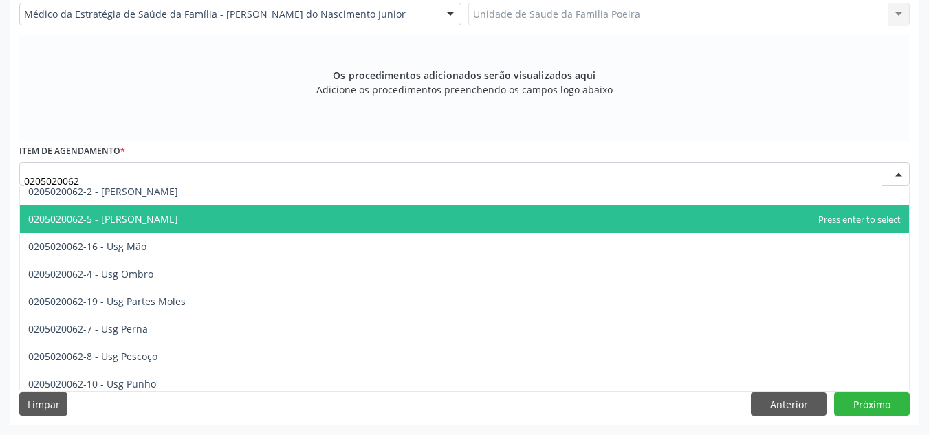
scroll to position [206, 0]
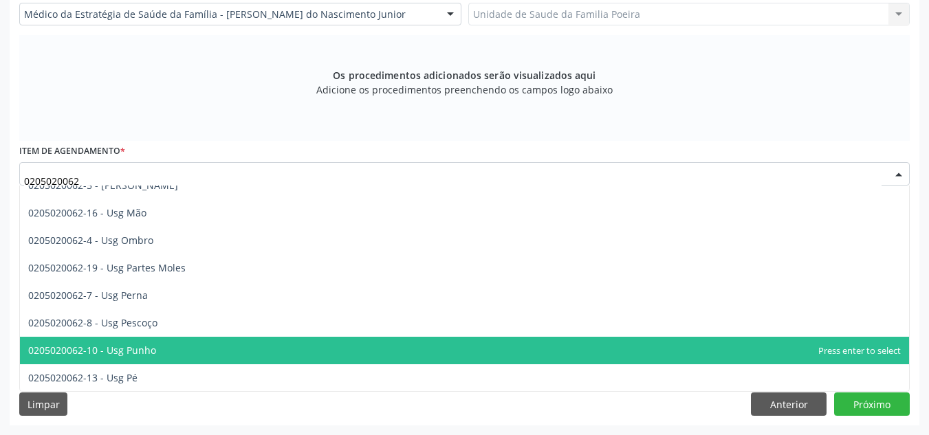
click at [134, 352] on span "0205020062-10 - Usg Punho" at bounding box center [92, 350] width 128 height 13
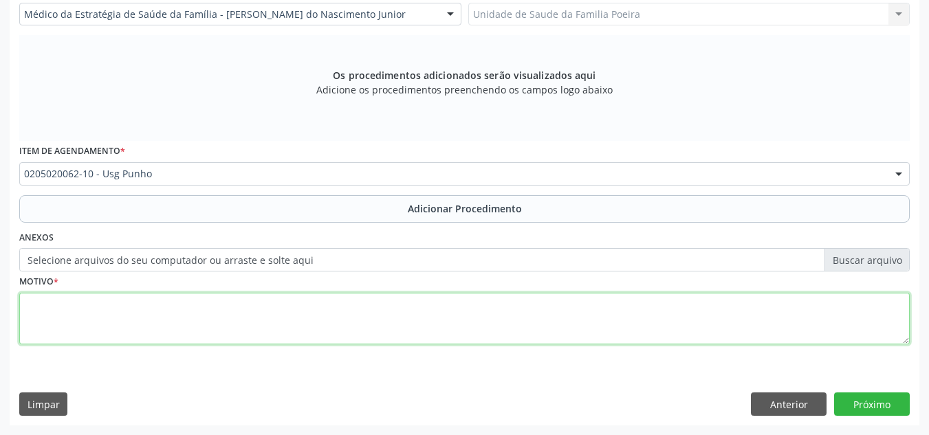
click at [144, 325] on textarea at bounding box center [464, 319] width 891 height 52
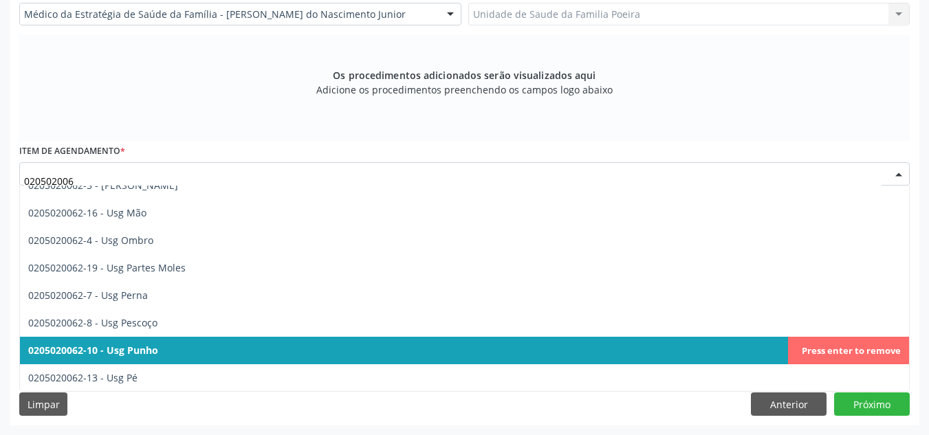
type input "0205020062"
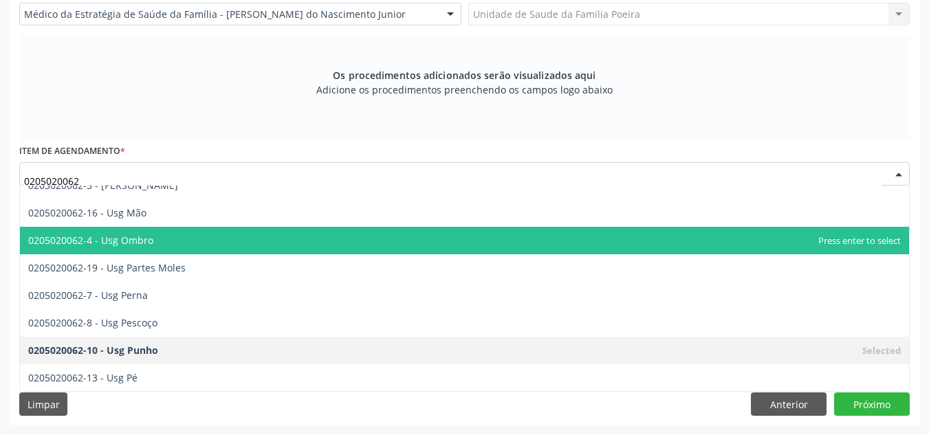
click at [193, 241] on span "0205020062-4 - Usg Ombro" at bounding box center [464, 241] width 889 height 28
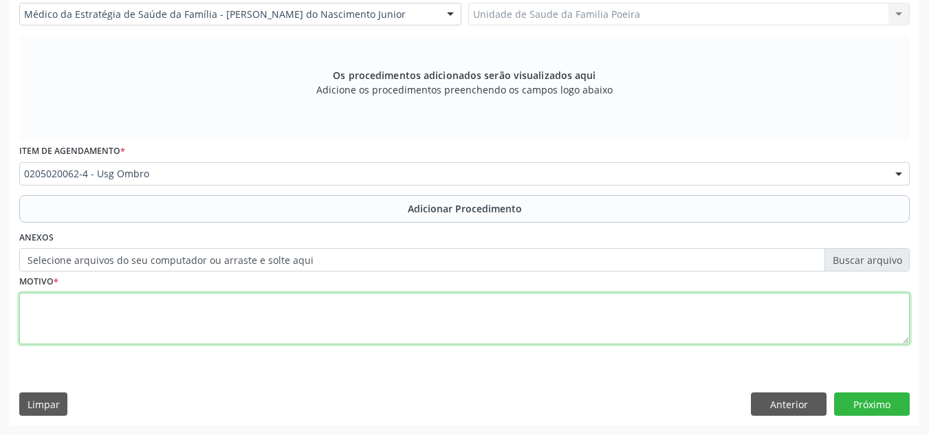
click at [196, 307] on textarea at bounding box center [464, 319] width 891 height 52
click at [27, 308] on textarea "SINOVITE E [PERSON_NAME]" at bounding box center [464, 319] width 891 height 52
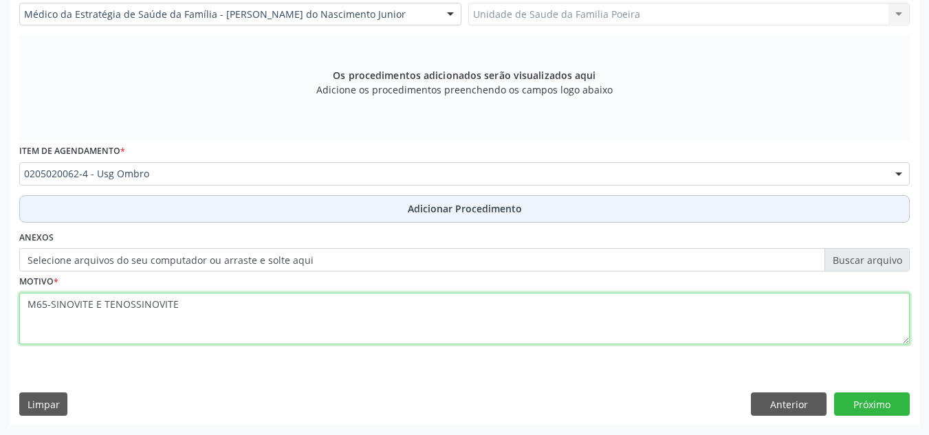
type textarea "M65-SINOVITE E TENOSSINOVITE"
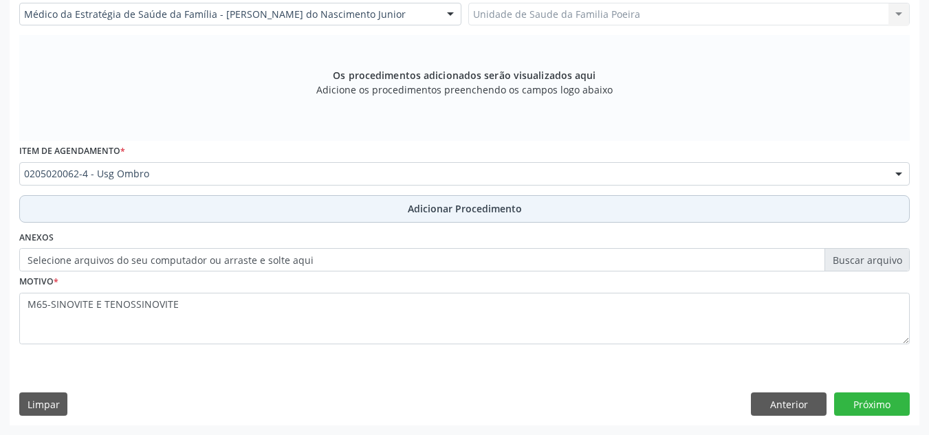
click at [376, 217] on button "Adicionar Procedimento" at bounding box center [464, 209] width 891 height 28
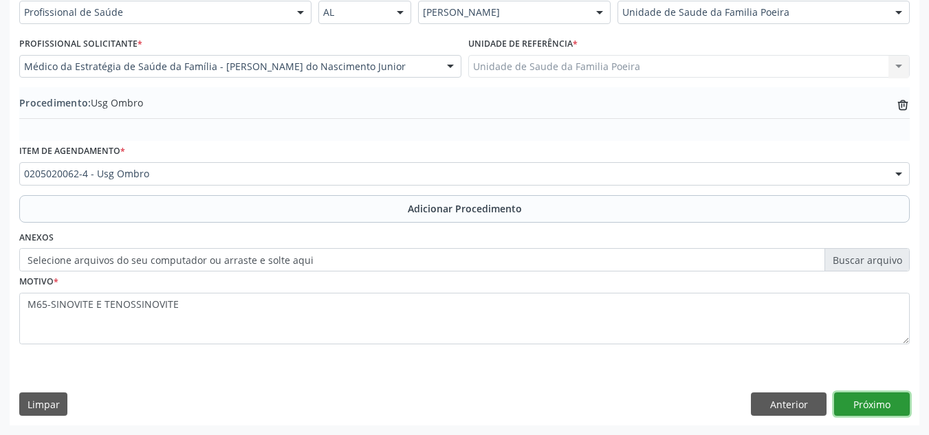
click at [872, 401] on button "Próximo" at bounding box center [872, 404] width 76 height 23
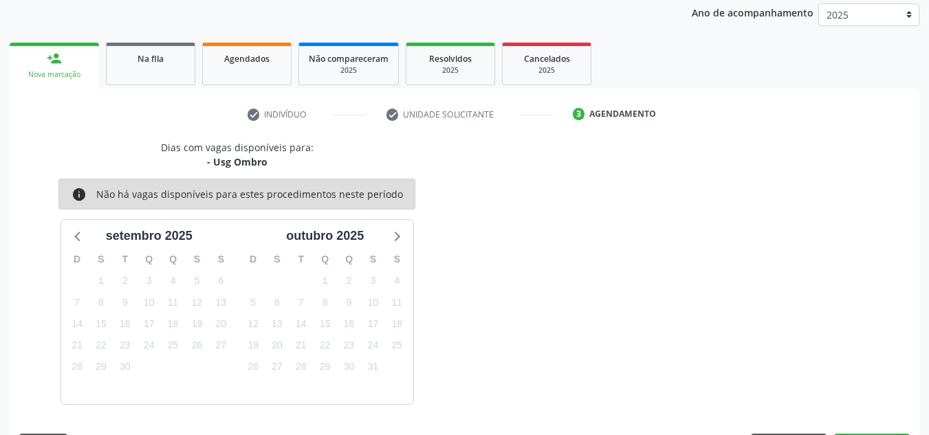
scroll to position [223, 0]
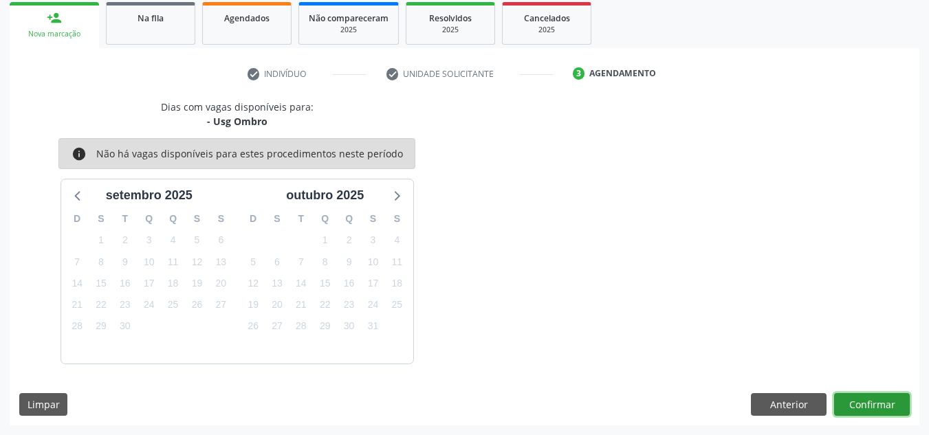
click at [883, 405] on button "Confirmar" at bounding box center [872, 404] width 76 height 23
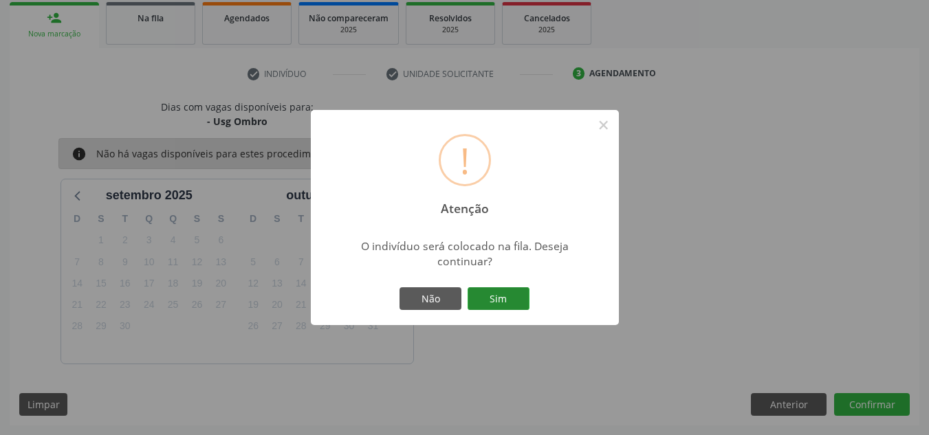
click at [488, 288] on button "Sim" at bounding box center [499, 299] width 62 height 23
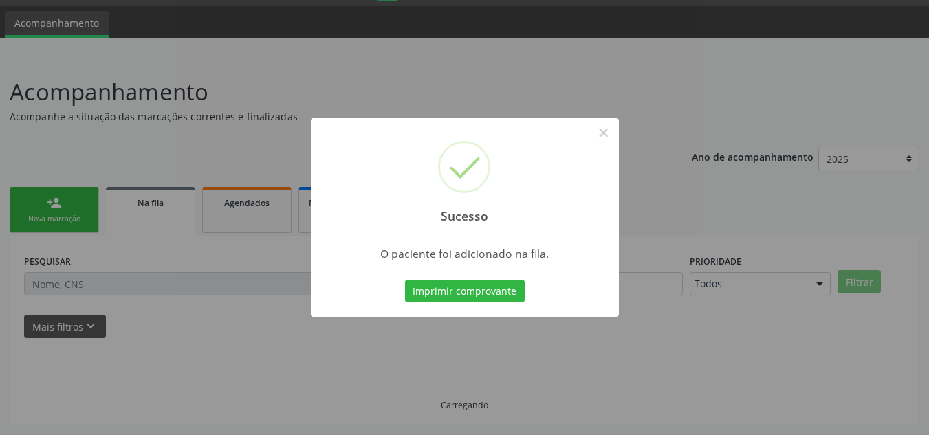
scroll to position [38, 0]
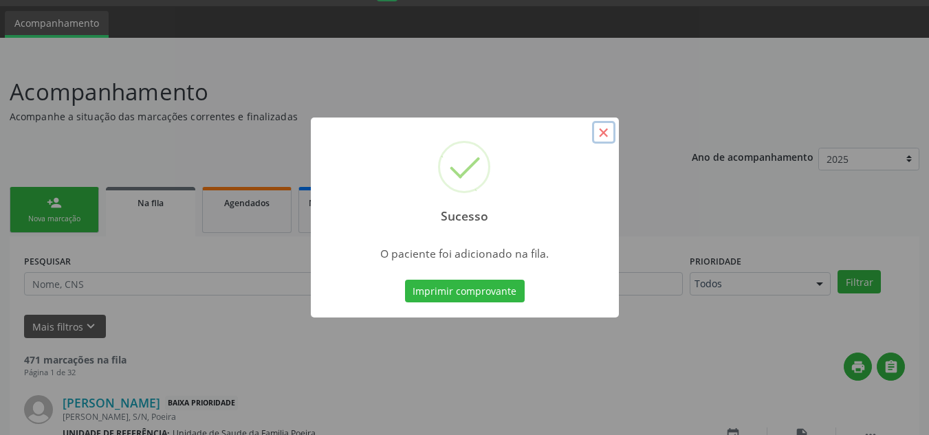
click at [601, 131] on button "×" at bounding box center [603, 132] width 23 height 23
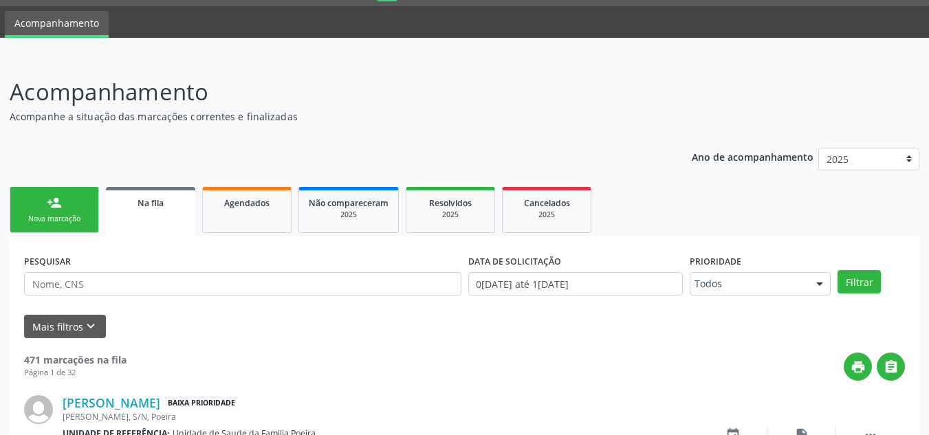
click at [69, 211] on link "person_add Nova marcação" at bounding box center [54, 210] width 89 height 46
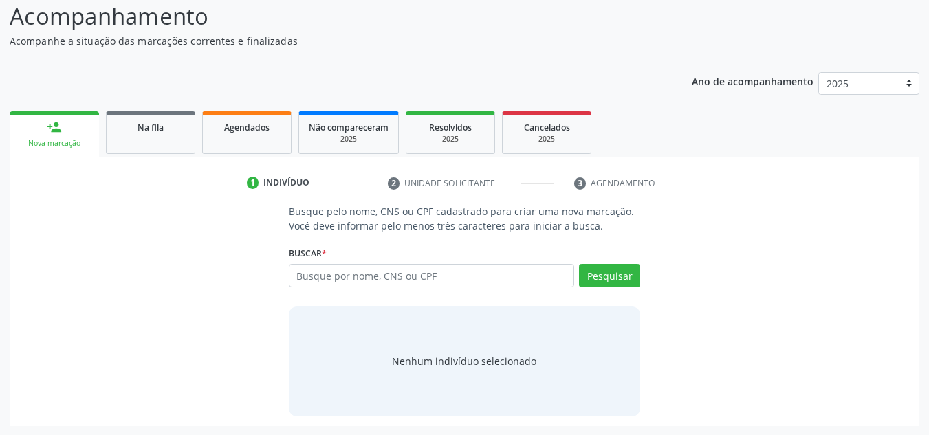
scroll to position [114, 0]
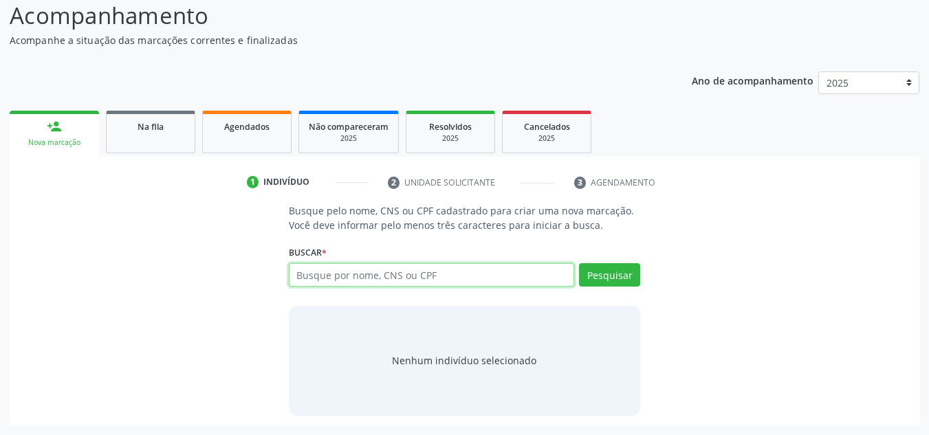
click at [401, 283] on input "text" at bounding box center [432, 274] width 286 height 23
type input "898004631941598"
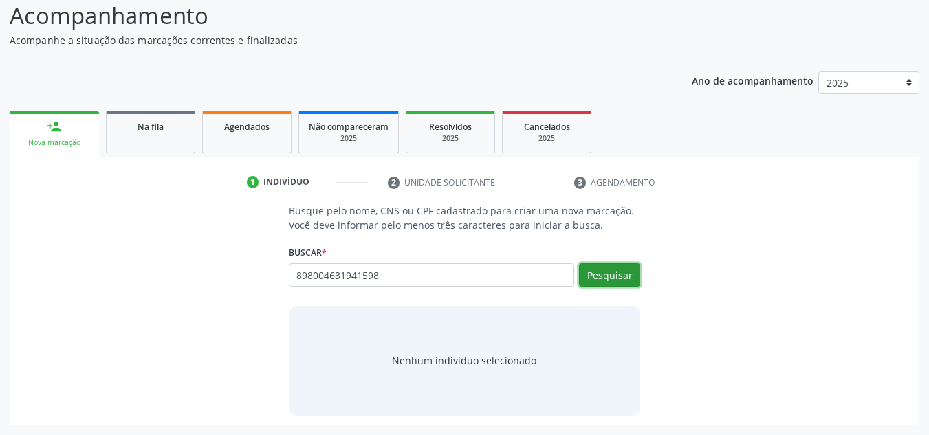
click at [612, 270] on button "Pesquisar" at bounding box center [609, 274] width 61 height 23
type input "898004631941598"
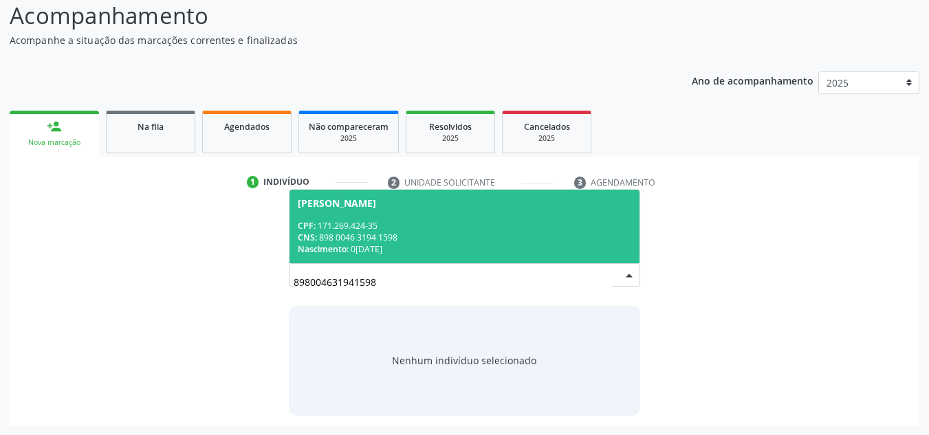
click at [376, 199] on div "[PERSON_NAME]" at bounding box center [337, 203] width 78 height 11
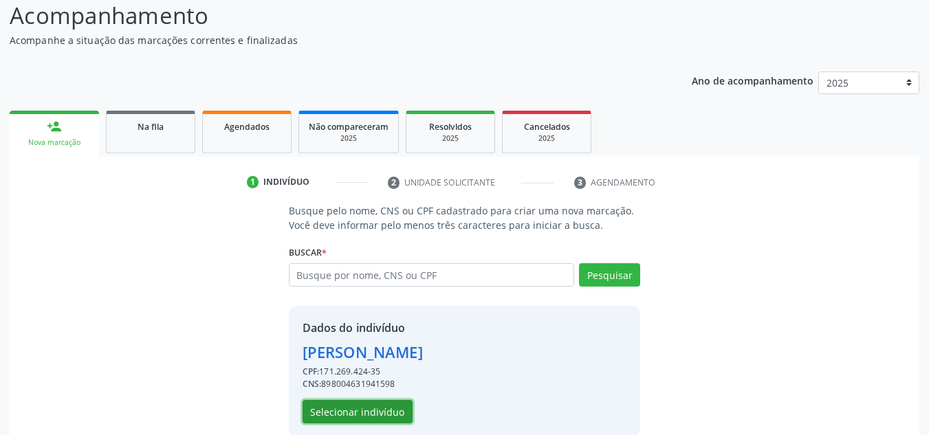
click at [361, 418] on button "Selecionar indivíduo" at bounding box center [358, 411] width 110 height 23
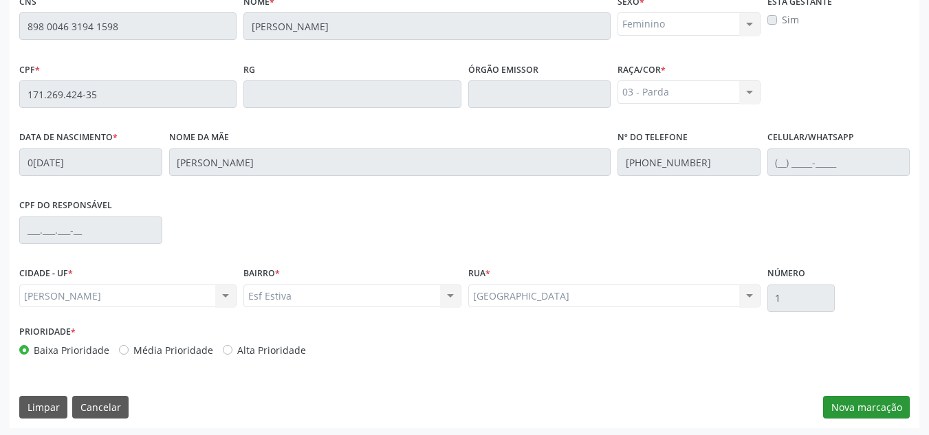
scroll to position [369, 0]
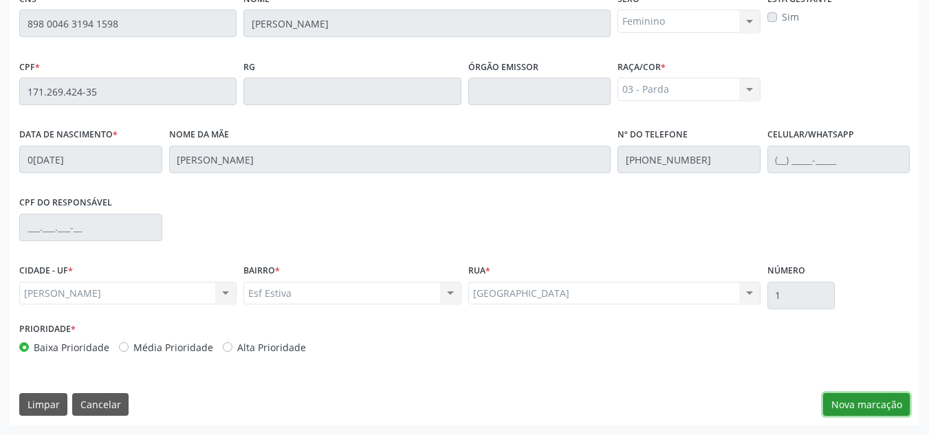
click at [853, 400] on button "Nova marcação" at bounding box center [866, 404] width 87 height 23
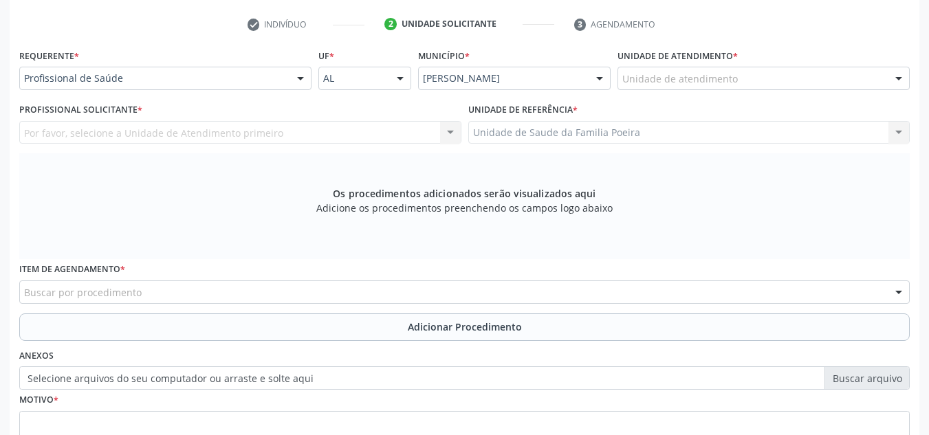
scroll to position [232, 0]
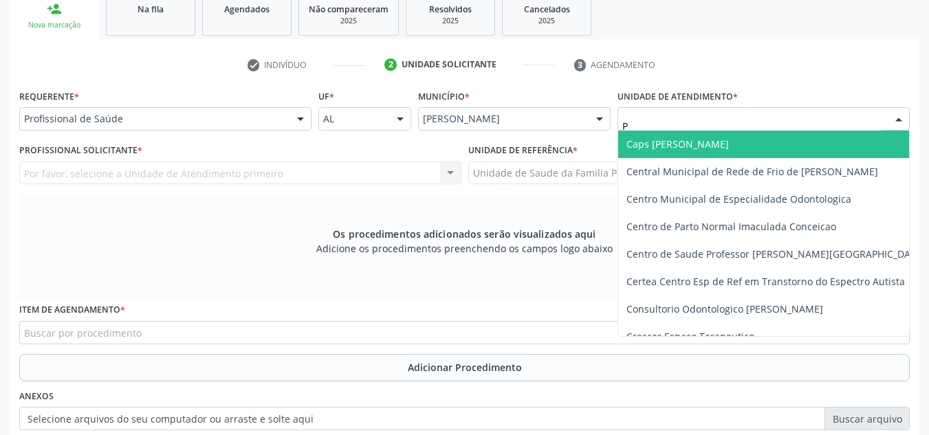
type input "PO"
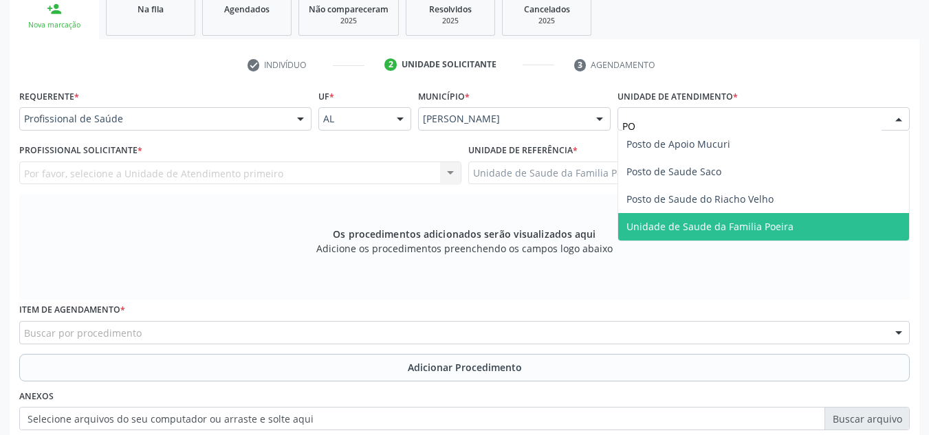
click at [748, 228] on span "Unidade de Saude da Familia Poeira" at bounding box center [710, 226] width 167 height 13
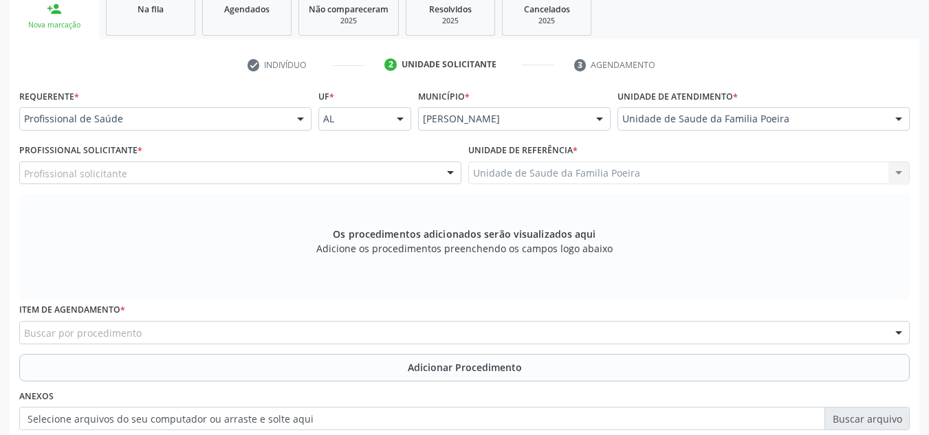
click at [349, 179] on div "Profissional solicitante" at bounding box center [240, 173] width 442 height 23
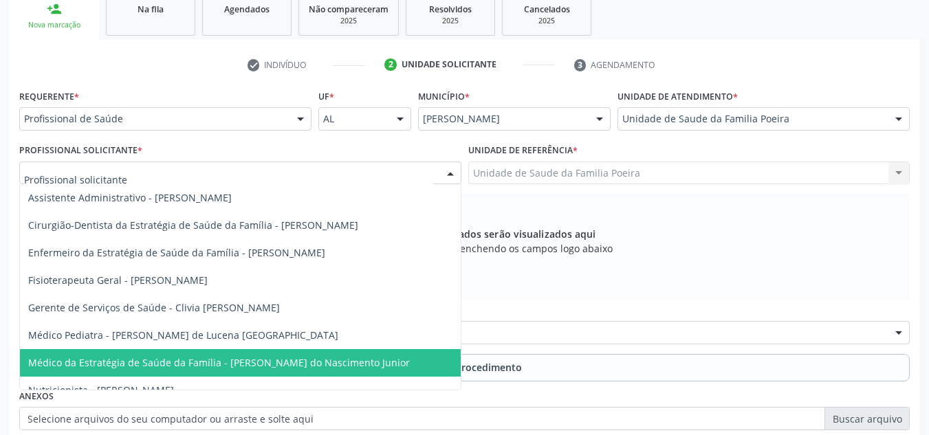
click at [354, 360] on span "Médico da Estratégia de Saúde da Família - [PERSON_NAME] do Nascimento Junior" at bounding box center [219, 362] width 382 height 13
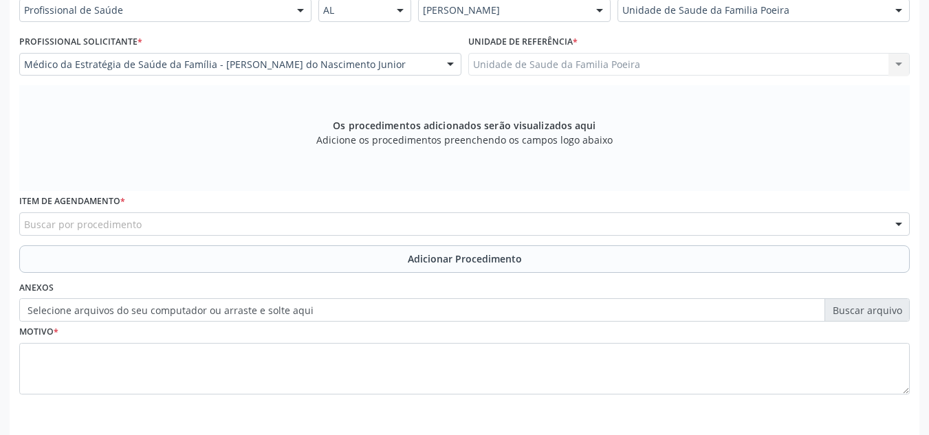
scroll to position [391, 0]
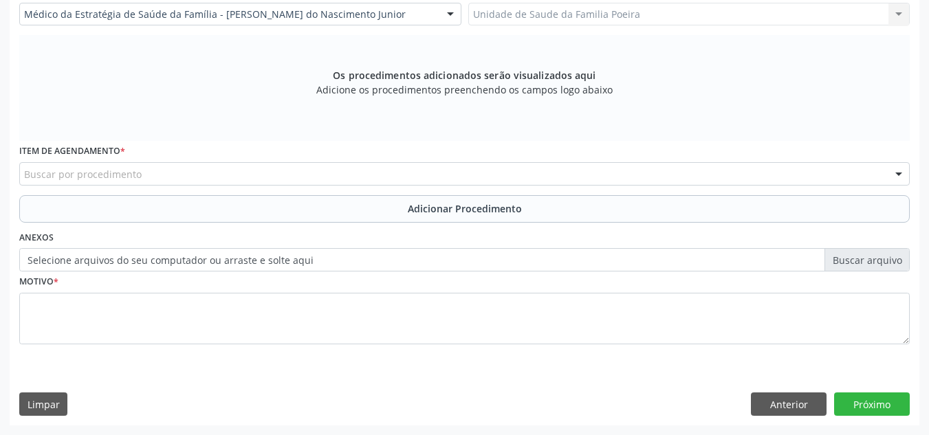
click at [196, 174] on div "Buscar por procedimento" at bounding box center [464, 173] width 891 height 23
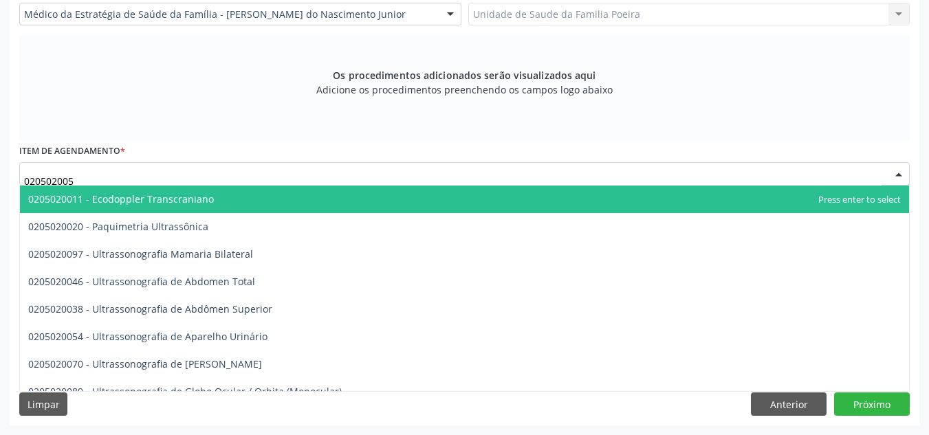
type input "0205020054"
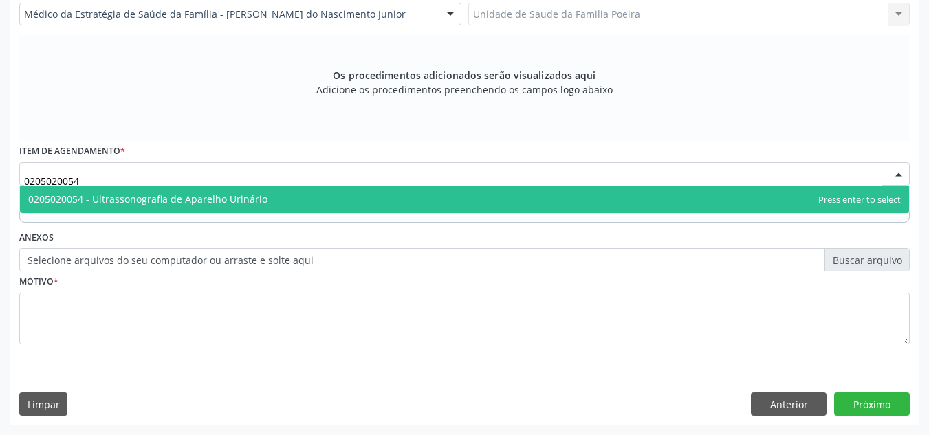
click at [189, 212] on span "0205020054 - Ultrassonografia de Aparelho Urinário" at bounding box center [464, 200] width 889 height 28
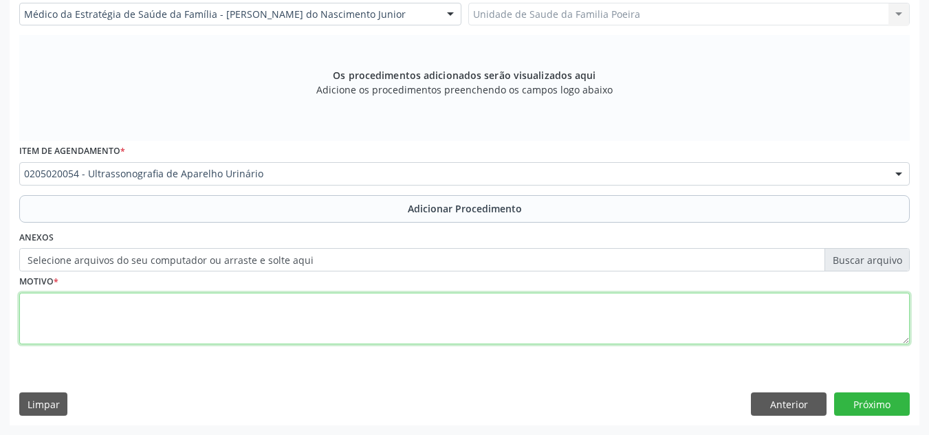
click at [196, 312] on textarea at bounding box center [464, 319] width 891 height 52
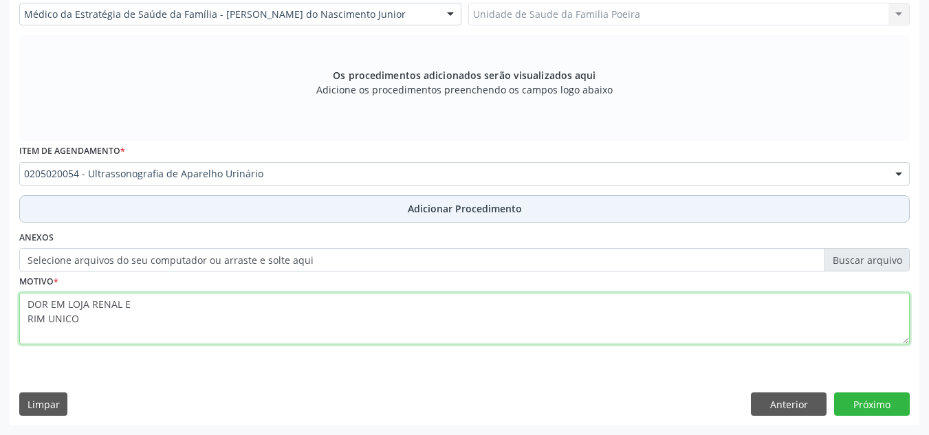
type textarea "DOR EM LOJA RENAL E RIM UNICO"
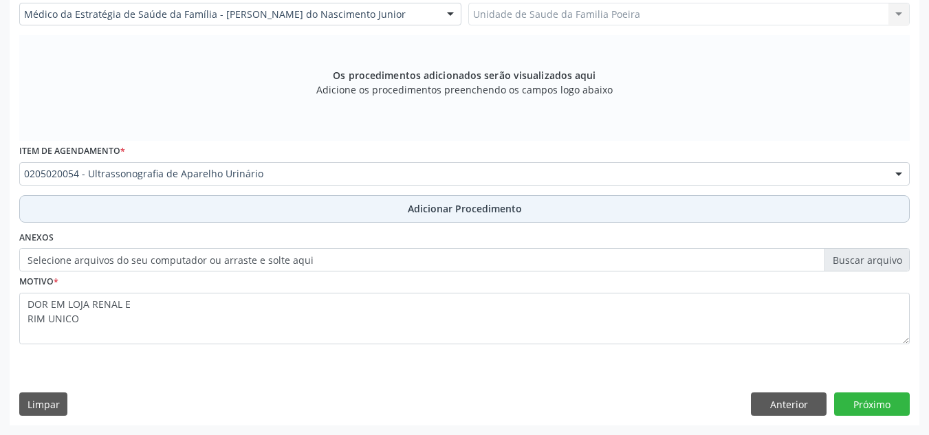
click at [425, 209] on span "Adicionar Procedimento" at bounding box center [465, 209] width 114 height 14
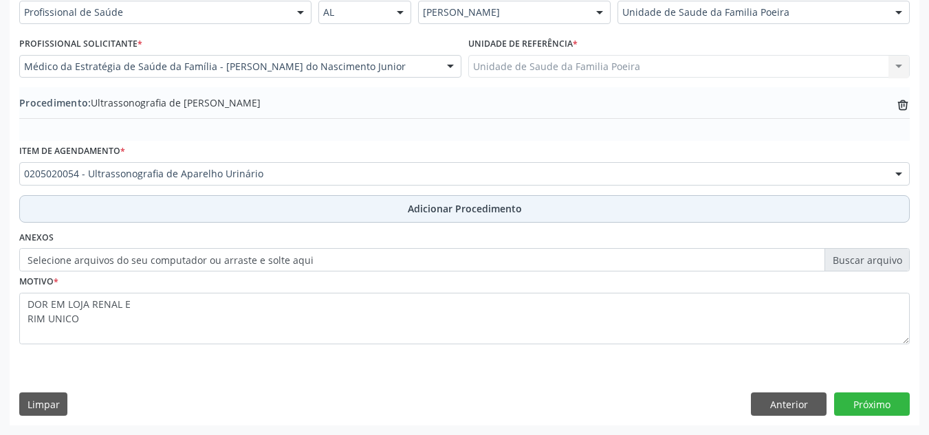
scroll to position [338, 0]
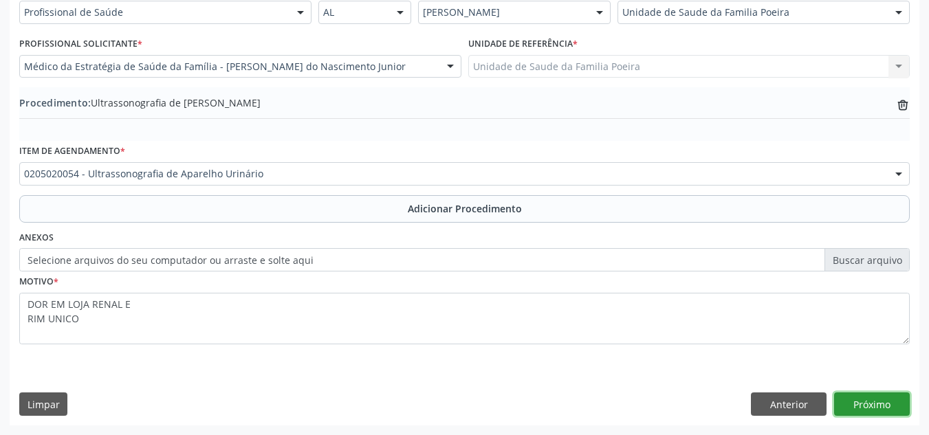
click at [888, 398] on button "Próximo" at bounding box center [872, 404] width 76 height 23
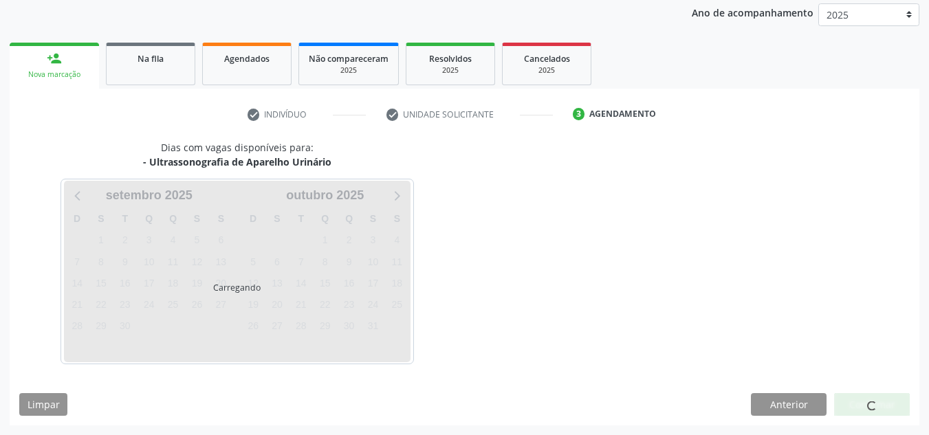
scroll to position [223, 0]
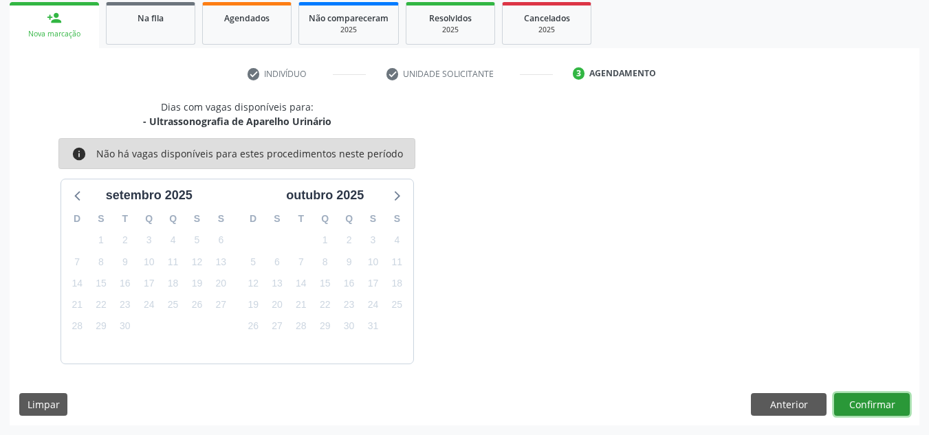
click at [872, 410] on button "Confirmar" at bounding box center [872, 404] width 76 height 23
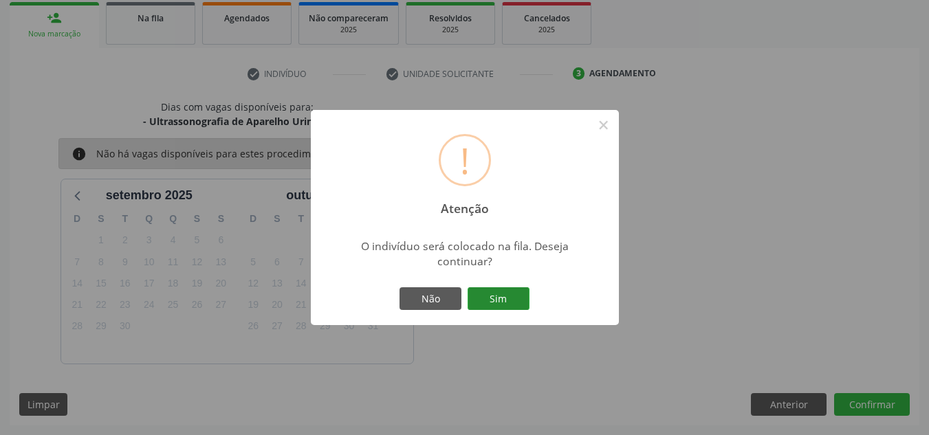
click at [517, 298] on button "Sim" at bounding box center [499, 299] width 62 height 23
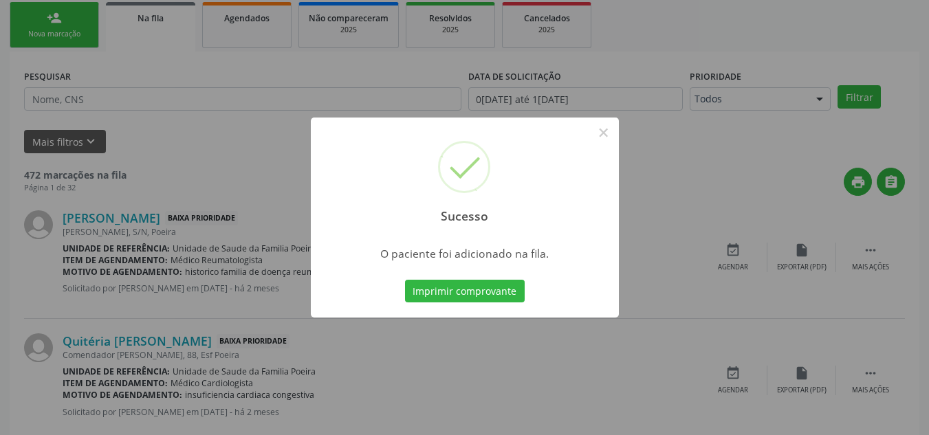
scroll to position [38, 0]
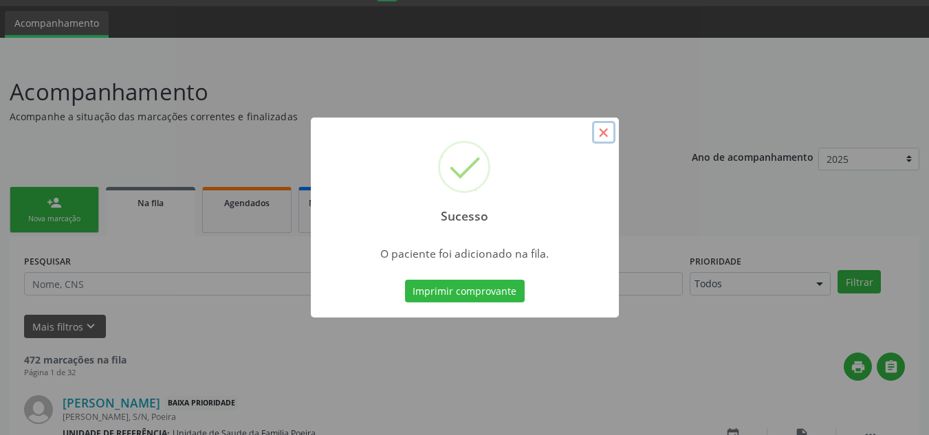
click at [607, 132] on button "×" at bounding box center [603, 132] width 23 height 23
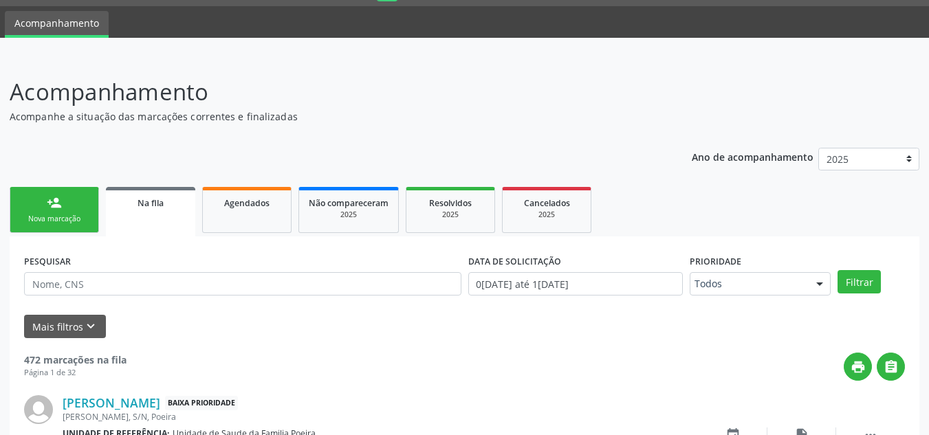
click at [36, 219] on div "Nova marcação" at bounding box center [54, 219] width 69 height 10
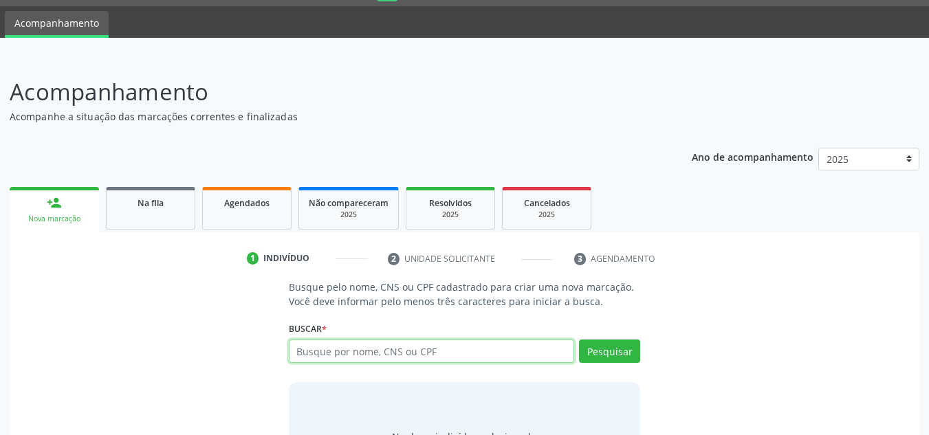
click at [396, 346] on input "text" at bounding box center [432, 351] width 286 height 23
type input "801434327708246"
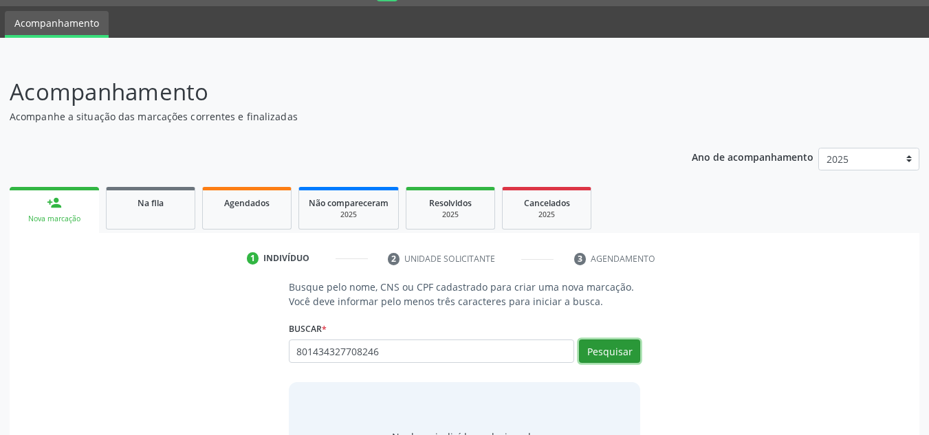
click at [611, 358] on button "Pesquisar" at bounding box center [609, 351] width 61 height 23
type input "801434327708246"
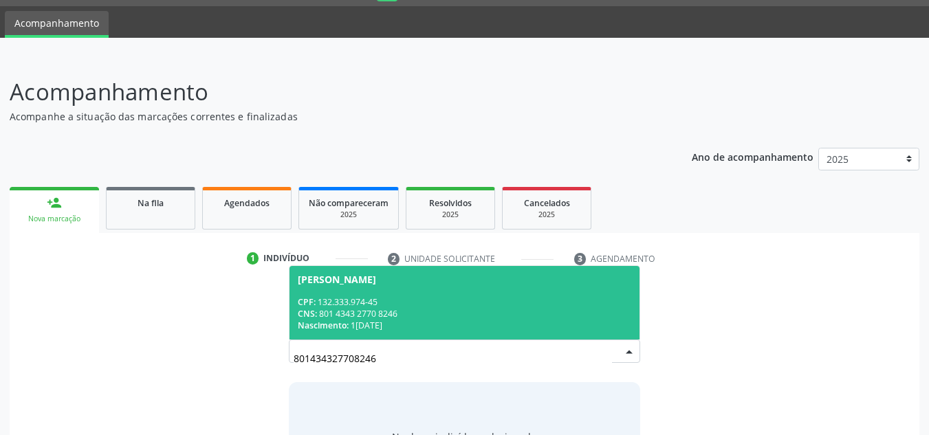
click at [338, 321] on span "Nascimento:" at bounding box center [323, 326] width 51 height 12
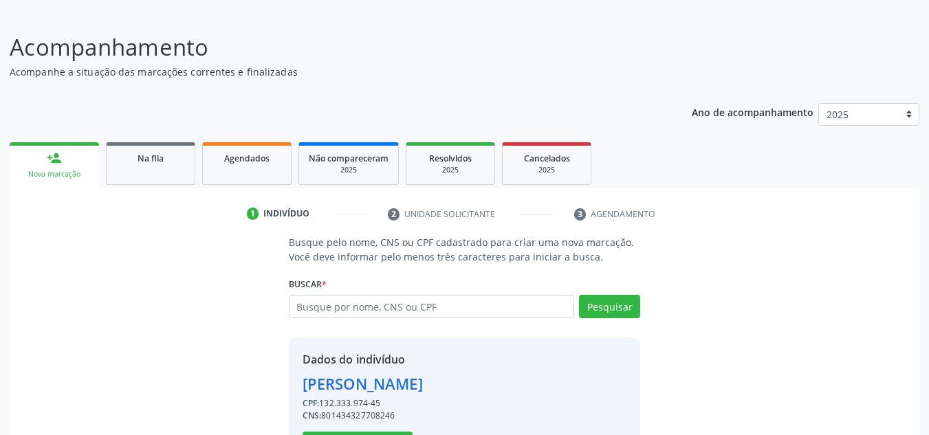
scroll to position [136, 0]
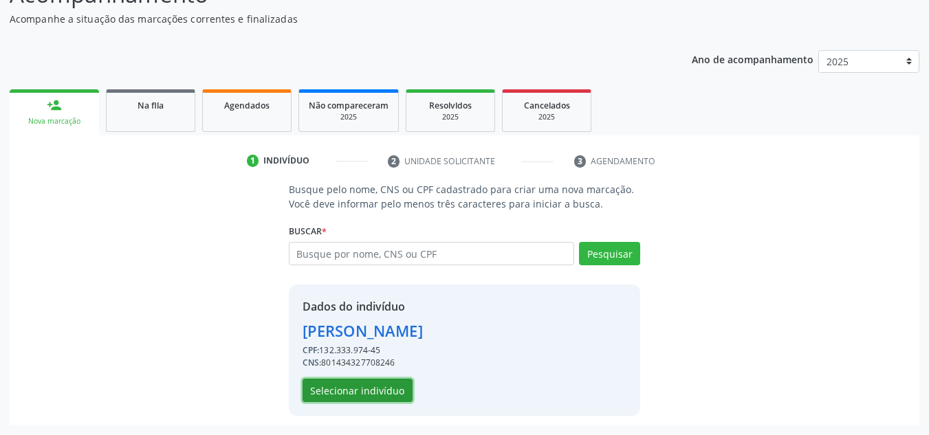
click at [385, 389] on button "Selecionar indivíduo" at bounding box center [358, 390] width 110 height 23
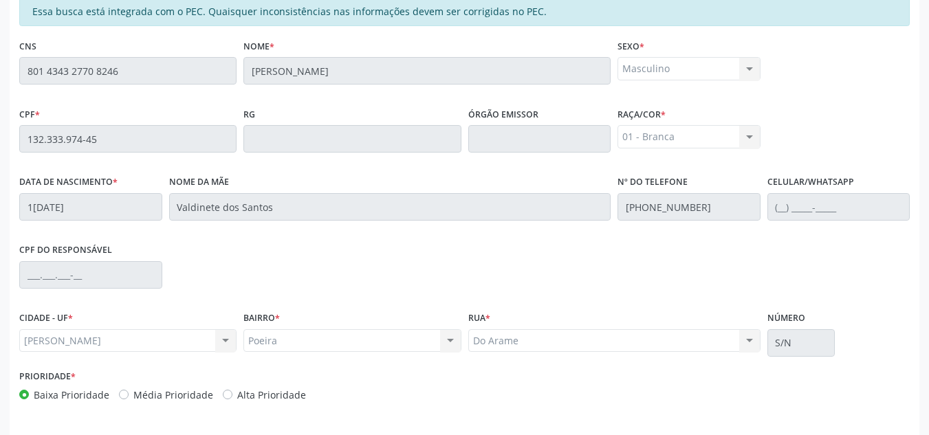
scroll to position [369, 0]
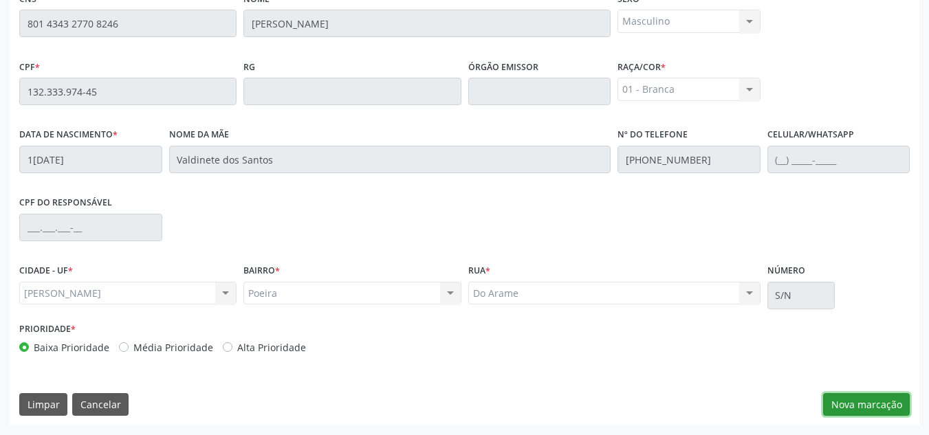
click at [850, 415] on button "Nova marcação" at bounding box center [866, 404] width 87 height 23
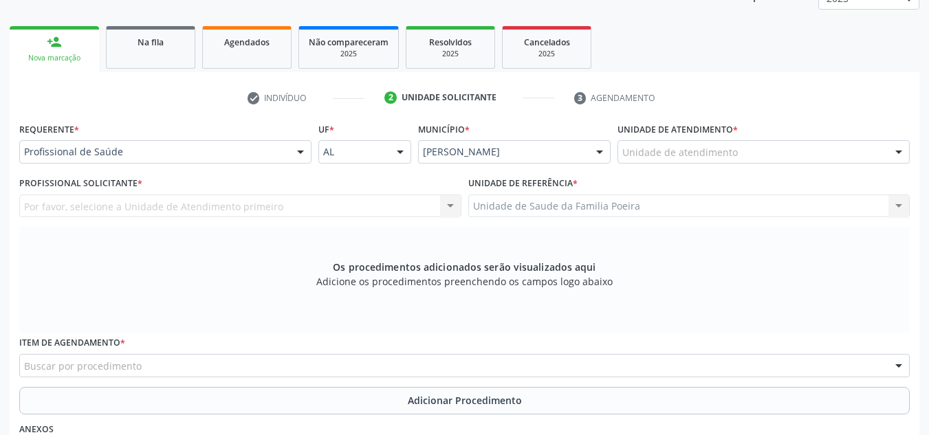
scroll to position [163, 0]
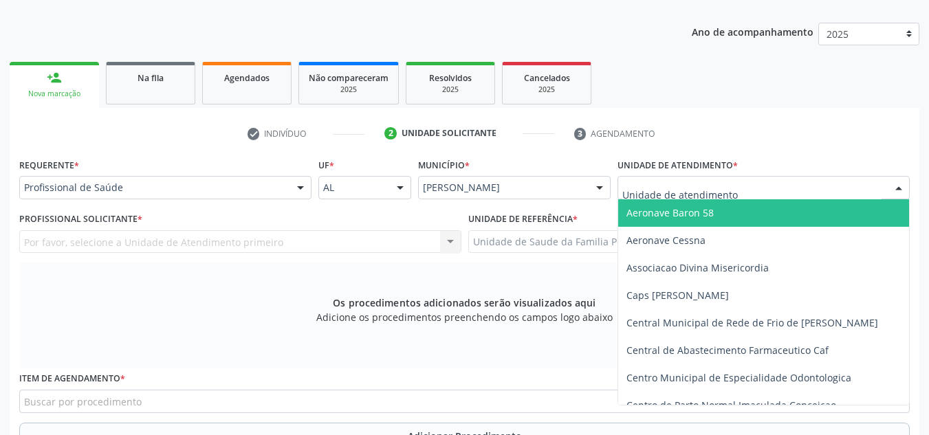
click at [746, 194] on div at bounding box center [764, 187] width 292 height 23
type input "PO"
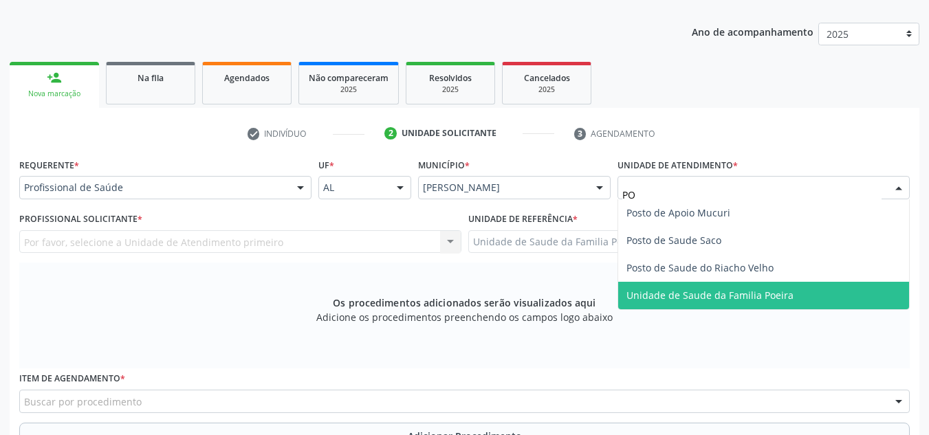
click at [734, 288] on span "Unidade de Saude da Familia Poeira" at bounding box center [763, 296] width 291 height 28
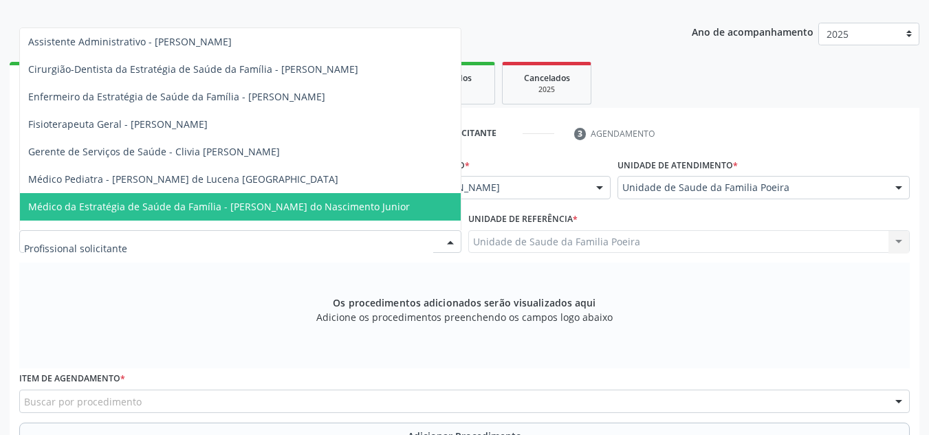
click at [219, 211] on span "Médico da Estratégia de Saúde da Família - [PERSON_NAME] do Nascimento Junior" at bounding box center [219, 206] width 382 height 13
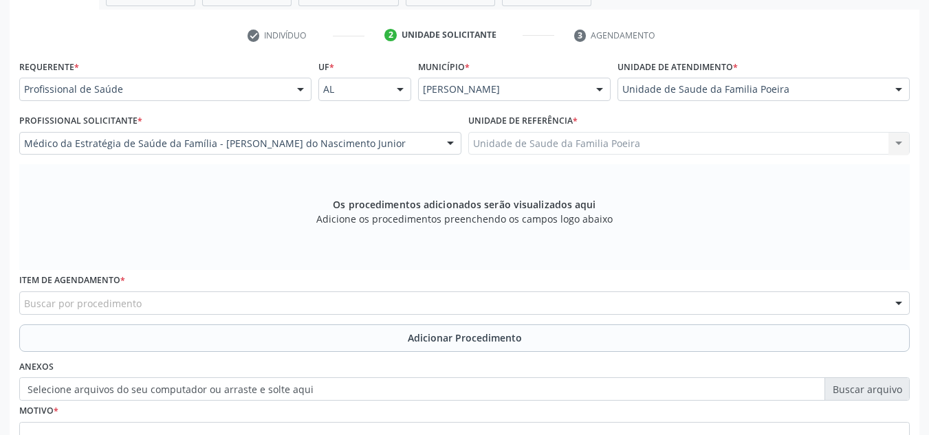
scroll to position [391, 0]
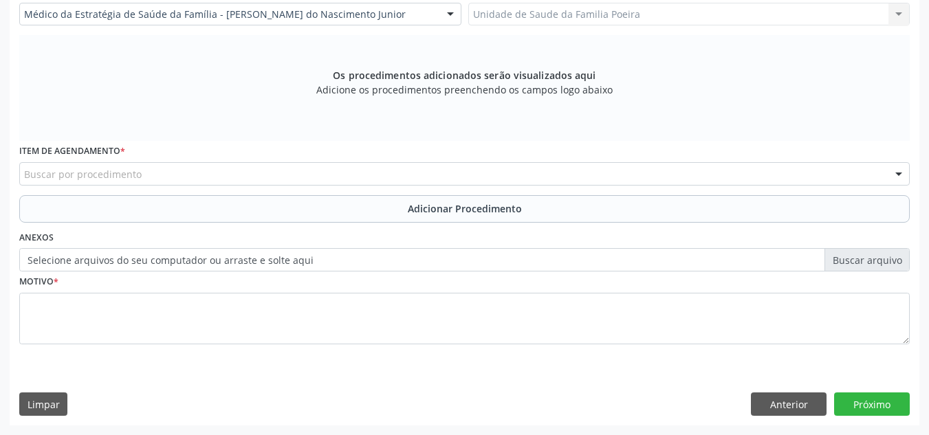
click at [200, 172] on div "Buscar por procedimento" at bounding box center [464, 173] width 891 height 23
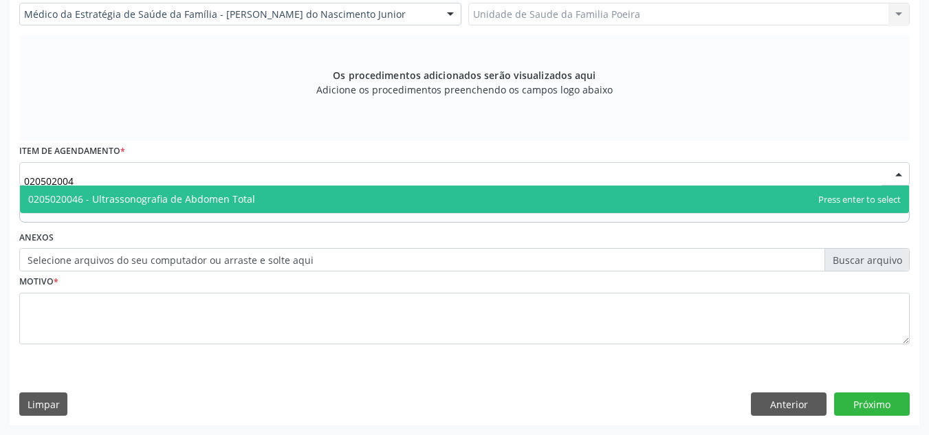
type input "0205020046"
click at [237, 199] on span "0205020046 - Ultrassonografia de Abdomen Total" at bounding box center [141, 199] width 227 height 13
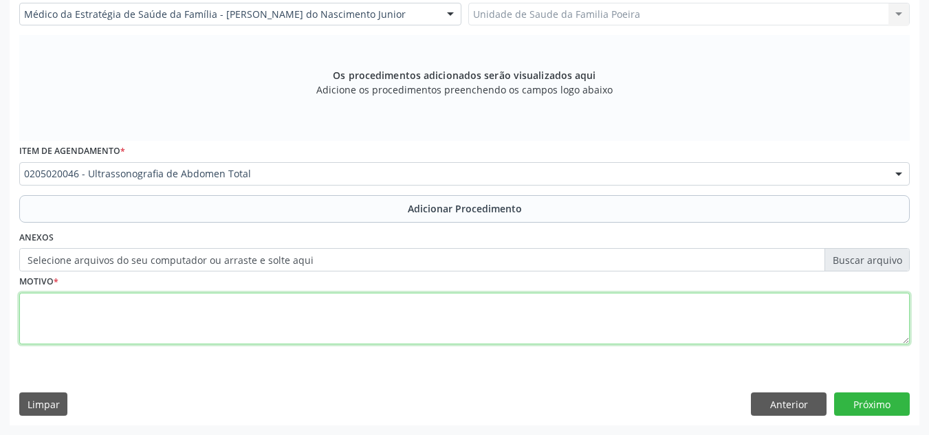
click at [195, 327] on textarea at bounding box center [464, 319] width 891 height 52
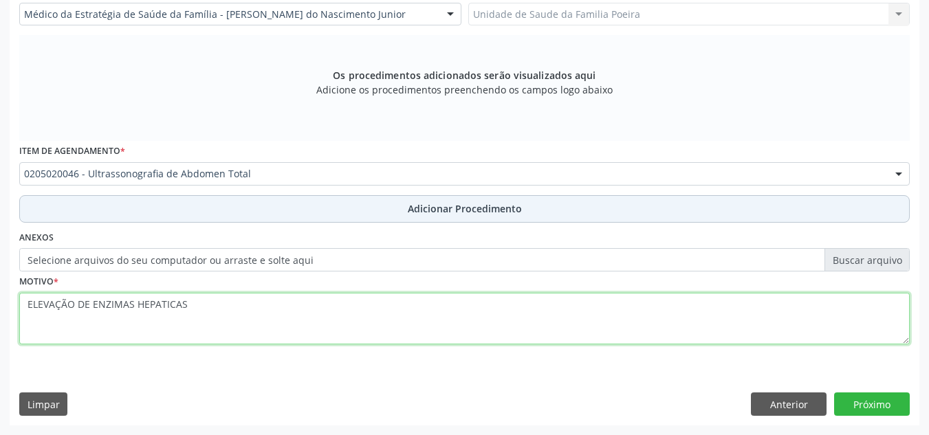
type textarea "ELEVAÇÃO DE ENZIMAS HEPATICAS"
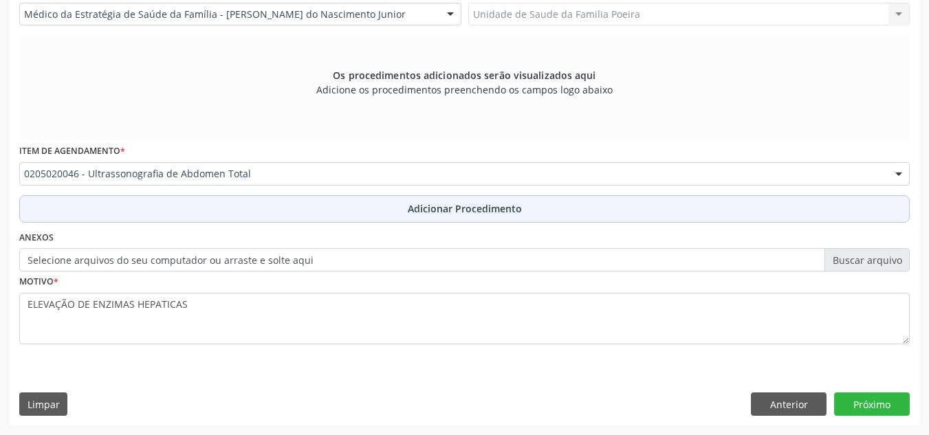
click at [411, 215] on button "Adicionar Procedimento" at bounding box center [464, 209] width 891 height 28
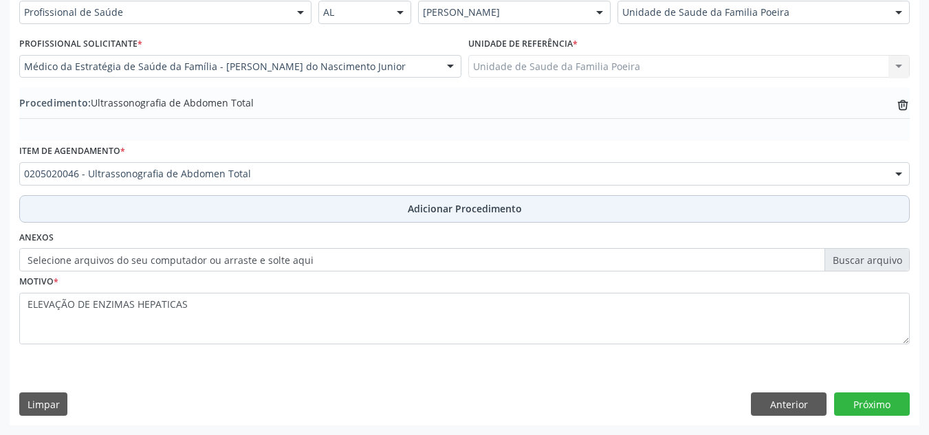
scroll to position [338, 0]
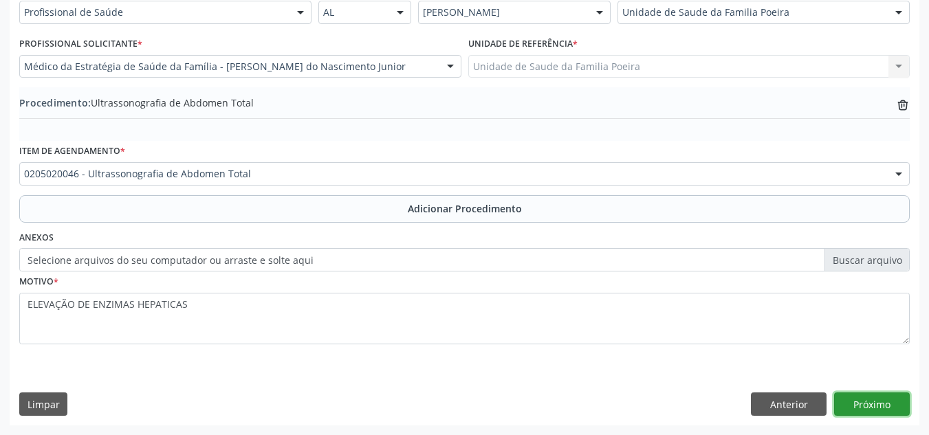
click at [875, 408] on button "Próximo" at bounding box center [872, 404] width 76 height 23
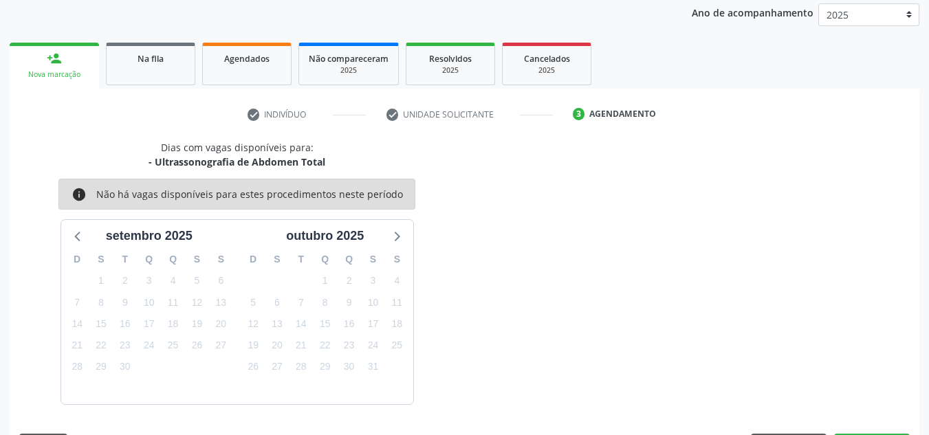
scroll to position [223, 0]
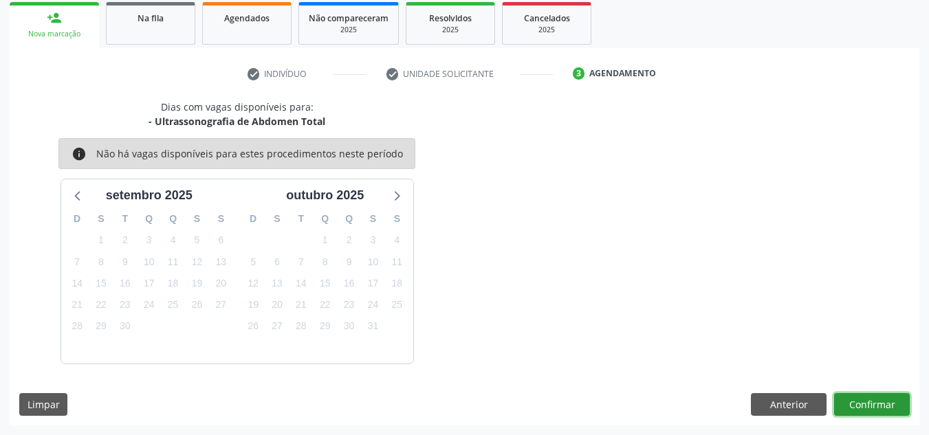
click at [879, 409] on button "Confirmar" at bounding box center [872, 404] width 76 height 23
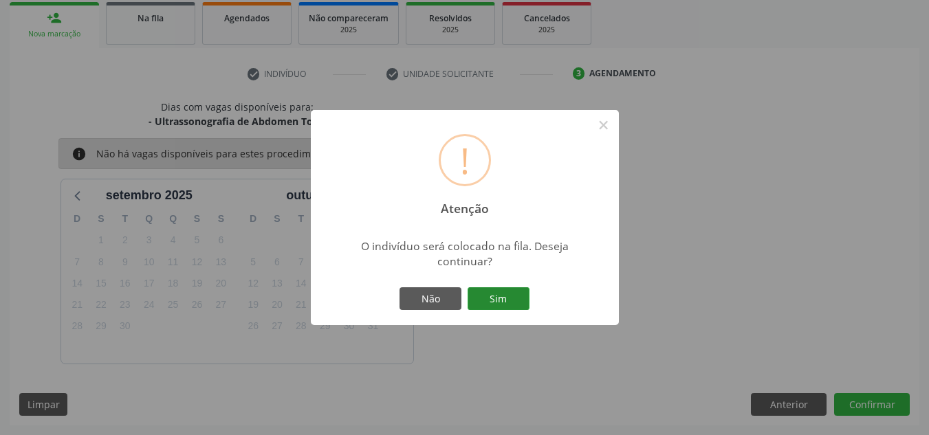
click at [509, 299] on button "Sim" at bounding box center [499, 299] width 62 height 23
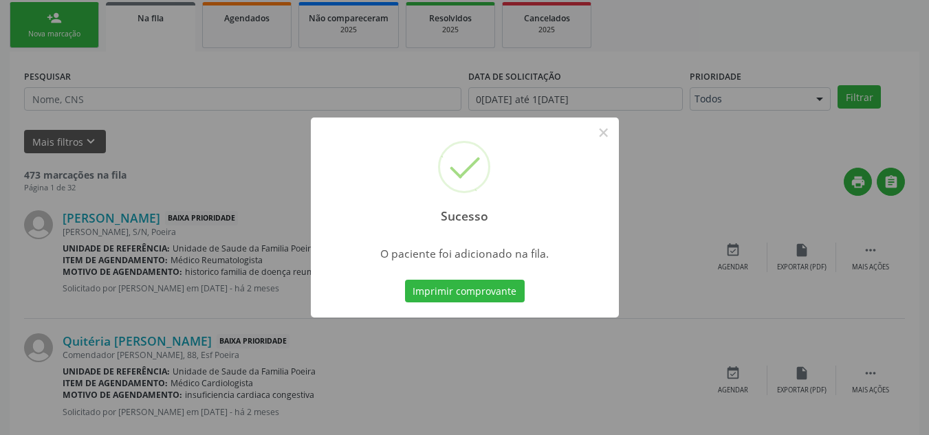
scroll to position [38, 0]
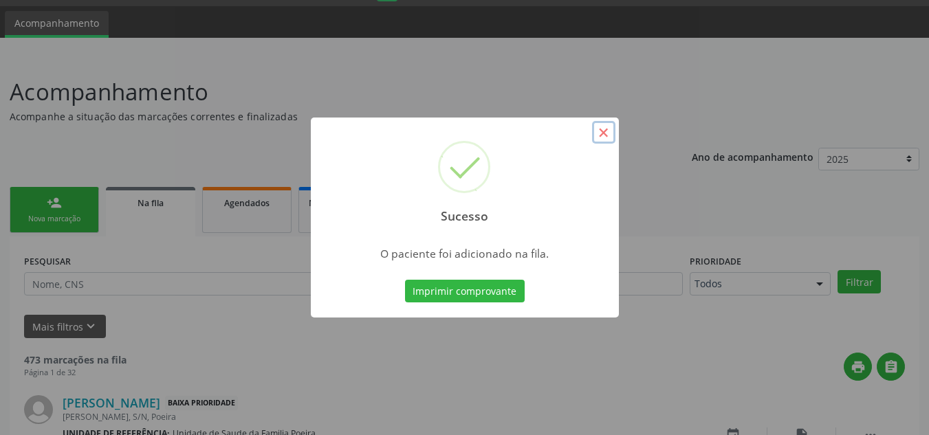
click at [607, 131] on button "×" at bounding box center [603, 132] width 23 height 23
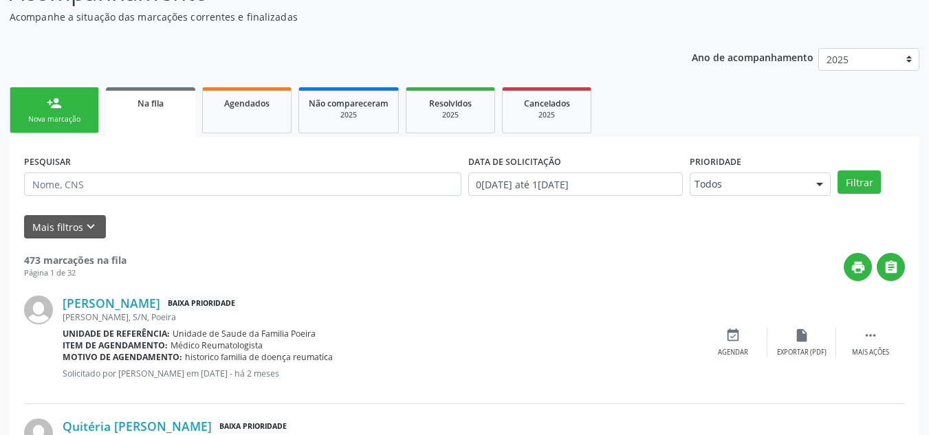
scroll to position [175, 0]
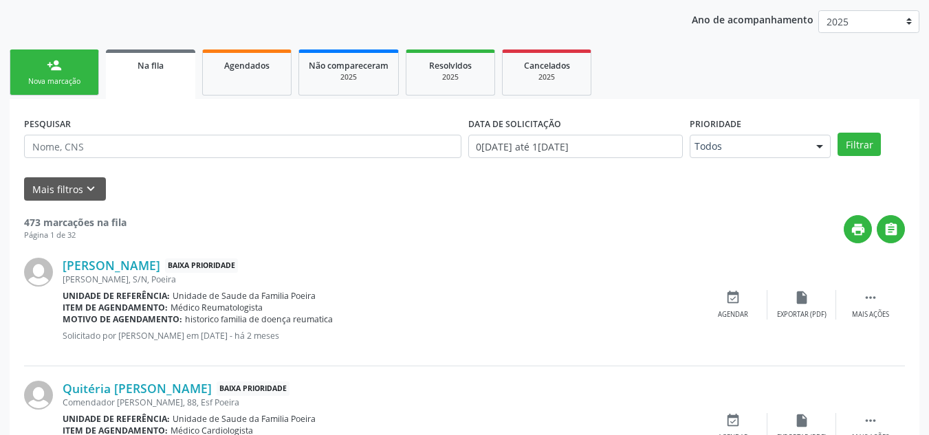
click at [64, 61] on link "person_add Nova marcação" at bounding box center [54, 73] width 89 height 46
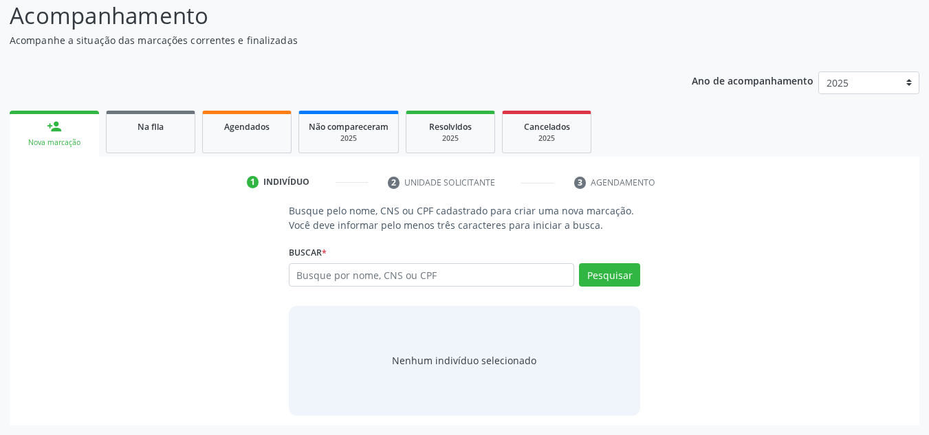
scroll to position [114, 0]
click at [368, 268] on input "text" at bounding box center [432, 274] width 286 height 23
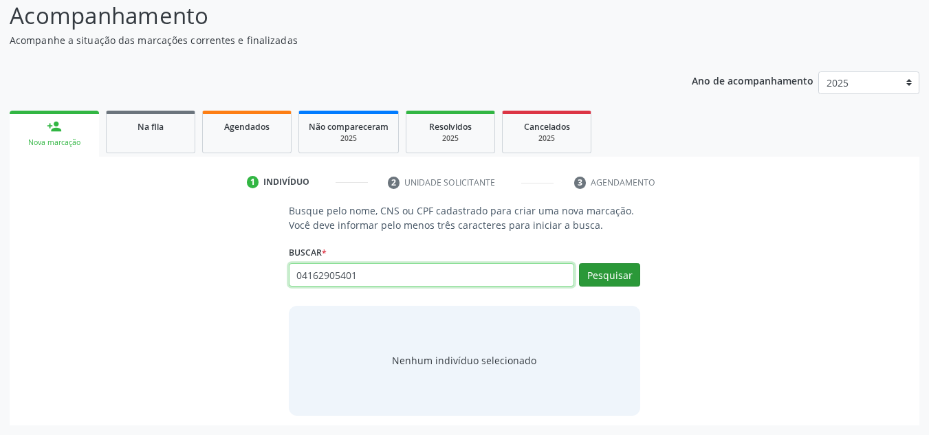
type input "04162905401"
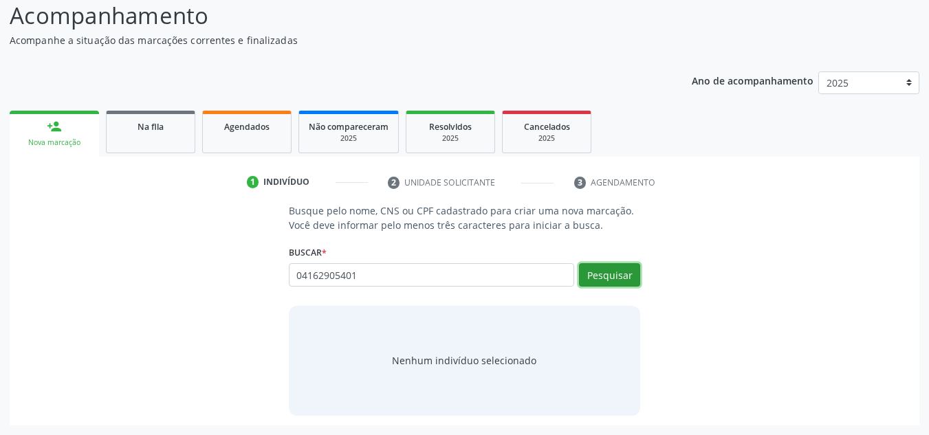
click at [607, 266] on button "Pesquisar" at bounding box center [609, 274] width 61 height 23
type input "04162905401"
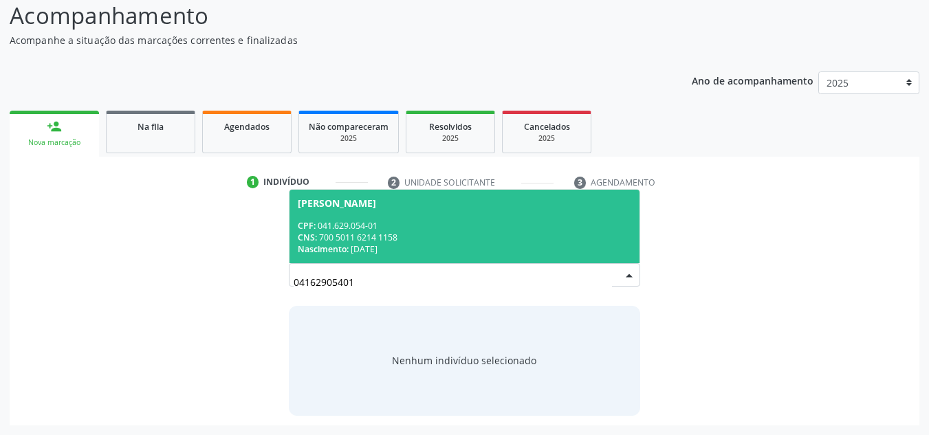
click at [365, 235] on div "CNS: 700 5011 6214 1158" at bounding box center [465, 238] width 334 height 12
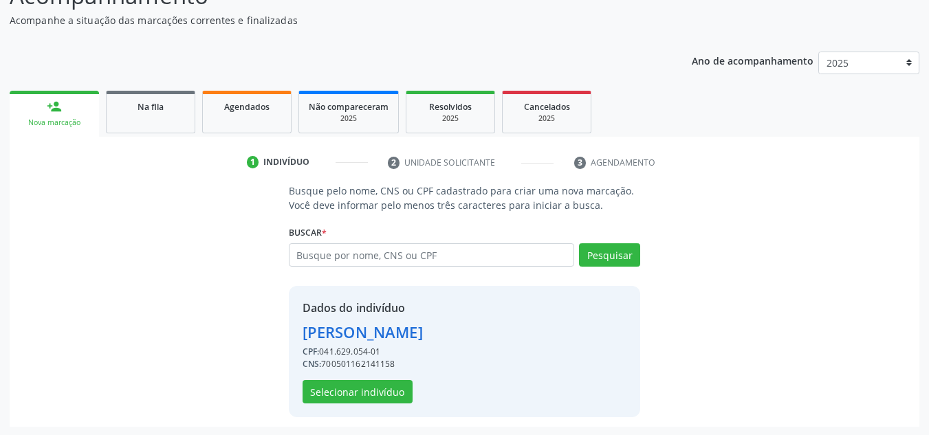
scroll to position [136, 0]
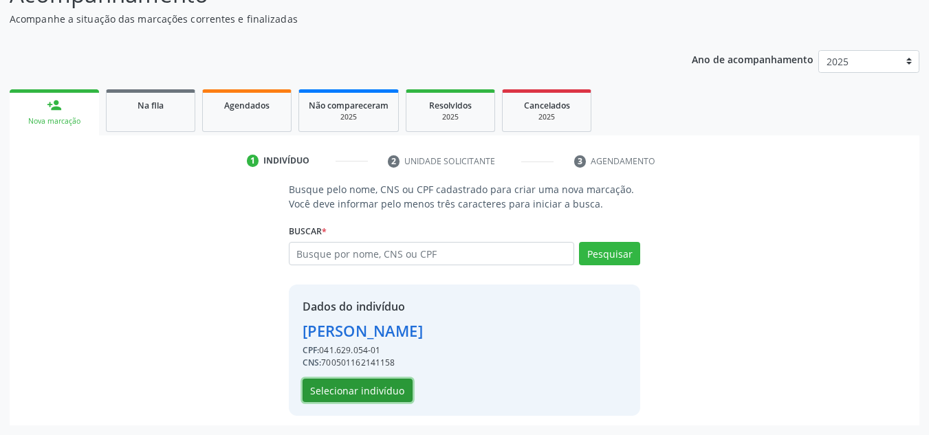
click at [354, 387] on button "Selecionar indivíduo" at bounding box center [358, 390] width 110 height 23
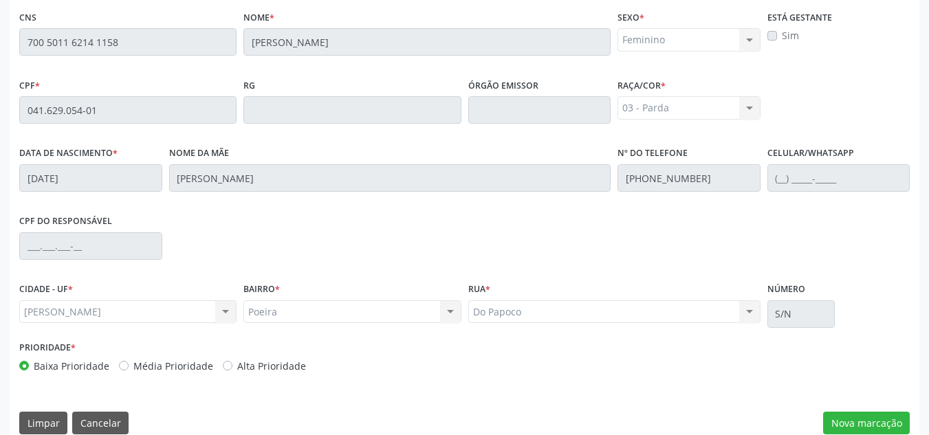
scroll to position [369, 0]
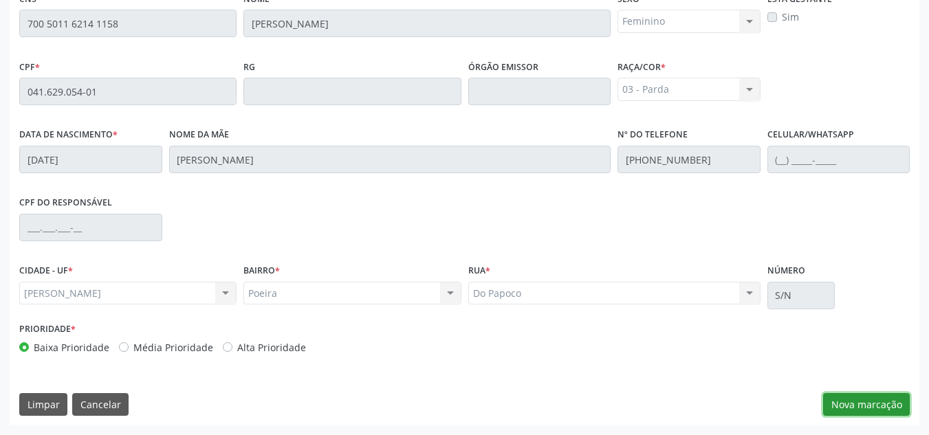
click at [850, 402] on button "Nova marcação" at bounding box center [866, 404] width 87 height 23
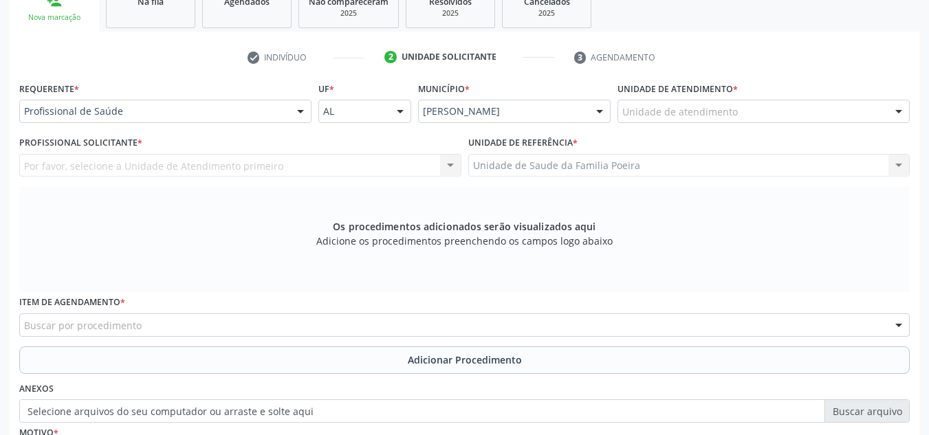
scroll to position [232, 0]
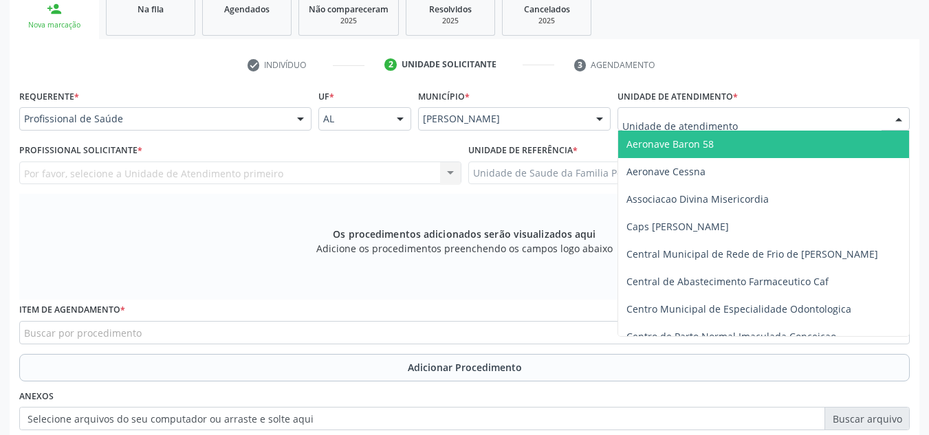
click at [750, 114] on div at bounding box center [764, 118] width 292 height 23
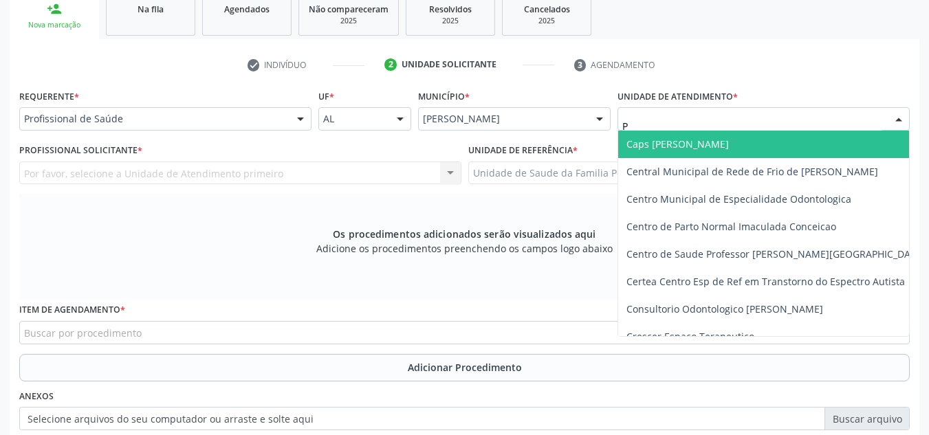
type input "PO"
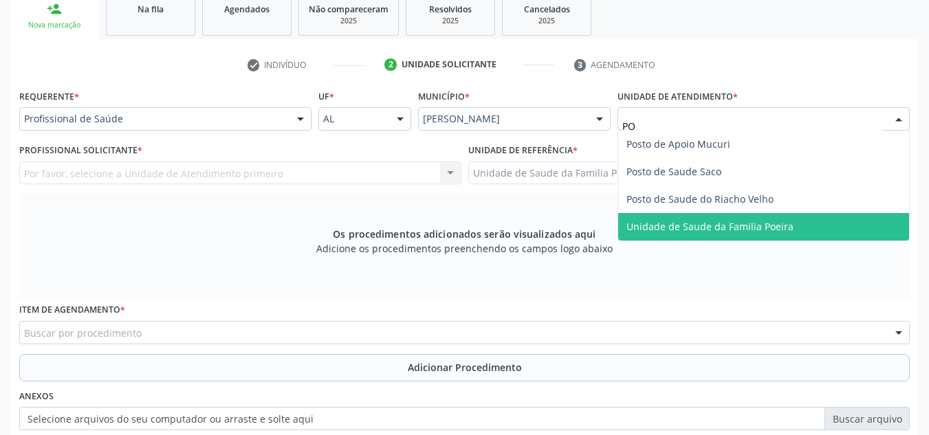
click at [742, 228] on span "Unidade de Saude da Familia Poeira" at bounding box center [710, 226] width 167 height 13
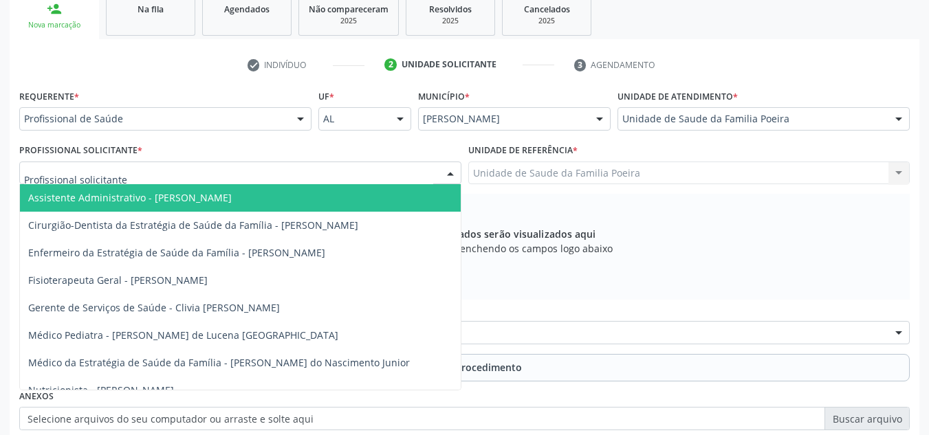
click at [175, 177] on div at bounding box center [240, 173] width 442 height 23
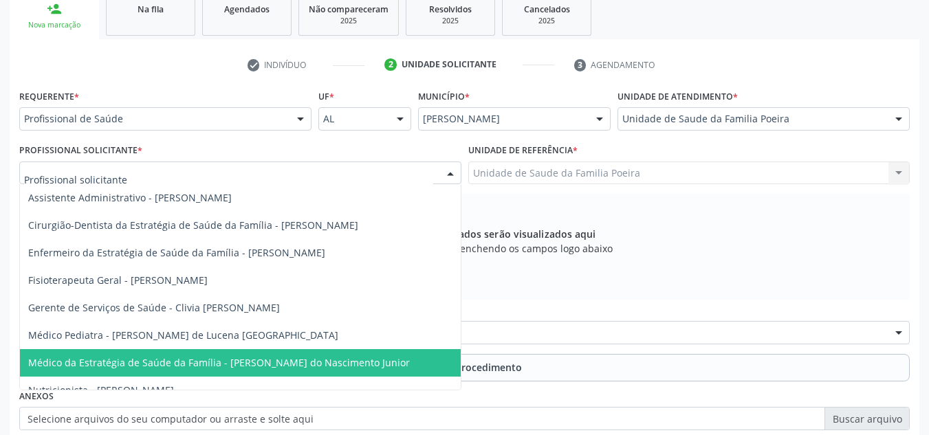
click at [238, 361] on span "Médico da Estratégia de Saúde da Família - [PERSON_NAME] do Nascimento Junior" at bounding box center [219, 362] width 382 height 13
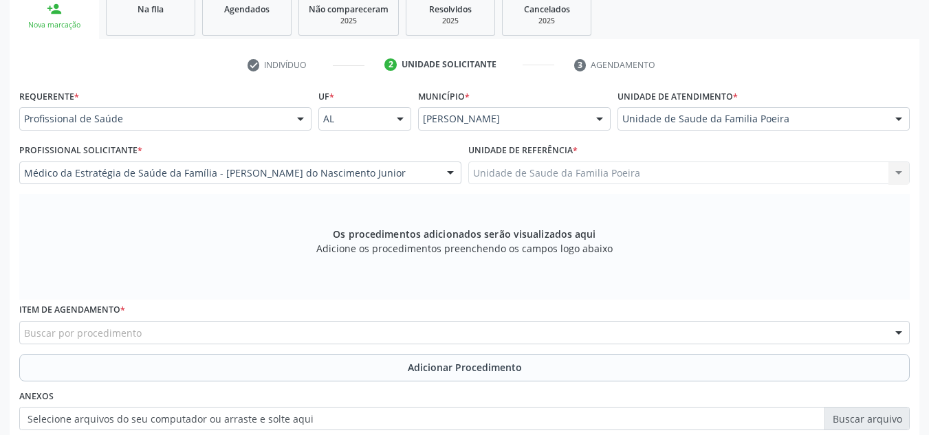
click at [229, 327] on div "Buscar por procedimento" at bounding box center [464, 332] width 891 height 23
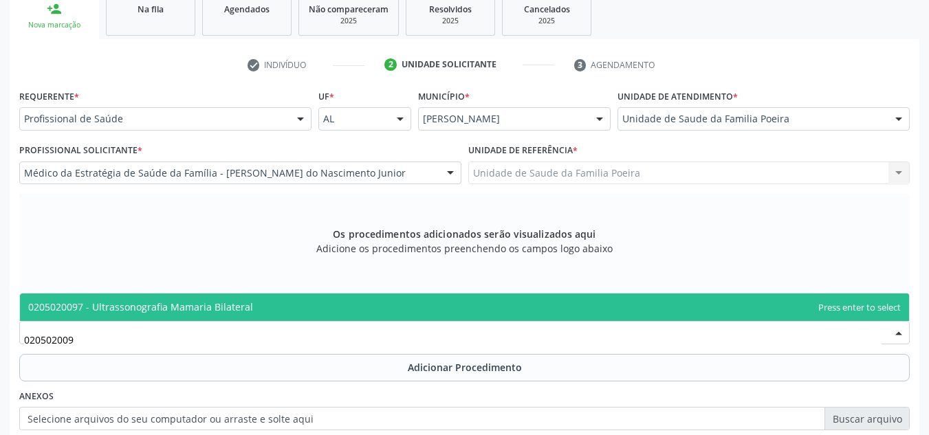
type input "0205020097"
click at [229, 309] on span "0205020097 - Ultrassonografia Mamaria Bilateral" at bounding box center [140, 307] width 225 height 13
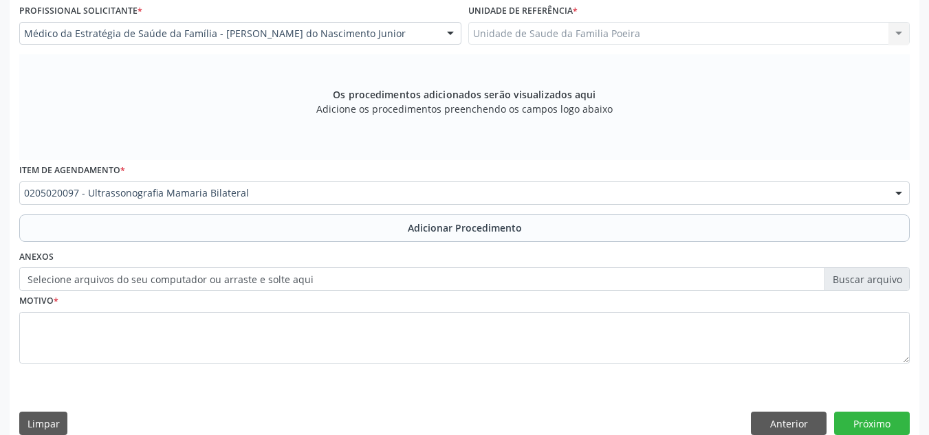
scroll to position [391, 0]
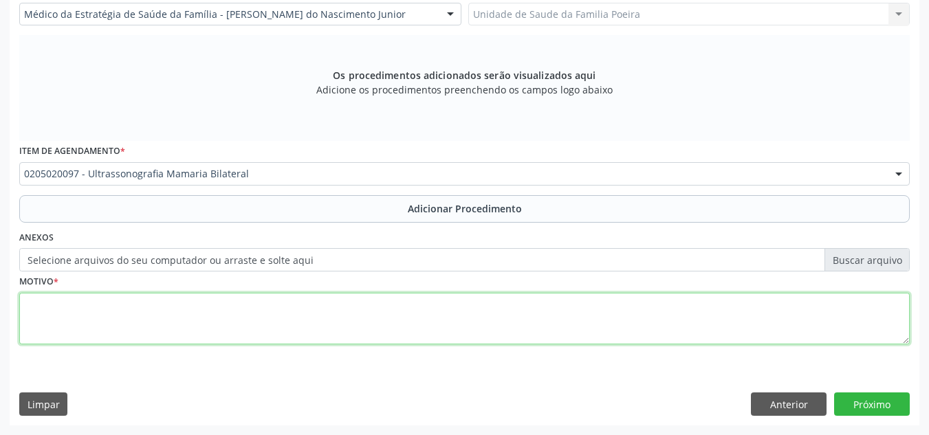
click at [154, 321] on textarea at bounding box center [464, 319] width 891 height 52
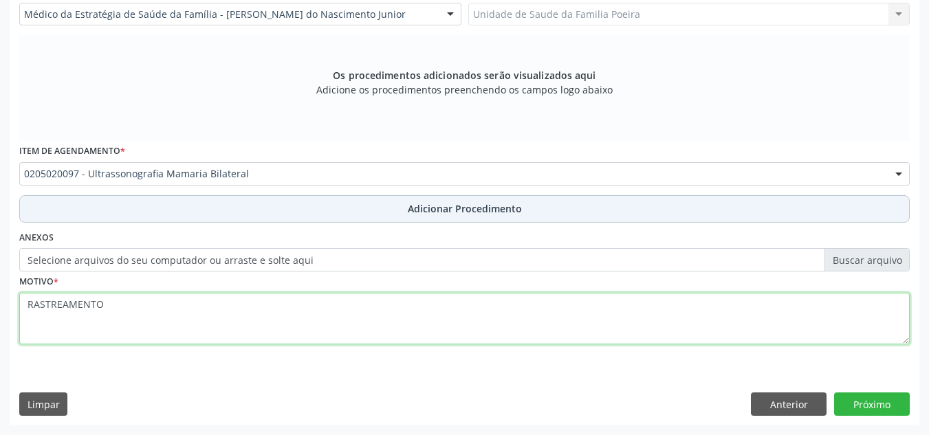
type textarea "RASTREAMENTO"
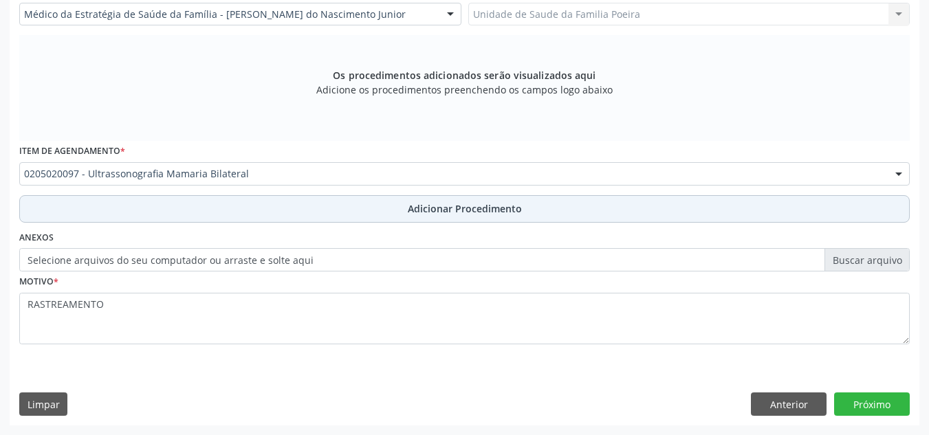
click at [327, 214] on button "Adicionar Procedimento" at bounding box center [464, 209] width 891 height 28
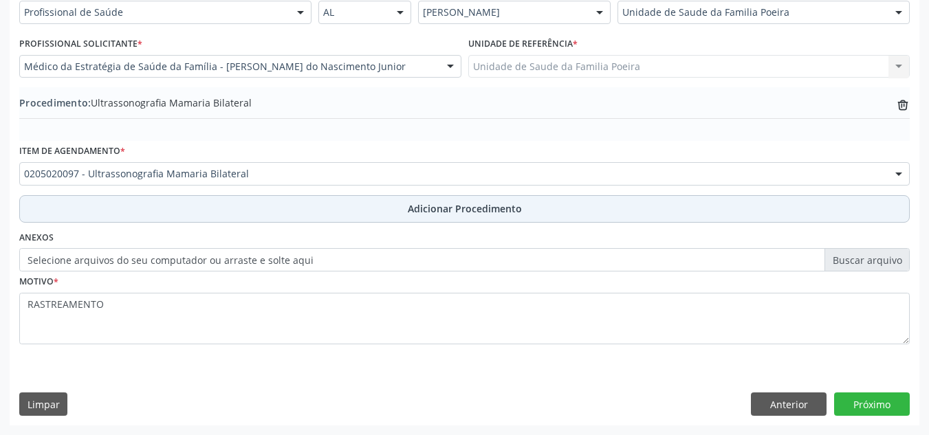
scroll to position [338, 0]
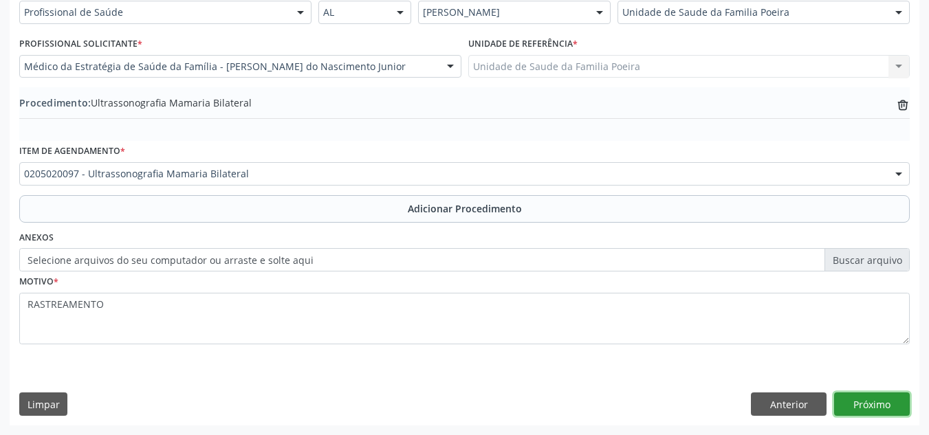
click at [885, 404] on button "Próximo" at bounding box center [872, 404] width 76 height 23
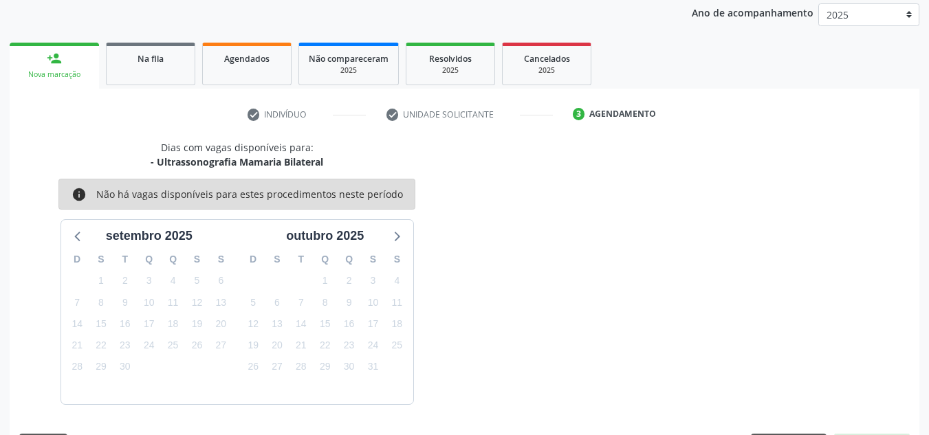
scroll to position [223, 0]
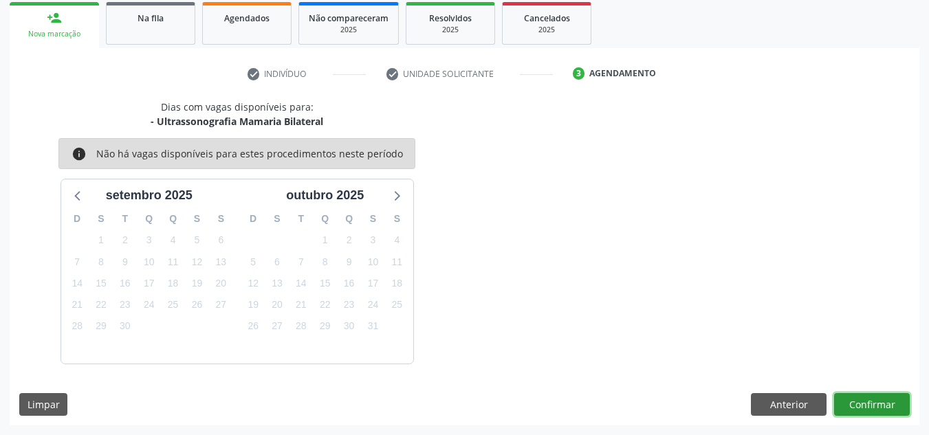
click at [892, 405] on button "Confirmar" at bounding box center [872, 404] width 76 height 23
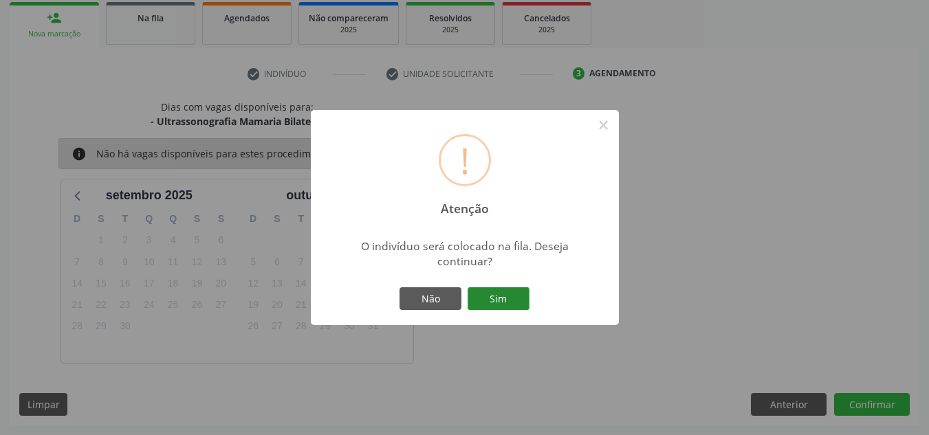
click at [505, 291] on button "Sim" at bounding box center [499, 299] width 62 height 23
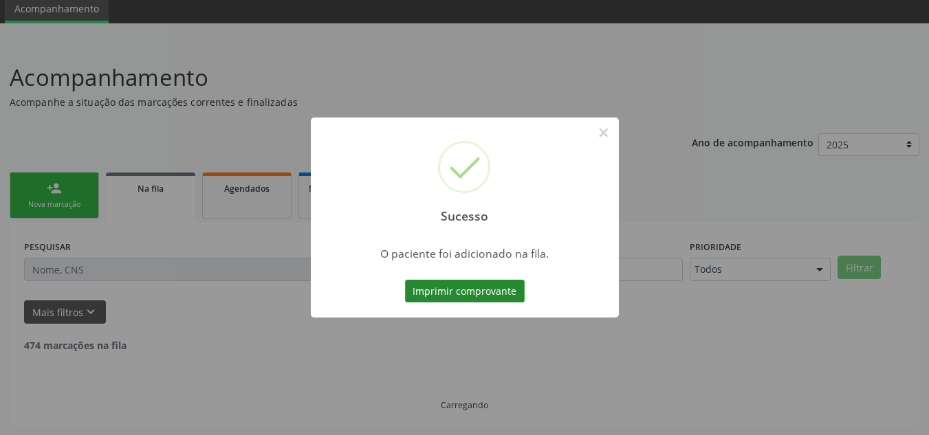
scroll to position [38, 0]
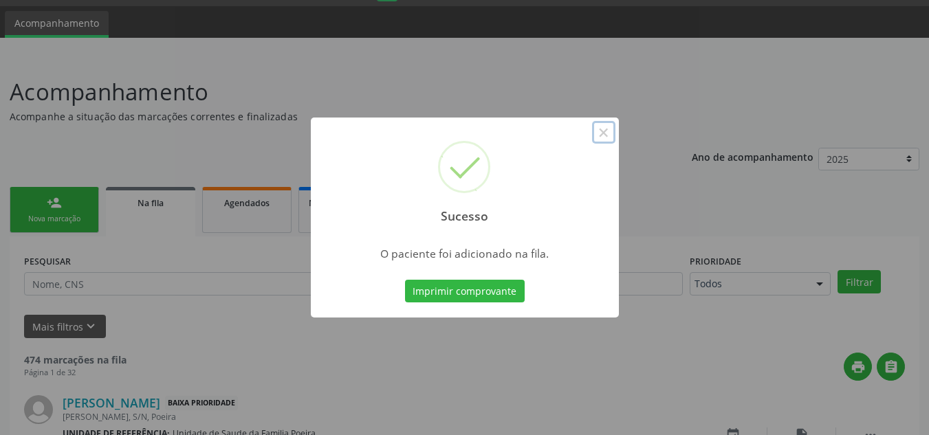
drag, startPoint x: 600, startPoint y: 128, endPoint x: 588, endPoint y: 128, distance: 11.7
click at [600, 127] on button "×" at bounding box center [603, 132] width 23 height 23
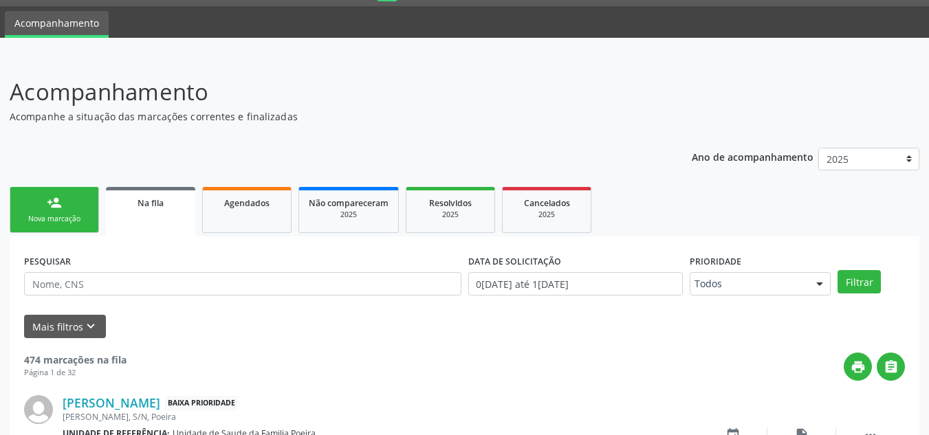
click at [78, 197] on link "person_add Nova marcação" at bounding box center [54, 210] width 89 height 46
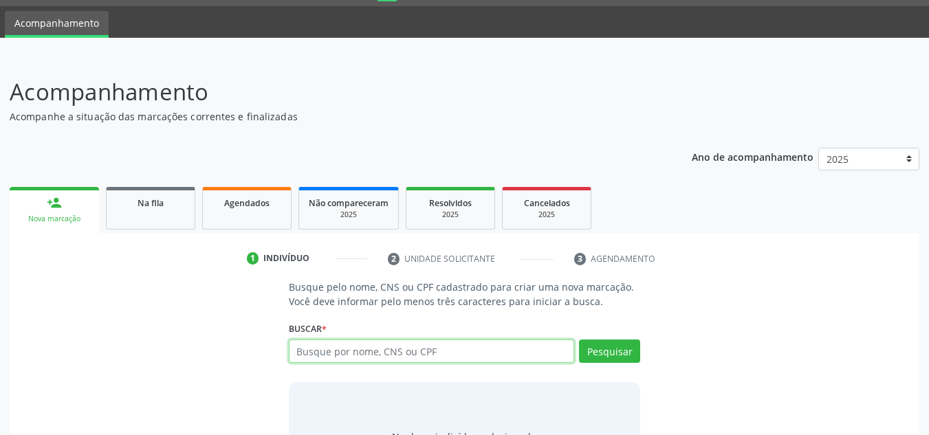
click at [407, 349] on input "text" at bounding box center [432, 351] width 286 height 23
type input "708509396277873"
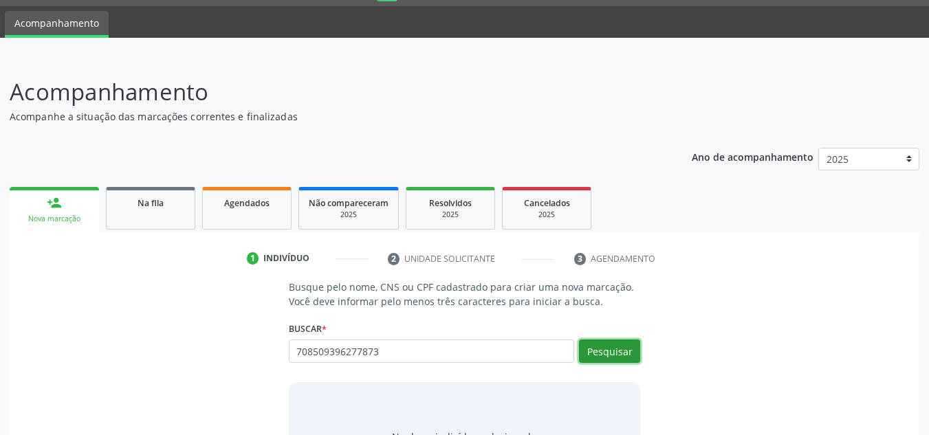
click at [625, 347] on button "Pesquisar" at bounding box center [609, 351] width 61 height 23
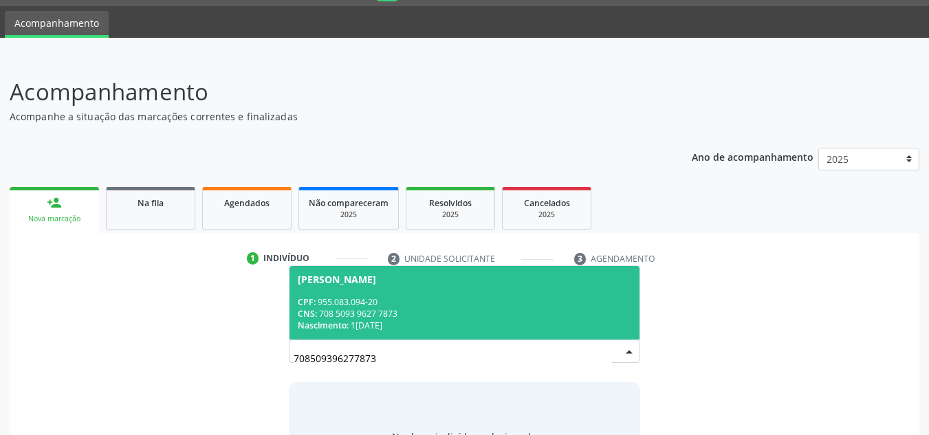
click at [475, 303] on div "CPF: 955.083.094-20" at bounding box center [465, 302] width 334 height 12
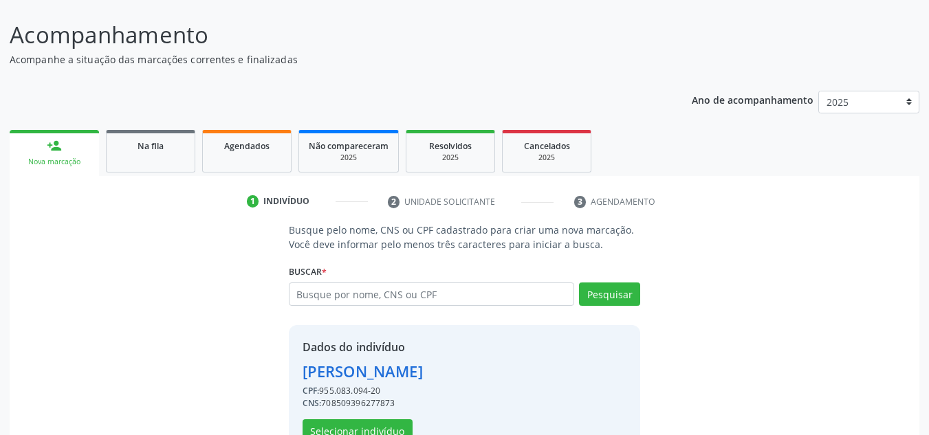
scroll to position [107, 0]
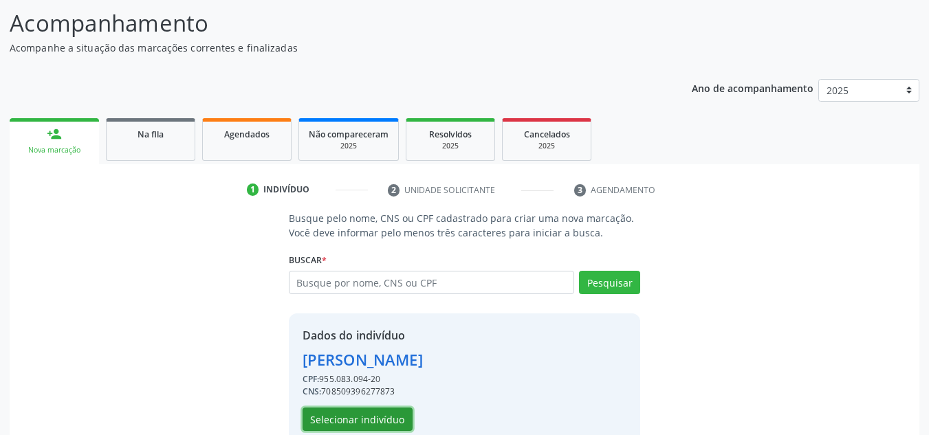
click at [336, 419] on button "Selecionar indivíduo" at bounding box center [358, 419] width 110 height 23
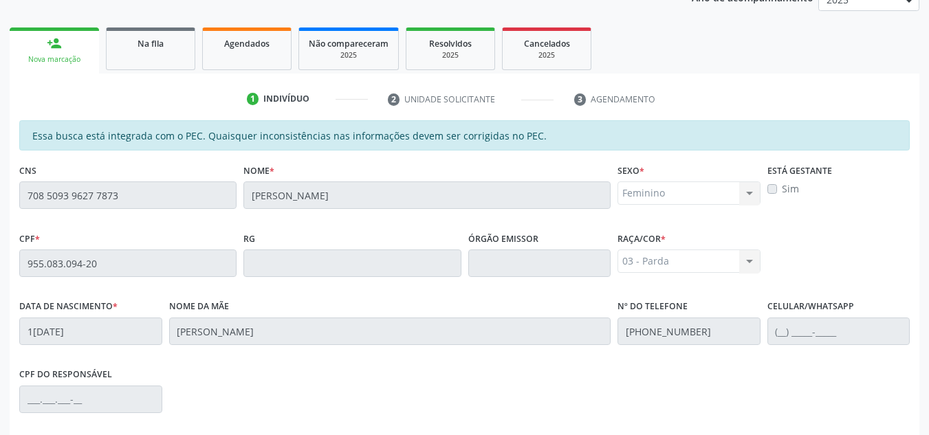
scroll to position [369, 0]
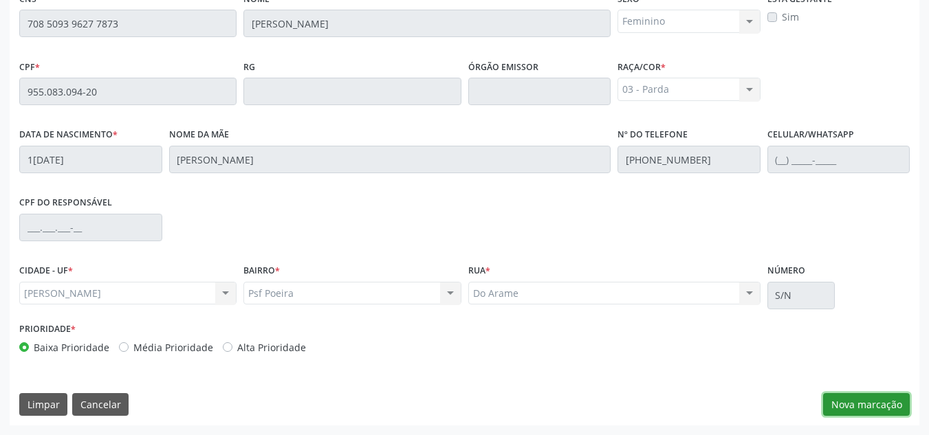
click at [881, 413] on button "Nova marcação" at bounding box center [866, 404] width 87 height 23
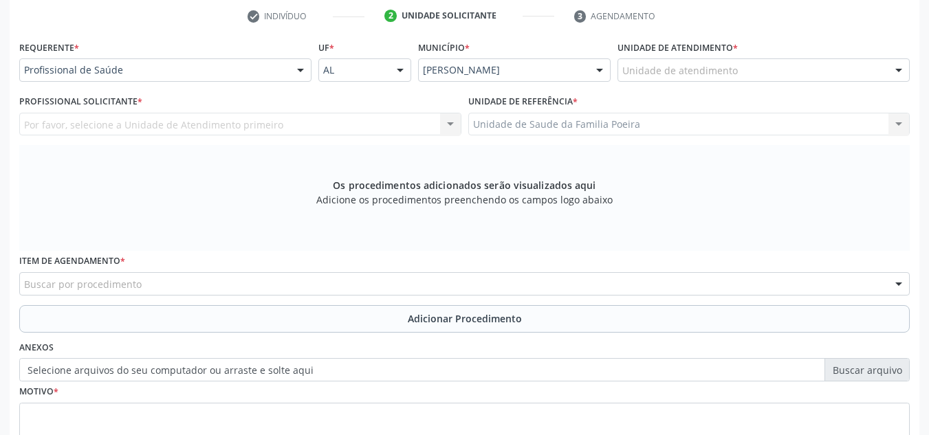
scroll to position [232, 0]
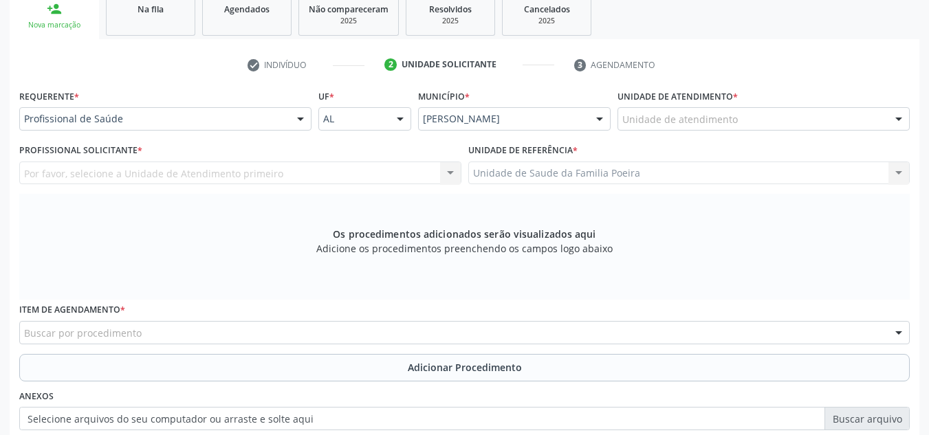
click at [757, 118] on div "Unidade de atendimento" at bounding box center [764, 118] width 292 height 23
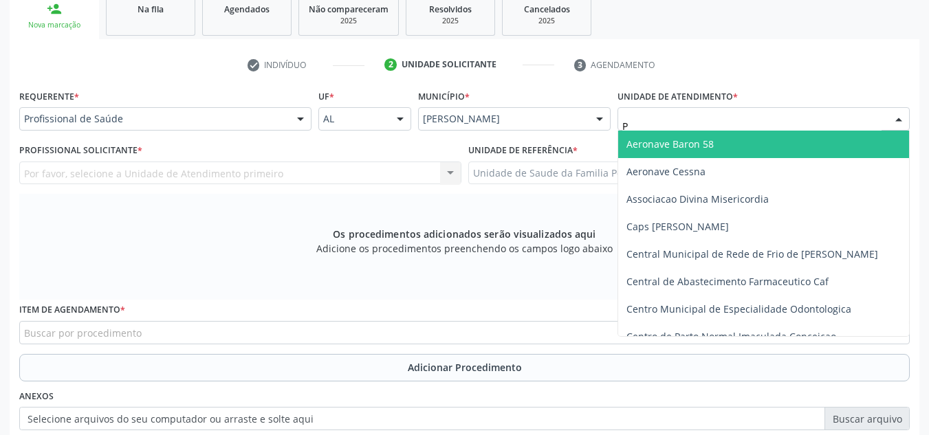
type input "PO"
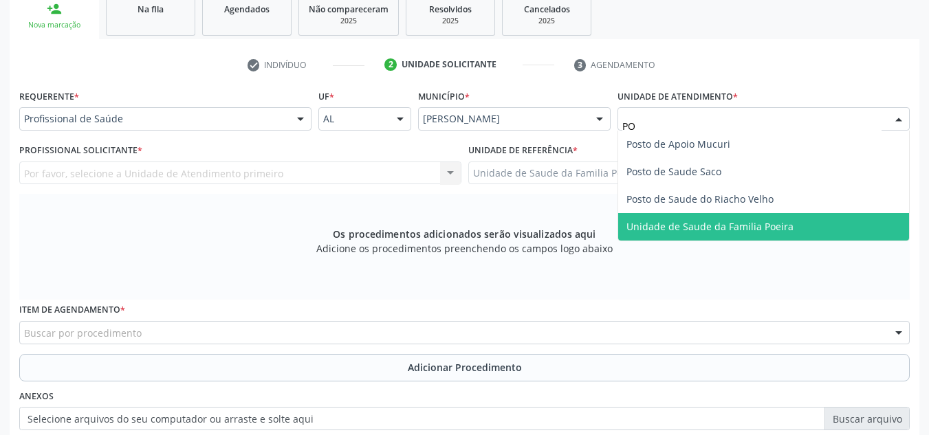
click at [737, 231] on span "Unidade de Saude da Familia Poeira" at bounding box center [710, 226] width 167 height 13
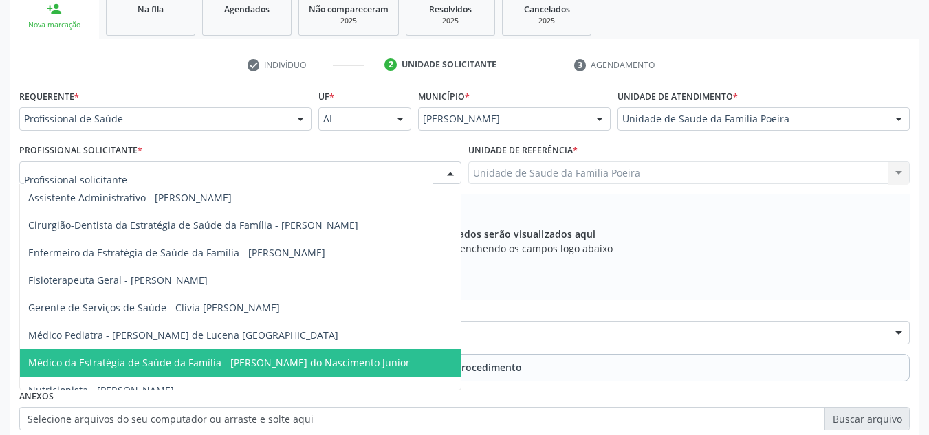
click at [140, 361] on span "Médico da Estratégia de Saúde da Família - [PERSON_NAME] do Nascimento Junior" at bounding box center [219, 362] width 382 height 13
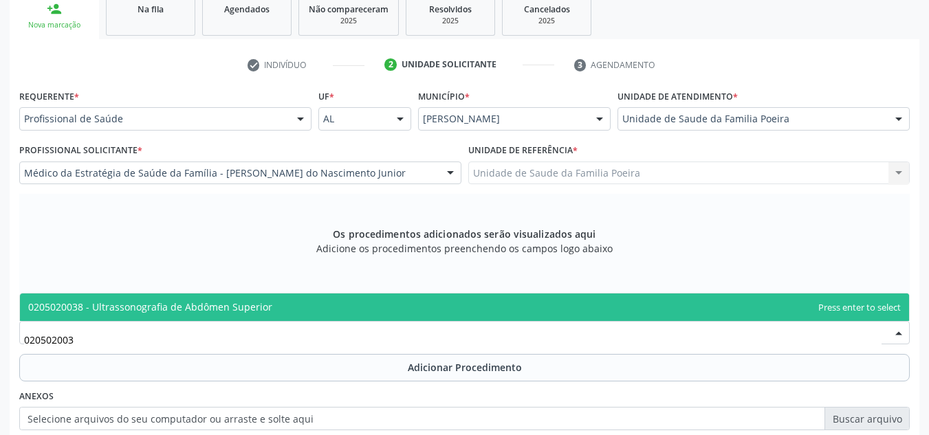
type input "0205020038"
click at [131, 312] on span "0205020038 - Ultrassonografia de Abdômen Superior" at bounding box center [150, 307] width 244 height 13
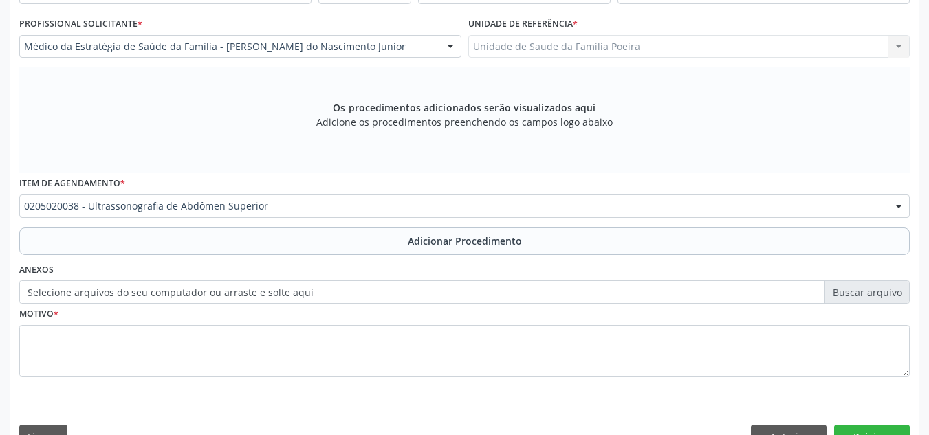
scroll to position [391, 0]
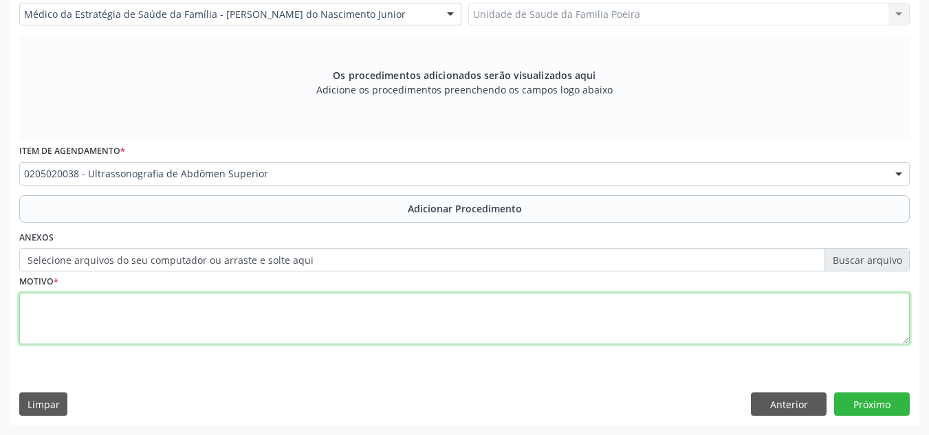
click at [154, 319] on textarea at bounding box center [464, 319] width 891 height 52
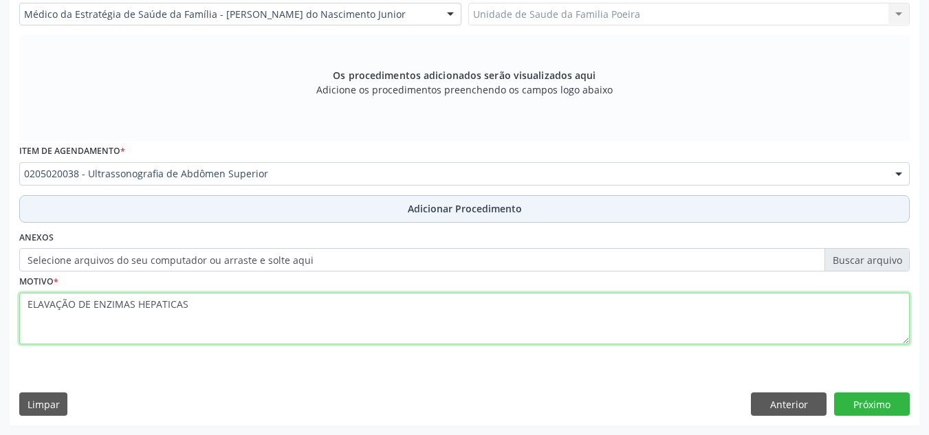
type textarea "ELAVAÇÃO DE ENZIMAS HEPATICAS"
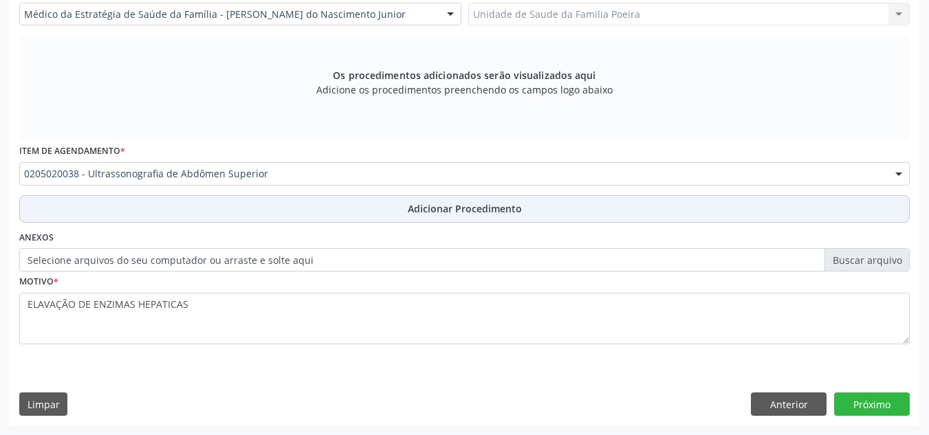
click at [482, 208] on span "Adicionar Procedimento" at bounding box center [465, 209] width 114 height 14
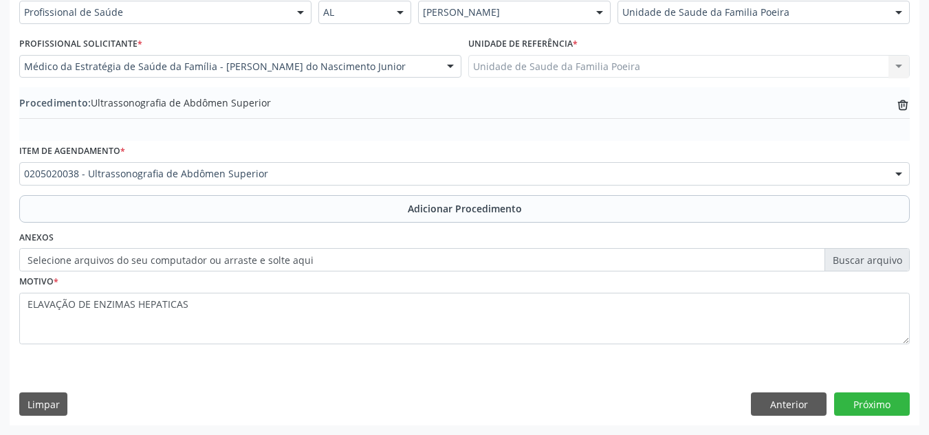
scroll to position [338, 0]
click at [879, 404] on button "Próximo" at bounding box center [872, 404] width 76 height 23
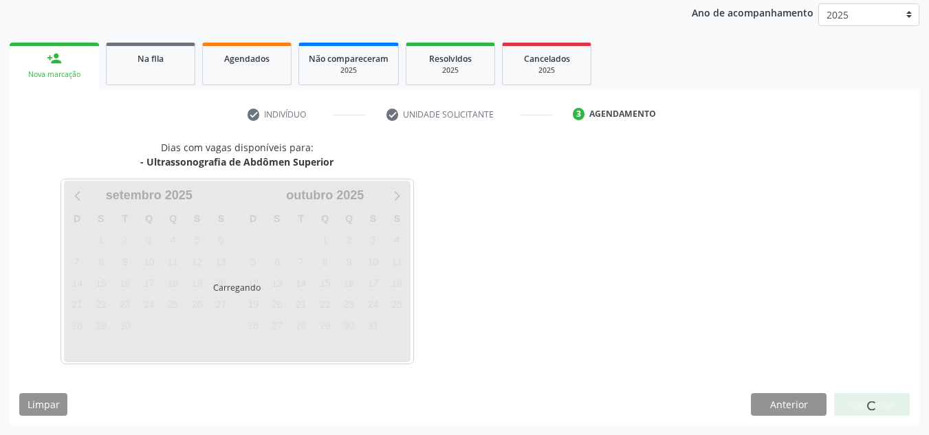
scroll to position [223, 0]
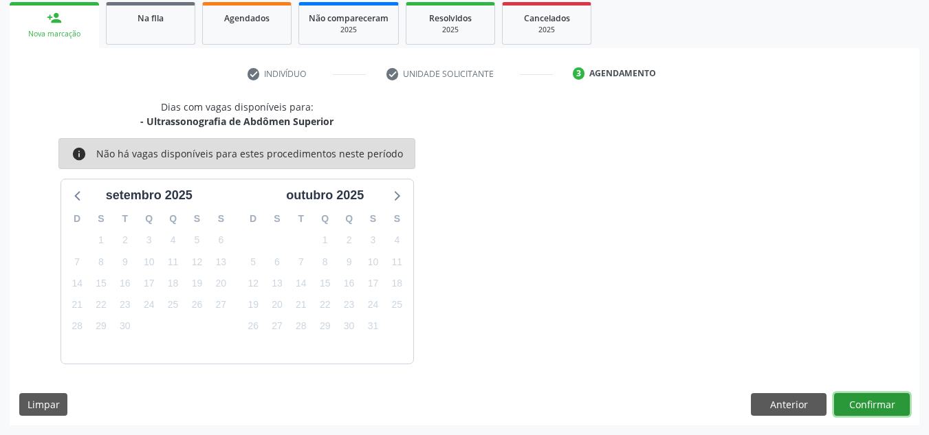
click at [878, 396] on button "Confirmar" at bounding box center [872, 404] width 76 height 23
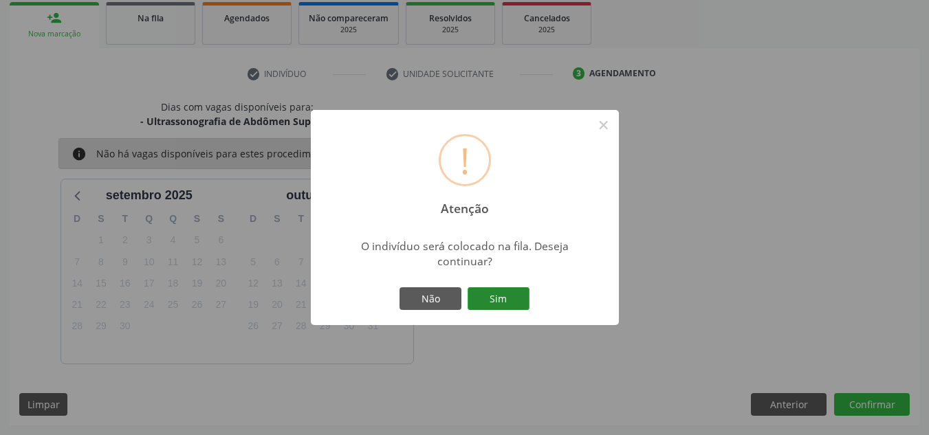
click at [504, 302] on button "Sim" at bounding box center [499, 299] width 62 height 23
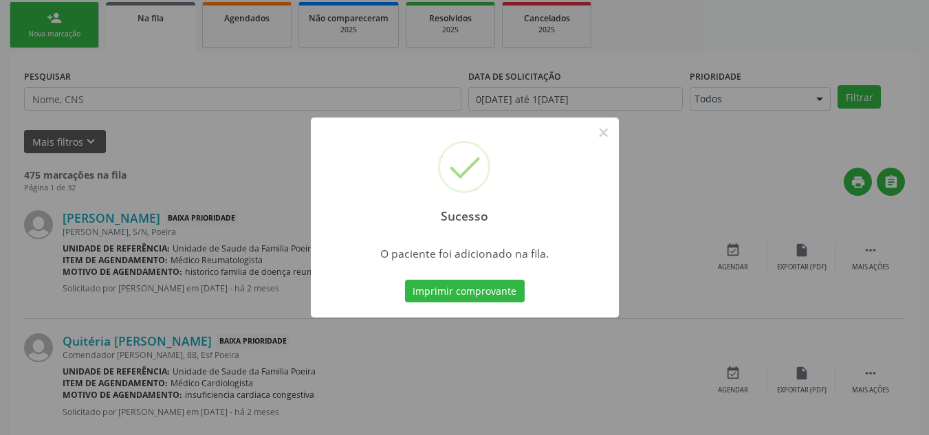
scroll to position [38, 0]
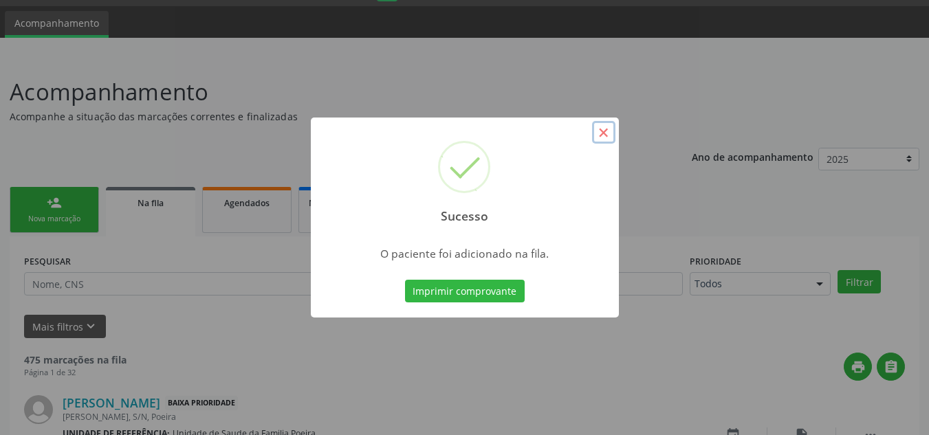
click at [601, 131] on button "×" at bounding box center [603, 132] width 23 height 23
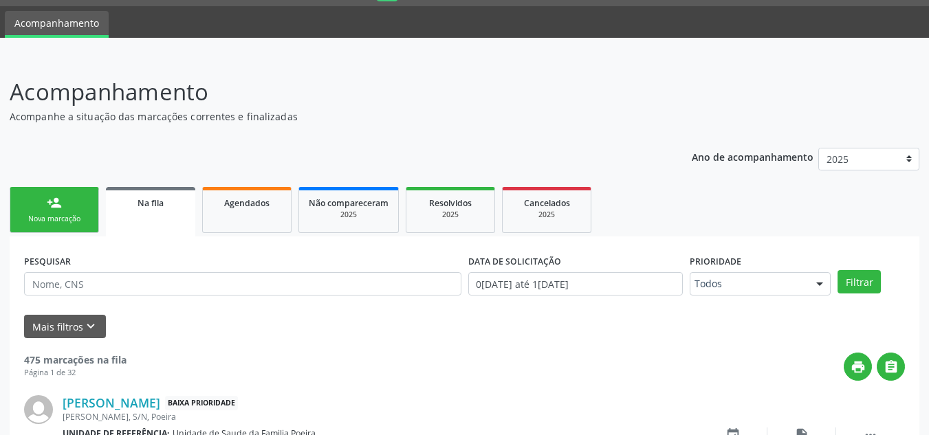
click at [60, 206] on div "person_add" at bounding box center [54, 202] width 15 height 15
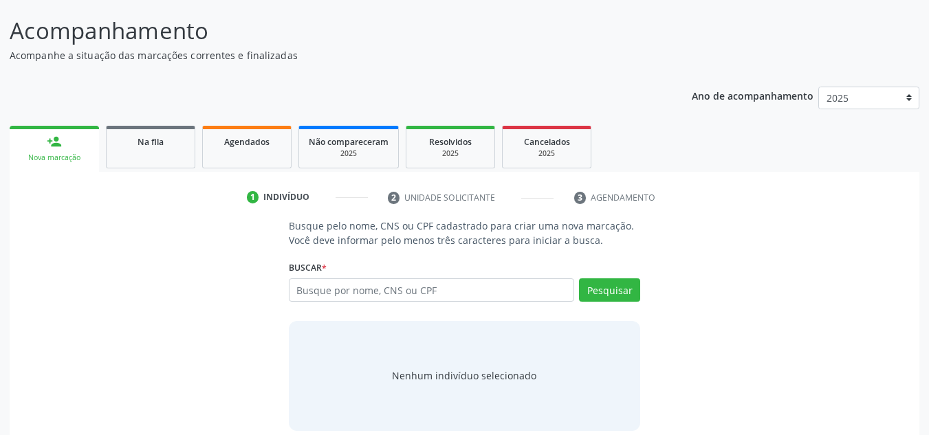
scroll to position [114, 0]
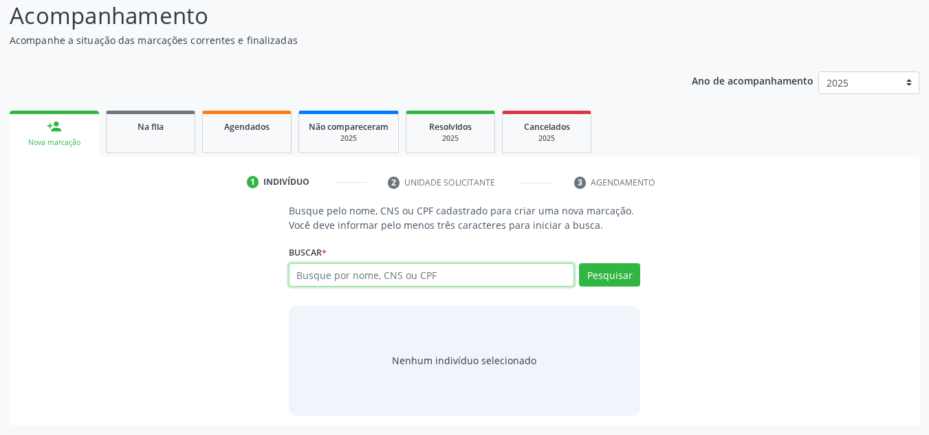
click at [391, 272] on input "text" at bounding box center [432, 274] width 286 height 23
paste input "708105525090030"
type input "708105525090030"
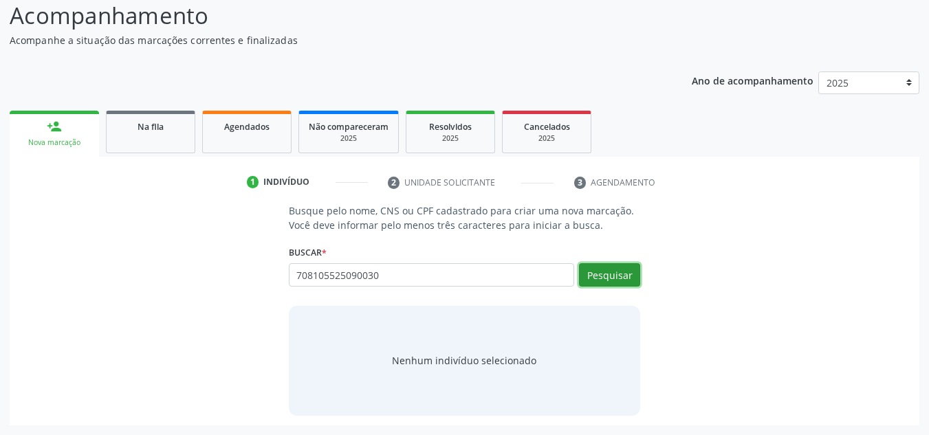
click at [609, 270] on button "Pesquisar" at bounding box center [609, 274] width 61 height 23
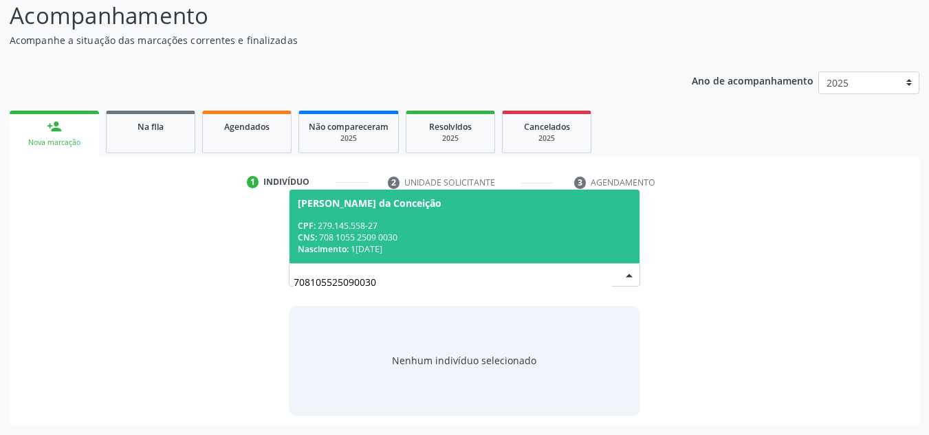
click at [418, 233] on div "CNS: 708 1055 2509 0030" at bounding box center [465, 238] width 334 height 12
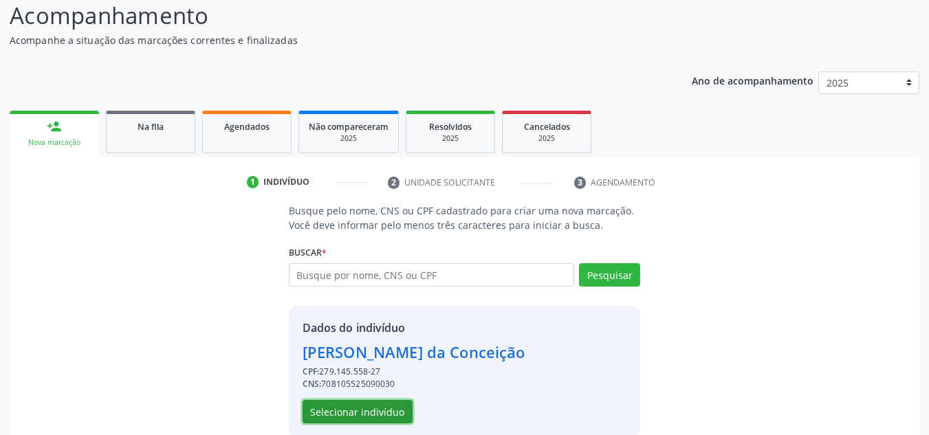
click at [349, 419] on button "Selecionar indivíduo" at bounding box center [358, 411] width 110 height 23
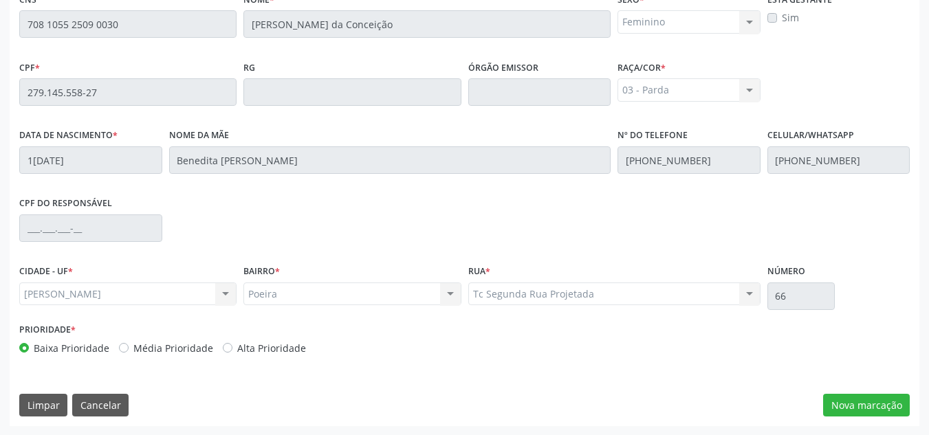
scroll to position [369, 0]
click at [841, 409] on button "Nova marcação" at bounding box center [866, 404] width 87 height 23
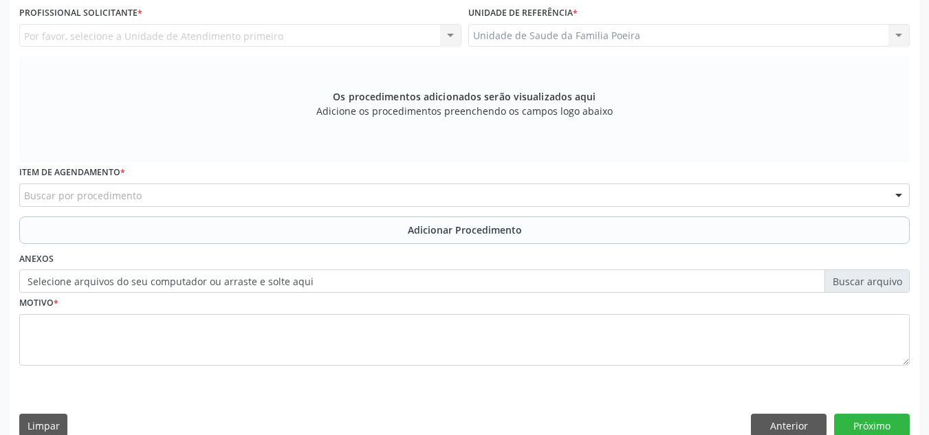
scroll to position [301, 0]
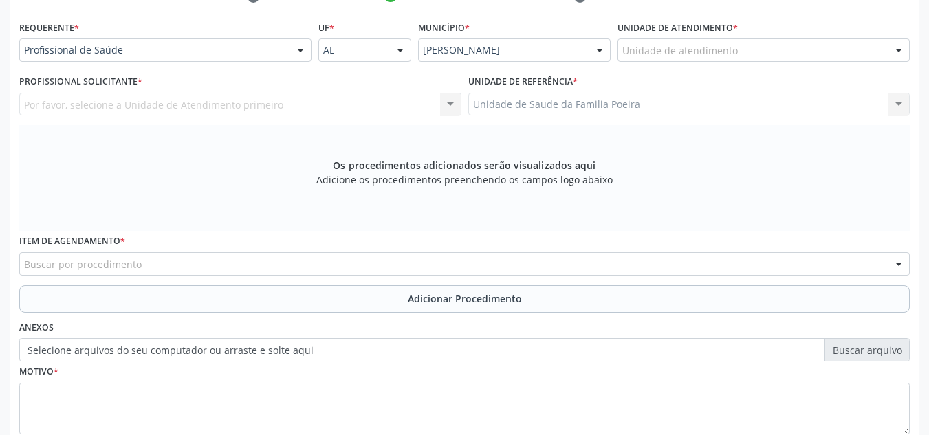
click at [894, 51] on div at bounding box center [899, 50] width 21 height 23
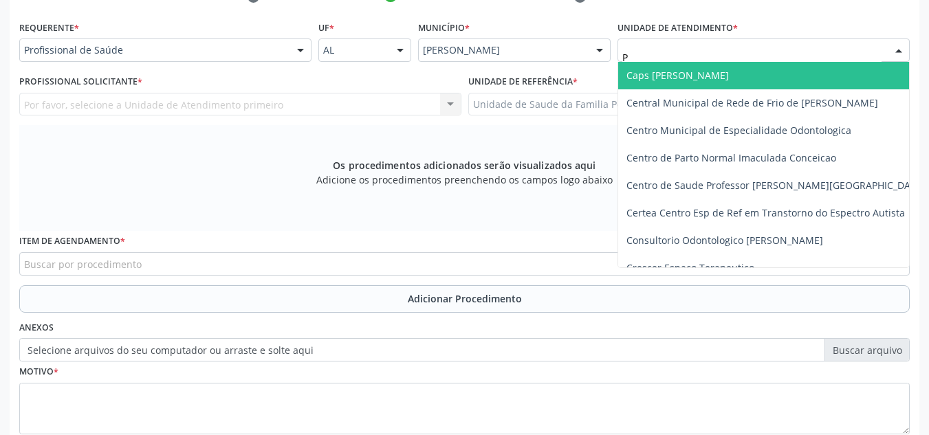
type input "PO"
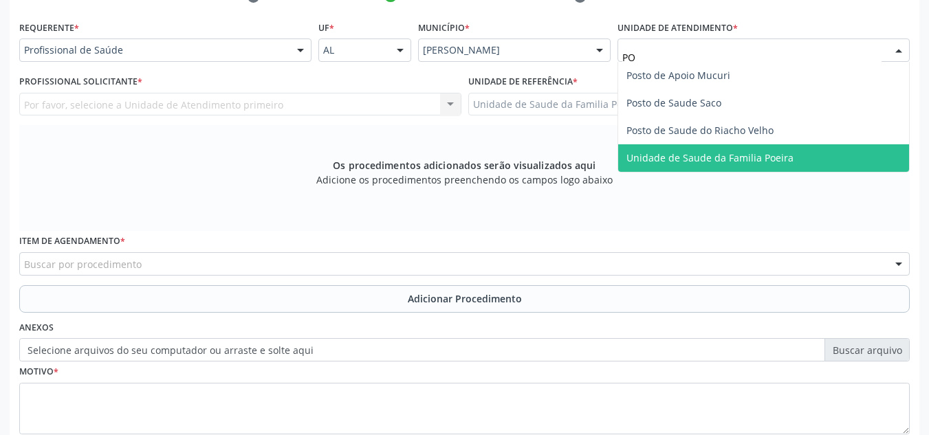
click at [761, 160] on span "Unidade de Saude da Familia Poeira" at bounding box center [710, 157] width 167 height 13
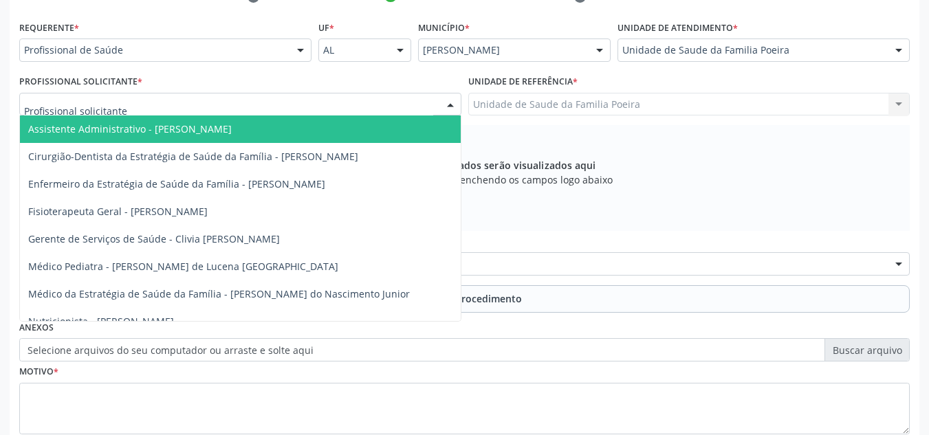
click at [248, 105] on div at bounding box center [240, 104] width 442 height 23
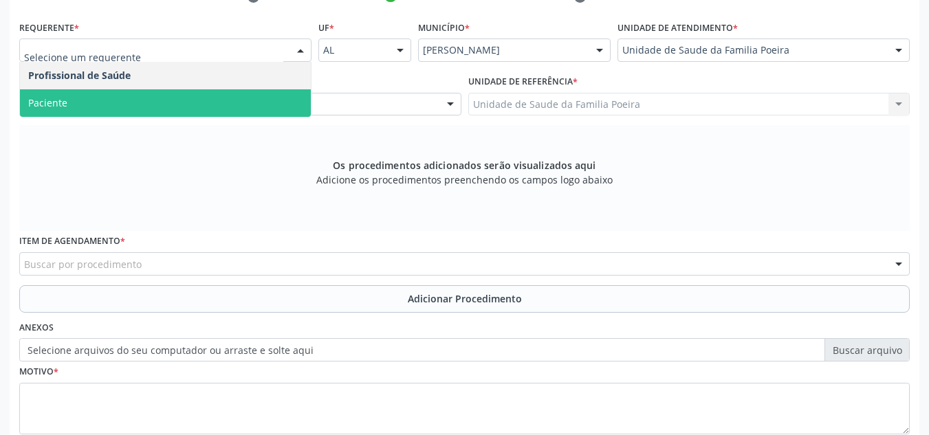
click at [147, 107] on span "Paciente" at bounding box center [165, 103] width 291 height 28
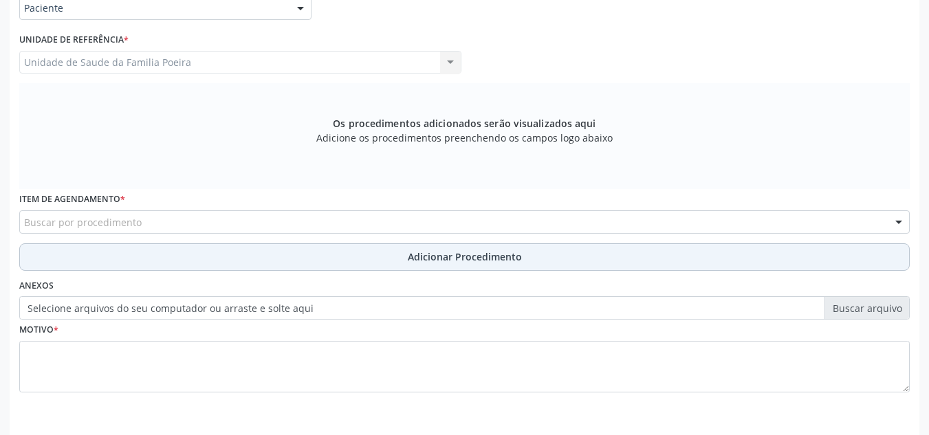
scroll to position [391, 0]
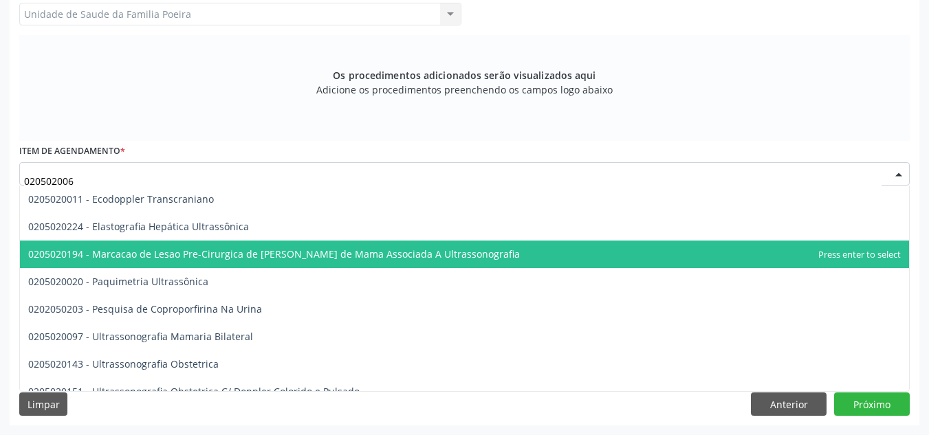
type input "0205020062"
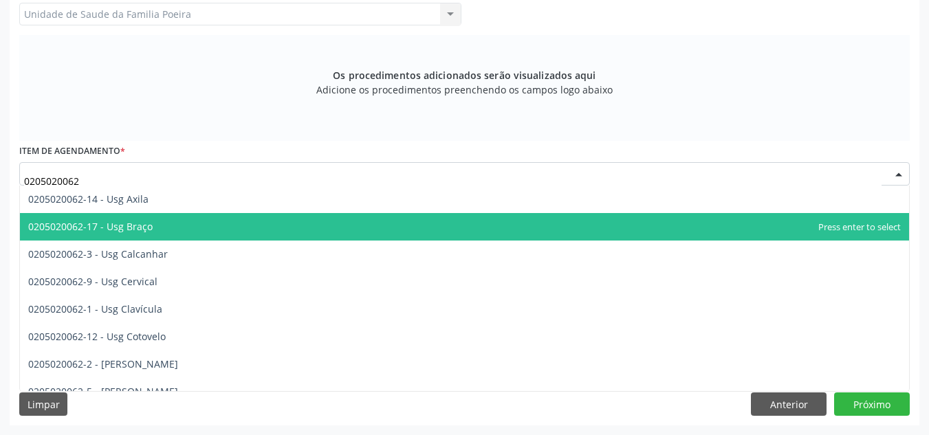
click at [220, 224] on span "0205020062-17 - Usg Braço" at bounding box center [464, 227] width 889 height 28
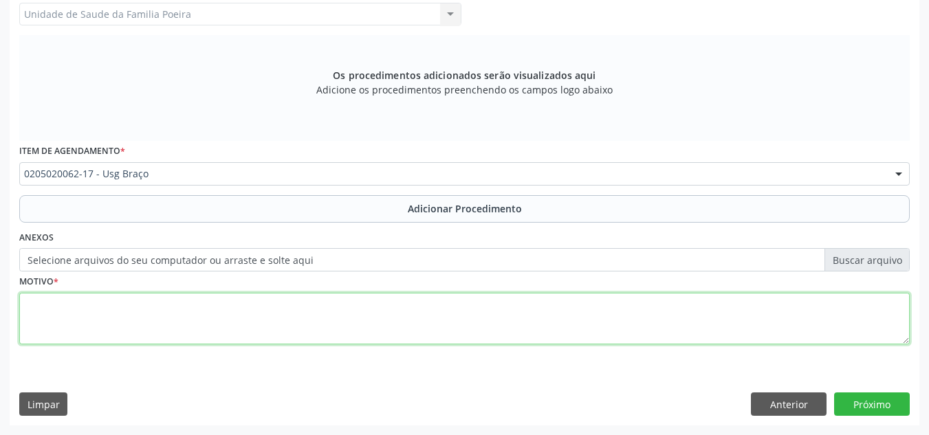
click at [114, 329] on textarea at bounding box center [464, 319] width 891 height 52
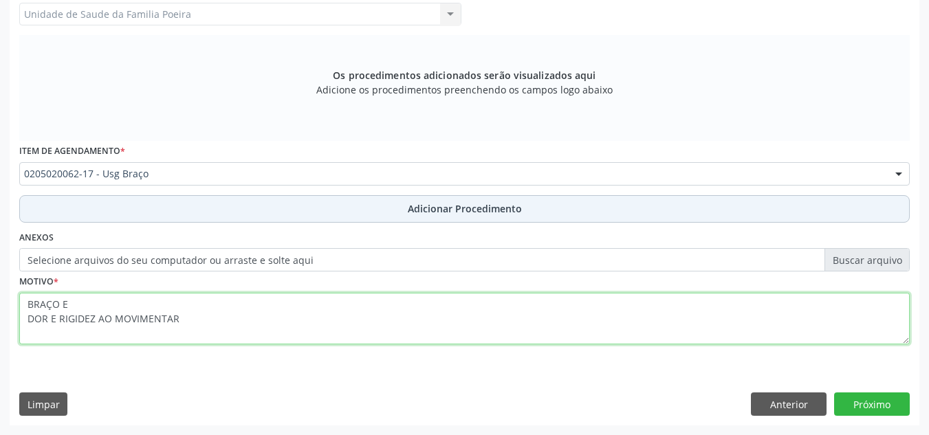
type textarea "BRAÇO E DOR E RIGIDEZ AO MOVIMENTAR"
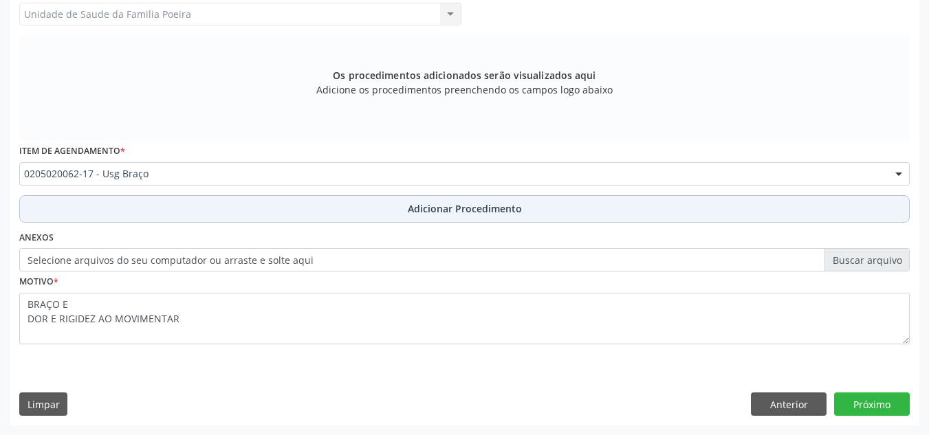
click at [424, 210] on span "Adicionar Procedimento" at bounding box center [465, 209] width 114 height 14
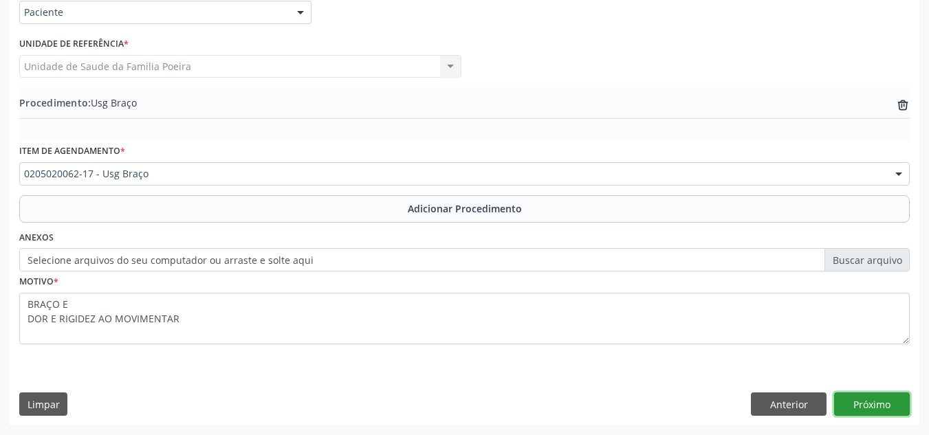
click at [872, 411] on button "Próximo" at bounding box center [872, 404] width 76 height 23
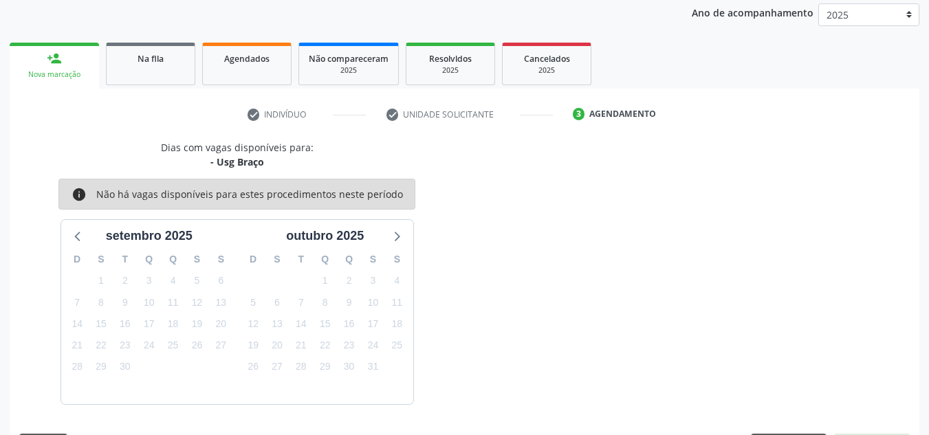
scroll to position [223, 0]
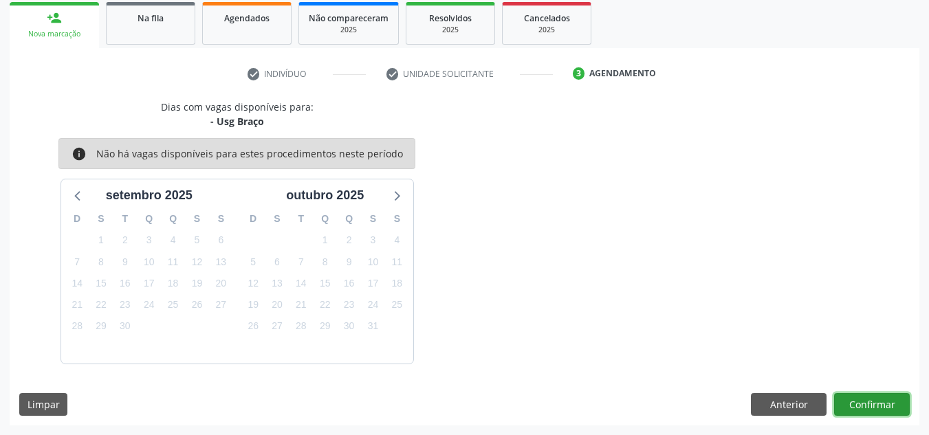
click at [854, 402] on button "Confirmar" at bounding box center [872, 404] width 76 height 23
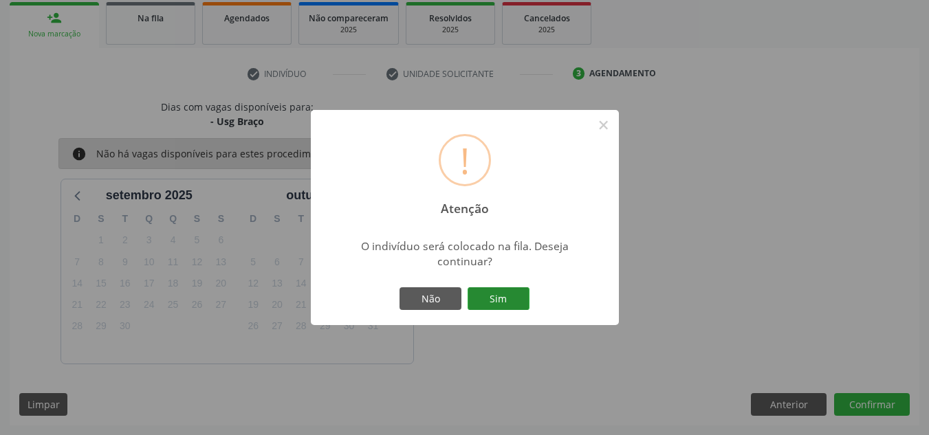
click at [513, 301] on button "Sim" at bounding box center [499, 299] width 62 height 23
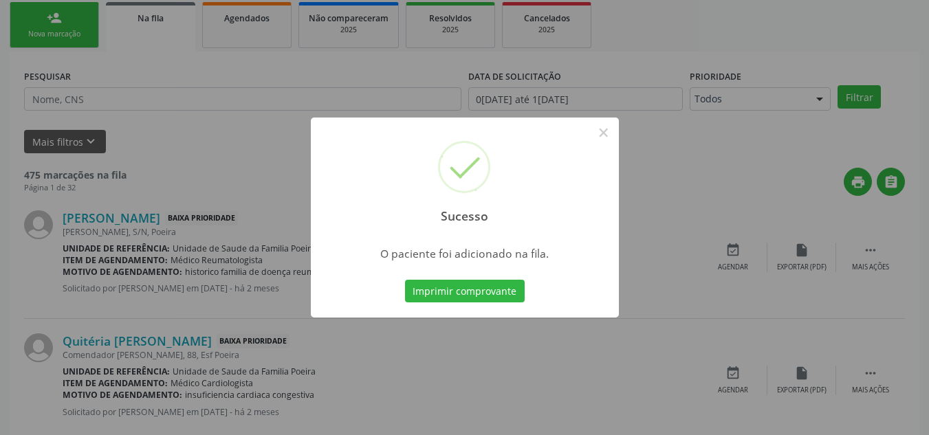
scroll to position [38, 0]
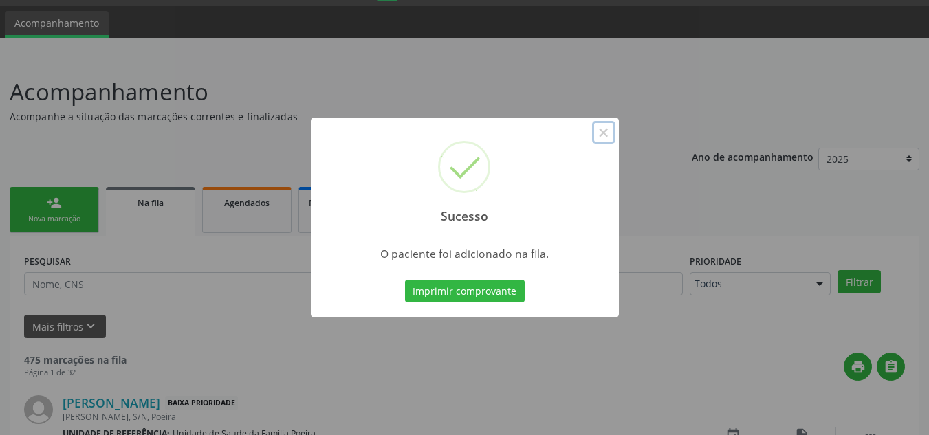
drag, startPoint x: 605, startPoint y: 136, endPoint x: 594, endPoint y: 138, distance: 11.3
click at [605, 136] on button "×" at bounding box center [603, 132] width 23 height 23
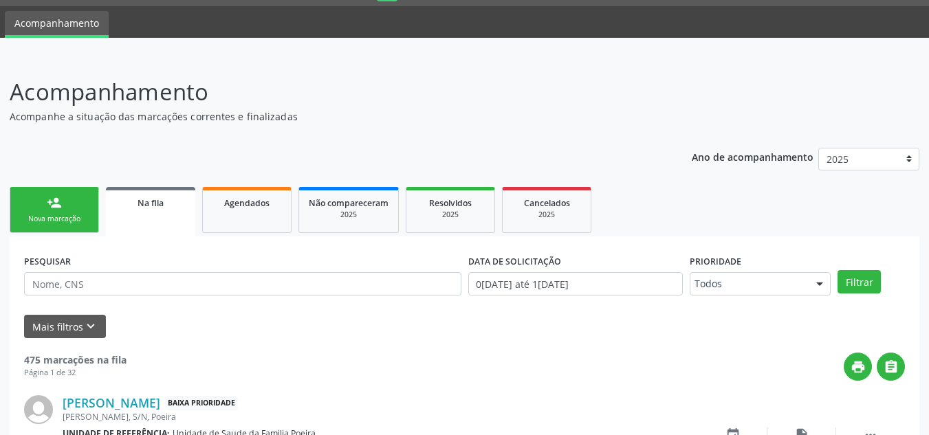
click at [52, 216] on div "Nova marcação" at bounding box center [54, 219] width 69 height 10
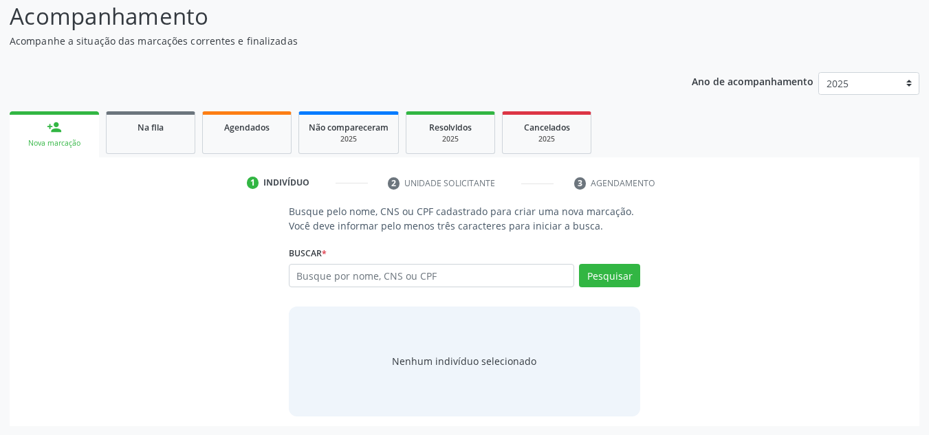
scroll to position [114, 0]
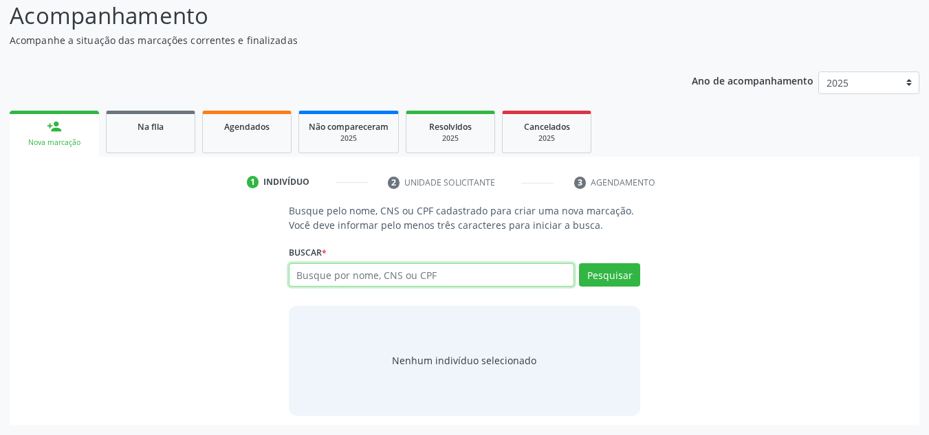
click at [444, 281] on input "text" at bounding box center [432, 274] width 286 height 23
type input "704502318074812"
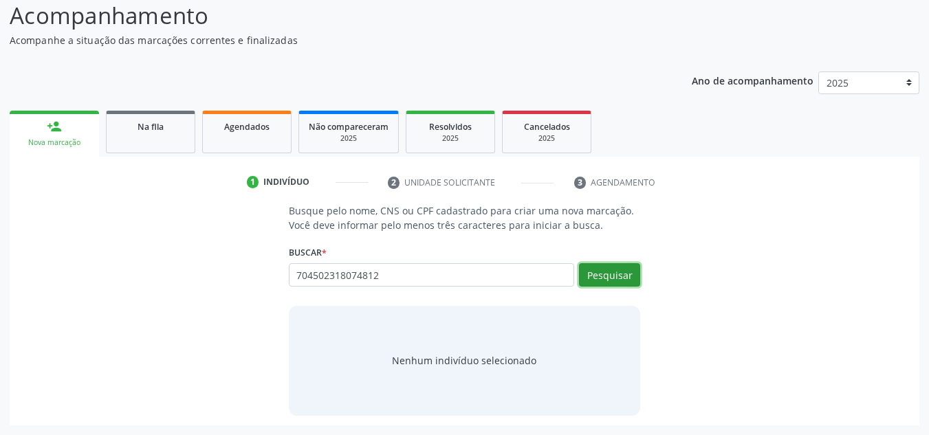
click at [603, 270] on button "Pesquisar" at bounding box center [609, 274] width 61 height 23
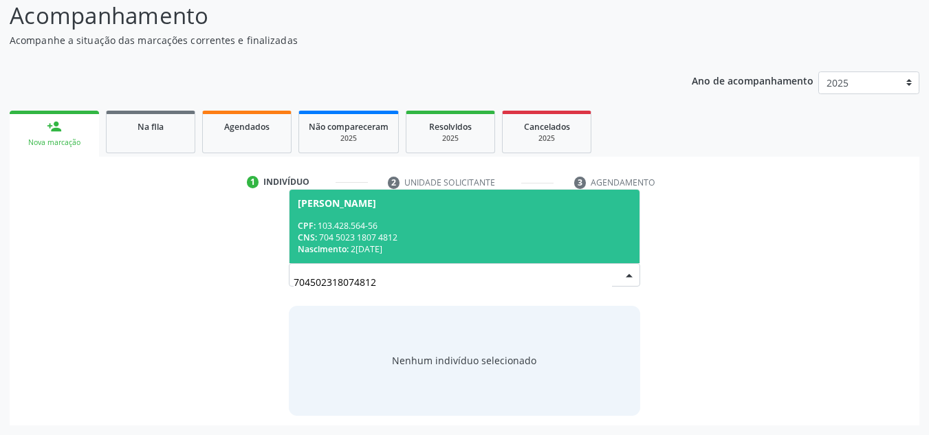
click at [420, 233] on div "CNS: 704 5023 1807 4812" at bounding box center [465, 238] width 334 height 12
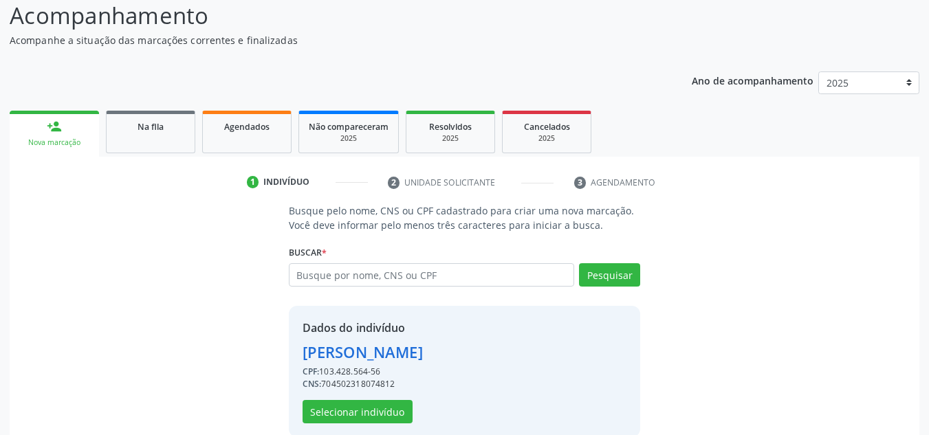
scroll to position [136, 0]
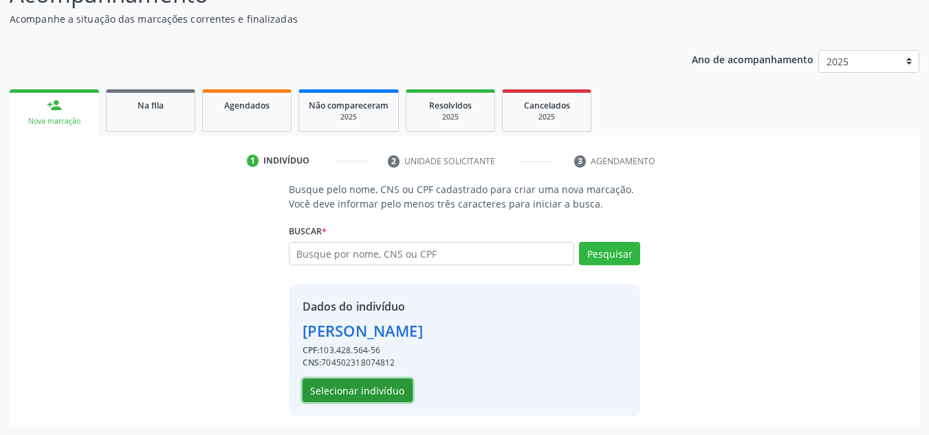
click at [382, 391] on button "Selecionar indivíduo" at bounding box center [358, 390] width 110 height 23
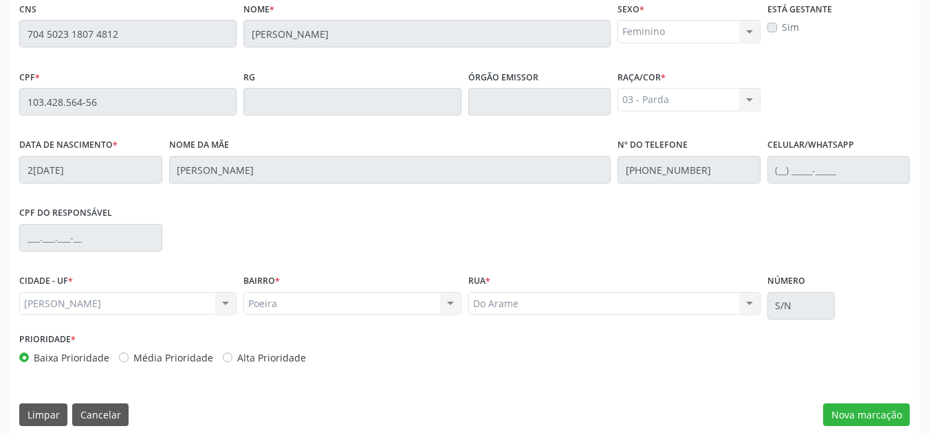
scroll to position [369, 0]
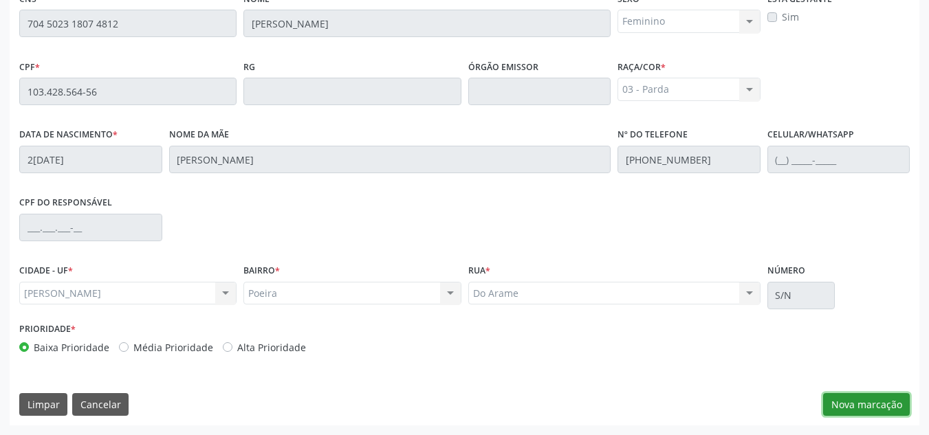
click at [881, 403] on button "Nova marcação" at bounding box center [866, 404] width 87 height 23
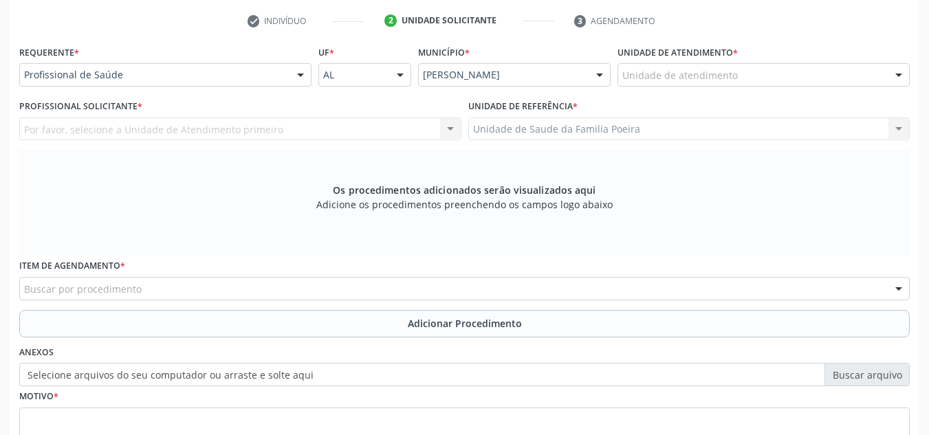
scroll to position [232, 0]
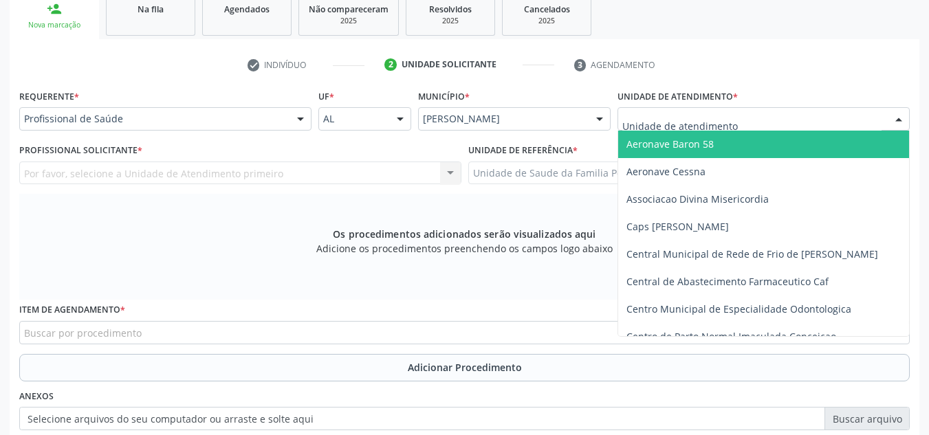
click at [782, 120] on div at bounding box center [764, 118] width 292 height 23
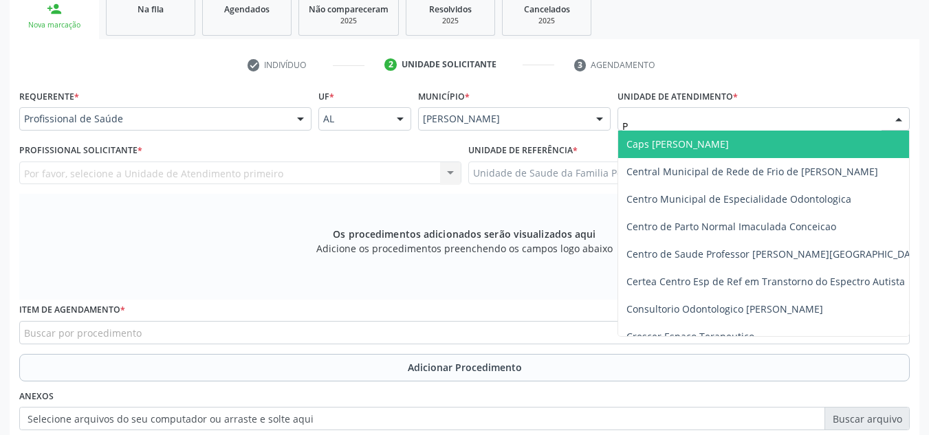
type input "PO"
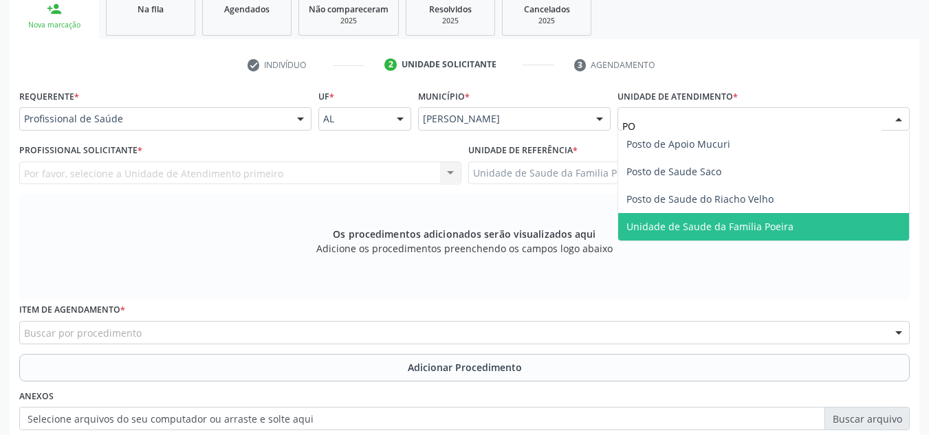
click at [765, 226] on span "Unidade de Saude da Familia Poeira" at bounding box center [710, 226] width 167 height 13
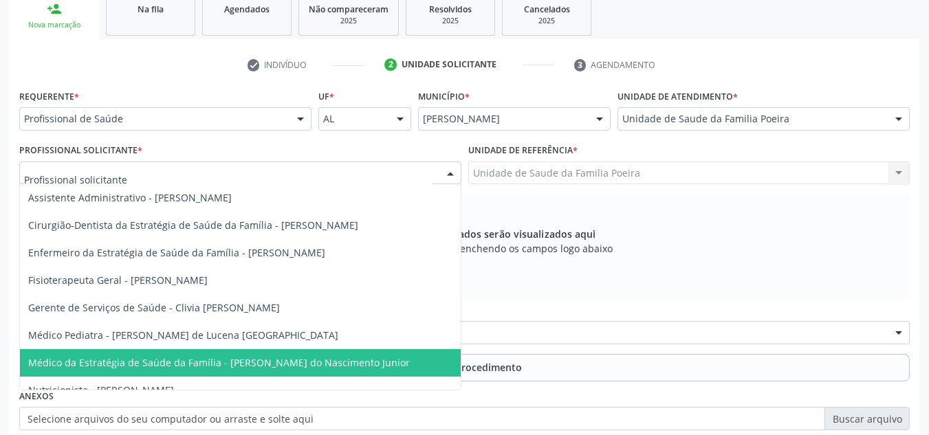
click at [172, 363] on span "Médico da Estratégia de Saúde da Família - [PERSON_NAME] do Nascimento Junior" at bounding box center [219, 362] width 382 height 13
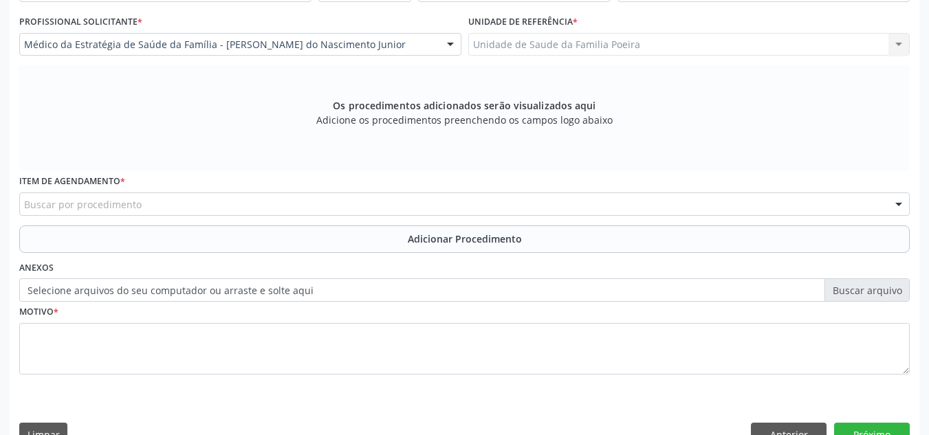
scroll to position [391, 0]
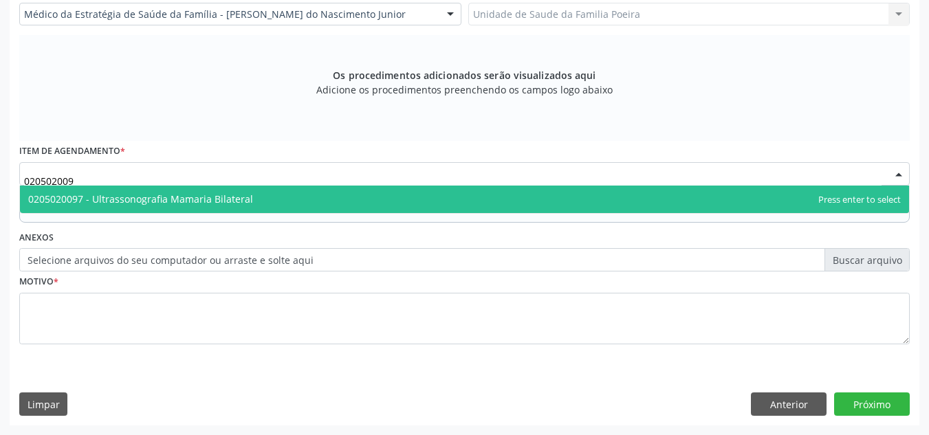
type input "0205020097"
click at [102, 213] on span "0205020097 - Ultrassonografia Mamaria Bilateral" at bounding box center [464, 200] width 889 height 28
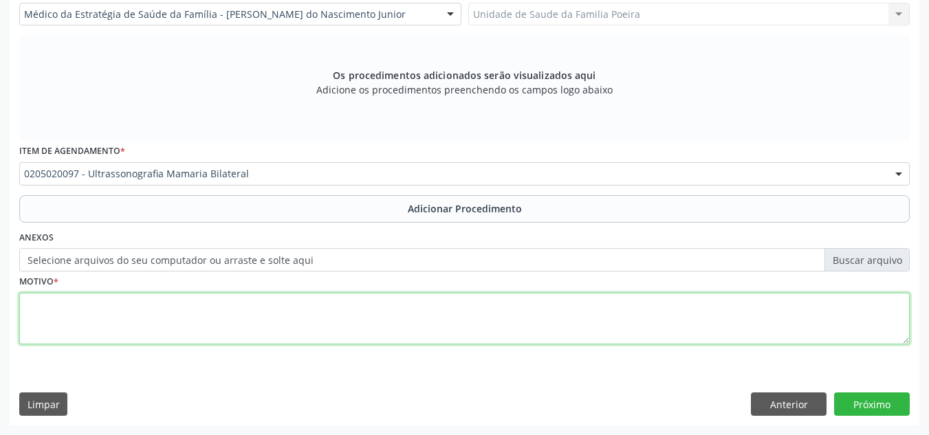
click at [129, 325] on textarea at bounding box center [464, 319] width 891 height 52
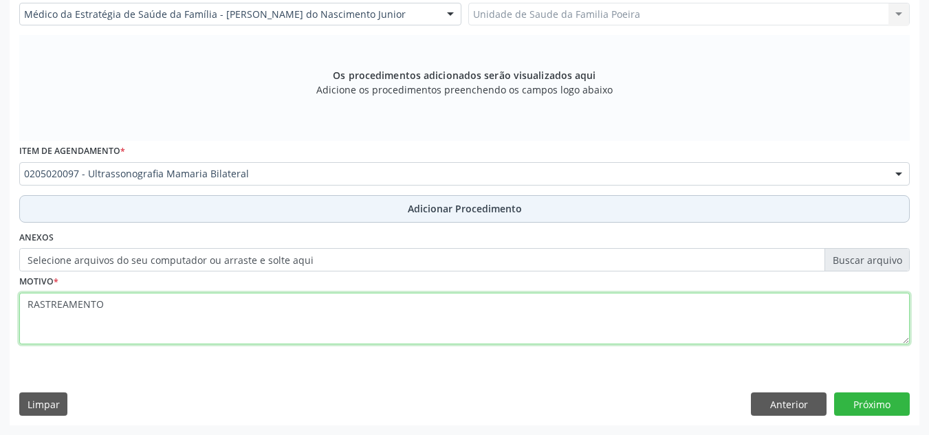
type textarea "RASTREAMENTO"
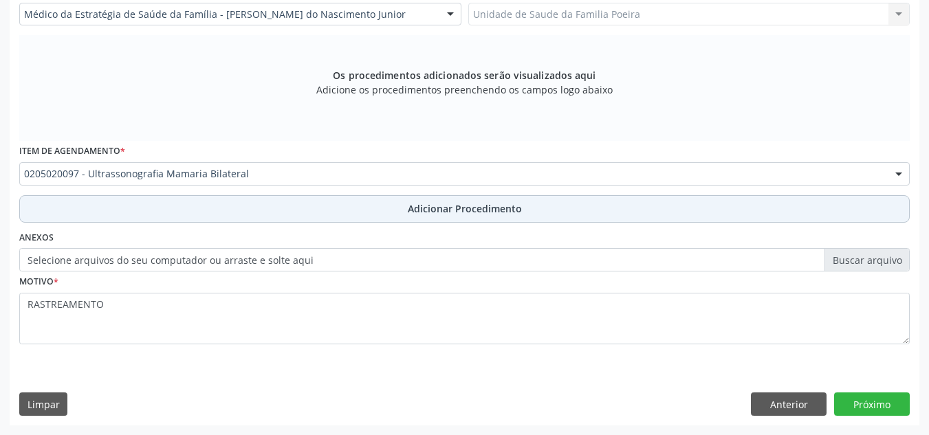
click at [321, 197] on button "Adicionar Procedimento" at bounding box center [464, 209] width 891 height 28
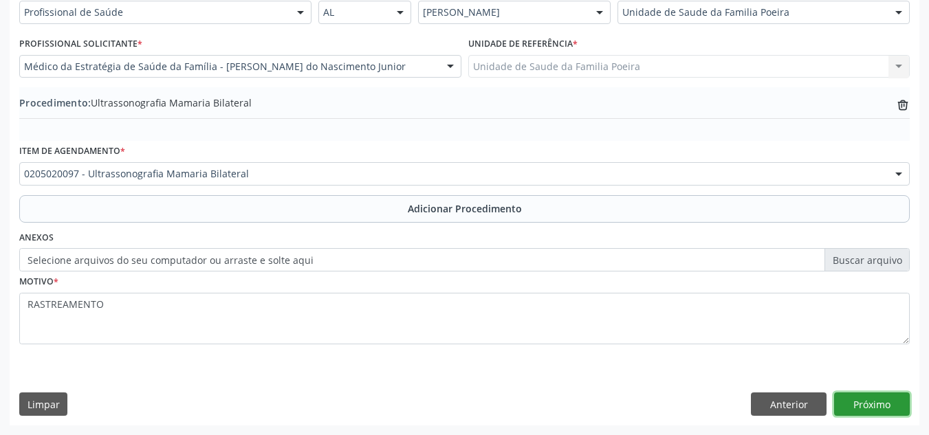
click at [889, 399] on button "Próximo" at bounding box center [872, 404] width 76 height 23
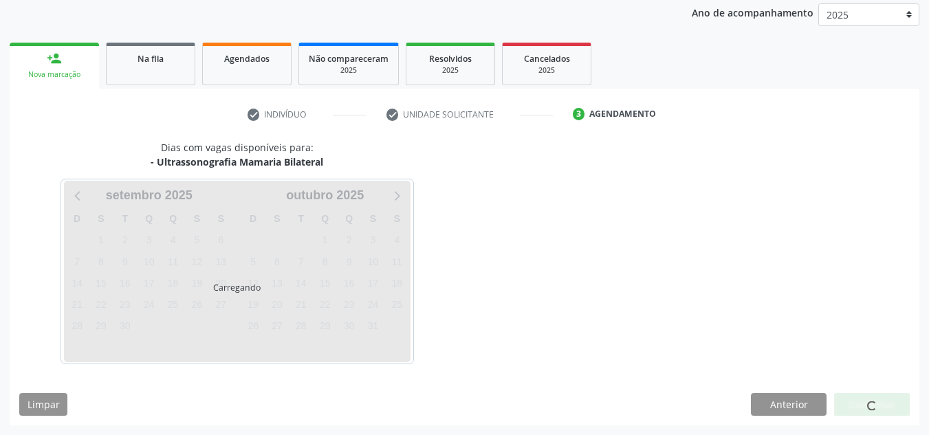
scroll to position [223, 0]
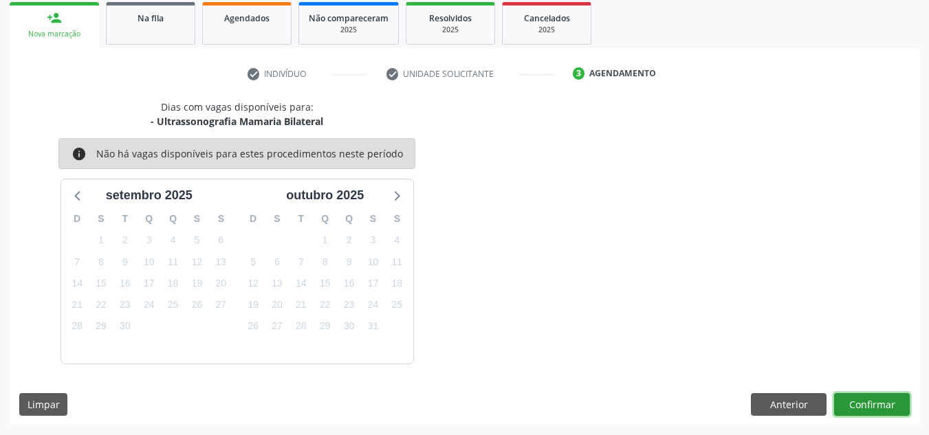
click at [883, 409] on button "Confirmar" at bounding box center [872, 404] width 76 height 23
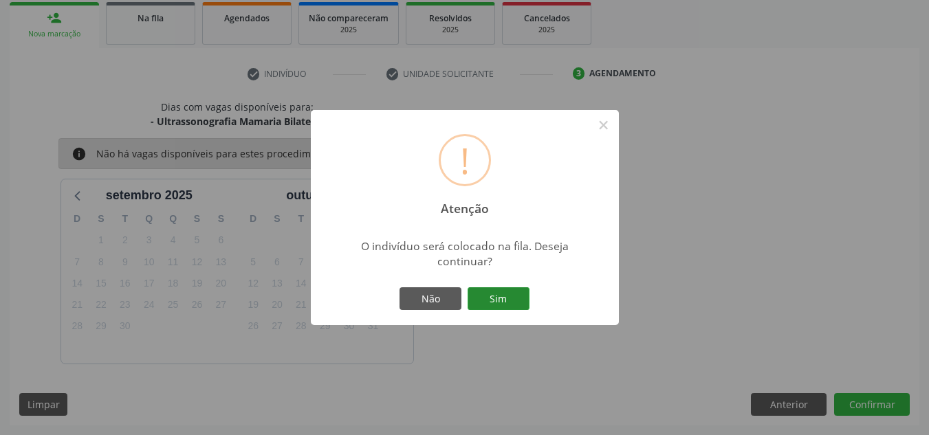
click at [493, 291] on button "Sim" at bounding box center [499, 299] width 62 height 23
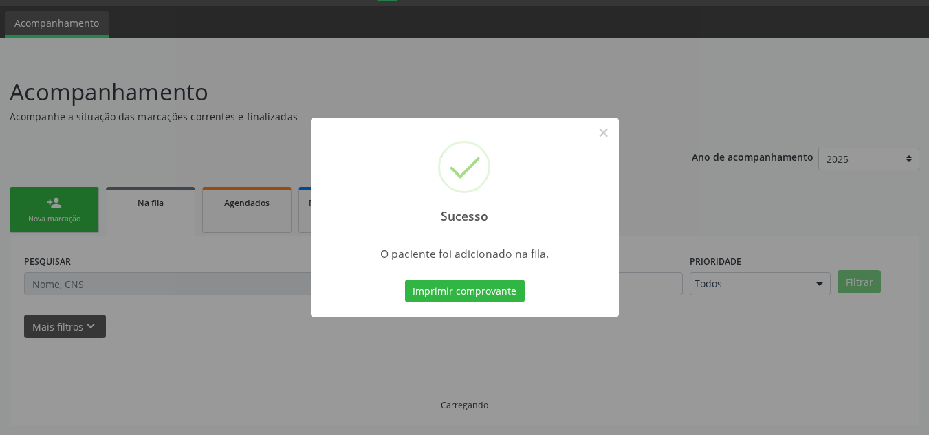
scroll to position [38, 0]
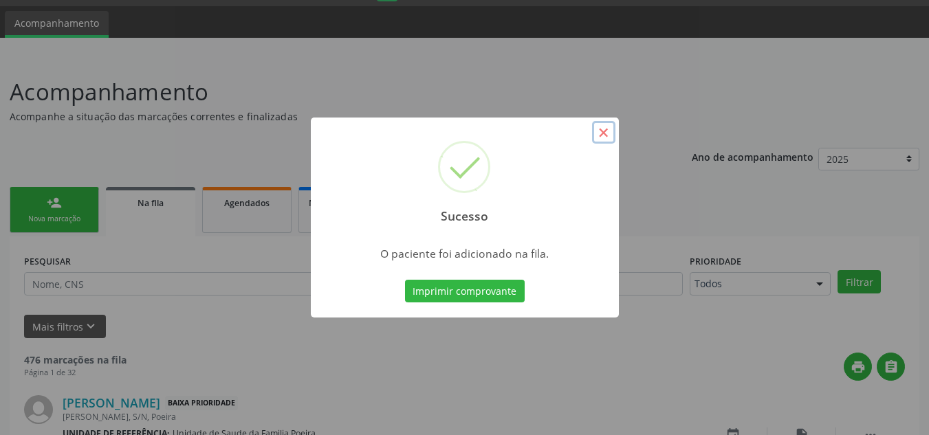
click at [606, 125] on button "×" at bounding box center [603, 132] width 23 height 23
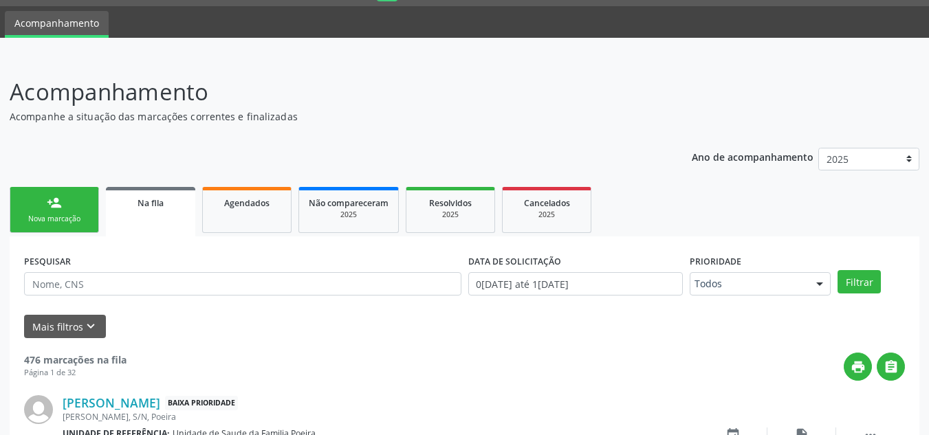
click at [52, 202] on div "person_add" at bounding box center [54, 202] width 15 height 15
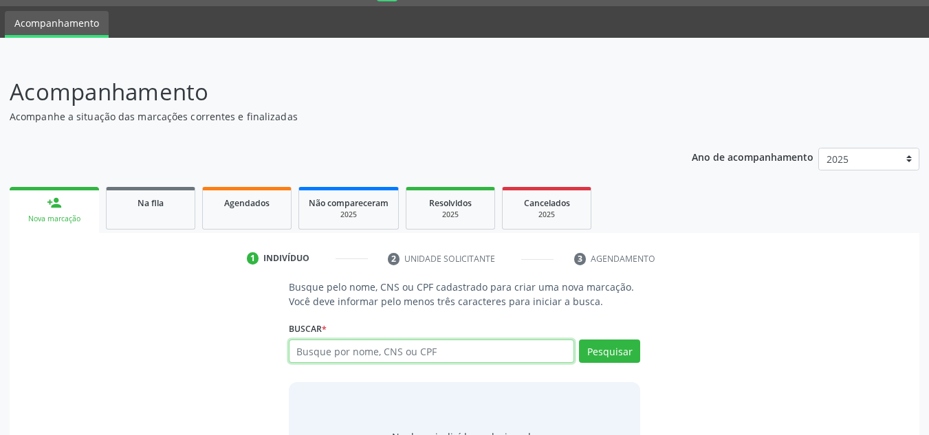
click at [348, 355] on input "text" at bounding box center [432, 351] width 286 height 23
type input "165950362670008"
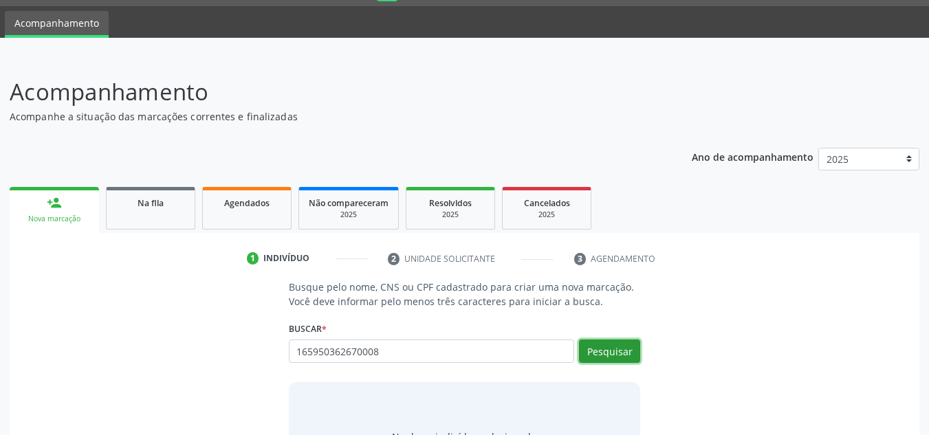
click at [605, 354] on button "Pesquisar" at bounding box center [609, 351] width 61 height 23
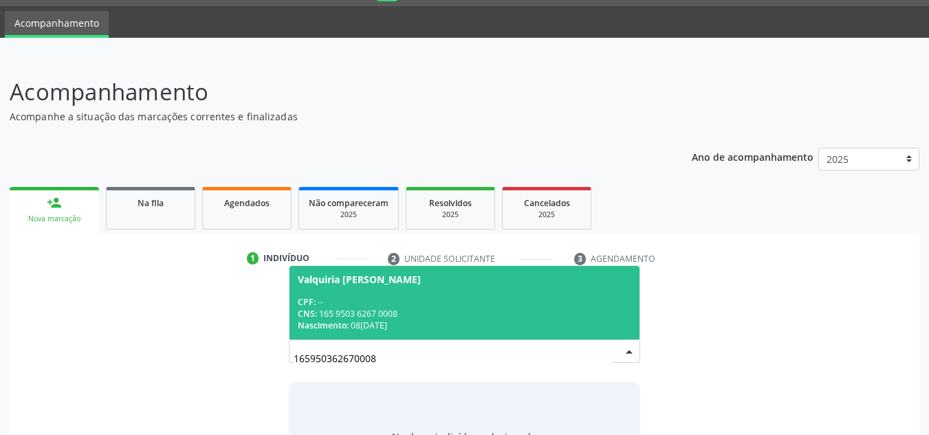
click at [312, 294] on span "Valquiria [PERSON_NAME] CPF: -- CNS: 165 9503 6267 0008 Nascimento: 0[DATE]" at bounding box center [465, 303] width 351 height 74
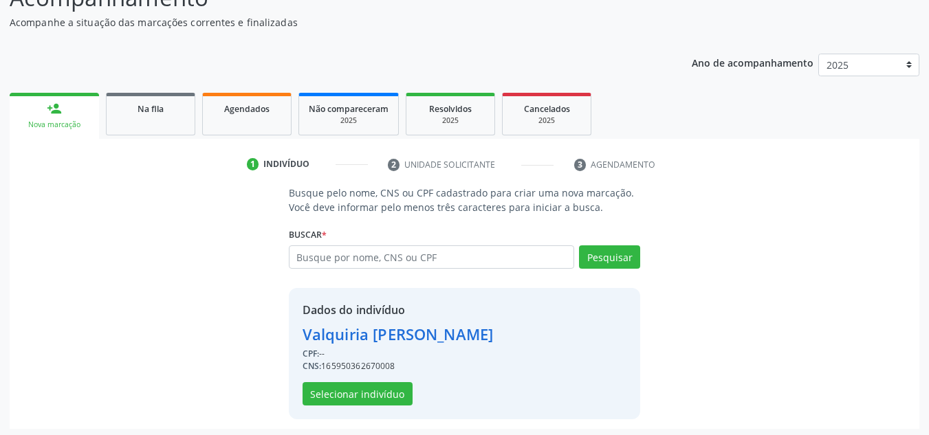
scroll to position [136, 0]
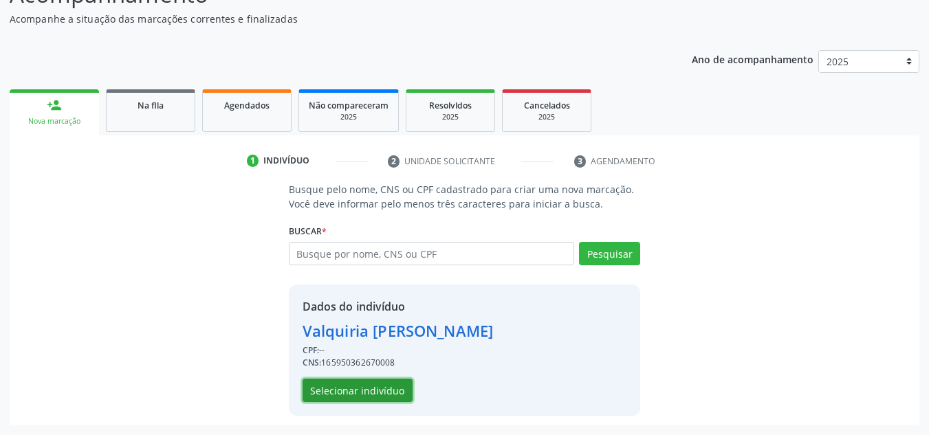
click at [390, 391] on button "Selecionar indivíduo" at bounding box center [358, 390] width 110 height 23
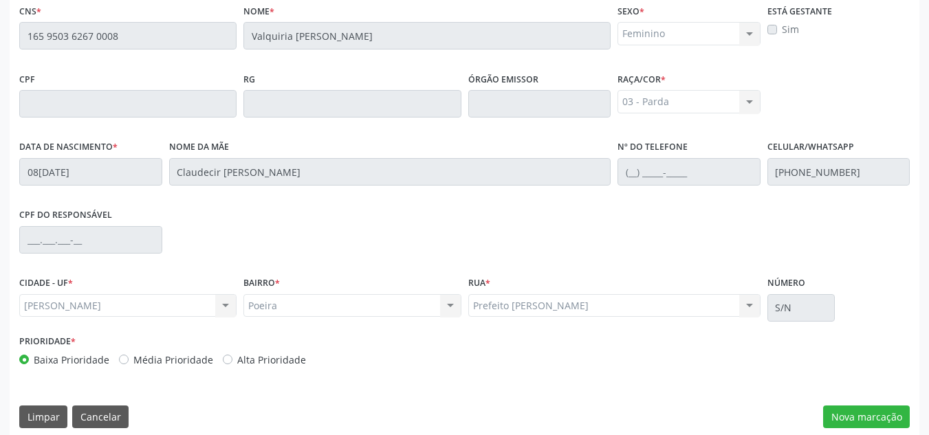
scroll to position [369, 0]
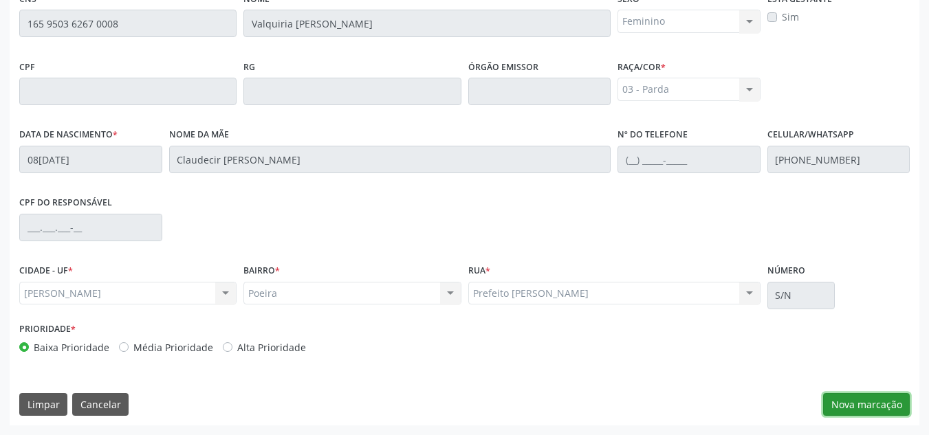
click at [889, 398] on button "Nova marcação" at bounding box center [866, 404] width 87 height 23
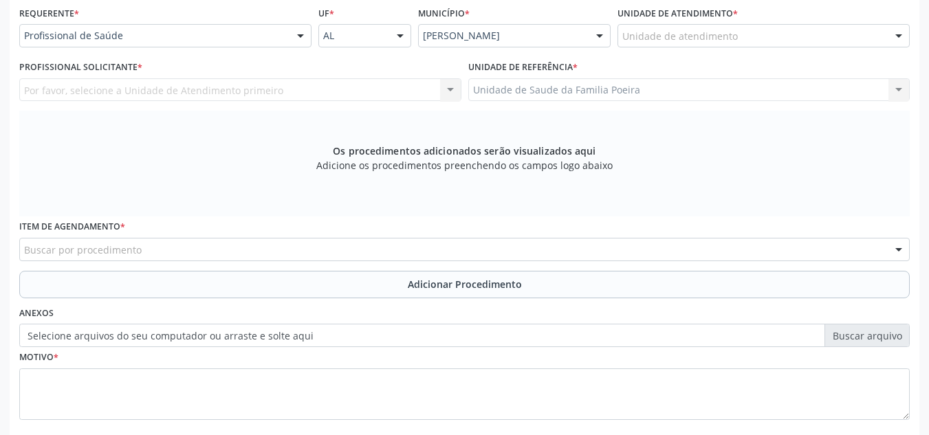
scroll to position [301, 0]
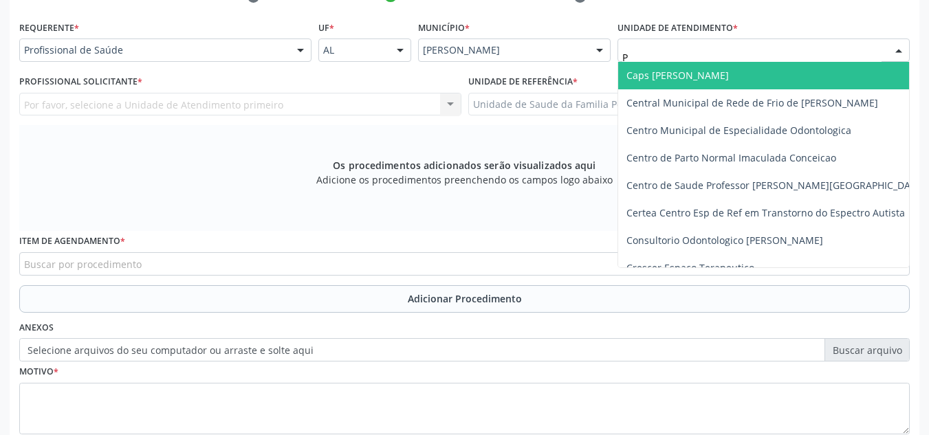
type input "PO"
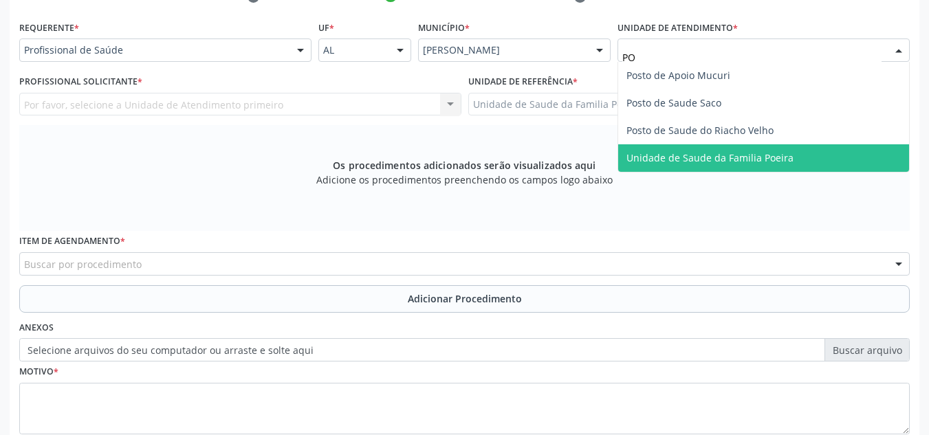
click at [744, 153] on span "Unidade de Saude da Familia Poeira" at bounding box center [710, 157] width 167 height 13
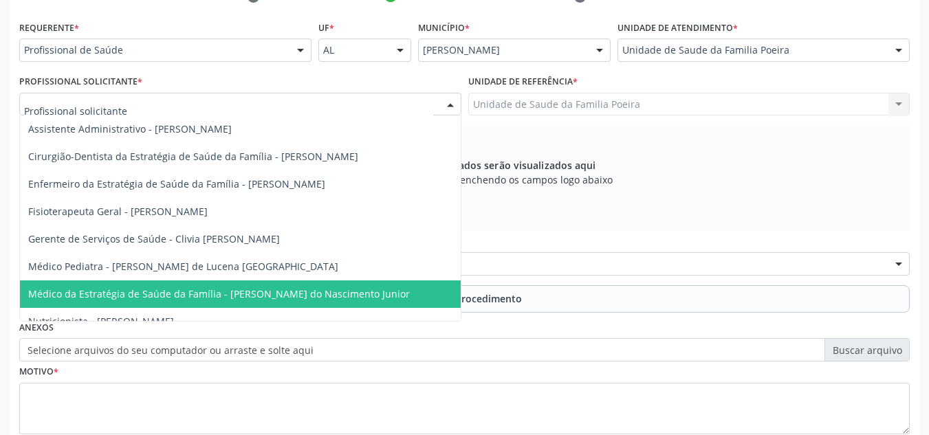
click at [138, 304] on span "Médico da Estratégia de Saúde da Família - [PERSON_NAME] do Nascimento Junior" at bounding box center [240, 295] width 441 height 28
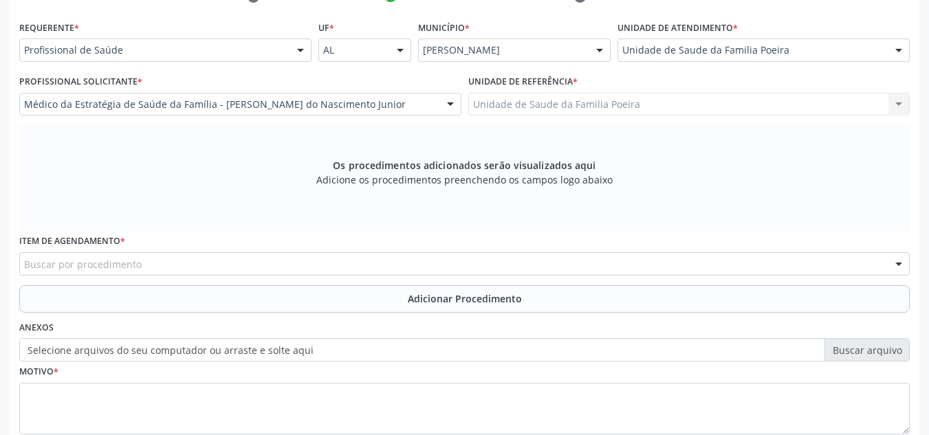
click at [147, 261] on div "Buscar por procedimento" at bounding box center [464, 263] width 891 height 23
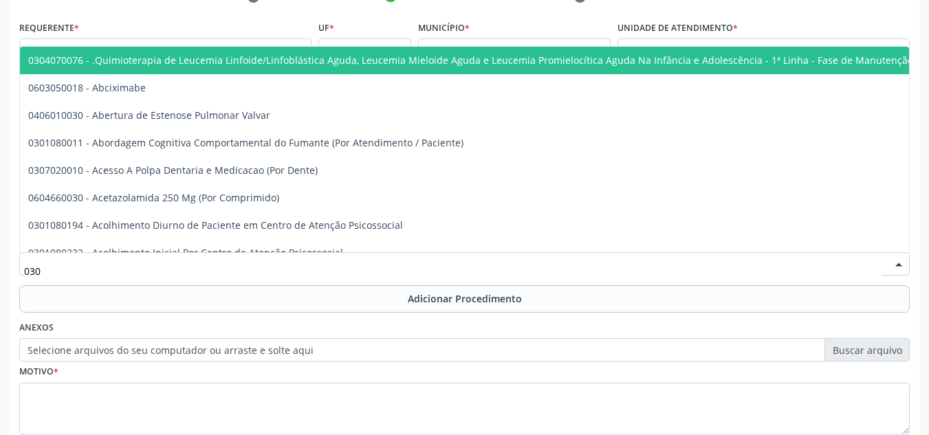
type input "0301"
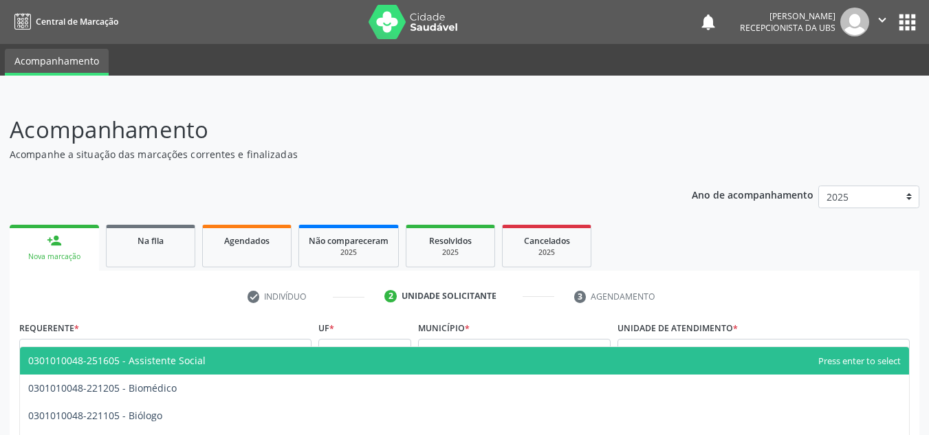
scroll to position [301, 0]
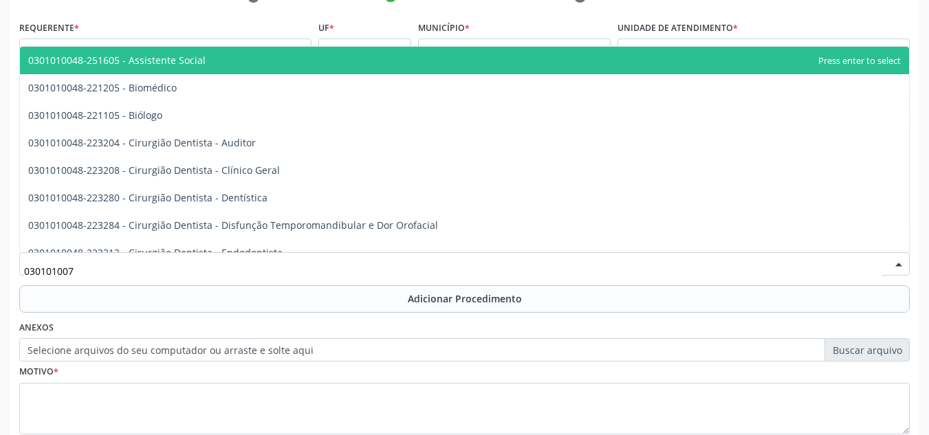
type input "0301010072"
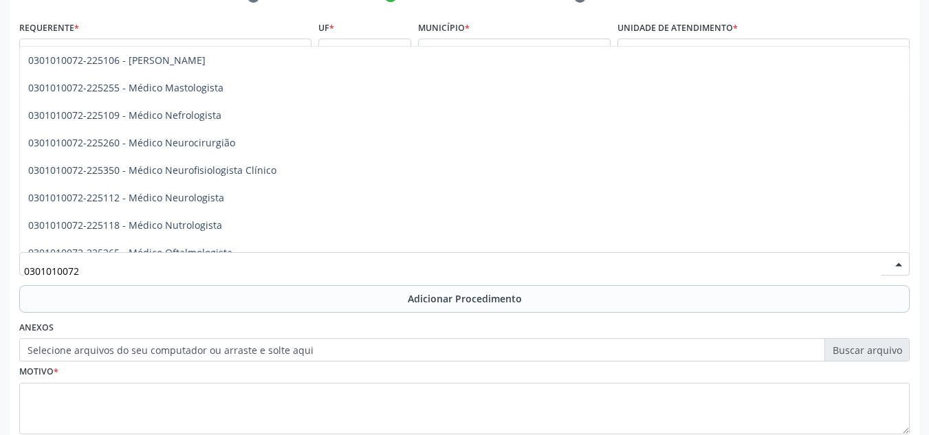
scroll to position [1032, 0]
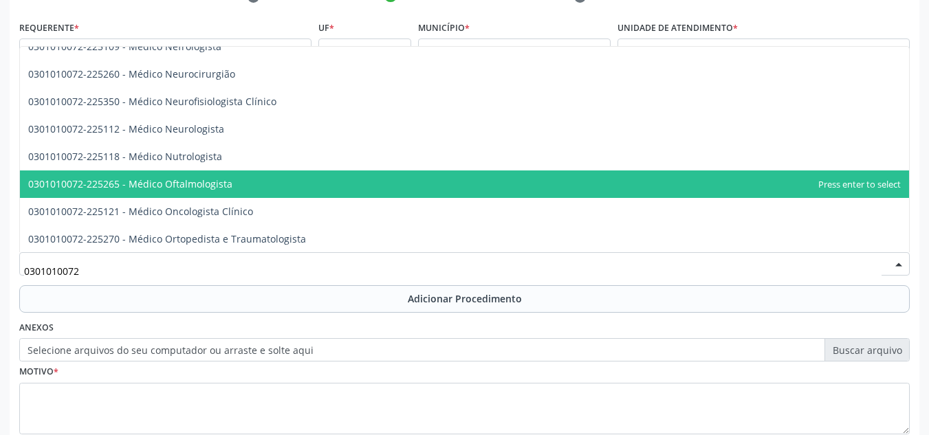
click at [231, 187] on span "0301010072-225265 - Médico Oftalmologista" at bounding box center [464, 185] width 889 height 28
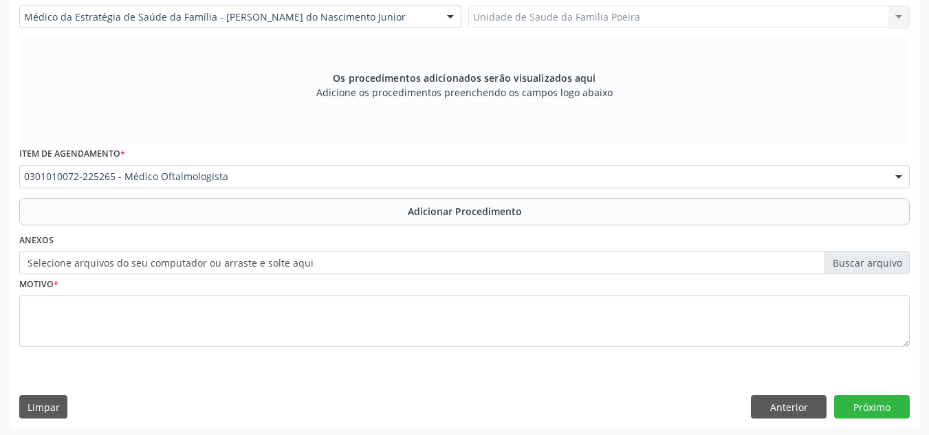
scroll to position [391, 0]
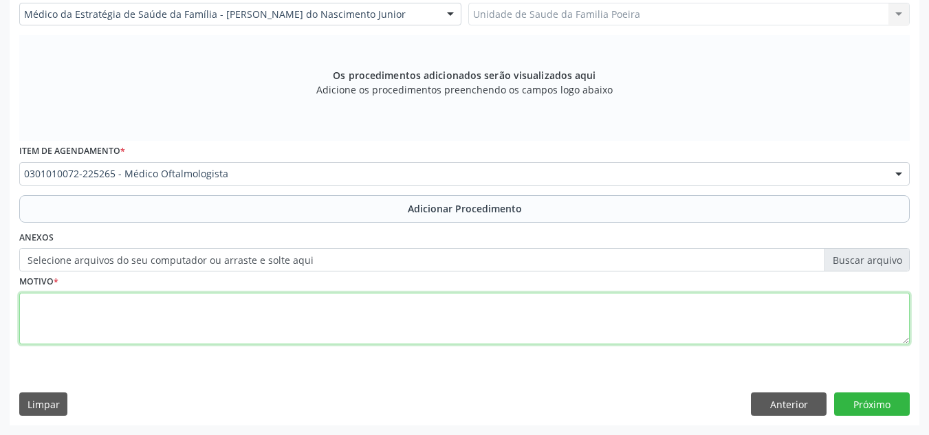
click at [240, 329] on textarea at bounding box center [464, 319] width 891 height 52
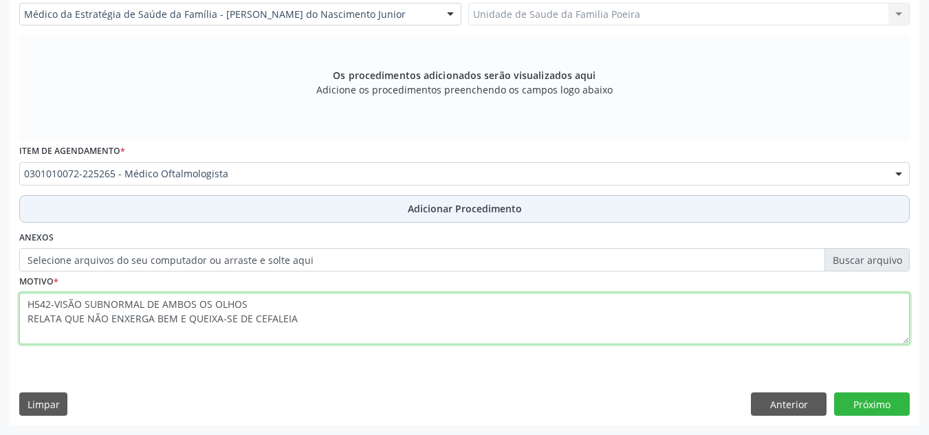
type textarea "H542-VISÃO SUBNORMAL DE AMBOS OS OLHOS RELATA QUE NÃO ENXERGA BEM E QUEIXA-SE D…"
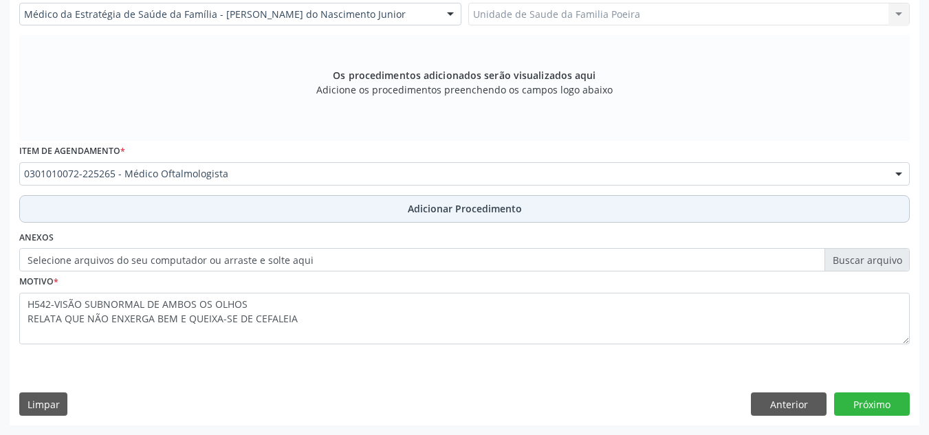
click at [457, 206] on span "Adicionar Procedimento" at bounding box center [465, 209] width 114 height 14
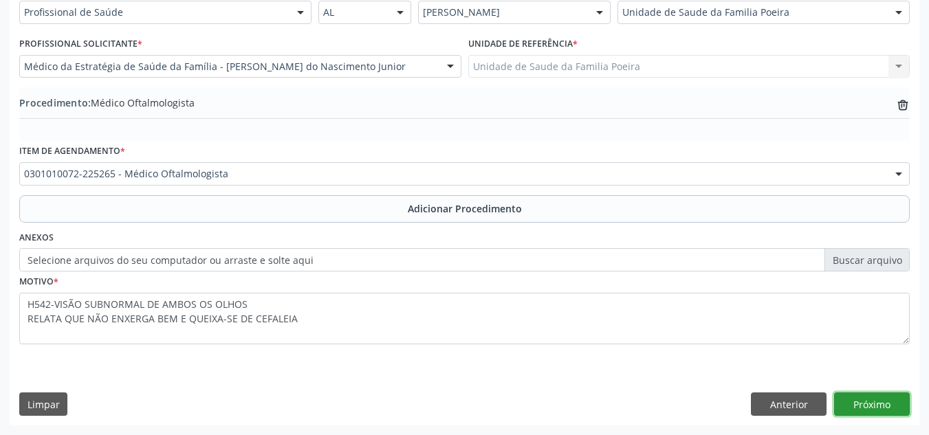
click at [873, 398] on button "Próximo" at bounding box center [872, 404] width 76 height 23
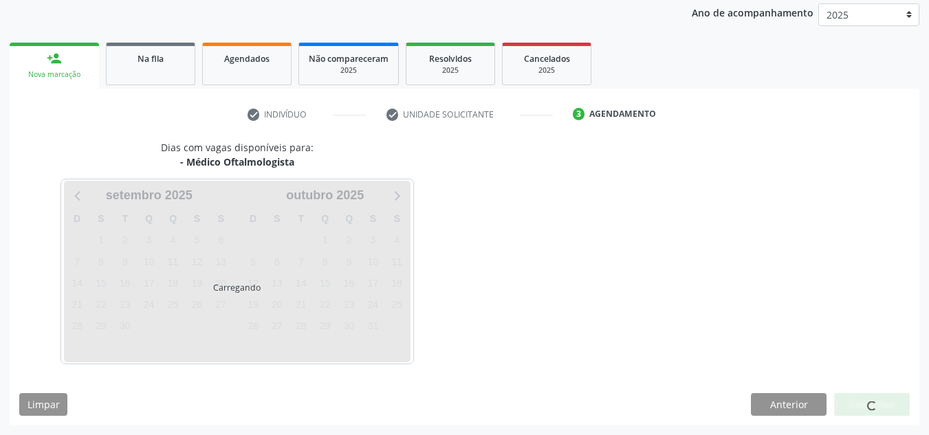
scroll to position [223, 0]
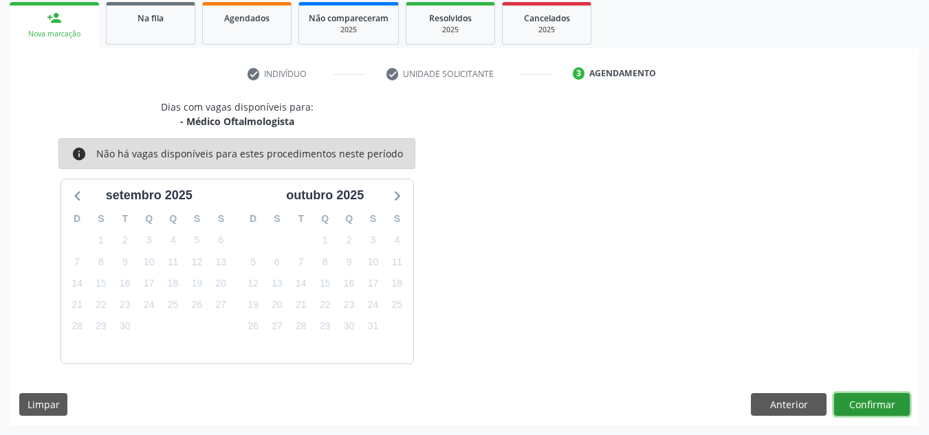
click at [870, 396] on button "Confirmar" at bounding box center [872, 404] width 76 height 23
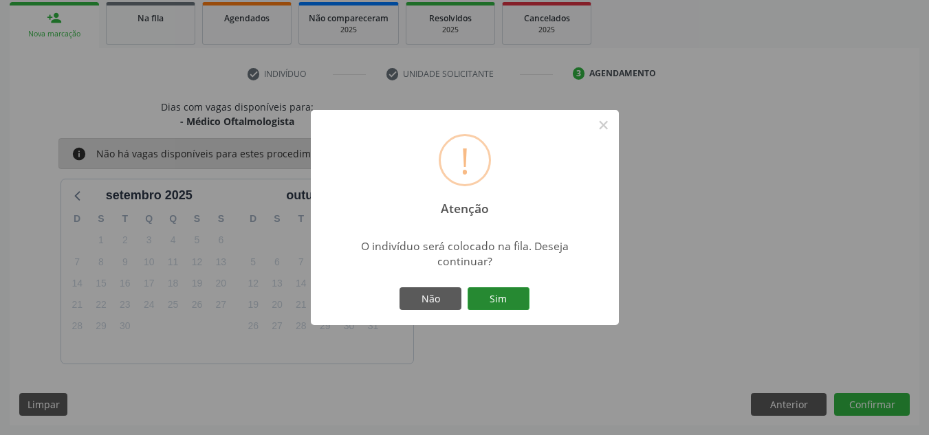
click at [520, 296] on button "Sim" at bounding box center [499, 299] width 62 height 23
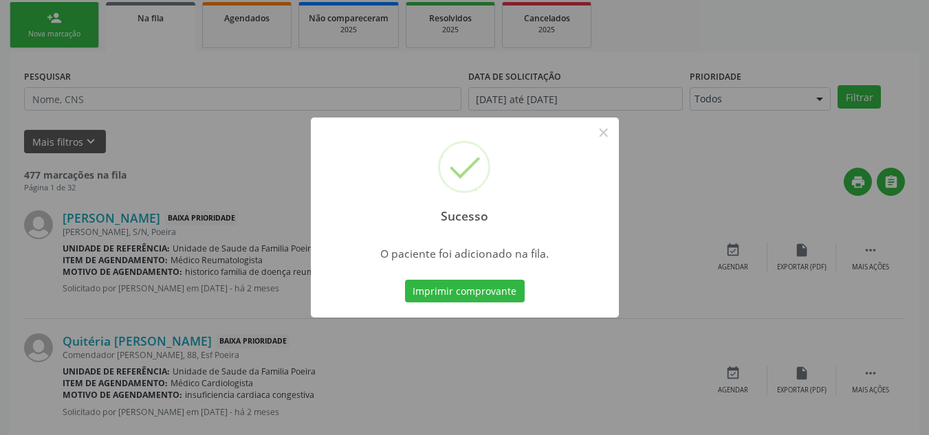
scroll to position [38, 0]
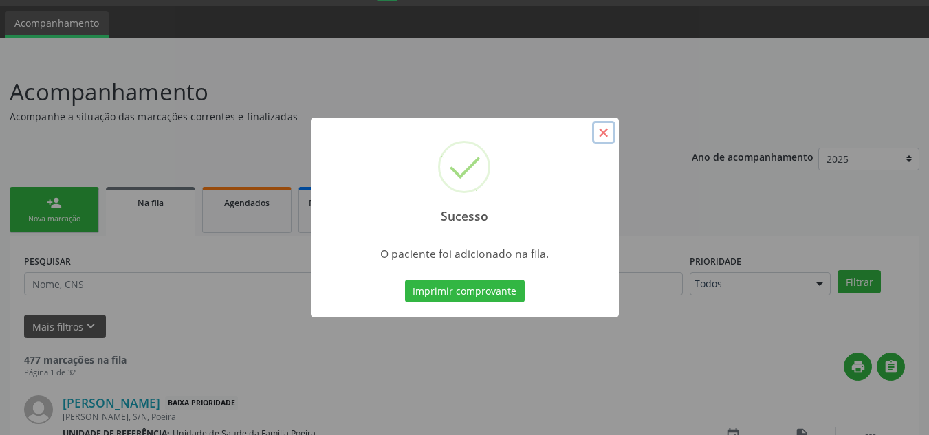
click at [603, 136] on button "×" at bounding box center [603, 132] width 23 height 23
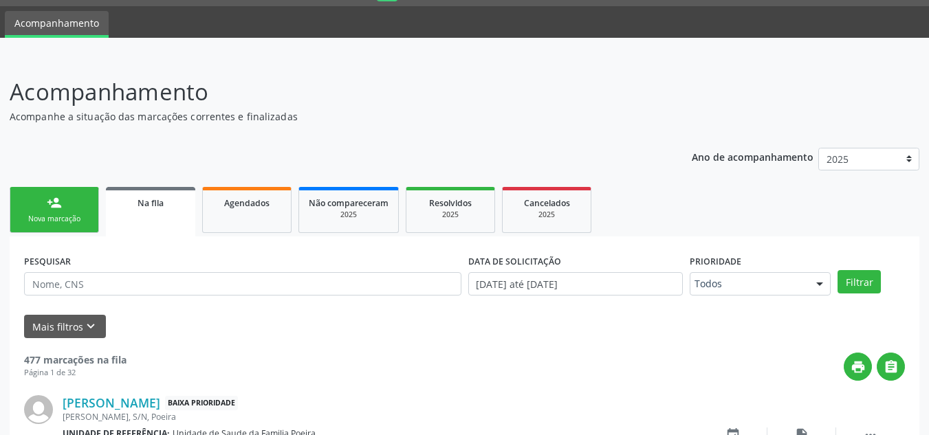
click at [74, 204] on link "person_add Nova marcação" at bounding box center [54, 210] width 89 height 46
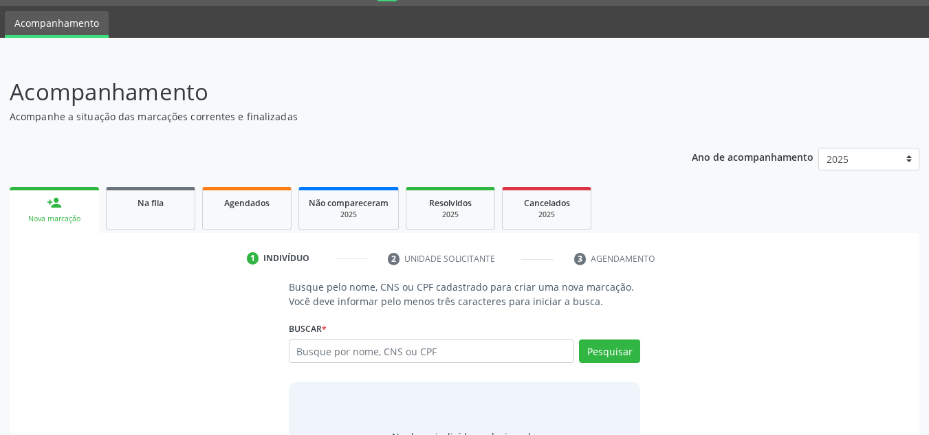
scroll to position [114, 0]
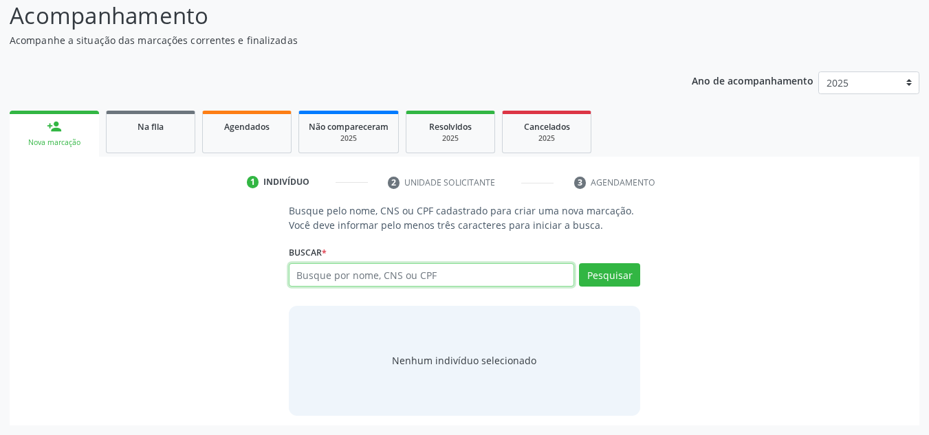
click at [418, 279] on input "text" at bounding box center [432, 274] width 286 height 23
type input "72545682420"
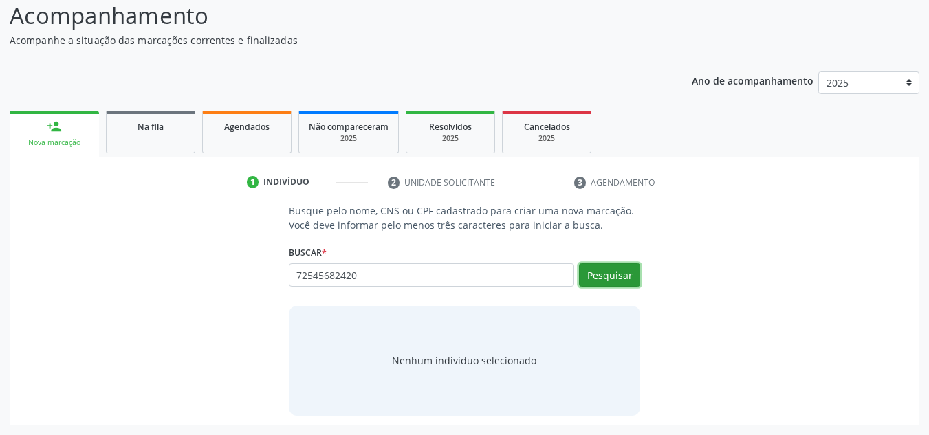
click at [616, 273] on button "Pesquisar" at bounding box center [609, 274] width 61 height 23
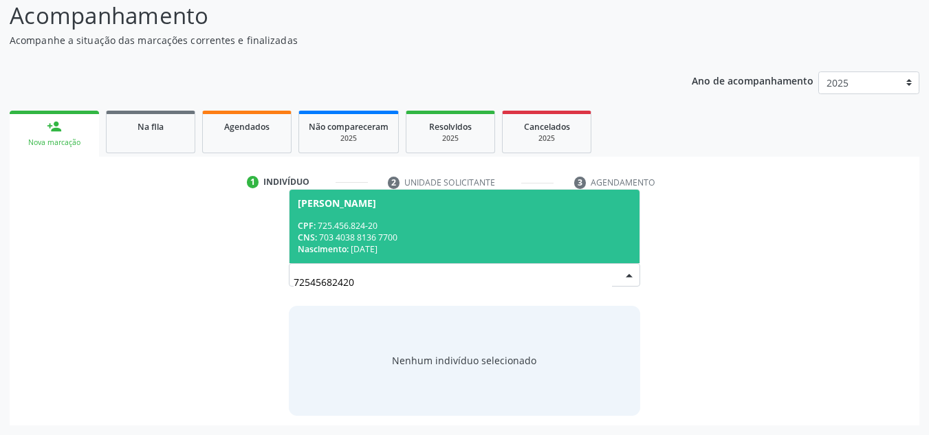
click at [406, 224] on div "CPF: 725.456.824-20" at bounding box center [465, 226] width 334 height 12
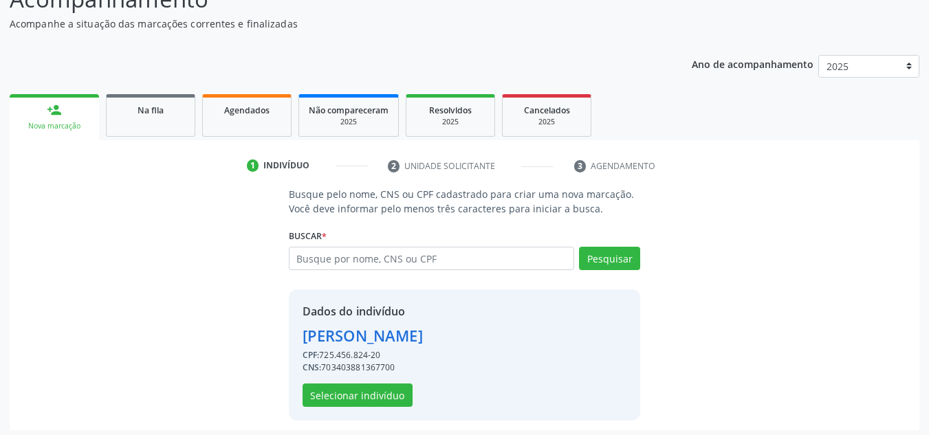
scroll to position [136, 0]
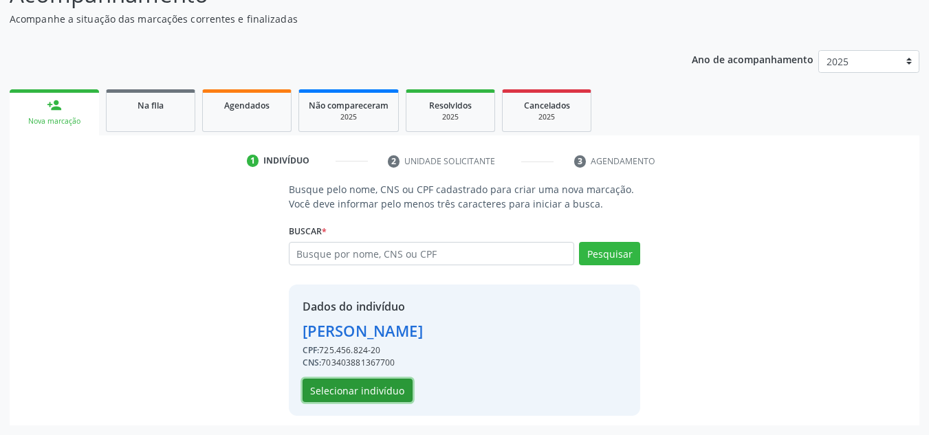
click at [351, 396] on button "Selecionar indivíduo" at bounding box center [358, 390] width 110 height 23
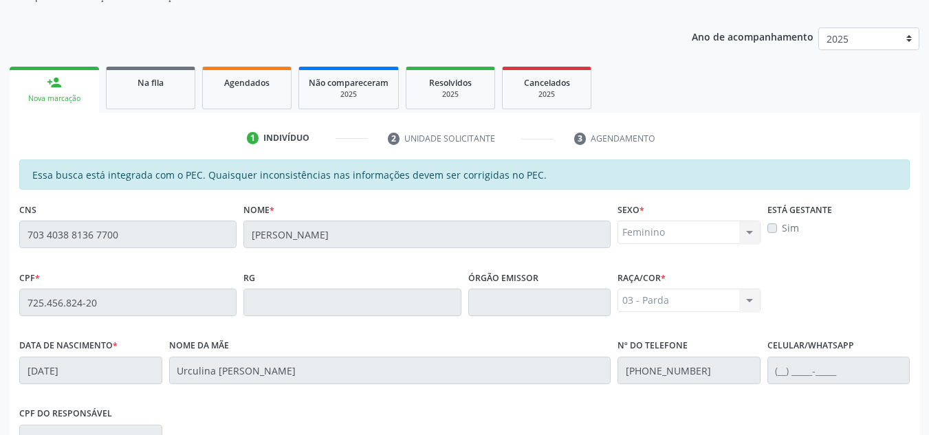
scroll to position [163, 0]
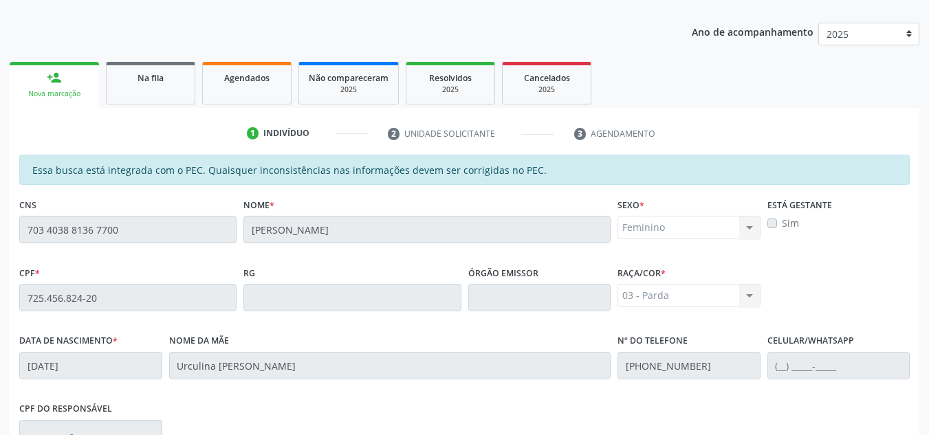
click at [69, 94] on div "Nova marcação" at bounding box center [54, 94] width 70 height 10
